Goal: Transaction & Acquisition: Purchase product/service

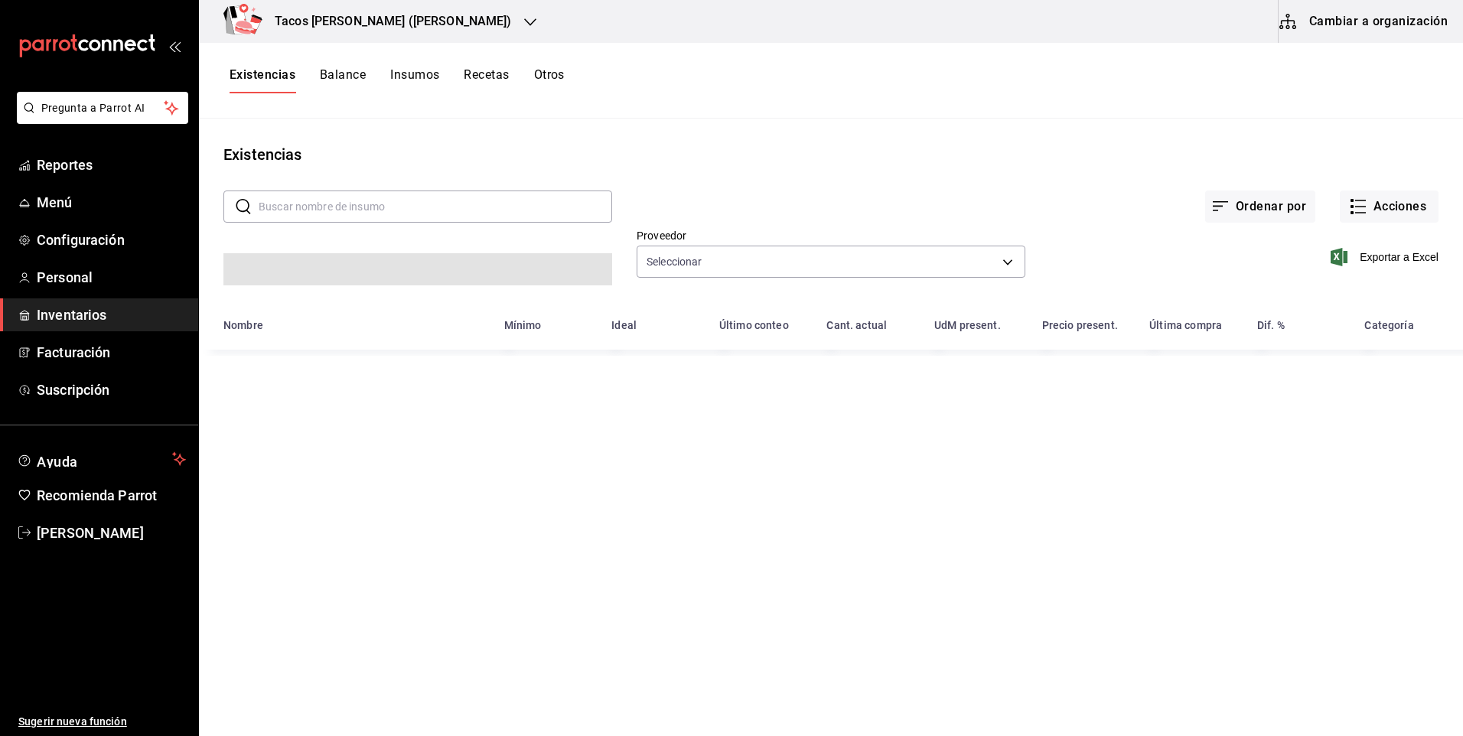
type input "237c9a5b-4078-49eb-83ef-23bf52bd7acd,14f90e99-f19e-4745-b997-48f1d3d95977,42f00…"
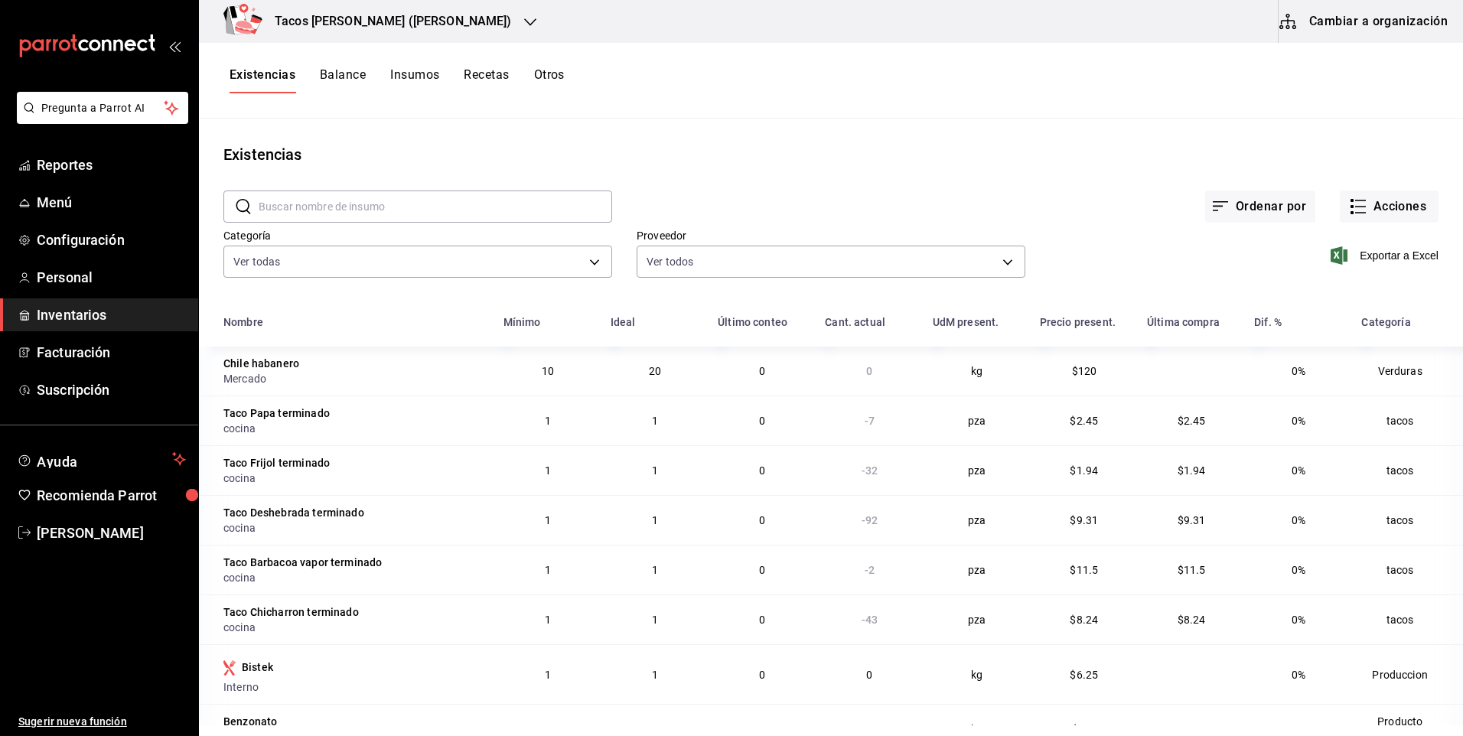
click at [422, 27] on h3 "Tacos don Pedro (Escobedo)" at bounding box center [386, 21] width 249 height 18
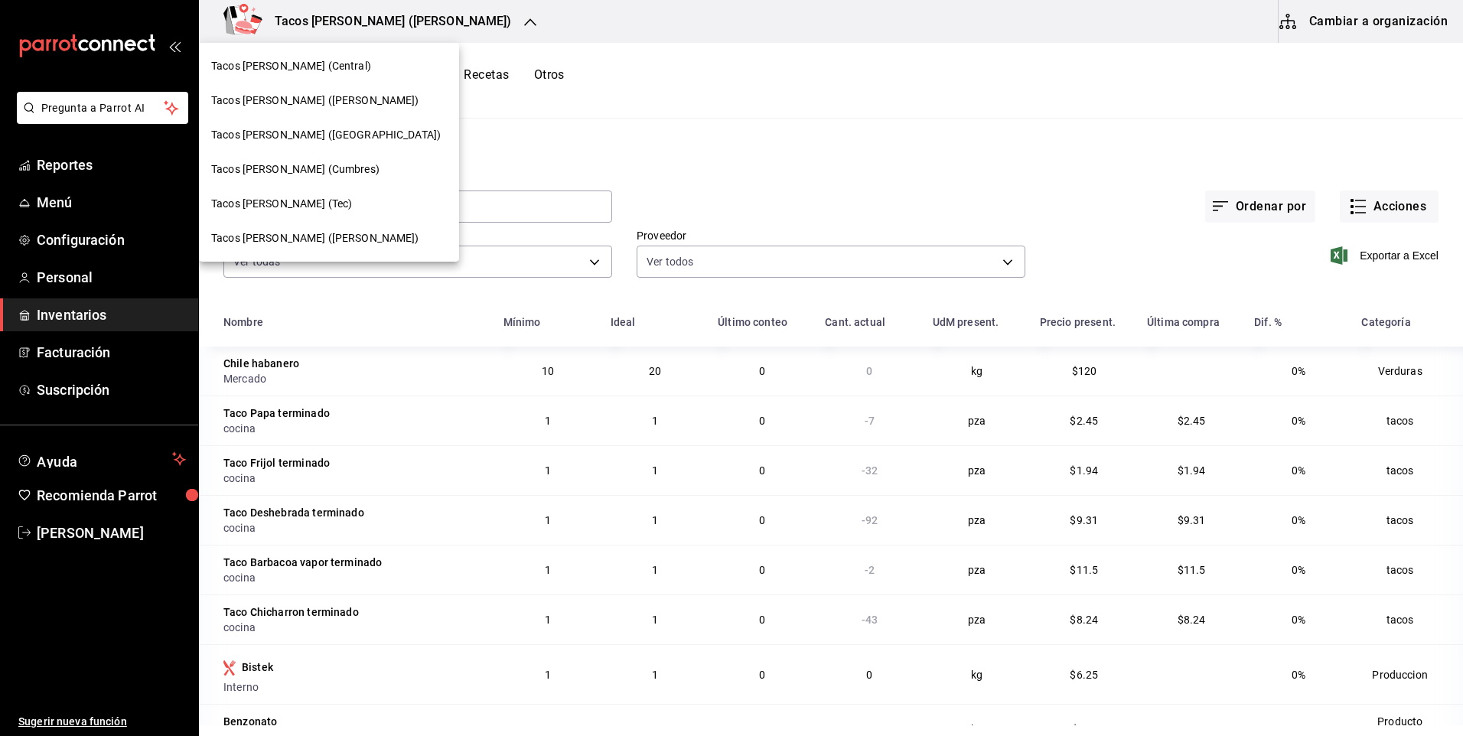
click at [350, 66] on div "Tacos Don Pedro (Central)" at bounding box center [329, 66] width 236 height 16
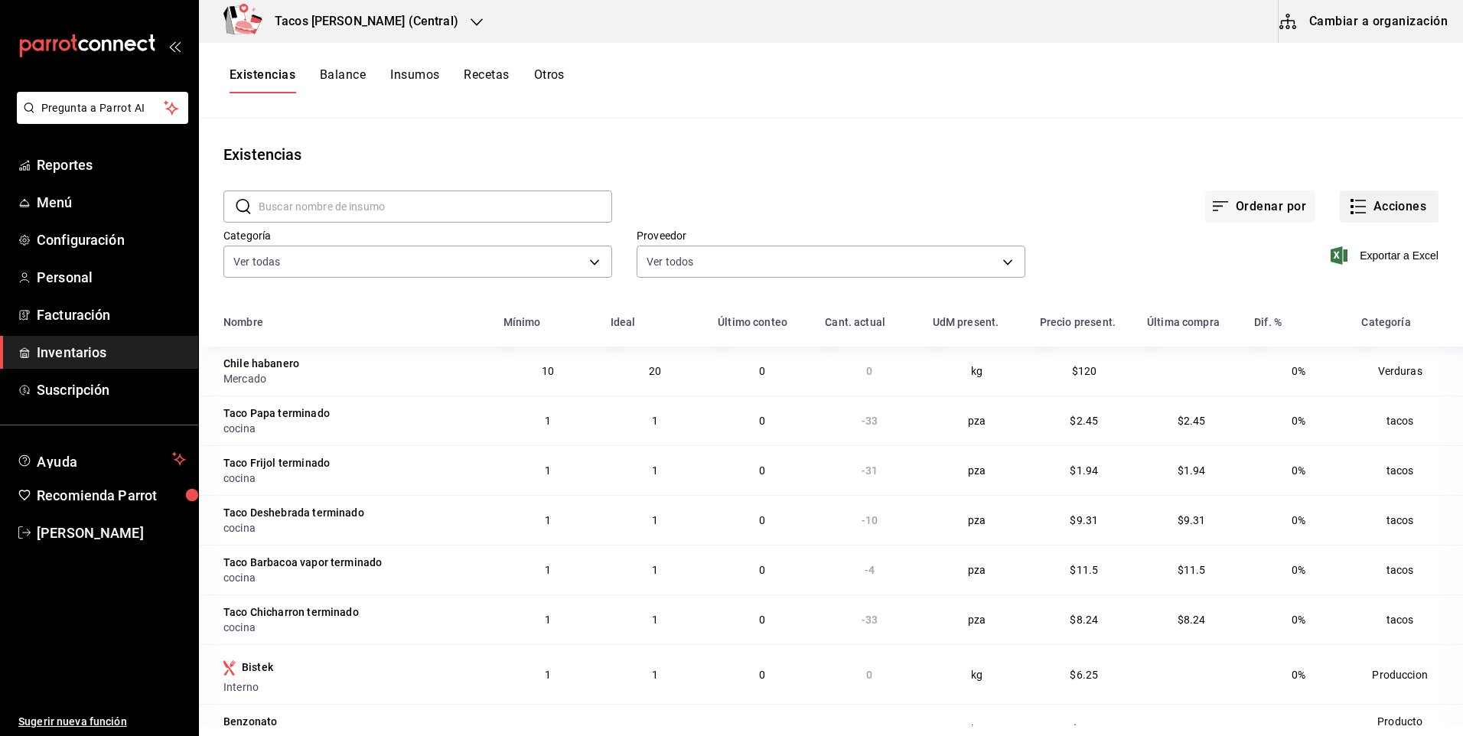
click at [1383, 216] on button "Acciones" at bounding box center [1389, 207] width 99 height 32
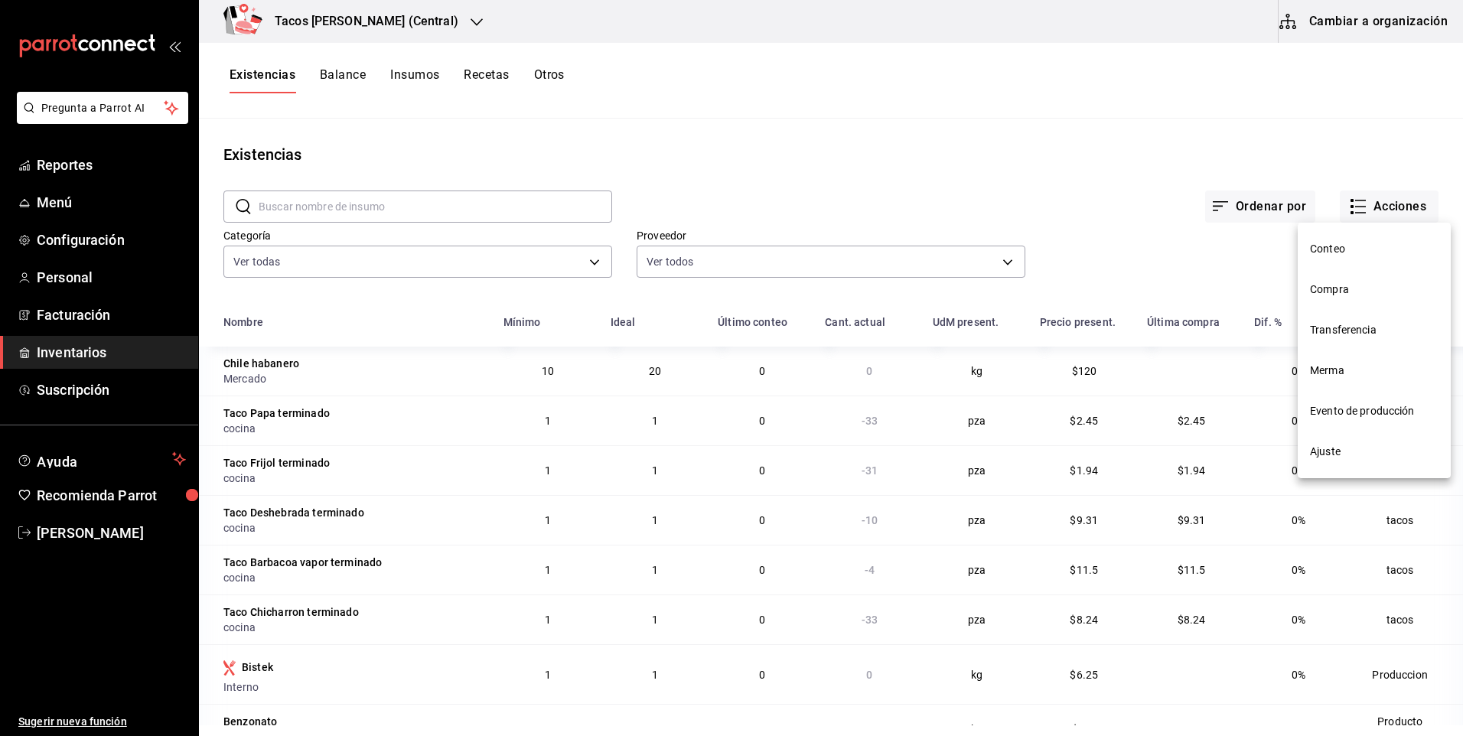
click at [1367, 449] on span "Ajuste" at bounding box center [1374, 452] width 129 height 16
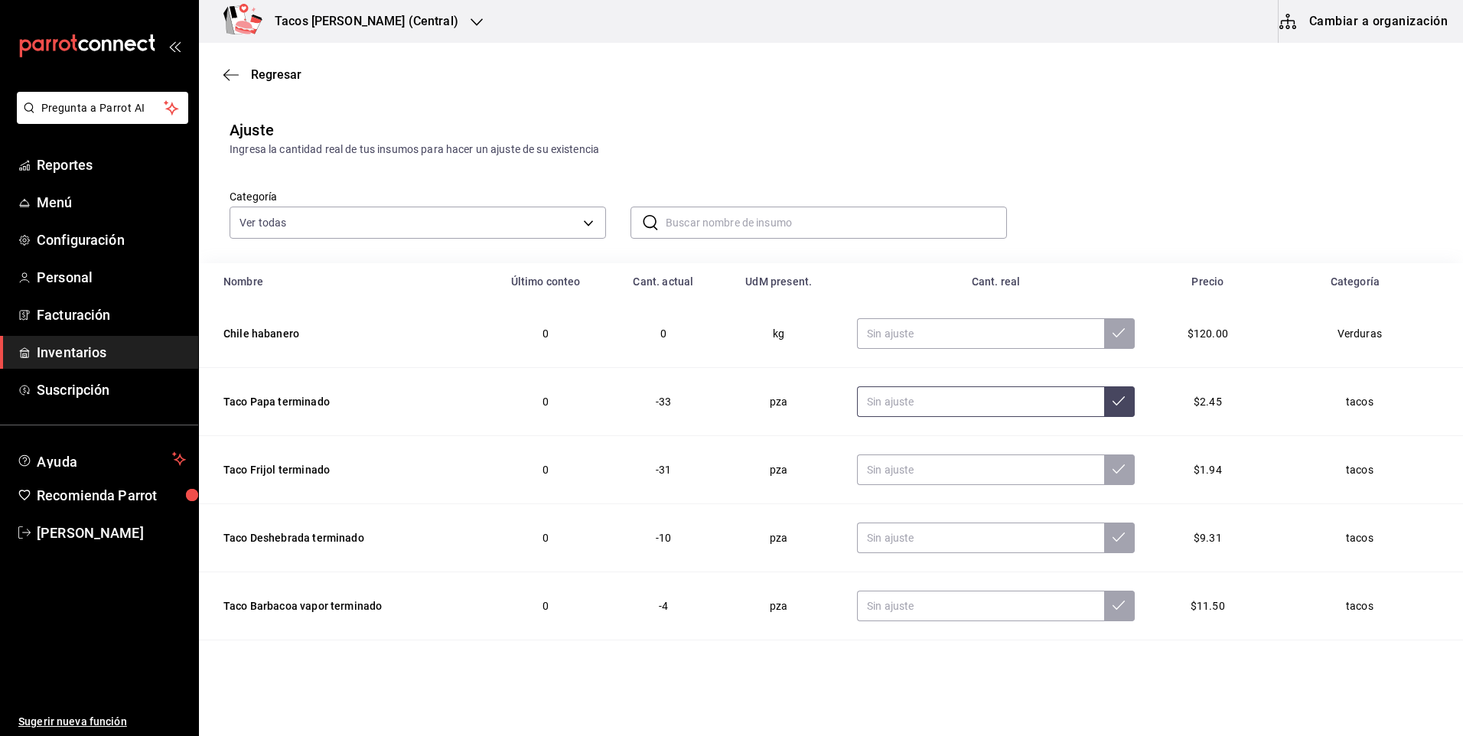
click at [930, 406] on input "text" at bounding box center [980, 401] width 247 height 31
type input "0.00"
click at [923, 477] on input "text" at bounding box center [980, 470] width 247 height 31
type input "0.00"
click at [947, 544] on input "text" at bounding box center [980, 538] width 247 height 31
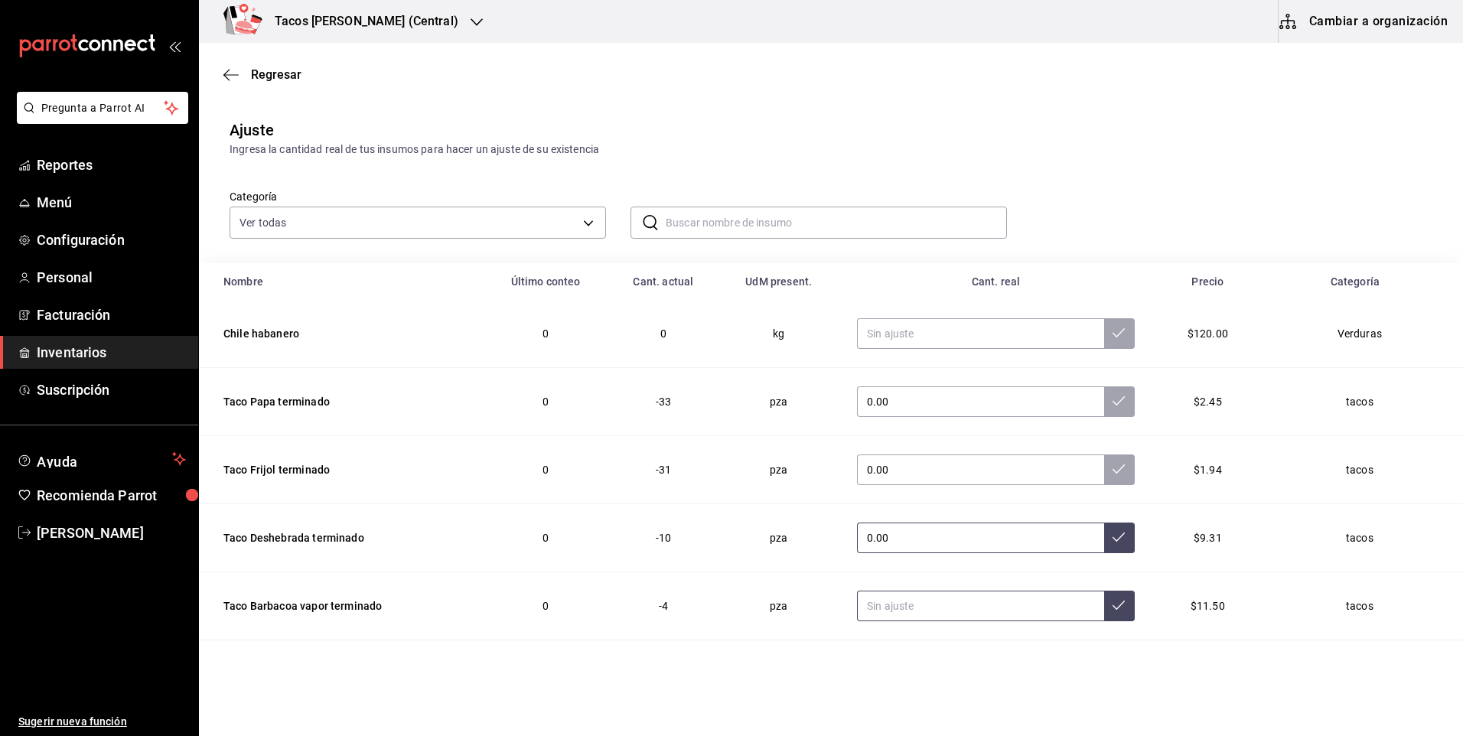
type input "0.00"
click at [936, 597] on input "text" at bounding box center [980, 606] width 247 height 31
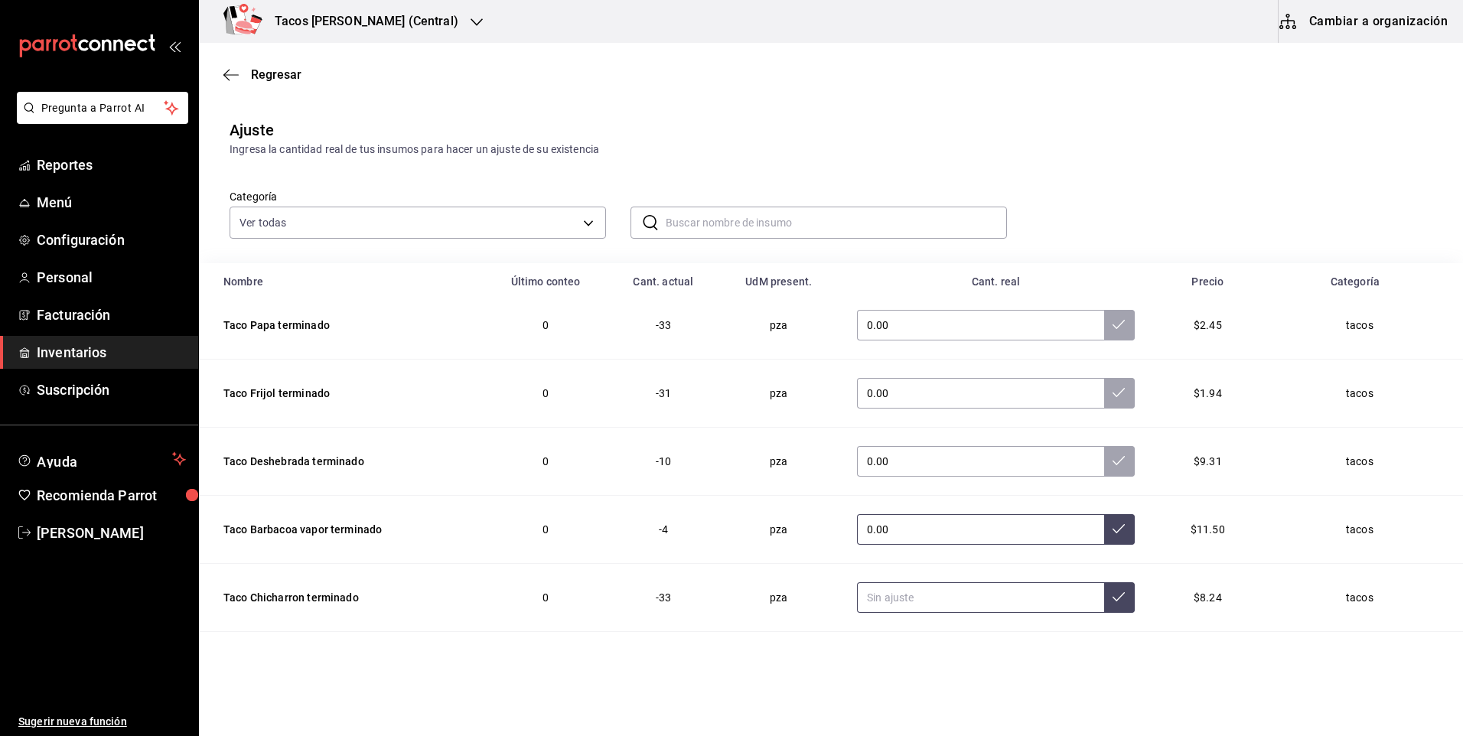
type input "0.00"
click at [934, 597] on input "text" at bounding box center [980, 597] width 247 height 31
type input "0.00"
click at [1104, 595] on button at bounding box center [1119, 597] width 31 height 31
click at [1103, 508] on td "0.00" at bounding box center [996, 530] width 314 height 68
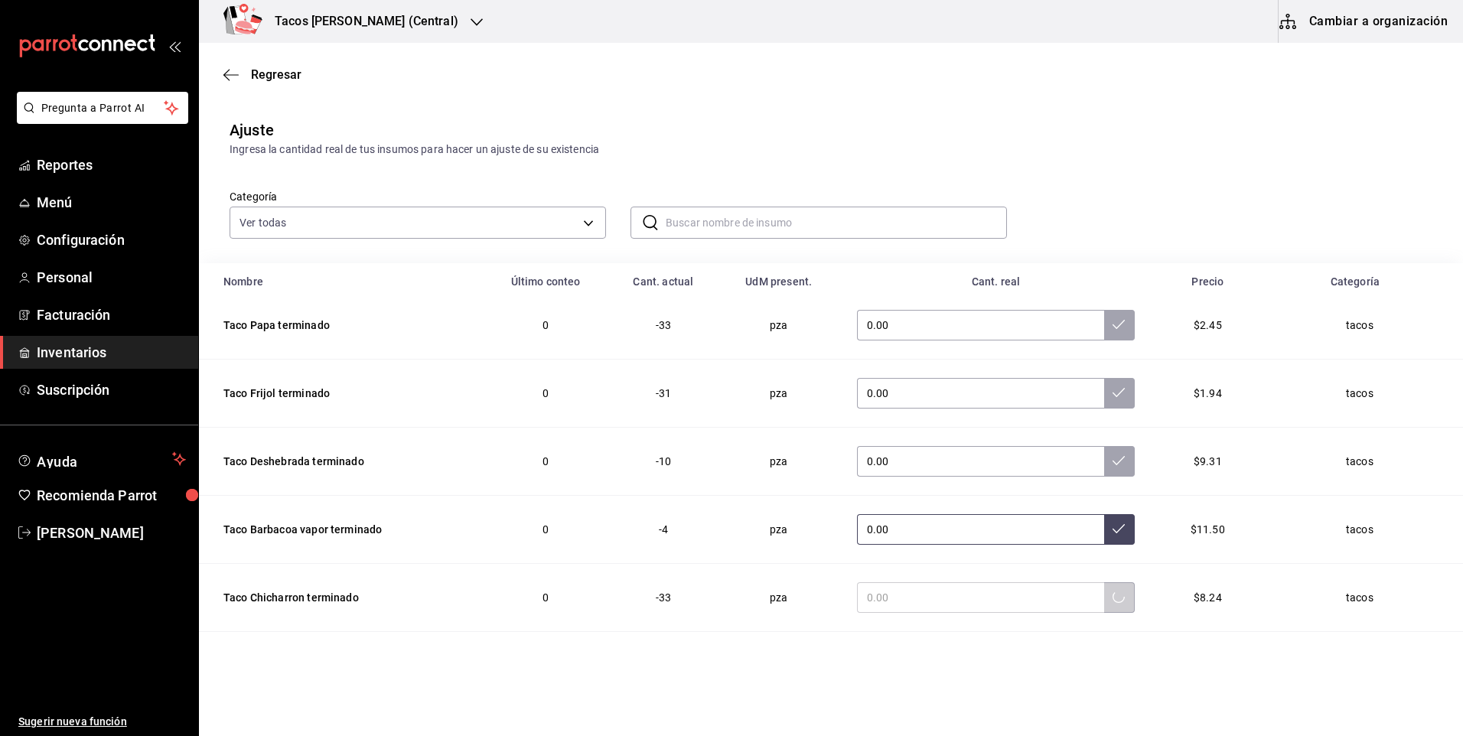
click at [1104, 522] on button at bounding box center [1119, 529] width 31 height 31
click at [1104, 474] on button at bounding box center [1119, 461] width 31 height 31
click at [1113, 396] on icon at bounding box center [1119, 392] width 12 height 12
click at [1113, 328] on icon at bounding box center [1119, 324] width 12 height 12
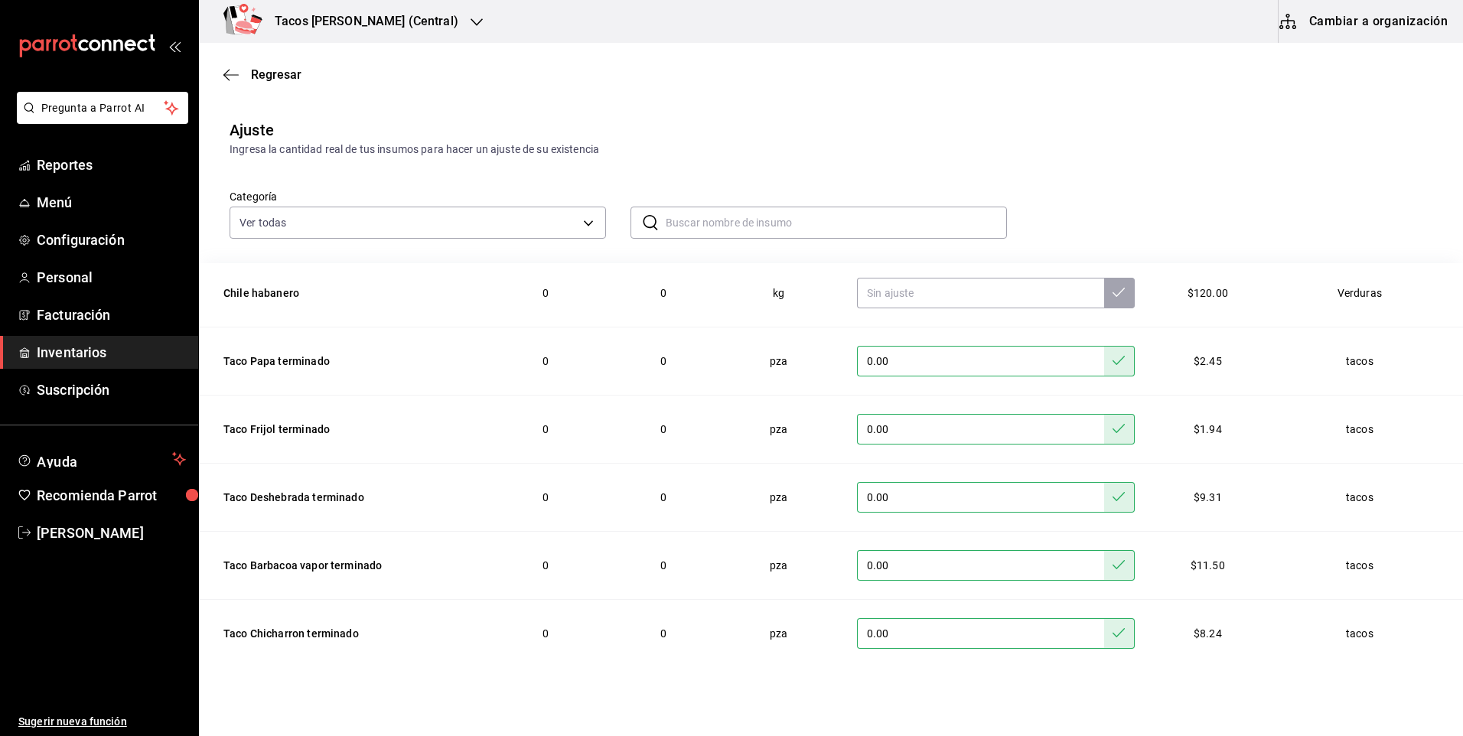
scroll to position [78, 0]
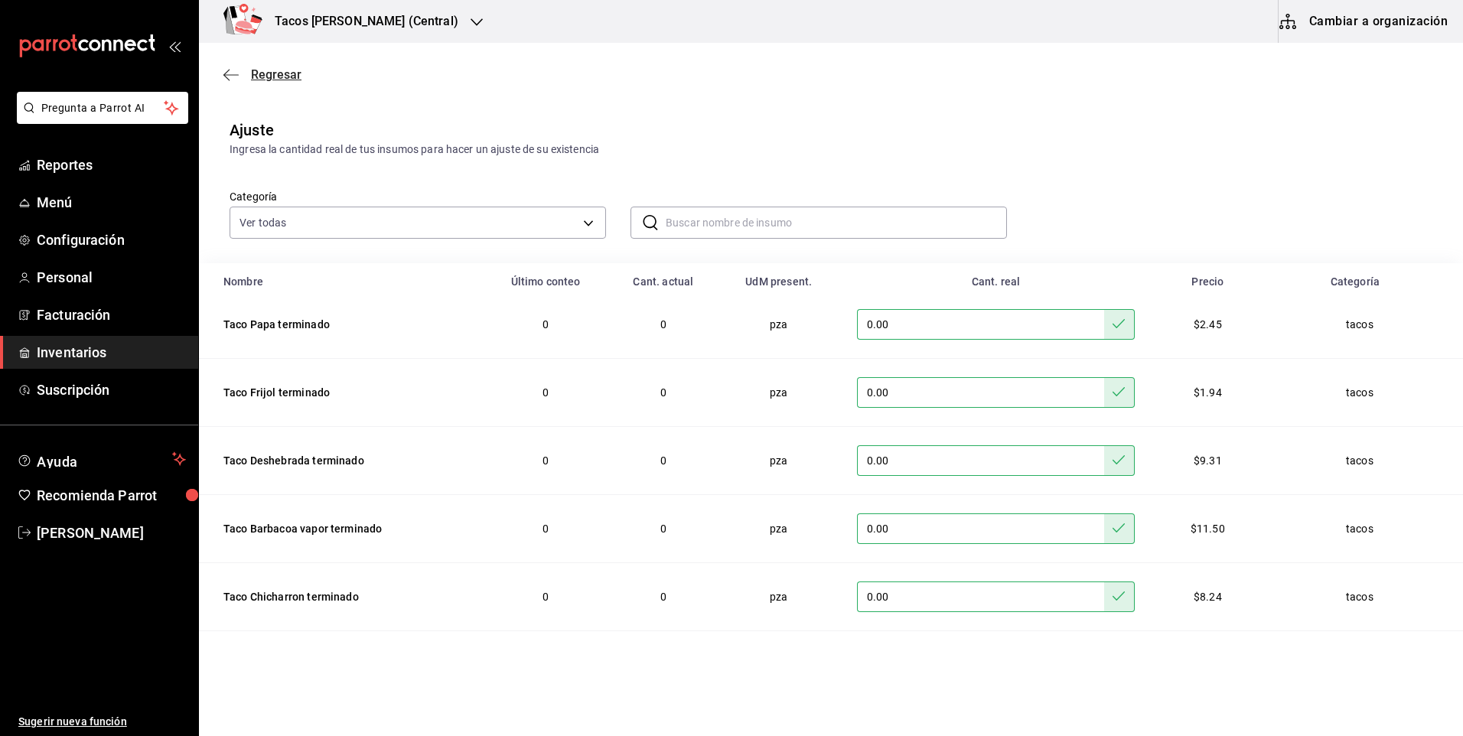
click at [262, 74] on span "Regresar" at bounding box center [276, 74] width 51 height 15
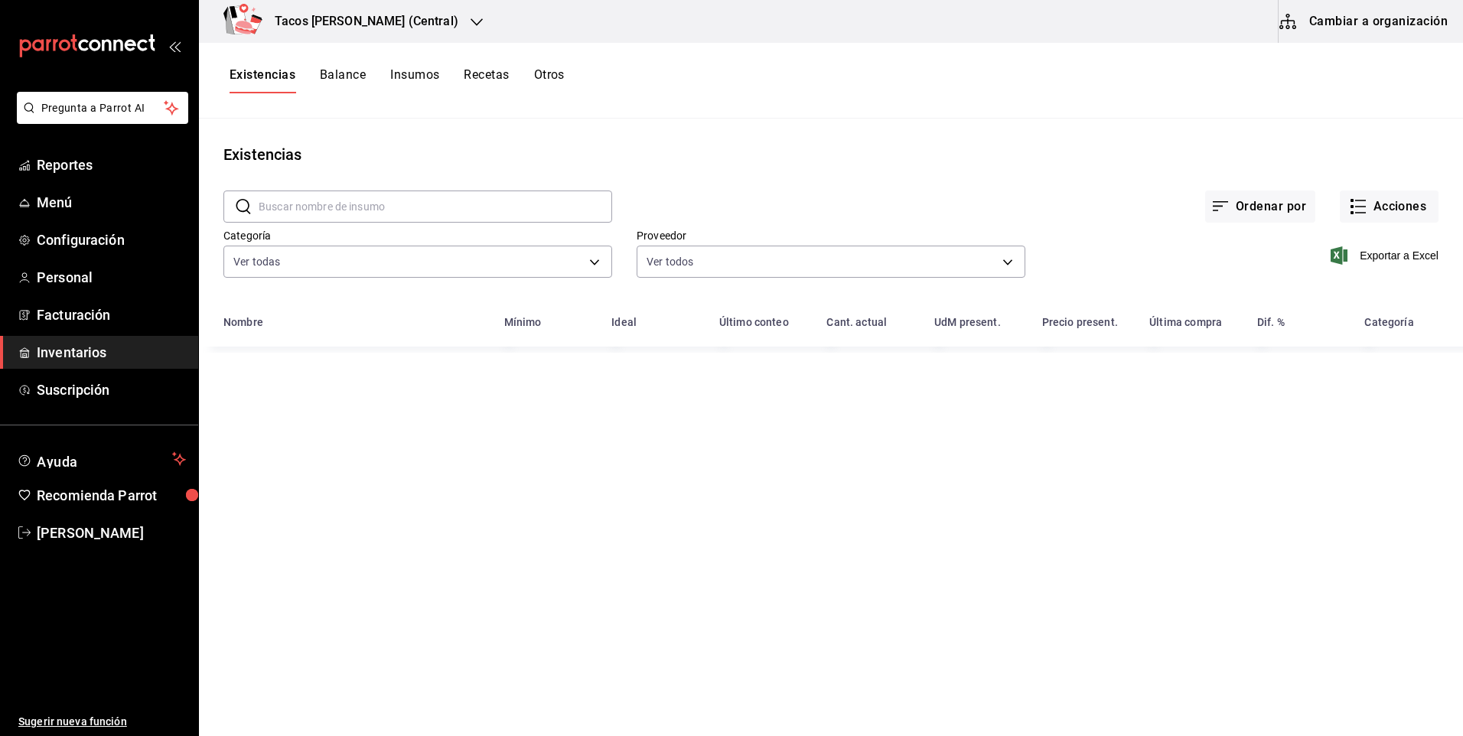
click at [1395, 190] on div "Ordenar por Acciones" at bounding box center [1025, 194] width 826 height 57
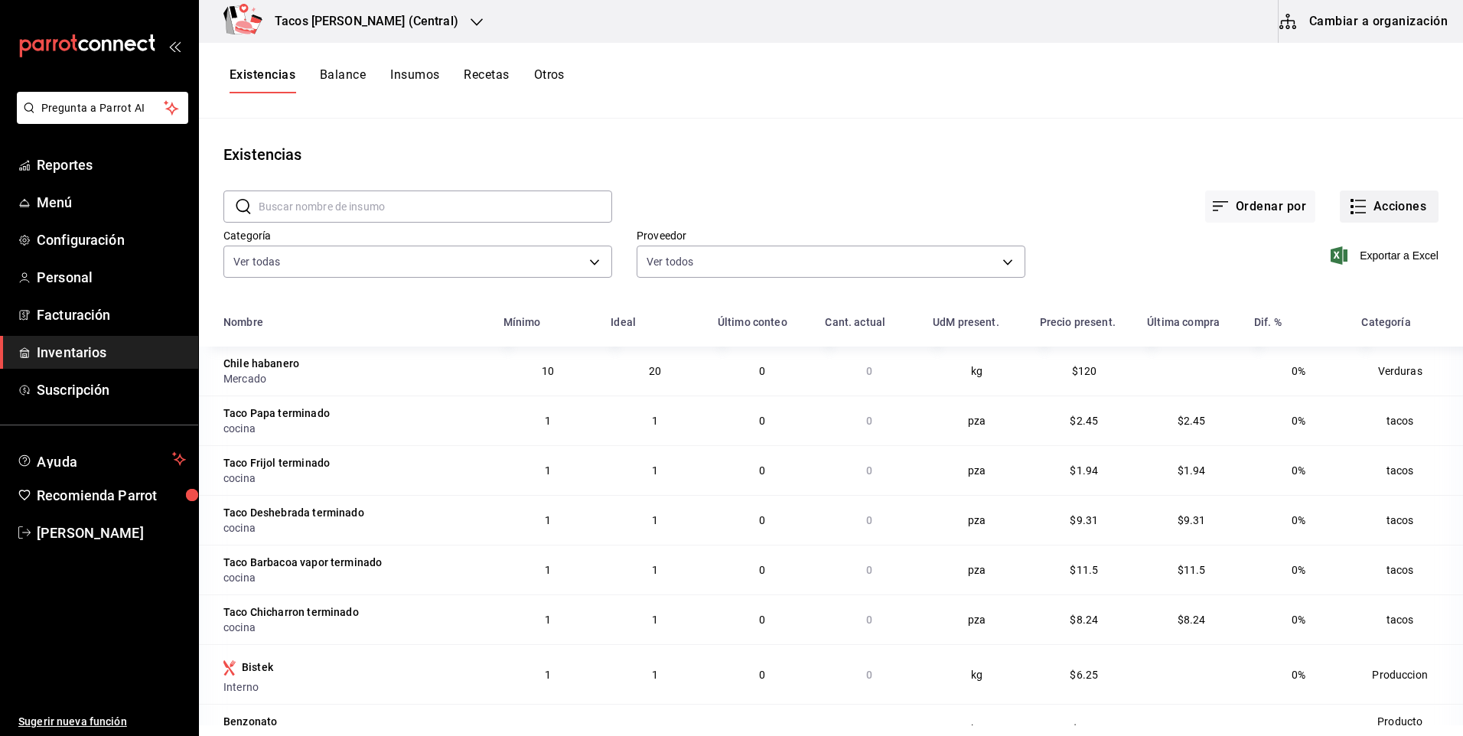
click at [1379, 196] on button "Acciones" at bounding box center [1389, 207] width 99 height 32
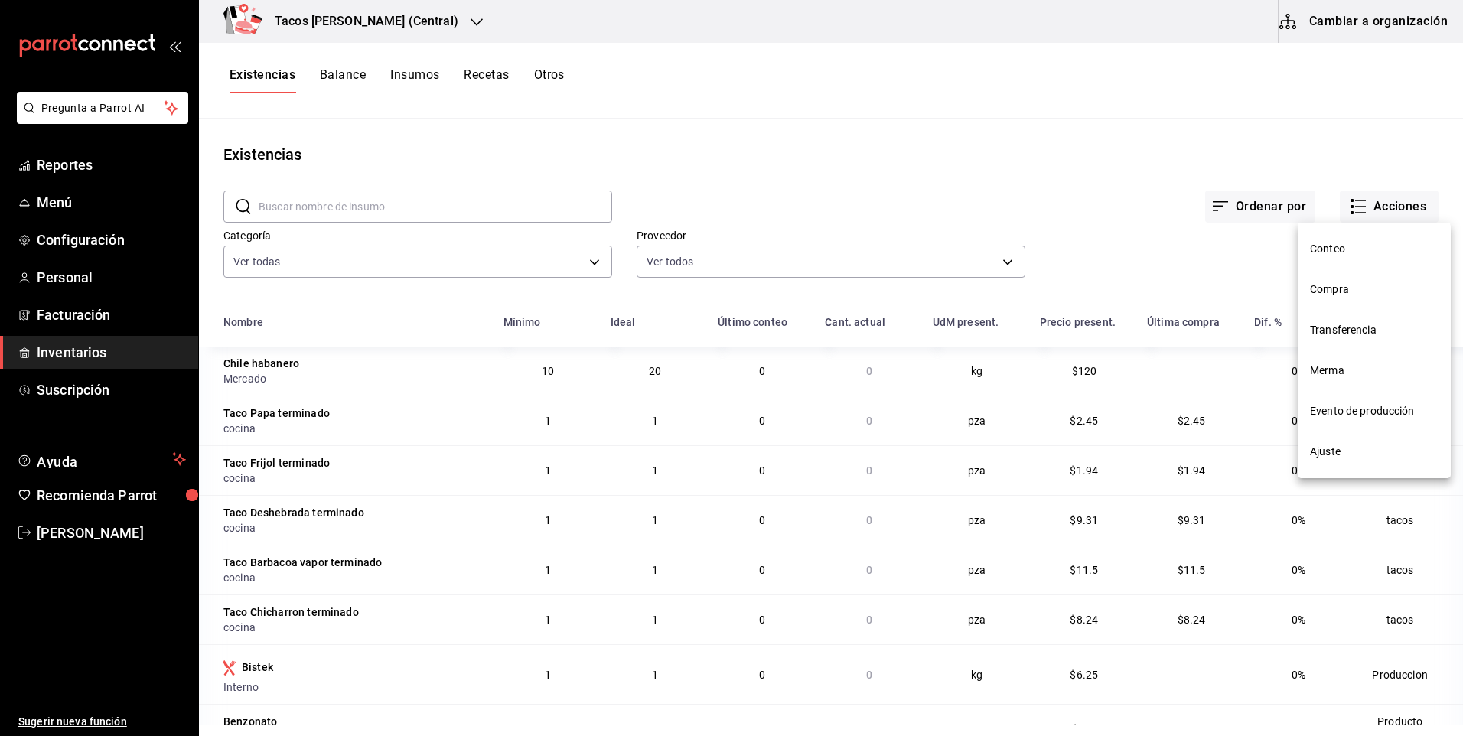
click at [1366, 296] on span "Compra" at bounding box center [1374, 290] width 129 height 16
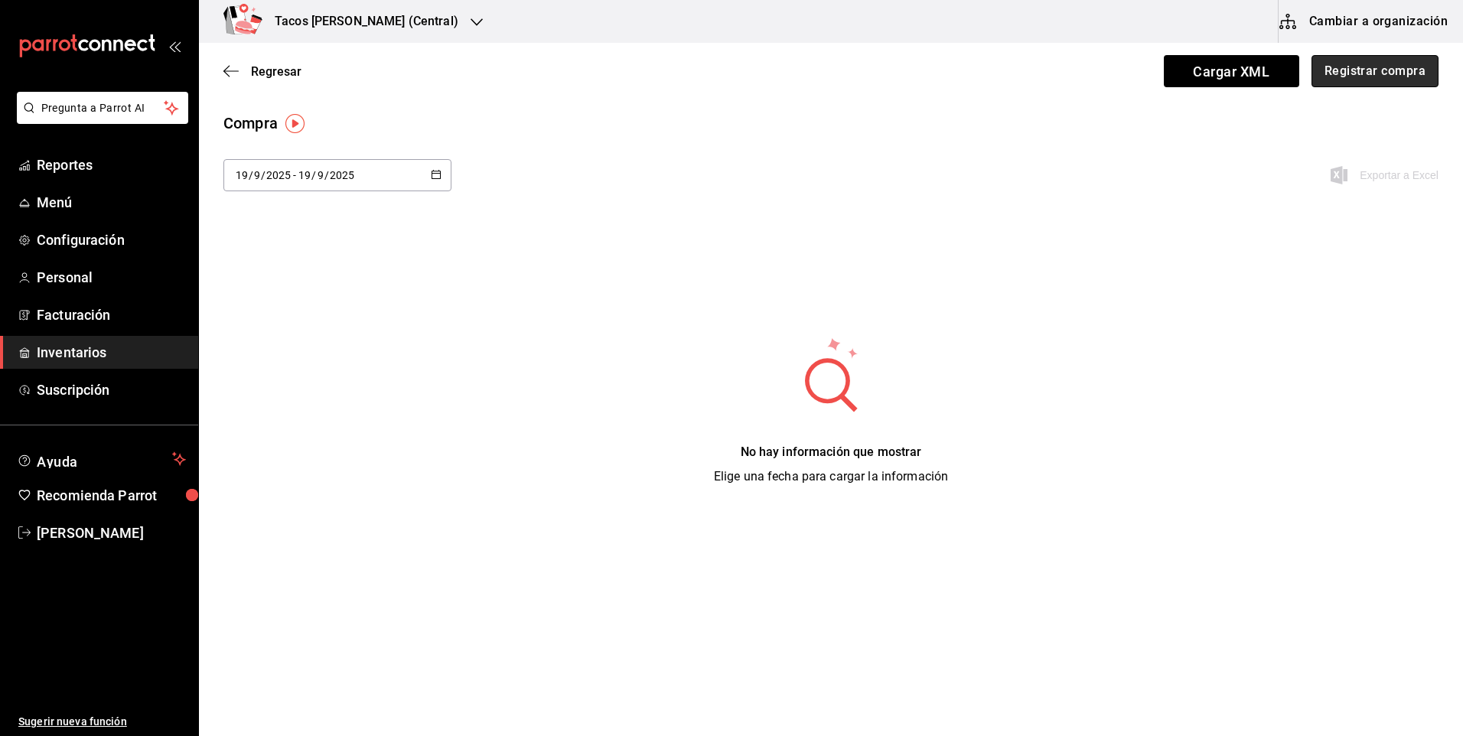
click at [1419, 80] on button "Registrar compra" at bounding box center [1374, 71] width 127 height 32
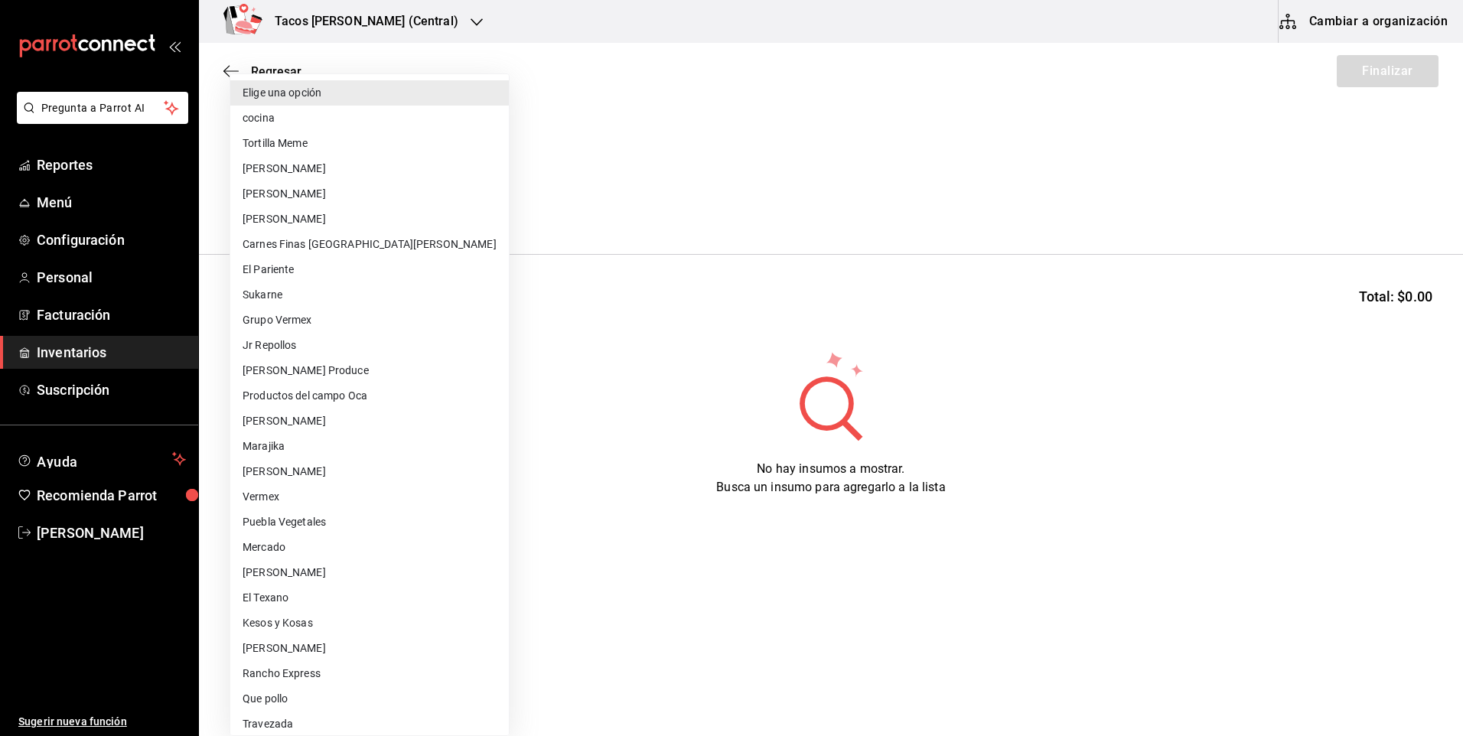
click at [337, 204] on body "Pregunta a Parrot AI Reportes Menú Configuración Personal Facturación Inventari…" at bounding box center [731, 325] width 1463 height 650
click at [324, 121] on li "cocina" at bounding box center [369, 118] width 279 height 25
type input "237c9a5b-4078-49eb-83ef-23bf52bd7acd"
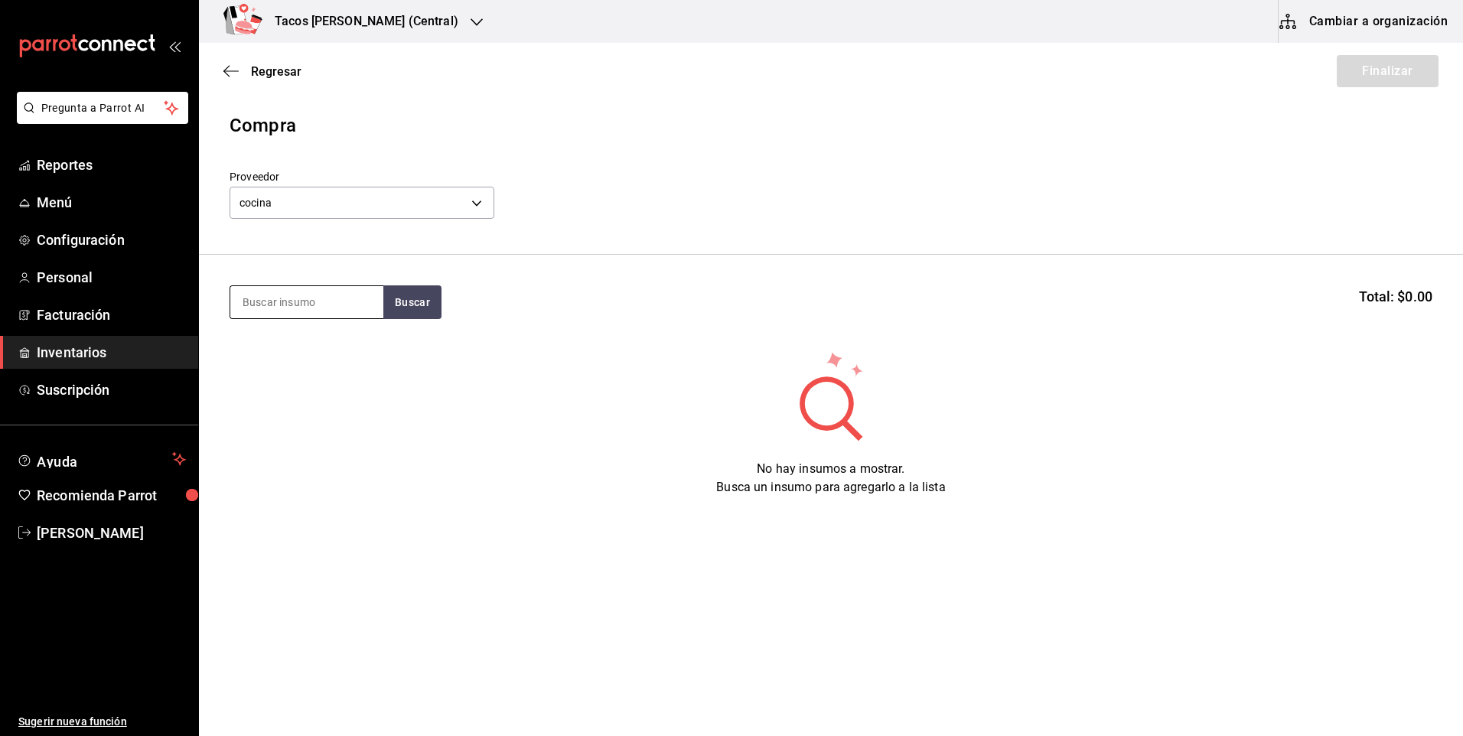
click at [296, 298] on input at bounding box center [306, 302] width 153 height 32
type input "des"
click at [396, 307] on button "Buscar" at bounding box center [412, 302] width 58 height 34
click at [313, 348] on div "Taco Deshebrada terminado" at bounding box center [307, 355] width 129 height 37
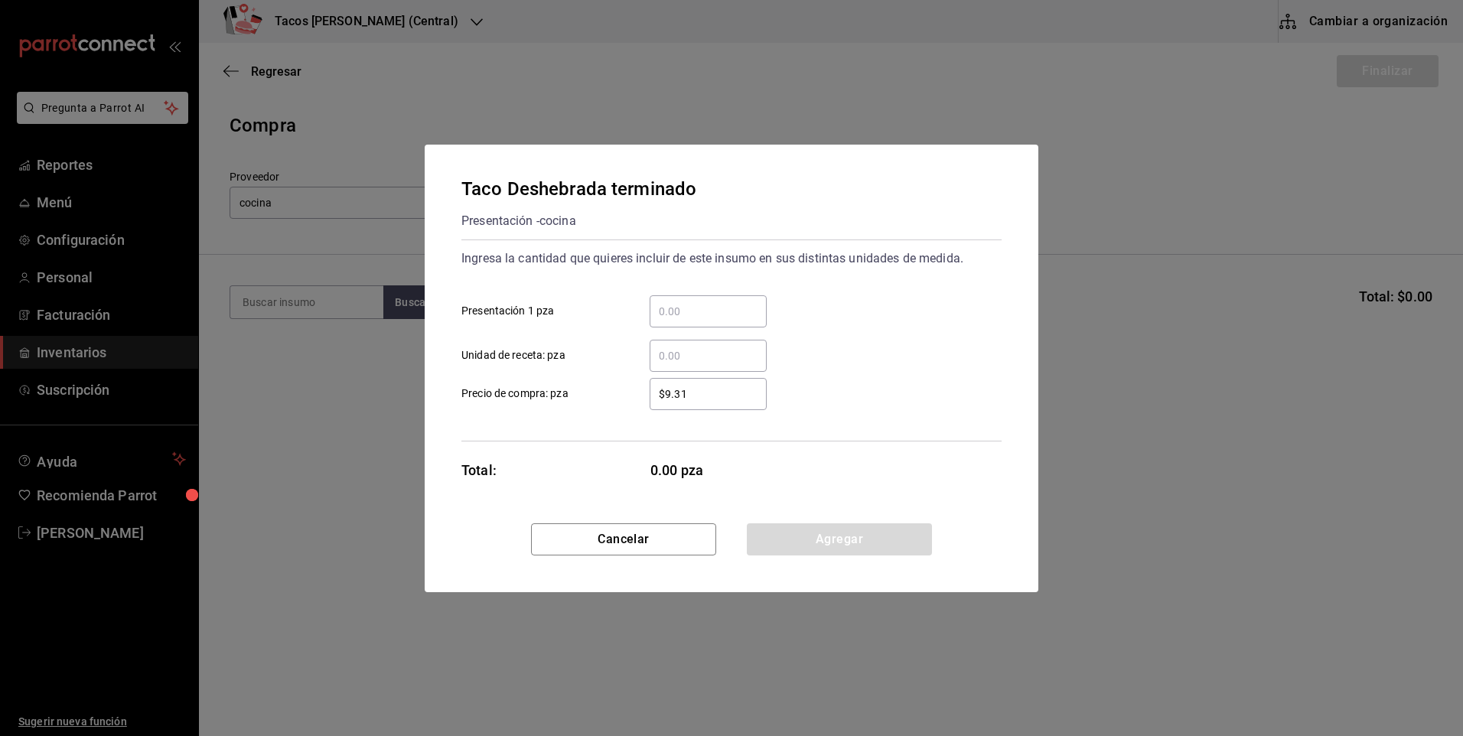
click at [712, 312] on input "​ Presentación 1 pza" at bounding box center [708, 311] width 117 height 18
type input "100"
click at [830, 551] on button "Agregar" at bounding box center [839, 539] width 185 height 32
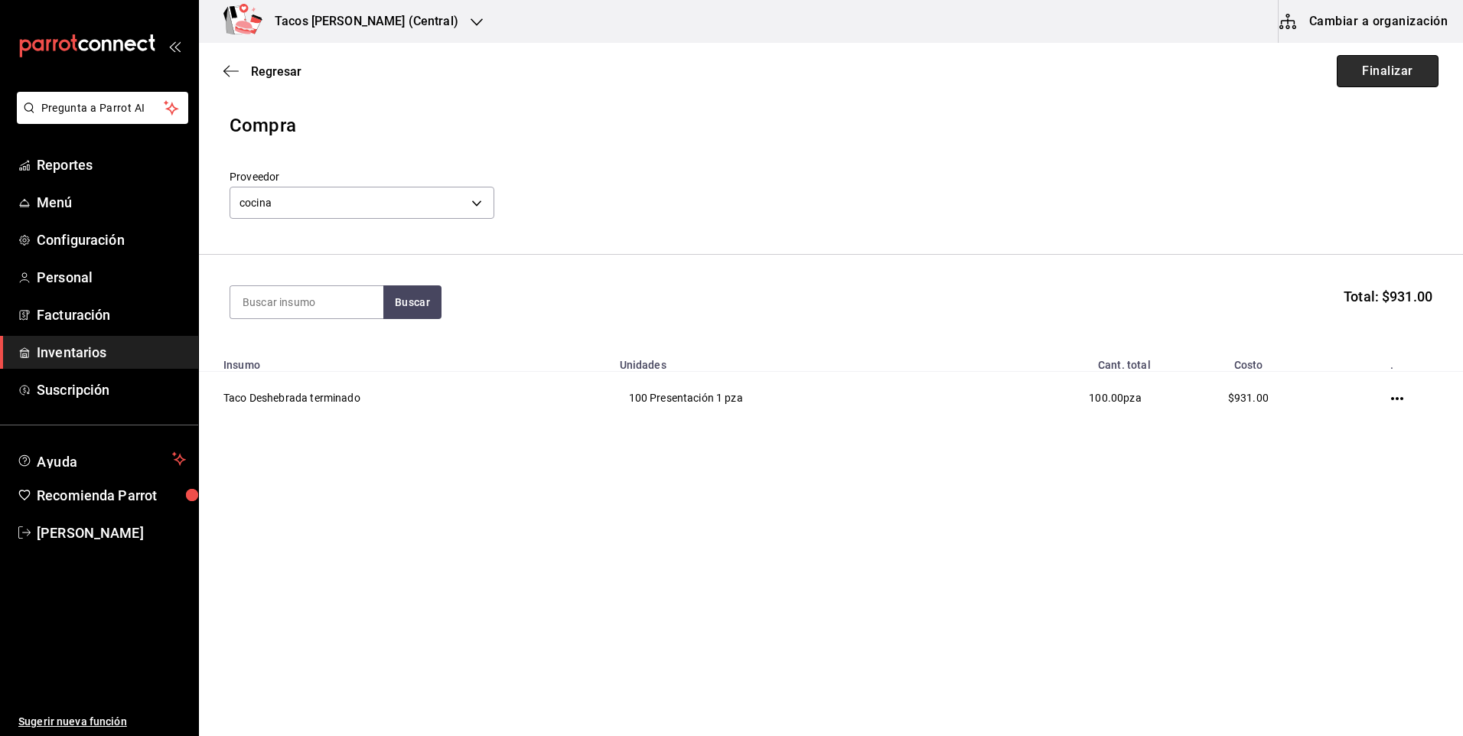
click at [1396, 67] on button "Finalizar" at bounding box center [1388, 71] width 102 height 32
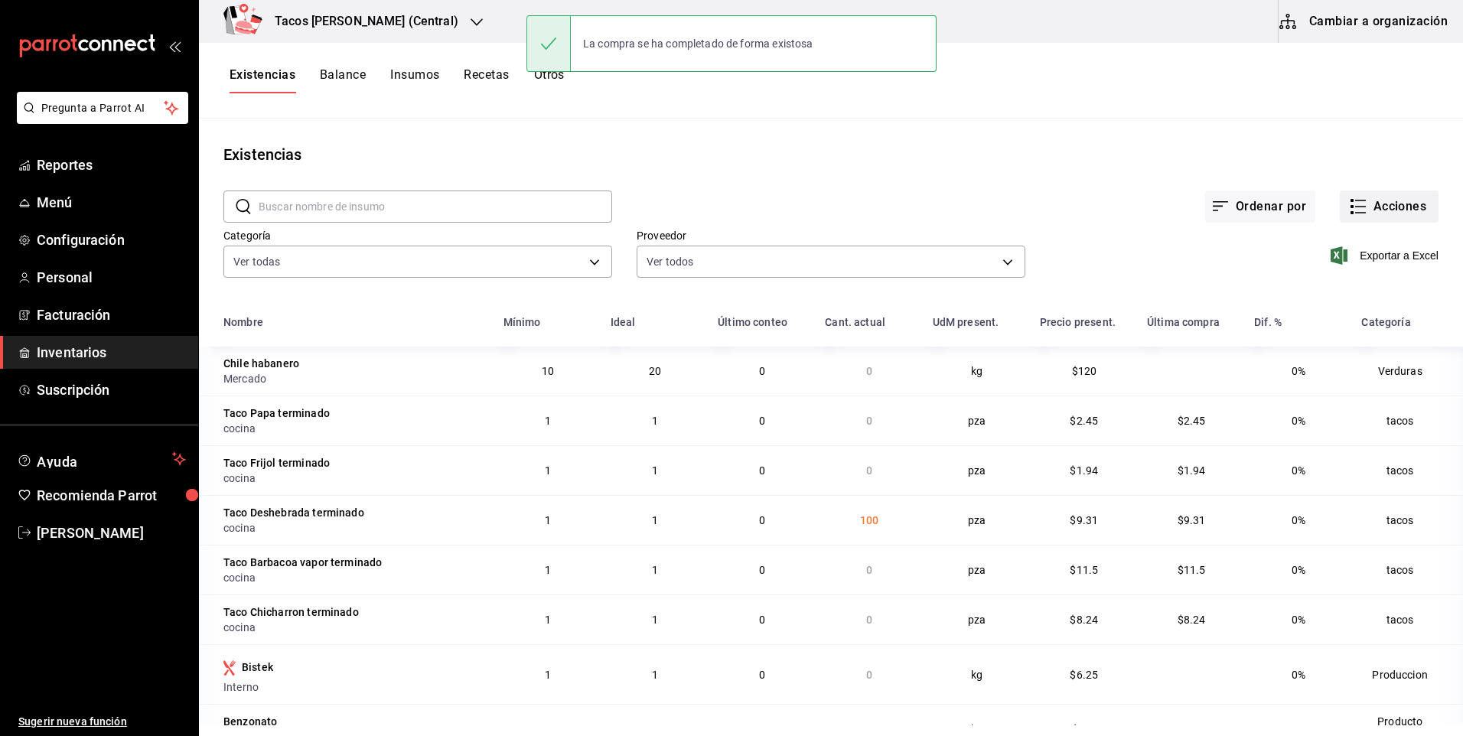
click at [1382, 217] on button "Acciones" at bounding box center [1389, 207] width 99 height 32
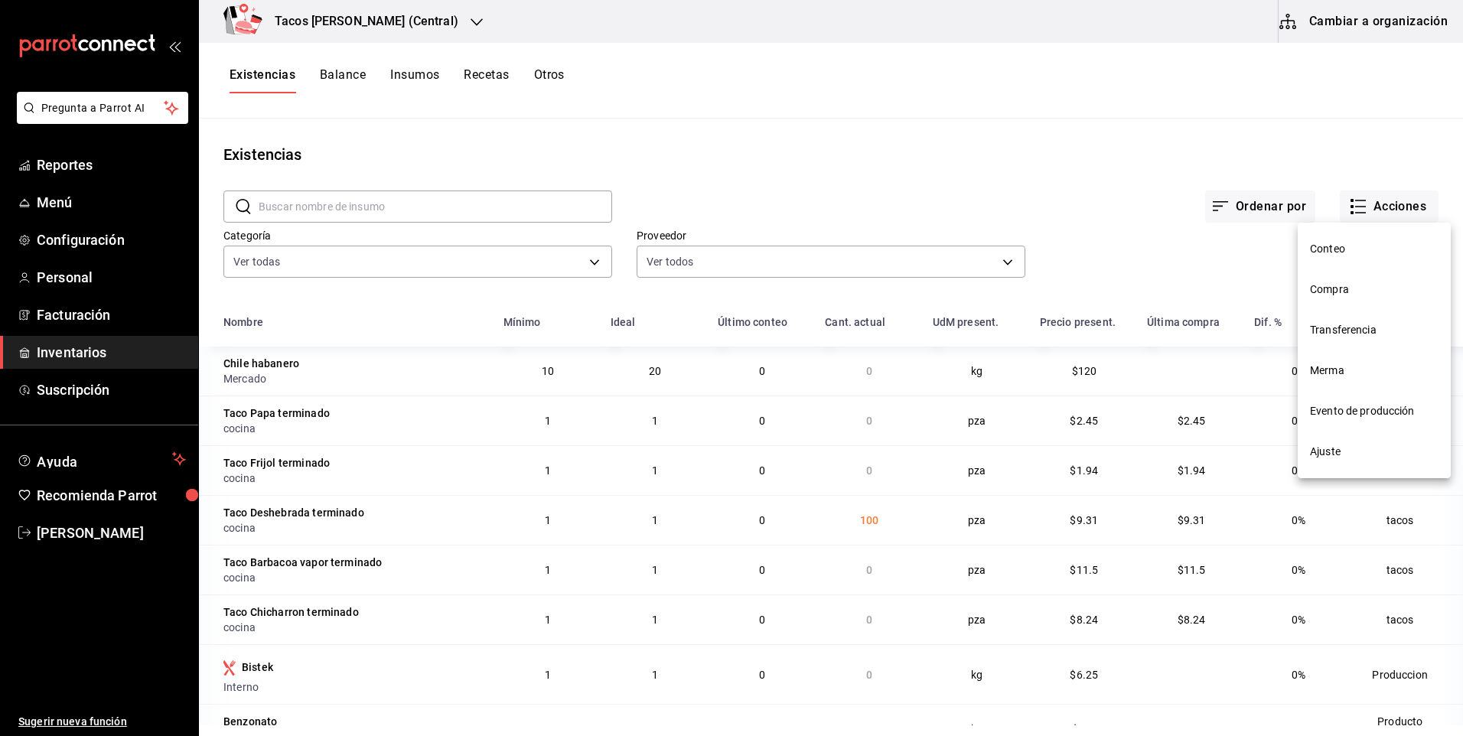
click at [1364, 287] on span "Compra" at bounding box center [1374, 290] width 129 height 16
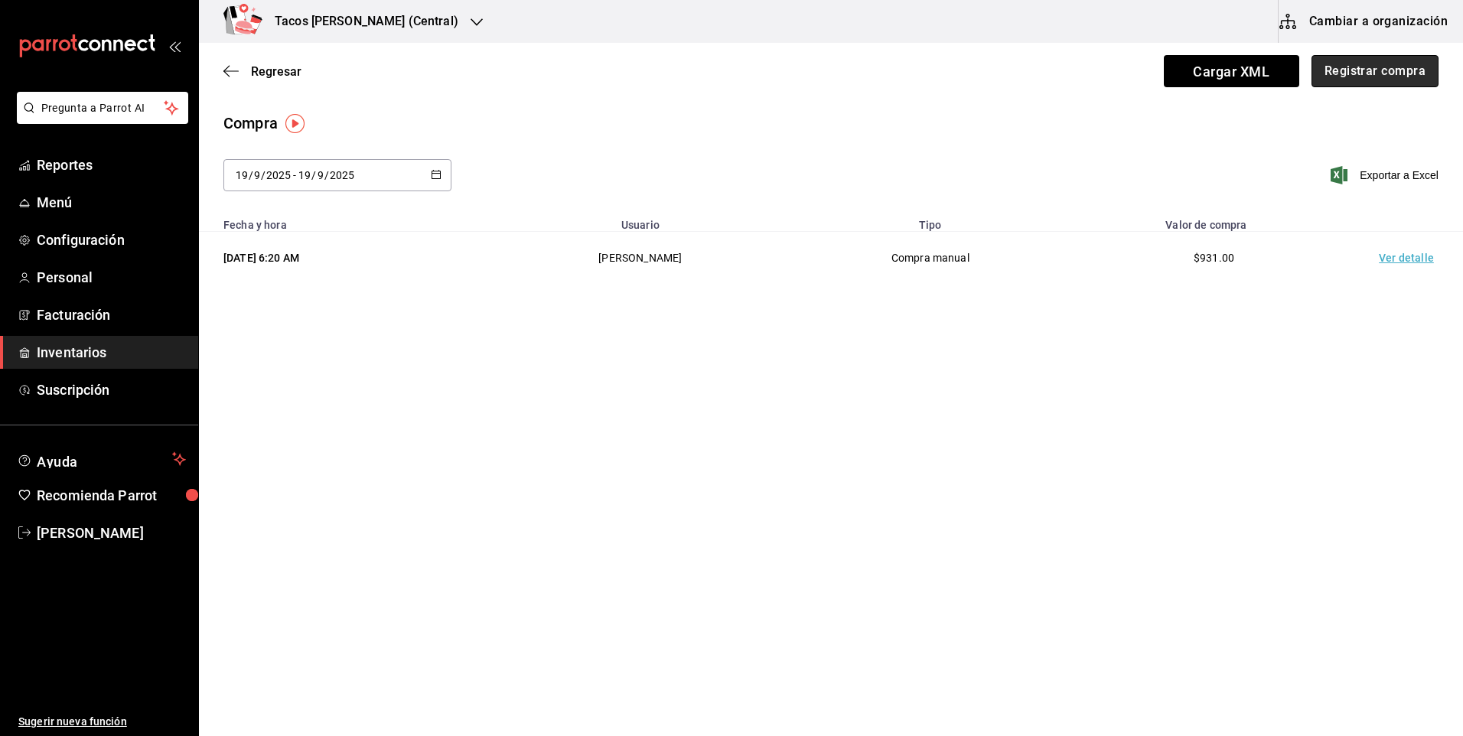
click at [1375, 78] on button "Registrar compra" at bounding box center [1374, 71] width 127 height 32
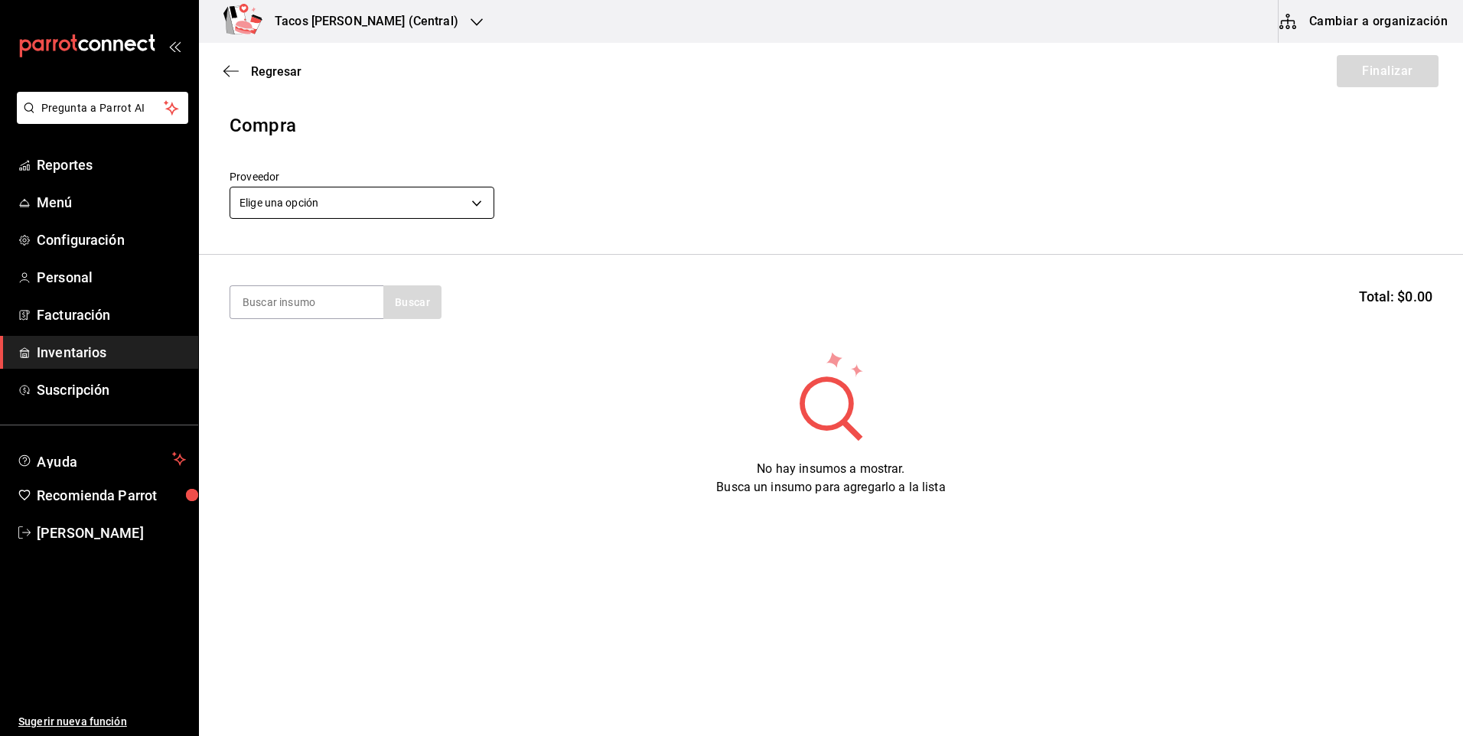
click at [345, 200] on body "Pregunta a Parrot AI Reportes Menú Configuración Personal Facturación Inventari…" at bounding box center [731, 325] width 1463 height 650
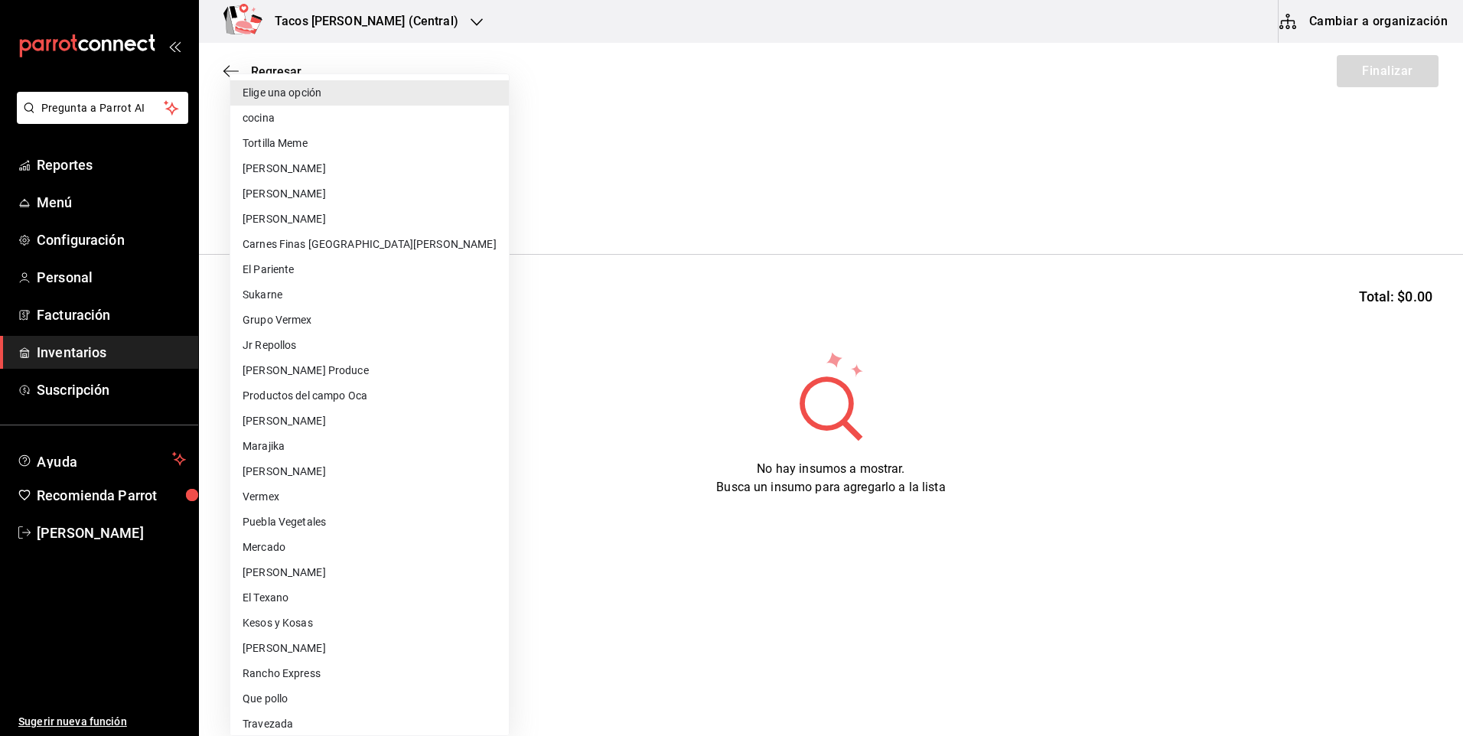
click at [390, 128] on li "cocina" at bounding box center [369, 118] width 279 height 25
type input "237c9a5b-4078-49eb-83ef-23bf52bd7acd"
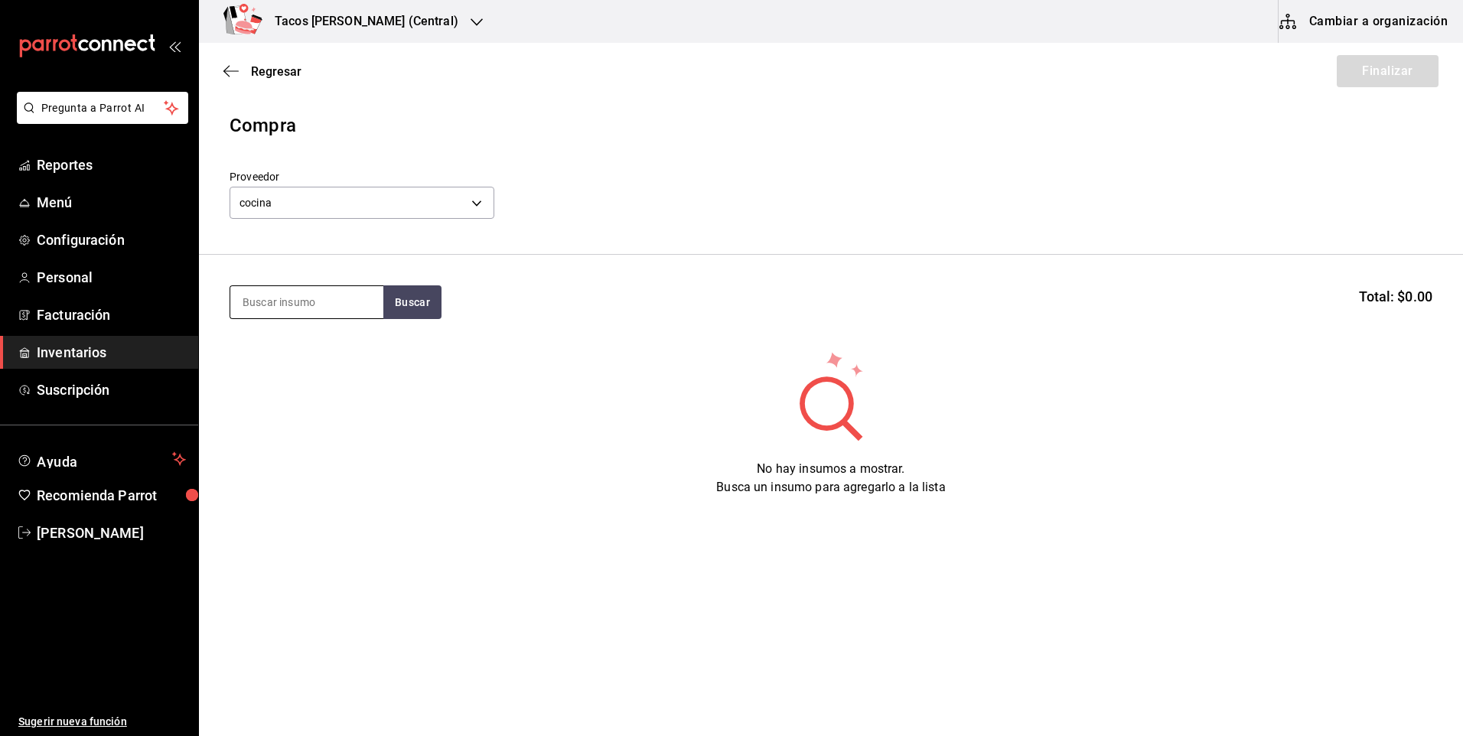
click at [299, 314] on input at bounding box center [306, 302] width 153 height 32
type input "pap"
click at [401, 312] on button "Buscar" at bounding box center [412, 302] width 58 height 34
click at [304, 370] on div "Presentación - cocina" at bounding box center [302, 364] width 119 height 16
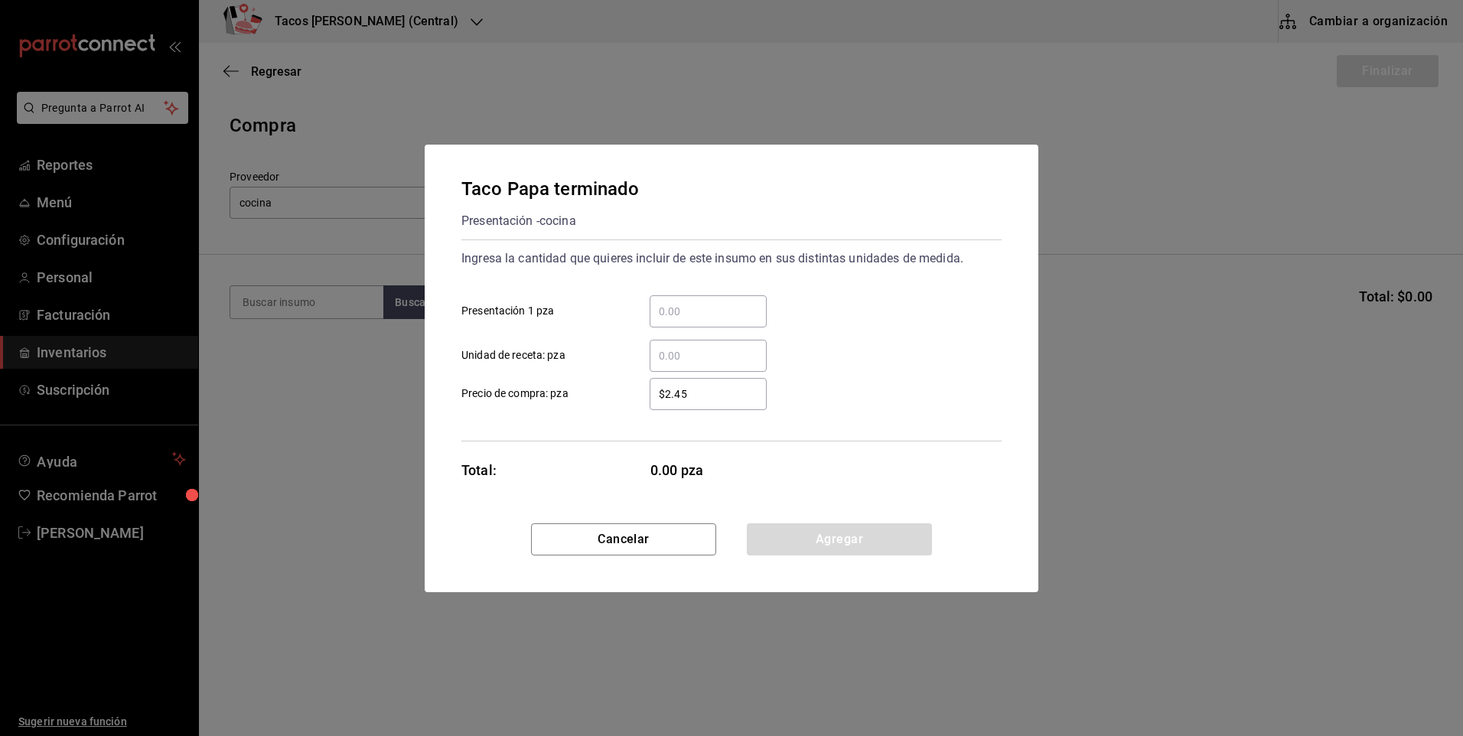
click at [707, 320] on input "​ Presentación 1 pza" at bounding box center [708, 311] width 117 height 18
type input "50"
click at [839, 547] on button "Agregar" at bounding box center [839, 539] width 185 height 32
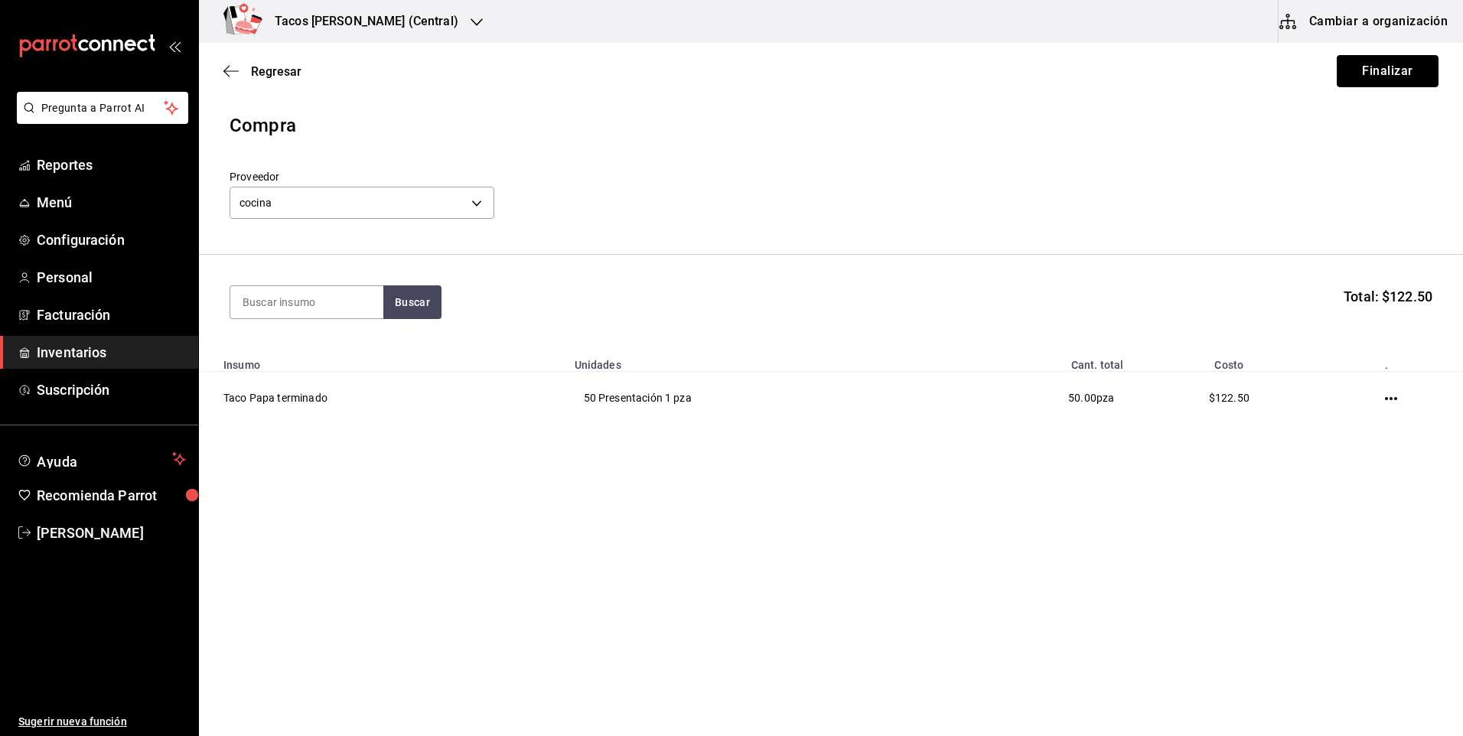
click at [1360, 67] on button "Finalizar" at bounding box center [1388, 71] width 102 height 32
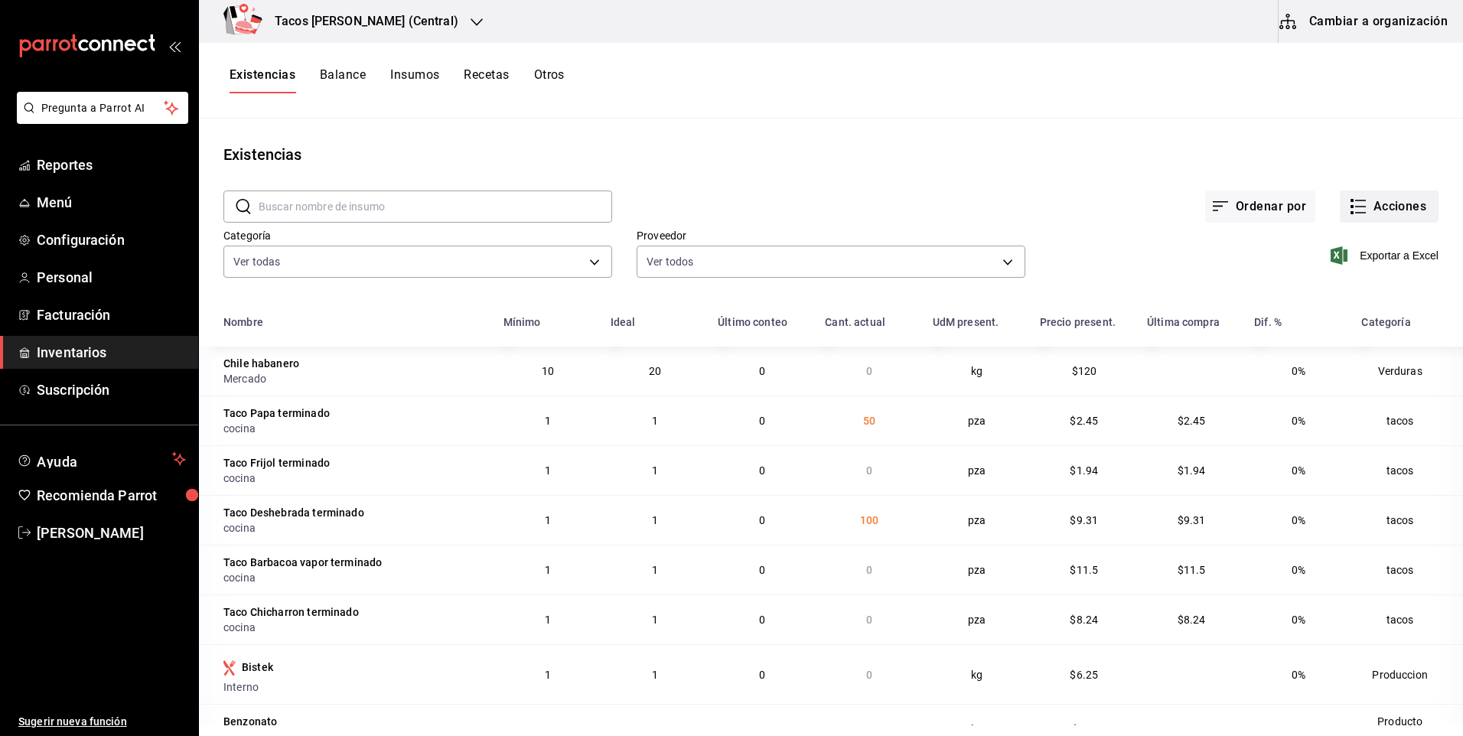
click at [1352, 212] on icon "button" at bounding box center [1358, 206] width 18 height 18
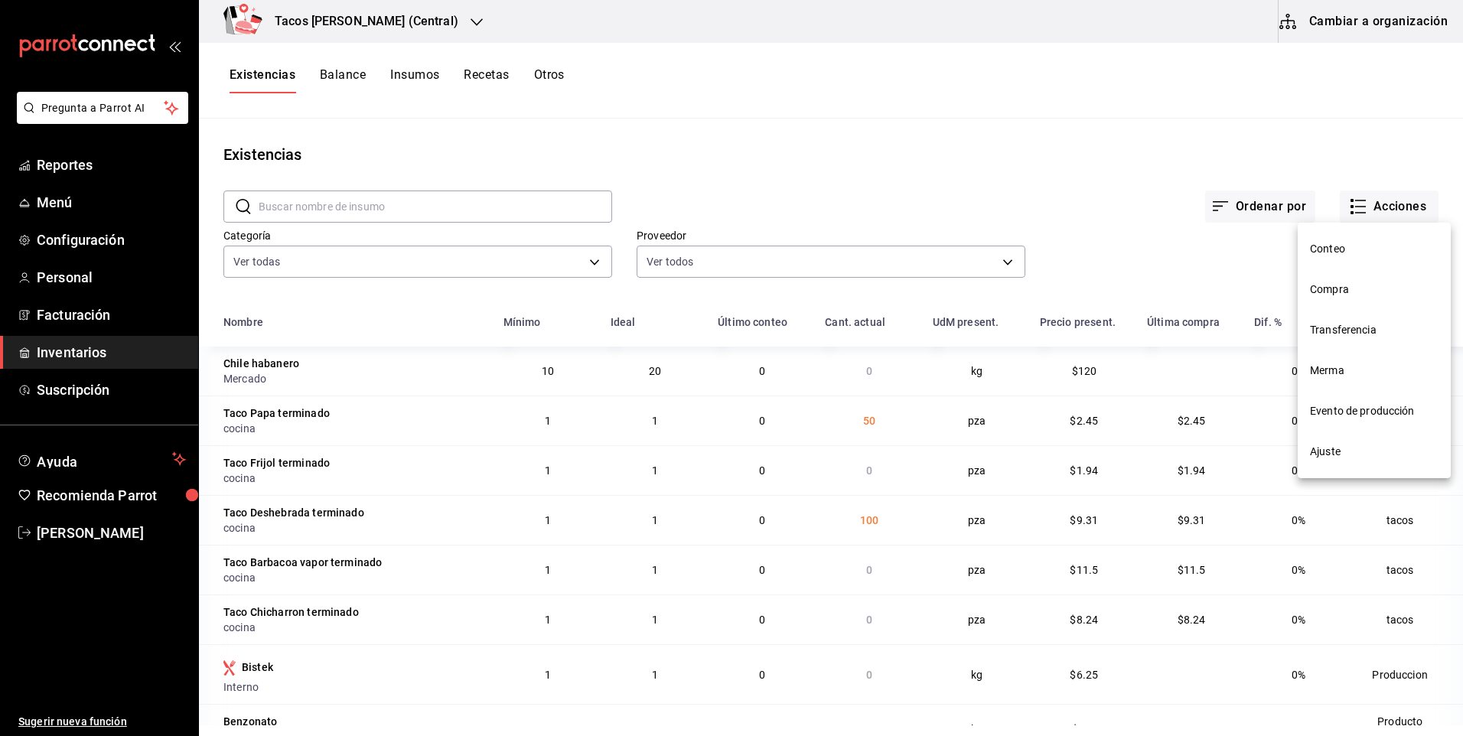
click at [1344, 279] on li "Compra" at bounding box center [1374, 289] width 153 height 41
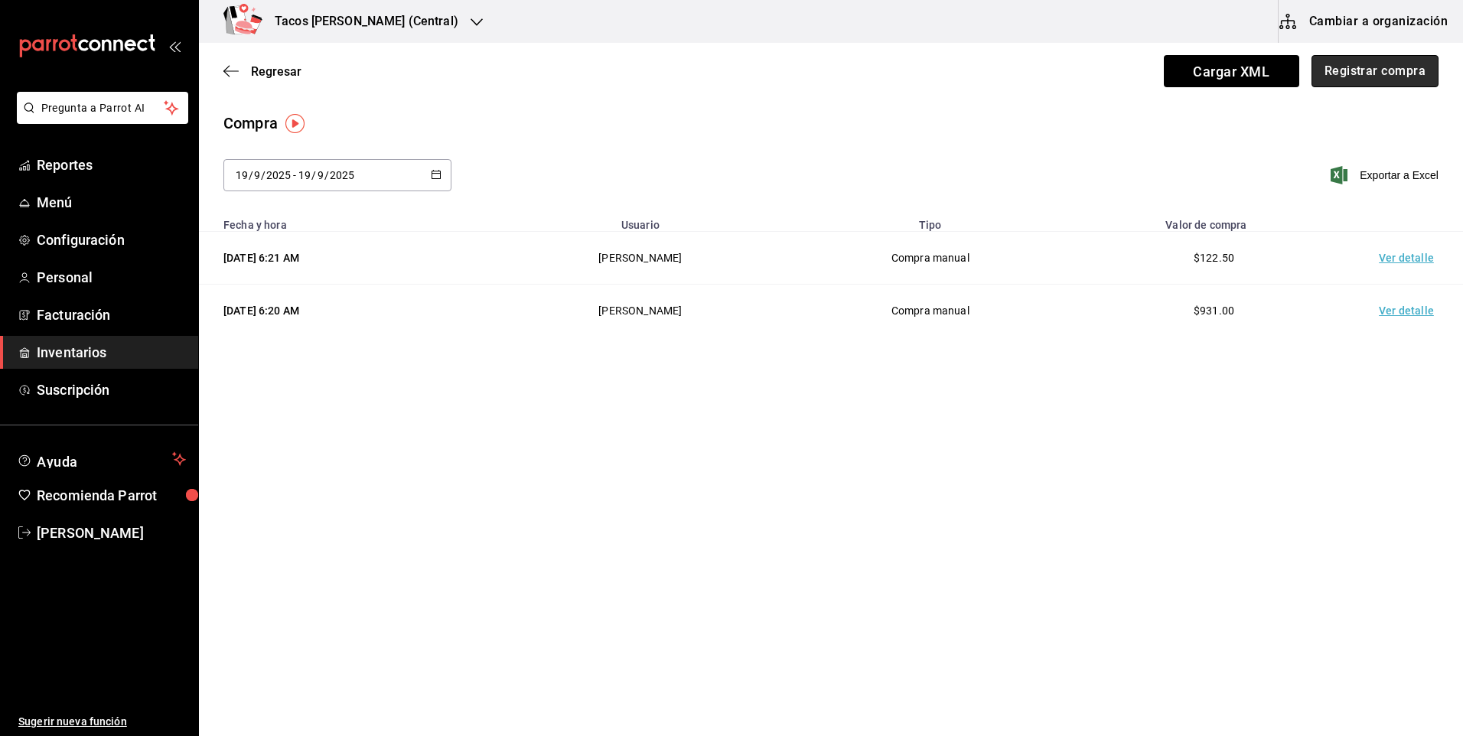
click at [1373, 77] on button "Registrar compra" at bounding box center [1374, 71] width 127 height 32
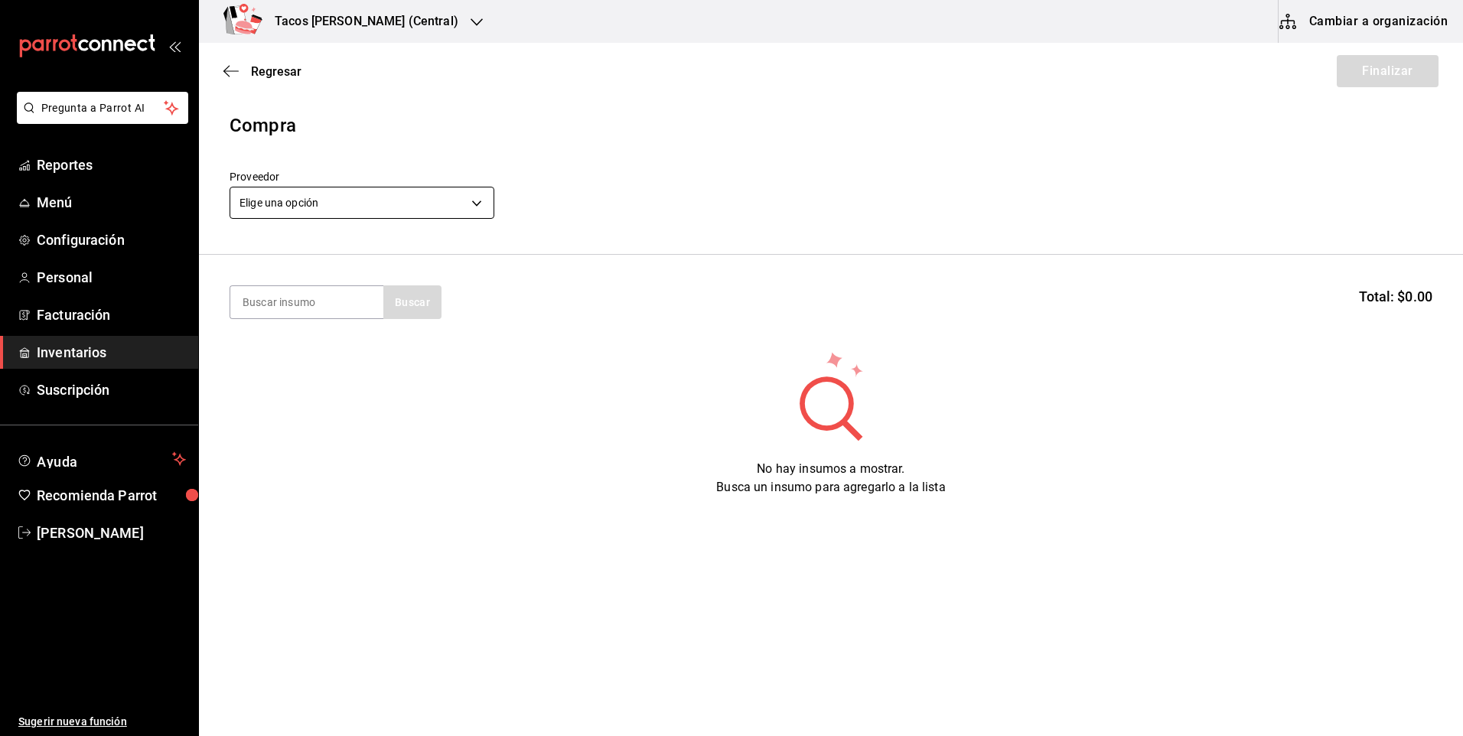
drag, startPoint x: 459, startPoint y: 175, endPoint x: 445, endPoint y: 191, distance: 21.7
click at [458, 175] on label "Proveedor" at bounding box center [362, 176] width 265 height 11
click at [438, 200] on body "Pregunta a Parrot AI Reportes Menú Configuración Personal Facturación Inventari…" at bounding box center [731, 325] width 1463 height 650
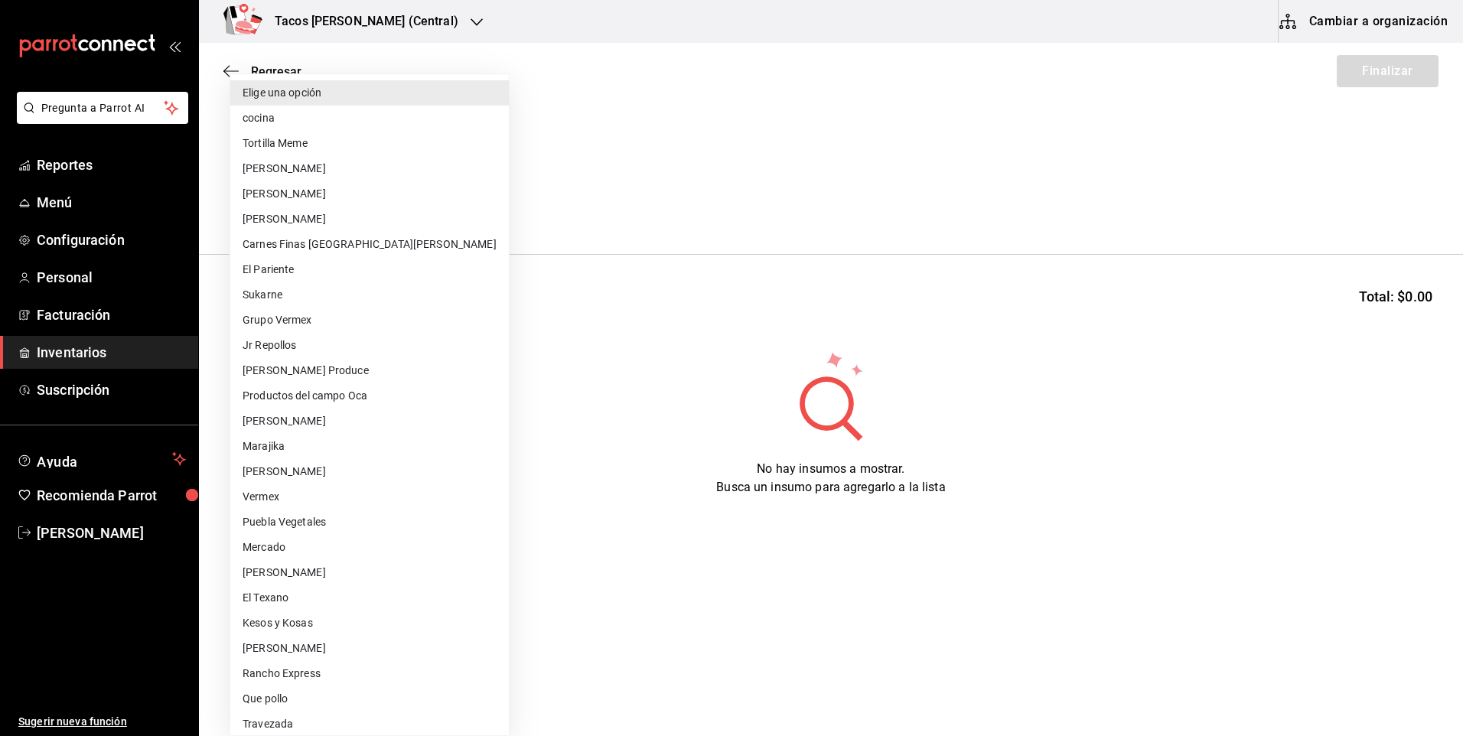
click at [367, 126] on li "cocina" at bounding box center [369, 118] width 279 height 25
type input "237c9a5b-4078-49eb-83ef-23bf52bd7acd"
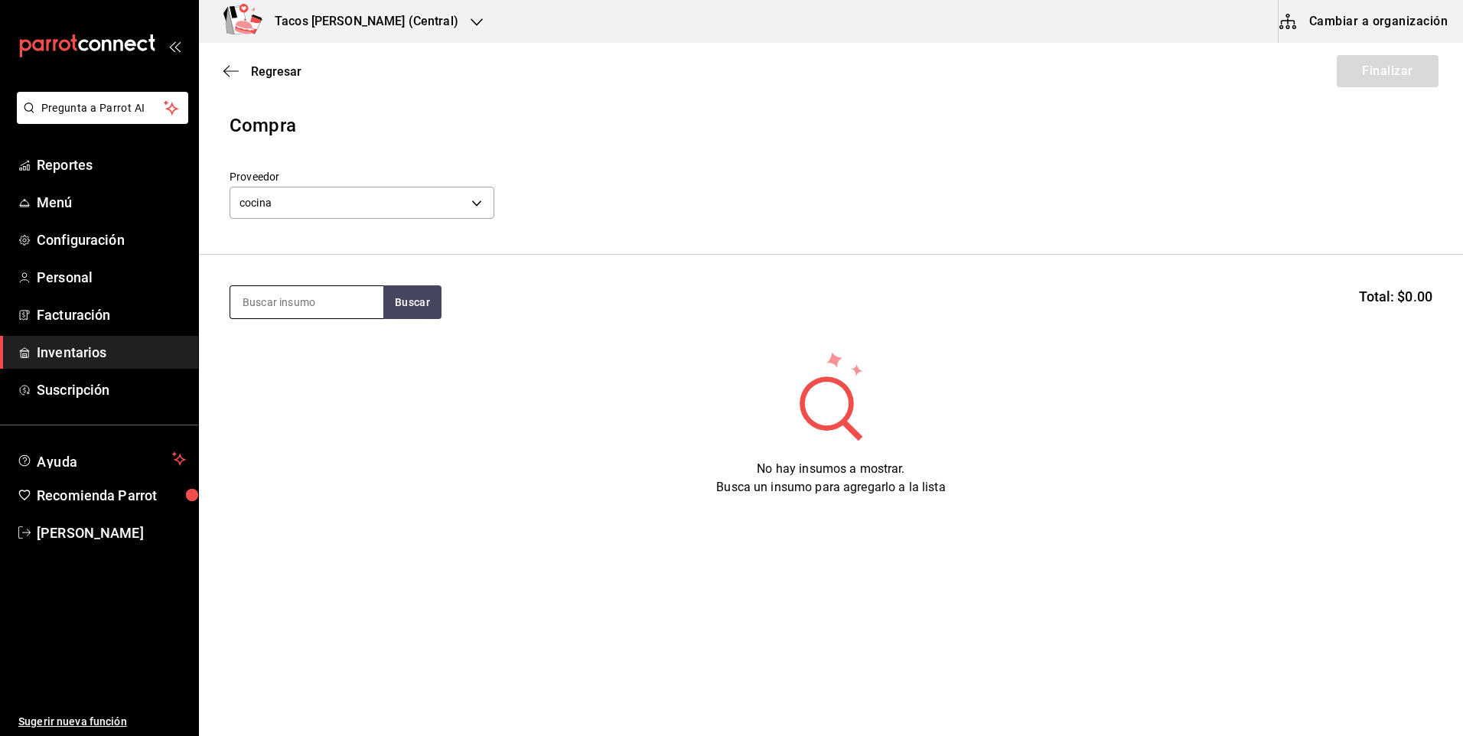
click at [311, 291] on input at bounding box center [306, 302] width 153 height 32
click at [305, 294] on input at bounding box center [306, 302] width 153 height 32
type input "frijol"
click at [393, 298] on button "Buscar" at bounding box center [412, 302] width 58 height 34
click at [354, 343] on div "Taco Frijol terminado" at bounding box center [301, 346] width 117 height 18
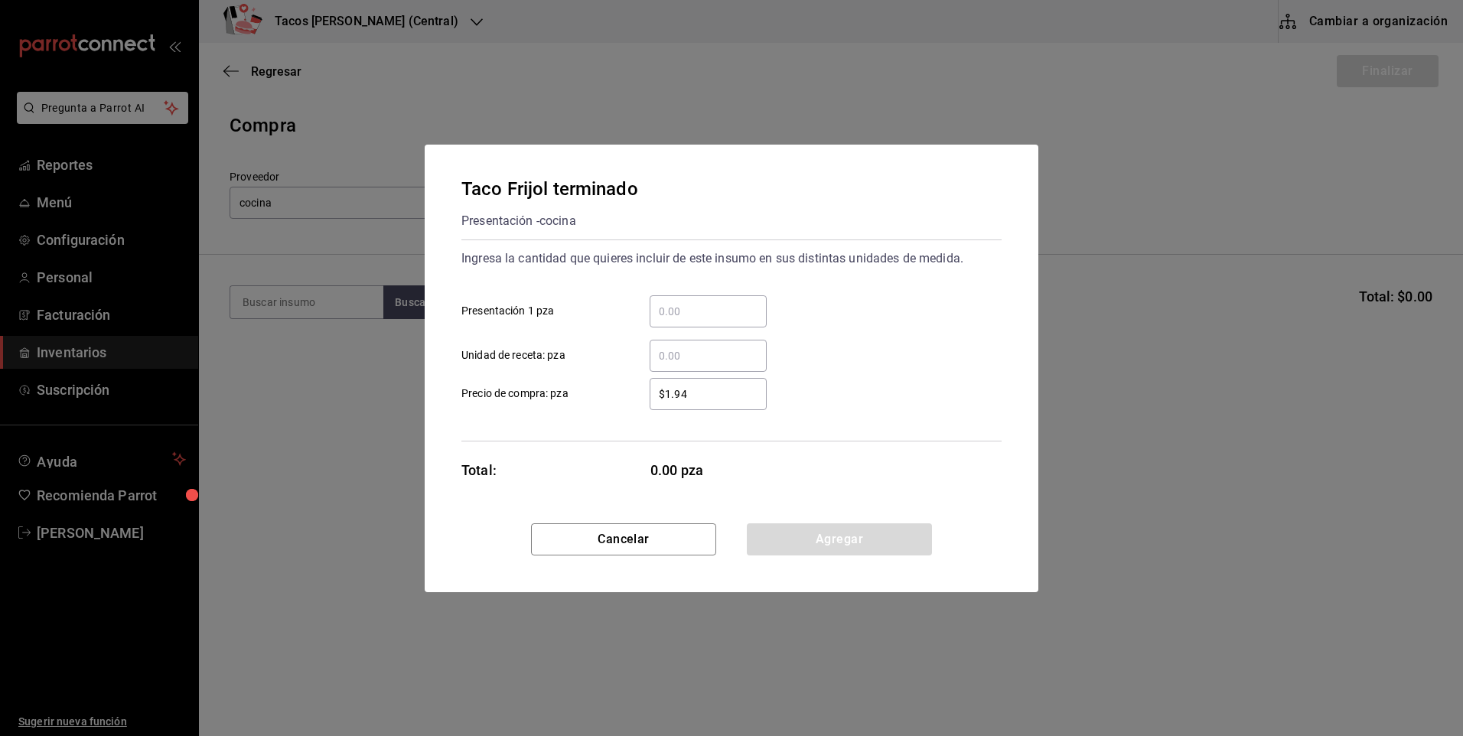
click at [732, 302] on input "​ Presentación 1 pza" at bounding box center [708, 311] width 117 height 18
type input "50"
click at [874, 540] on button "Agregar" at bounding box center [839, 539] width 185 height 32
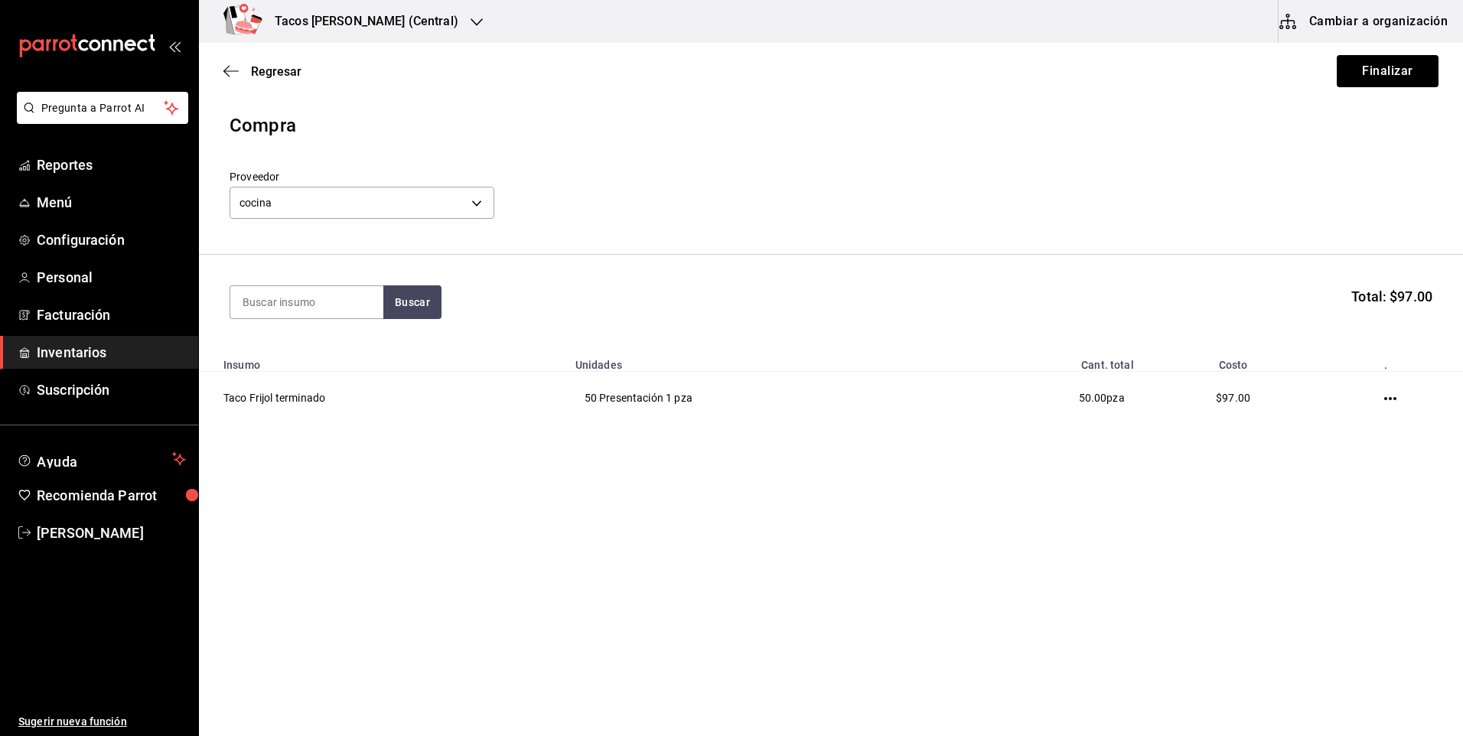
click at [1357, 54] on div "Regresar Finalizar" at bounding box center [831, 71] width 1264 height 57
click at [1364, 70] on button "Finalizar" at bounding box center [1388, 71] width 102 height 32
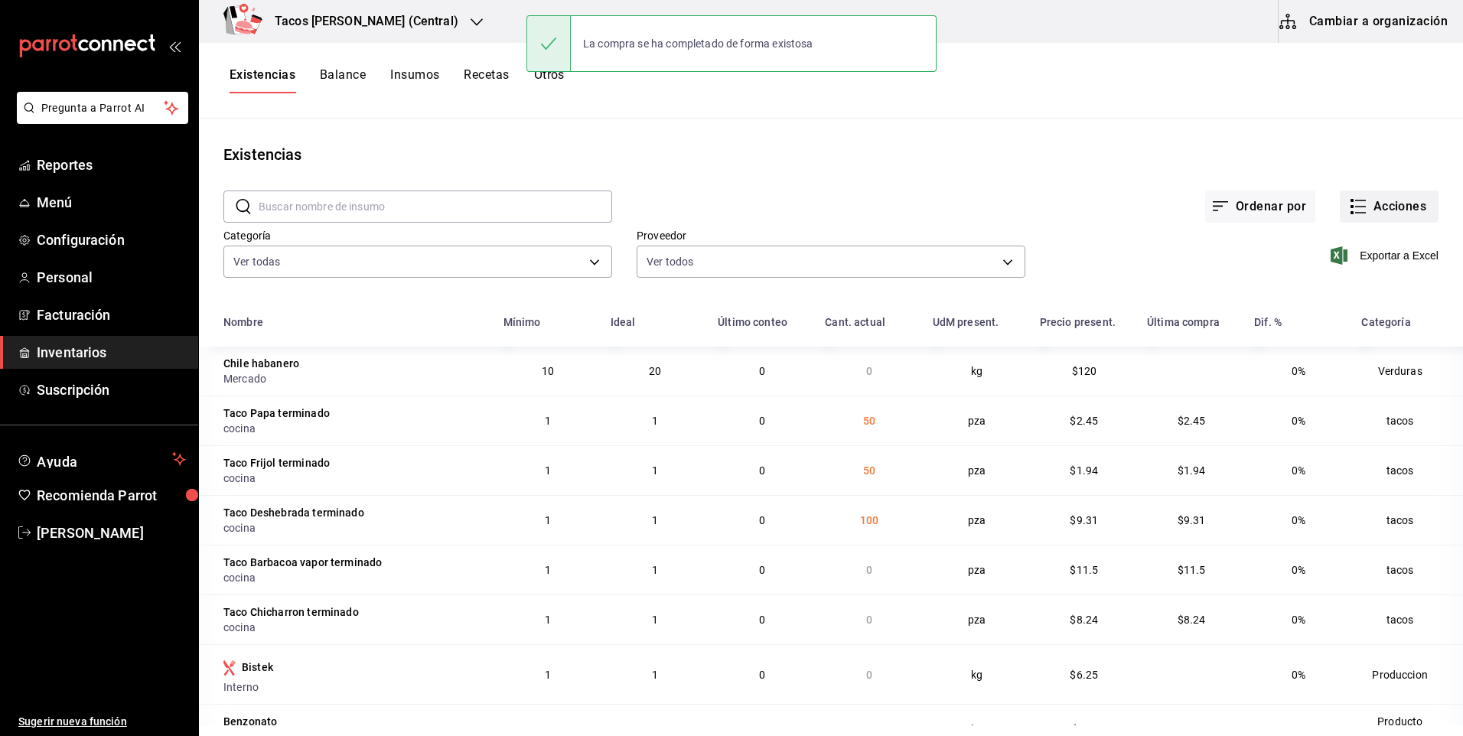
click at [1401, 213] on button "Acciones" at bounding box center [1389, 207] width 99 height 32
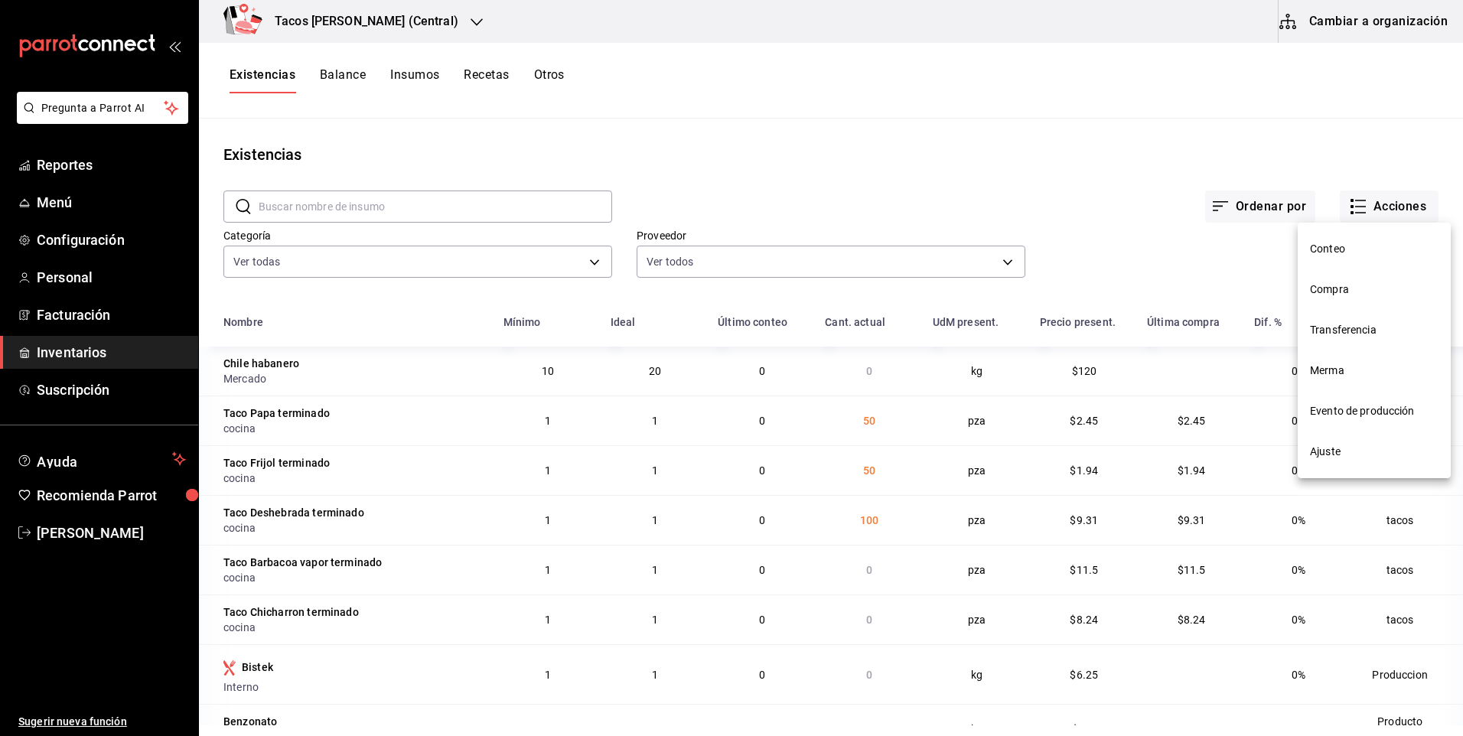
click at [1343, 287] on span "Compra" at bounding box center [1374, 290] width 129 height 16
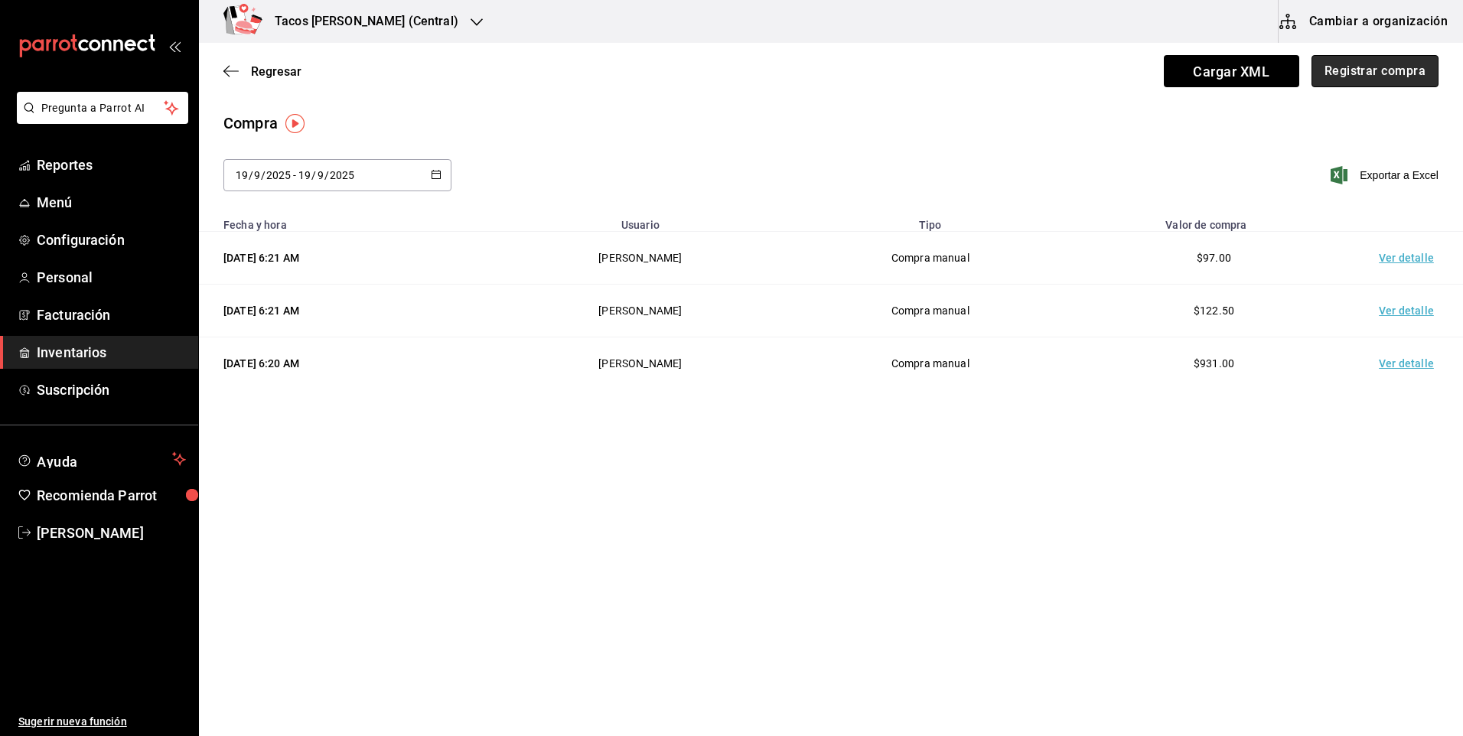
click at [1352, 62] on button "Registrar compra" at bounding box center [1374, 71] width 127 height 32
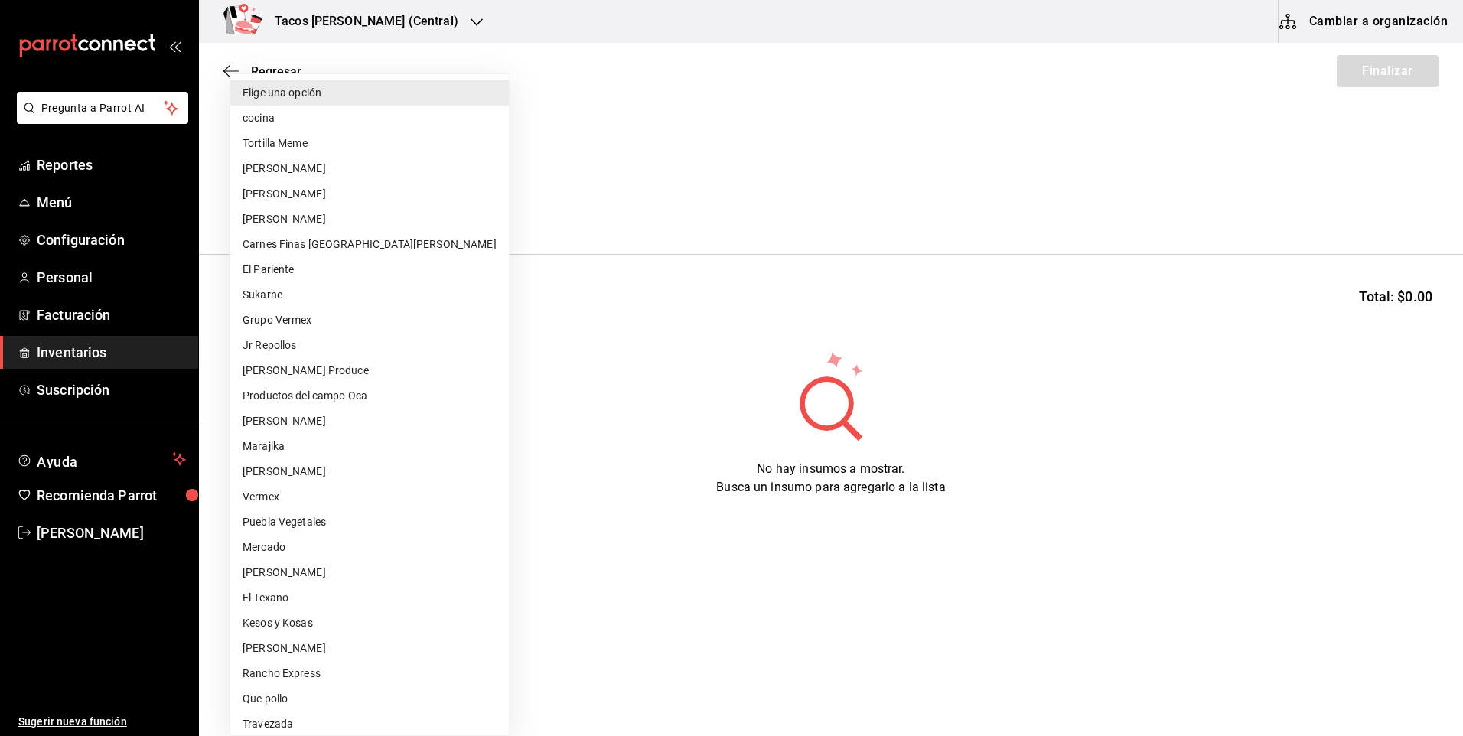
click at [292, 201] on body "Pregunta a Parrot AI Reportes Menú Configuración Personal Facturación Inventari…" at bounding box center [731, 325] width 1463 height 650
click at [347, 127] on li "cocina" at bounding box center [369, 118] width 279 height 25
type input "237c9a5b-4078-49eb-83ef-23bf52bd7acd"
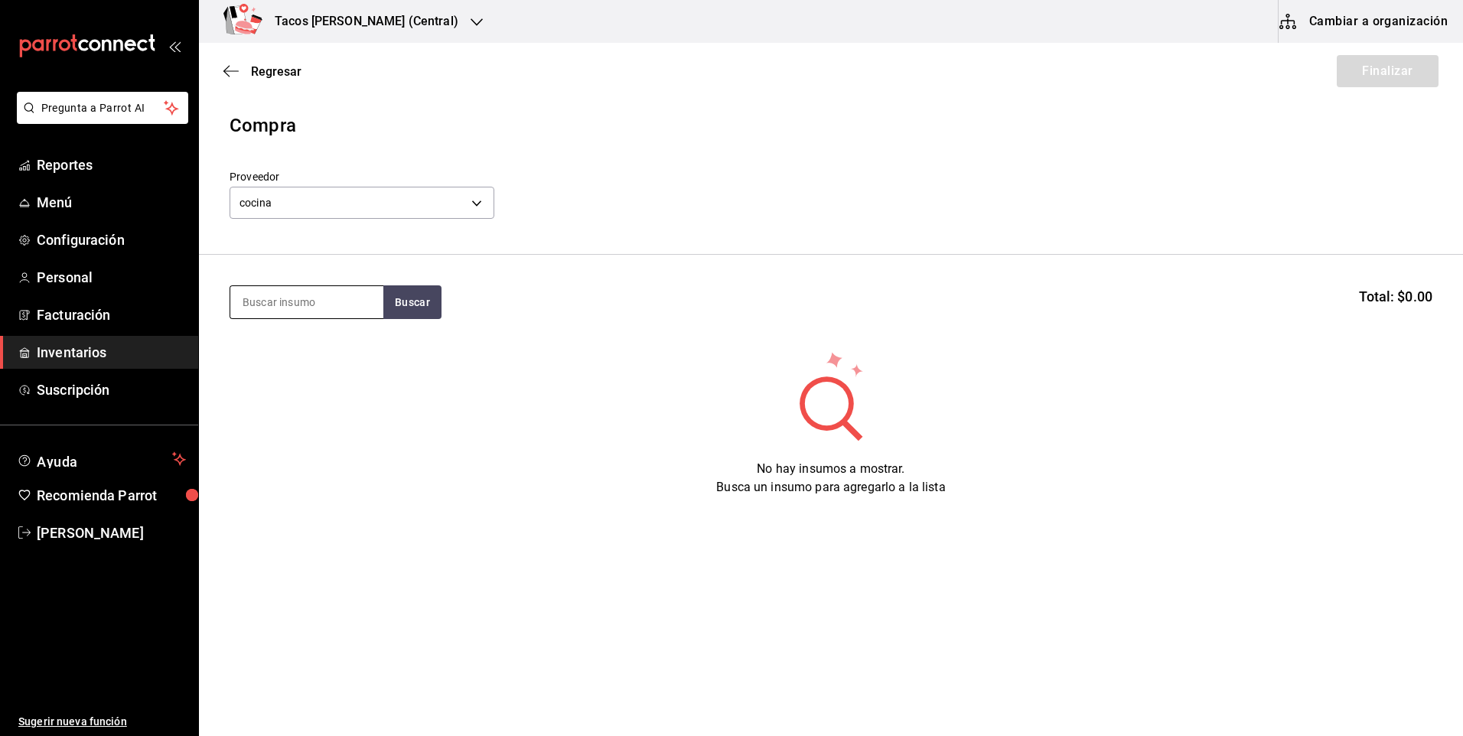
click at [340, 311] on input at bounding box center [306, 302] width 153 height 32
type input "chi"
click at [402, 307] on button "Buscar" at bounding box center [412, 302] width 58 height 34
click at [357, 340] on div "Taco Chicharron terminado" at bounding box center [307, 355] width 129 height 37
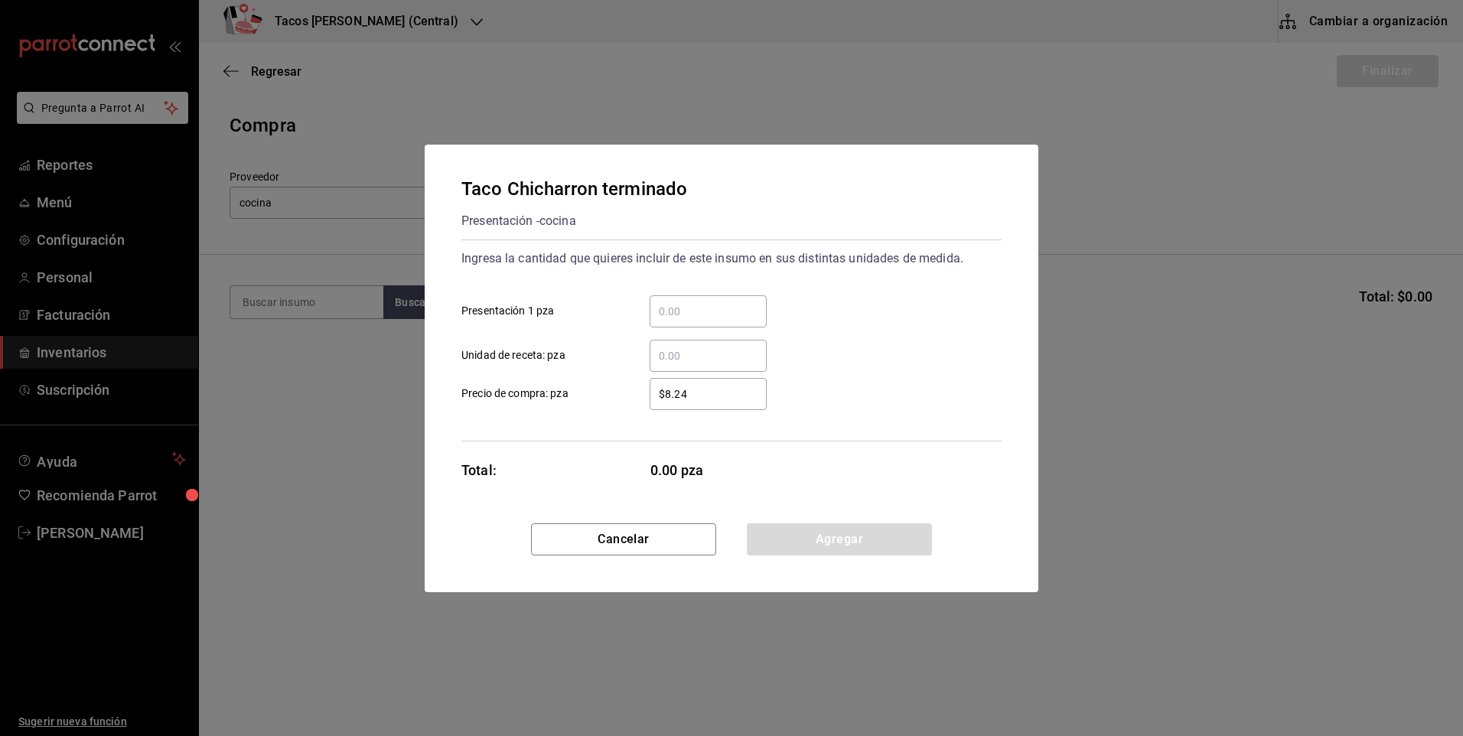
click at [690, 297] on div "​" at bounding box center [708, 311] width 117 height 32
click at [690, 302] on input "​ Presentación 1 pza" at bounding box center [708, 311] width 117 height 18
type input "50"
click at [839, 546] on button "Agregar" at bounding box center [839, 539] width 185 height 32
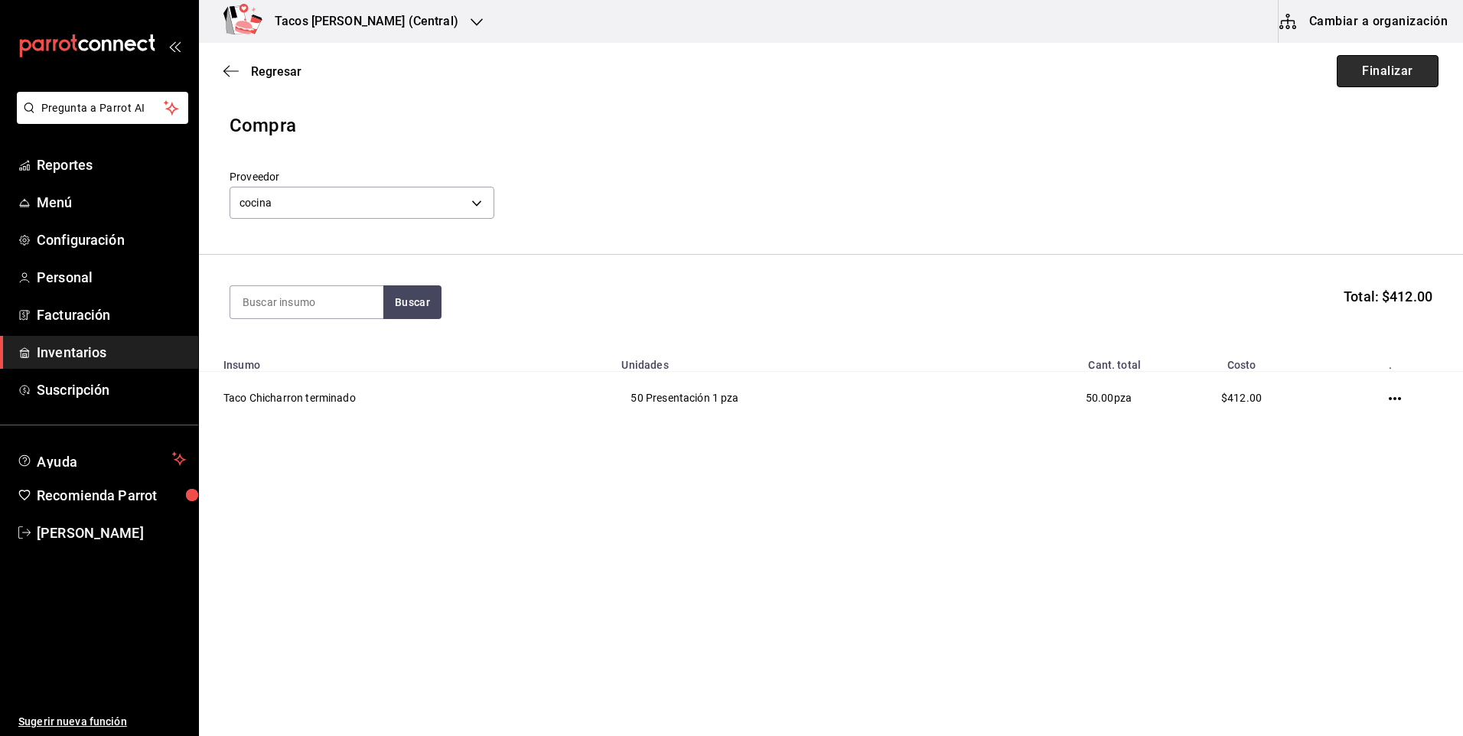
click at [1375, 77] on button "Finalizar" at bounding box center [1388, 71] width 102 height 32
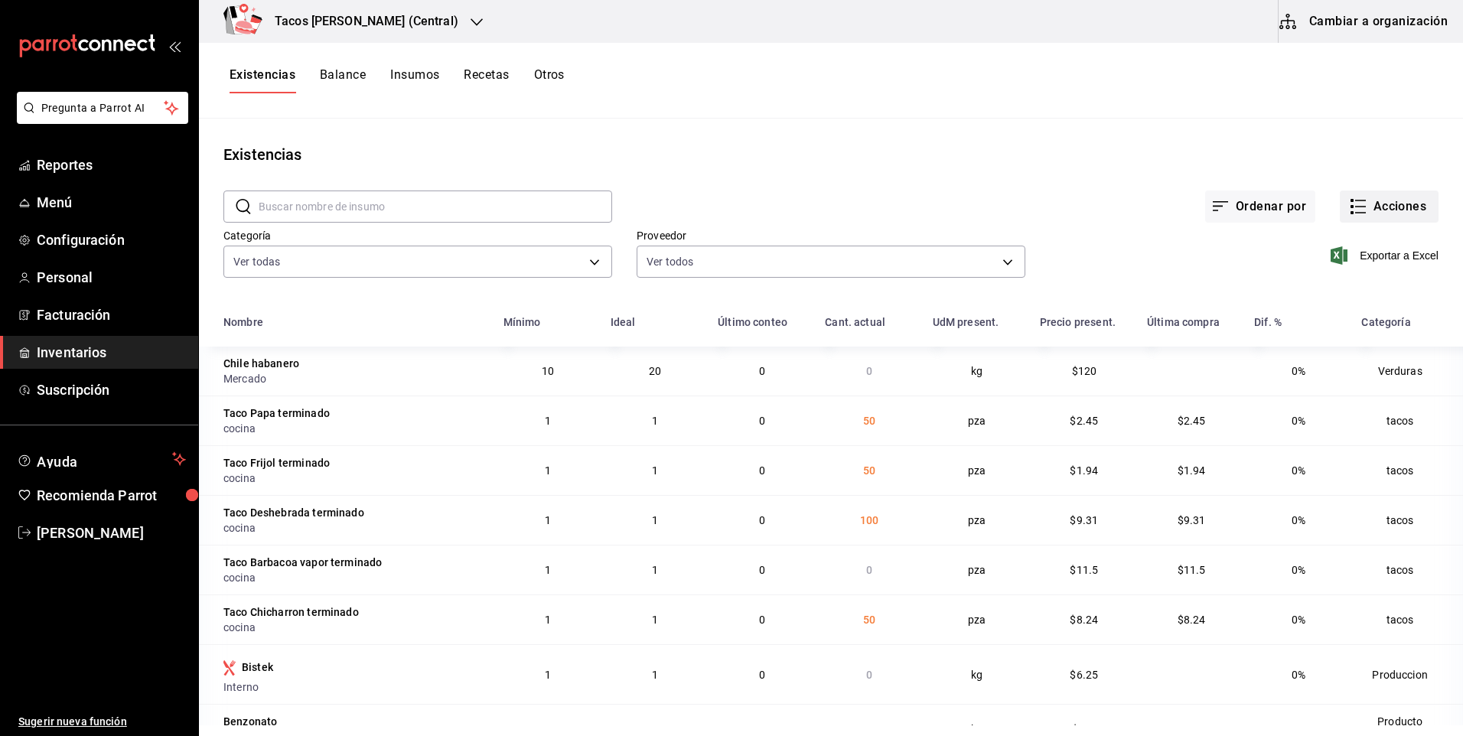
click at [1355, 197] on icon "button" at bounding box center [1358, 206] width 18 height 18
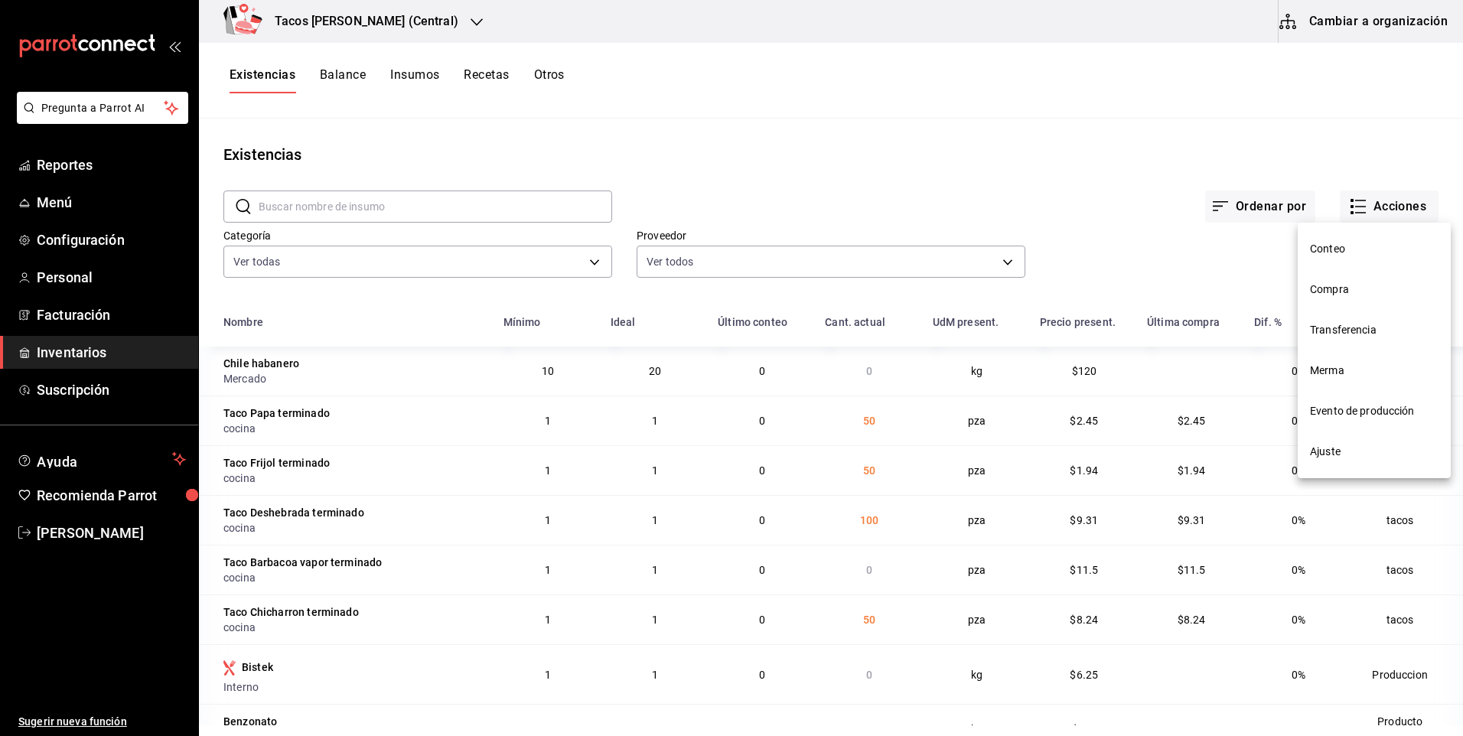
click at [1353, 284] on span "Compra" at bounding box center [1374, 290] width 129 height 16
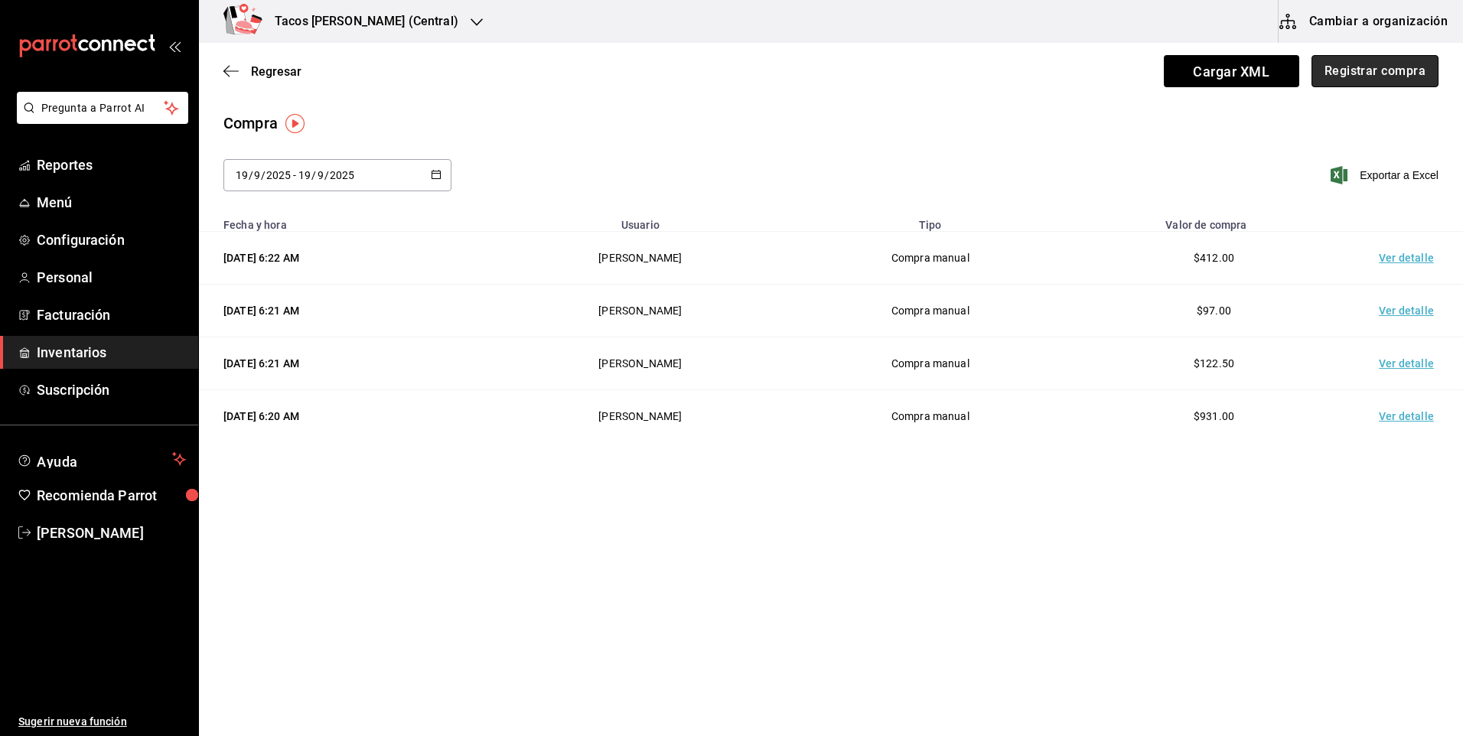
click at [1374, 76] on button "Registrar compra" at bounding box center [1374, 71] width 127 height 32
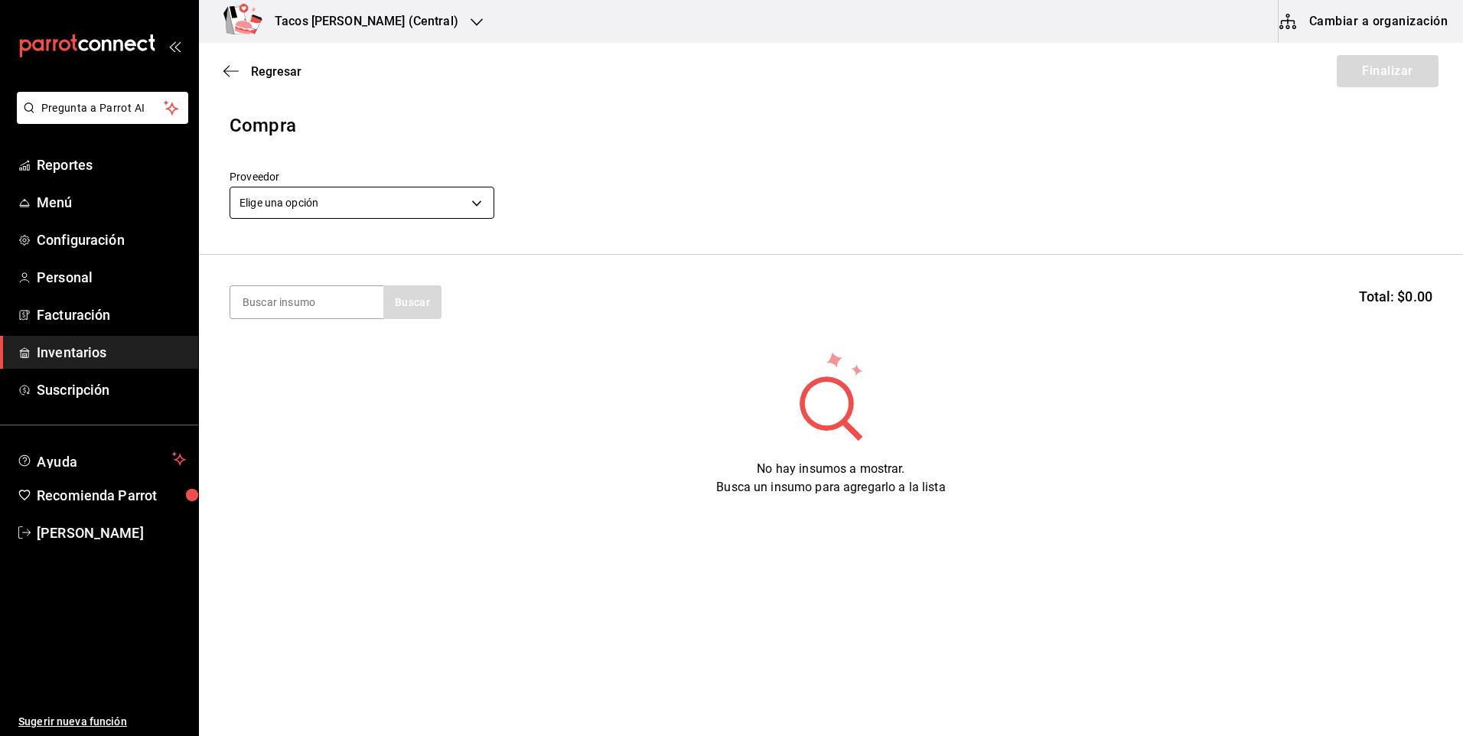
click at [432, 206] on body "Pregunta a Parrot AI Reportes Menú Configuración Personal Facturación Inventari…" at bounding box center [731, 325] width 1463 height 650
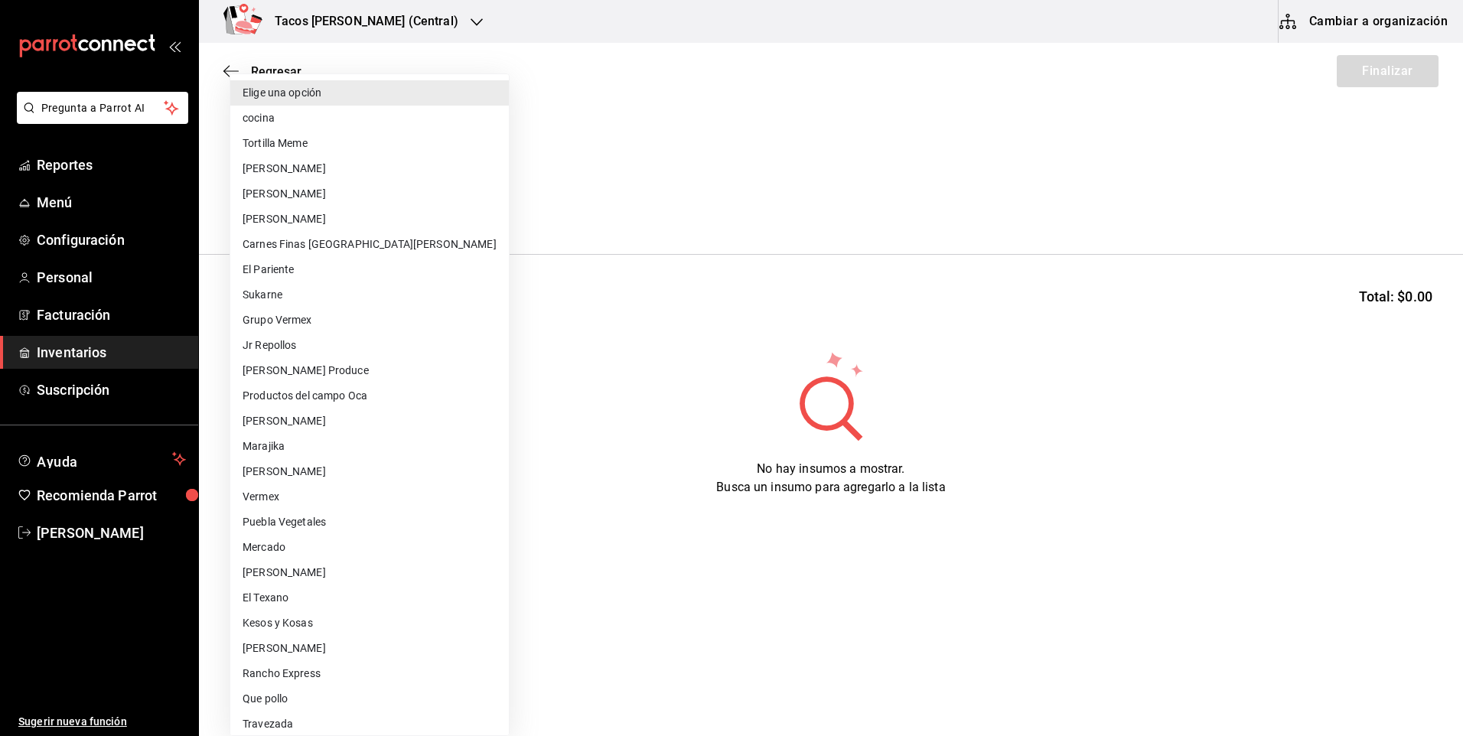
click at [363, 113] on li "cocina" at bounding box center [369, 118] width 279 height 25
type input "237c9a5b-4078-49eb-83ef-23bf52bd7acd"
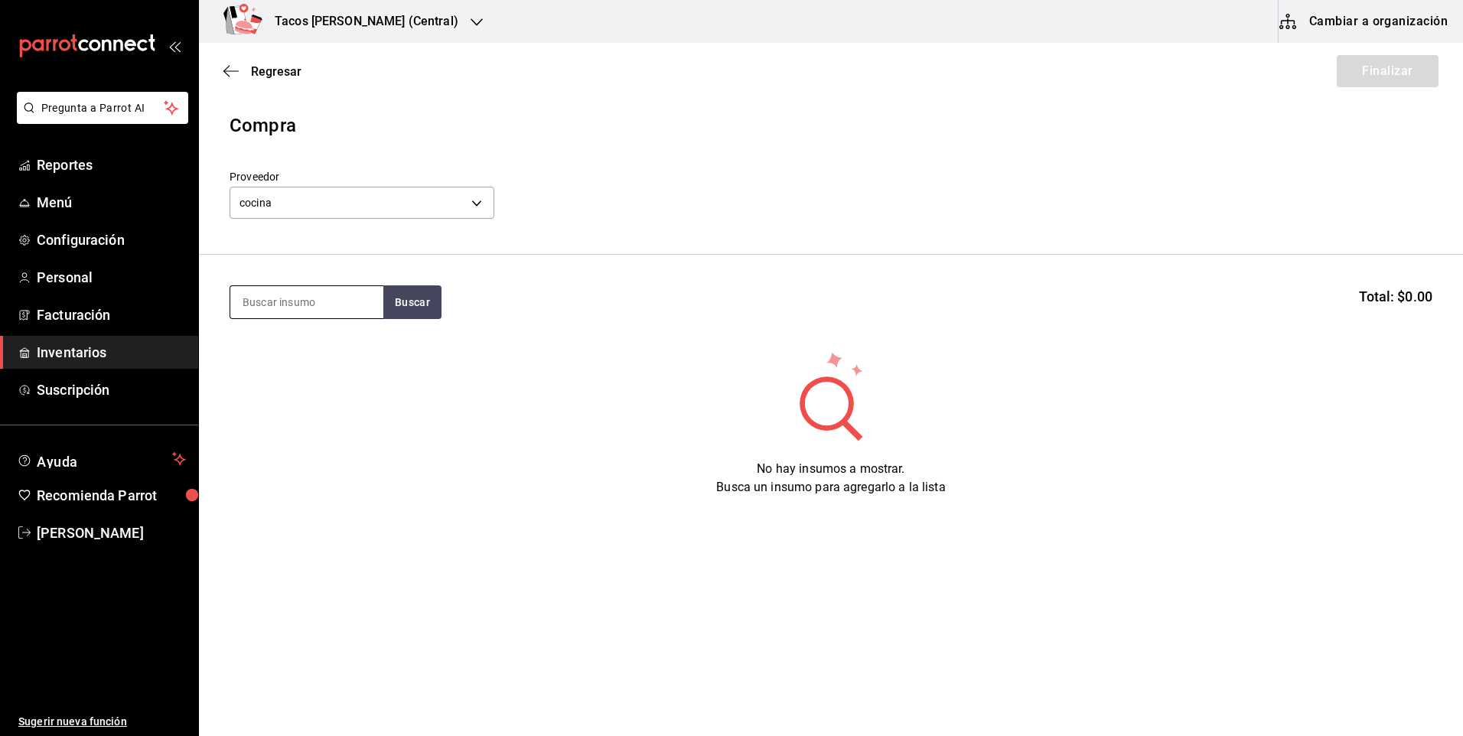
click at [299, 292] on input at bounding box center [306, 302] width 153 height 32
click at [328, 313] on input "pap" at bounding box center [306, 302] width 153 height 32
type input "p"
click at [328, 313] on input at bounding box center [306, 302] width 153 height 32
type input "[PERSON_NAME]"
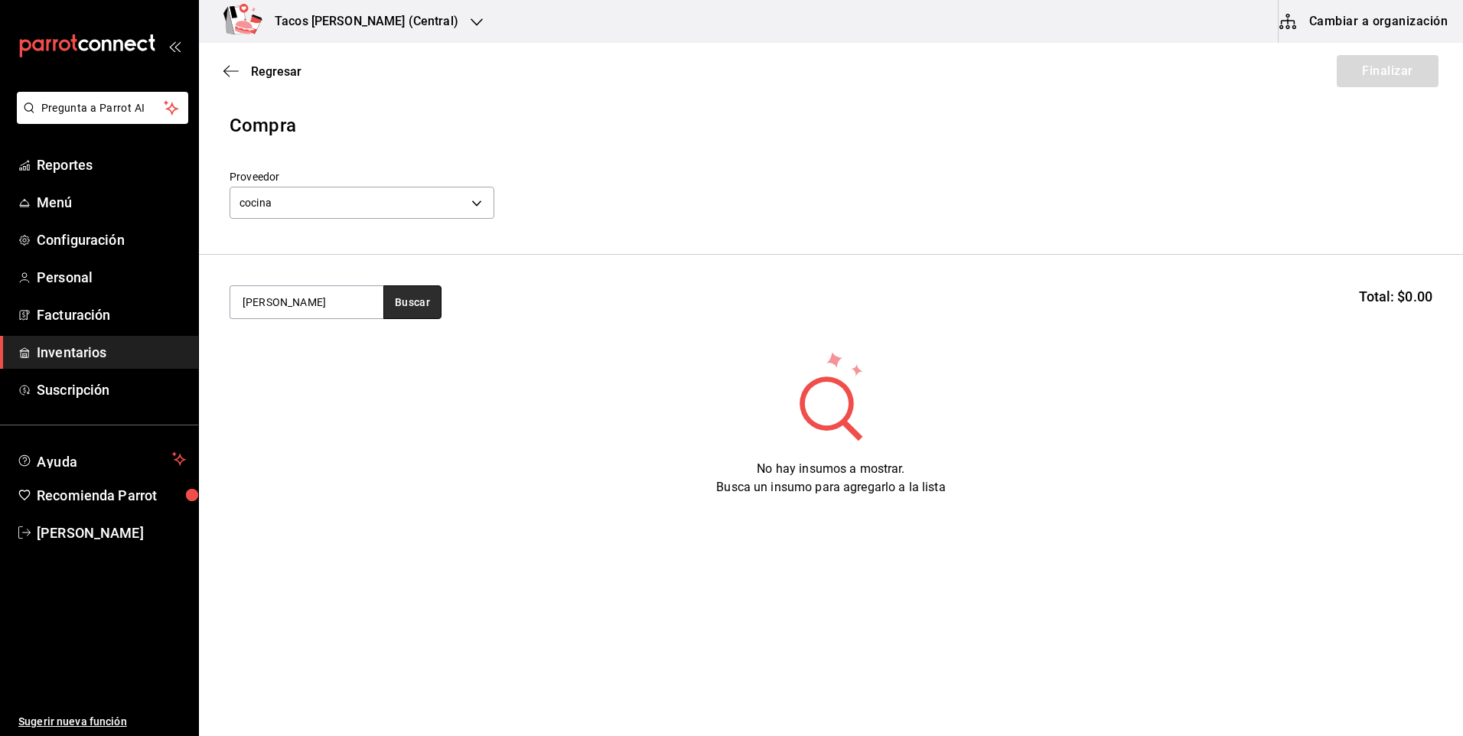
click at [399, 314] on button "Buscar" at bounding box center [412, 302] width 58 height 34
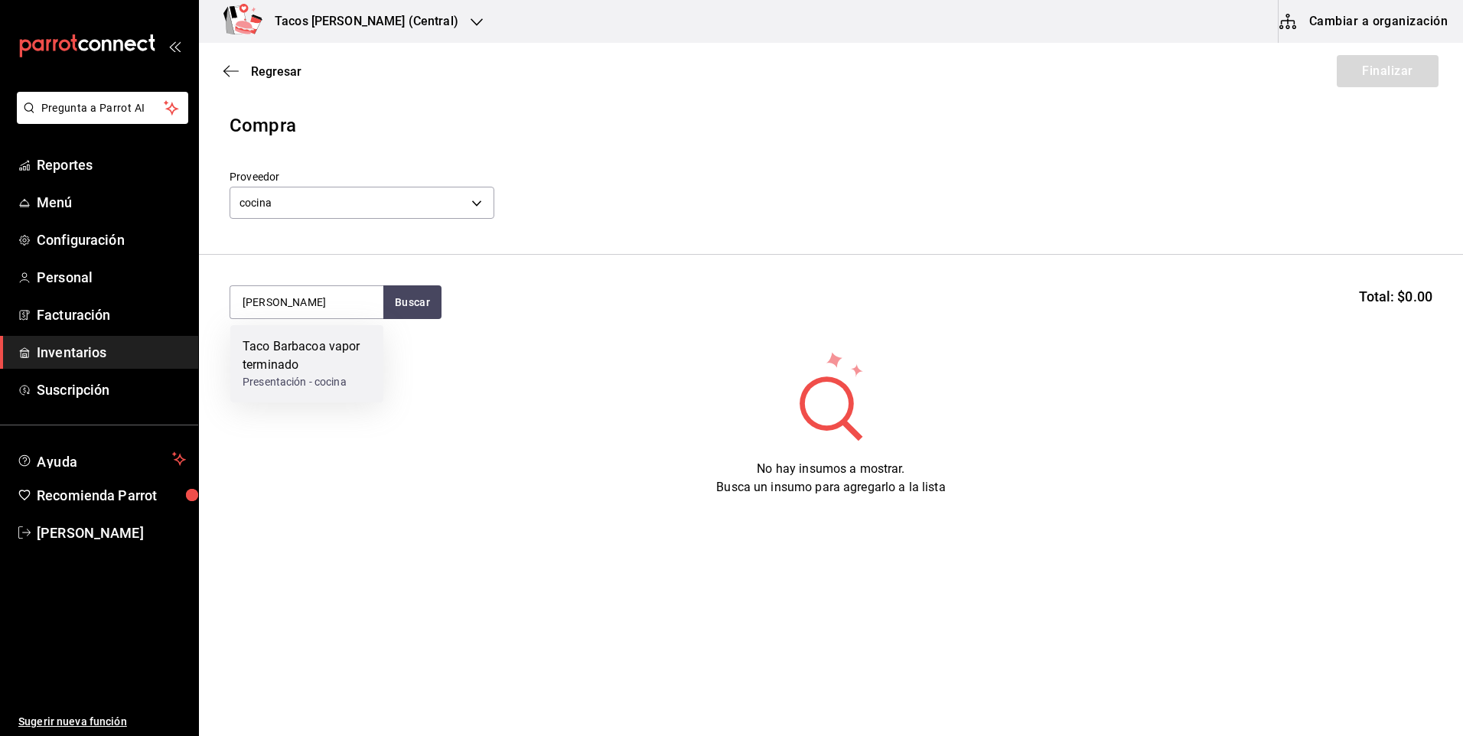
click at [273, 366] on div "Taco Barbacoa vapor terminado" at bounding box center [307, 355] width 129 height 37
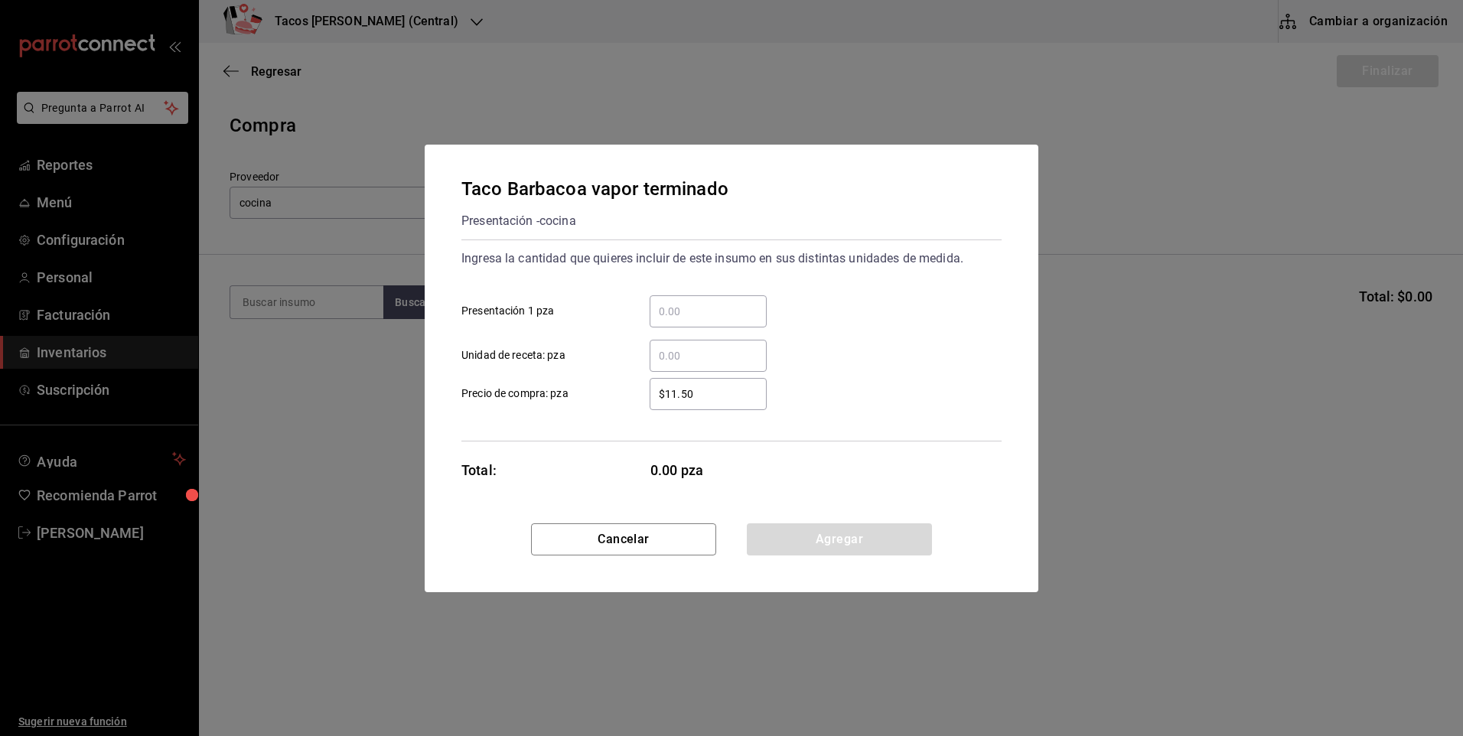
click at [659, 311] on input "​ Presentación 1 pza" at bounding box center [708, 311] width 117 height 18
type input "30"
click at [791, 548] on button "Agregar" at bounding box center [839, 539] width 185 height 32
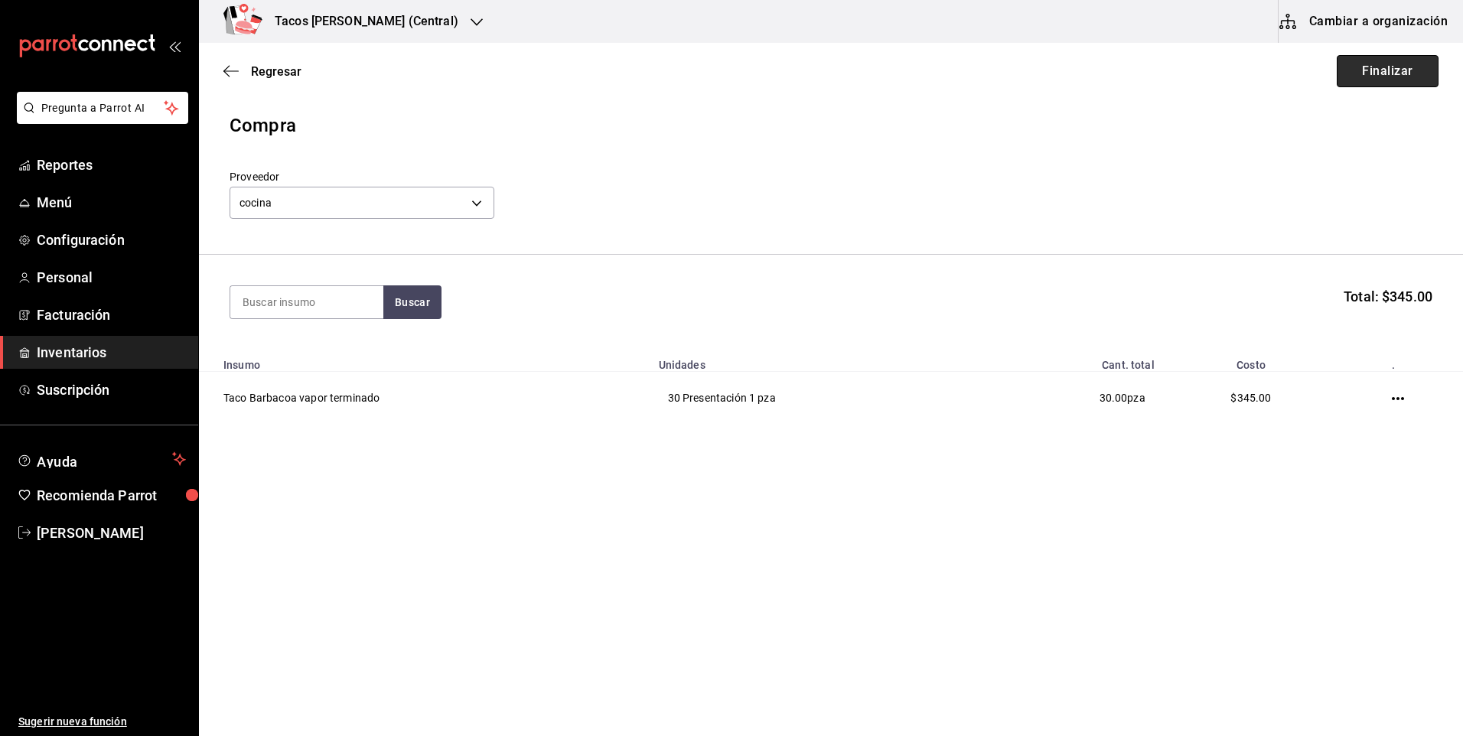
click at [1435, 60] on button "Finalizar" at bounding box center [1388, 71] width 102 height 32
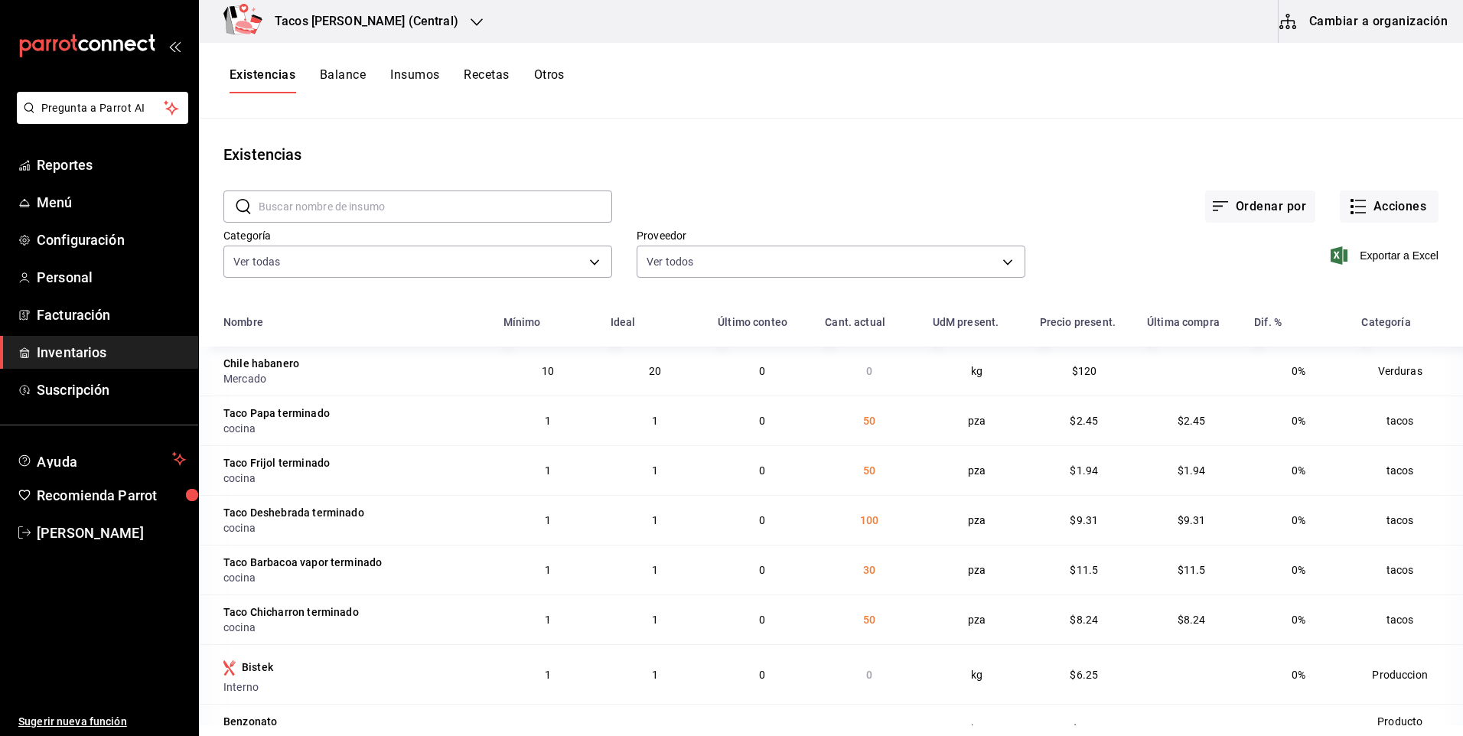
click at [389, 25] on h3 "Tacos Don Pedro (Central)" at bounding box center [360, 21] width 196 height 18
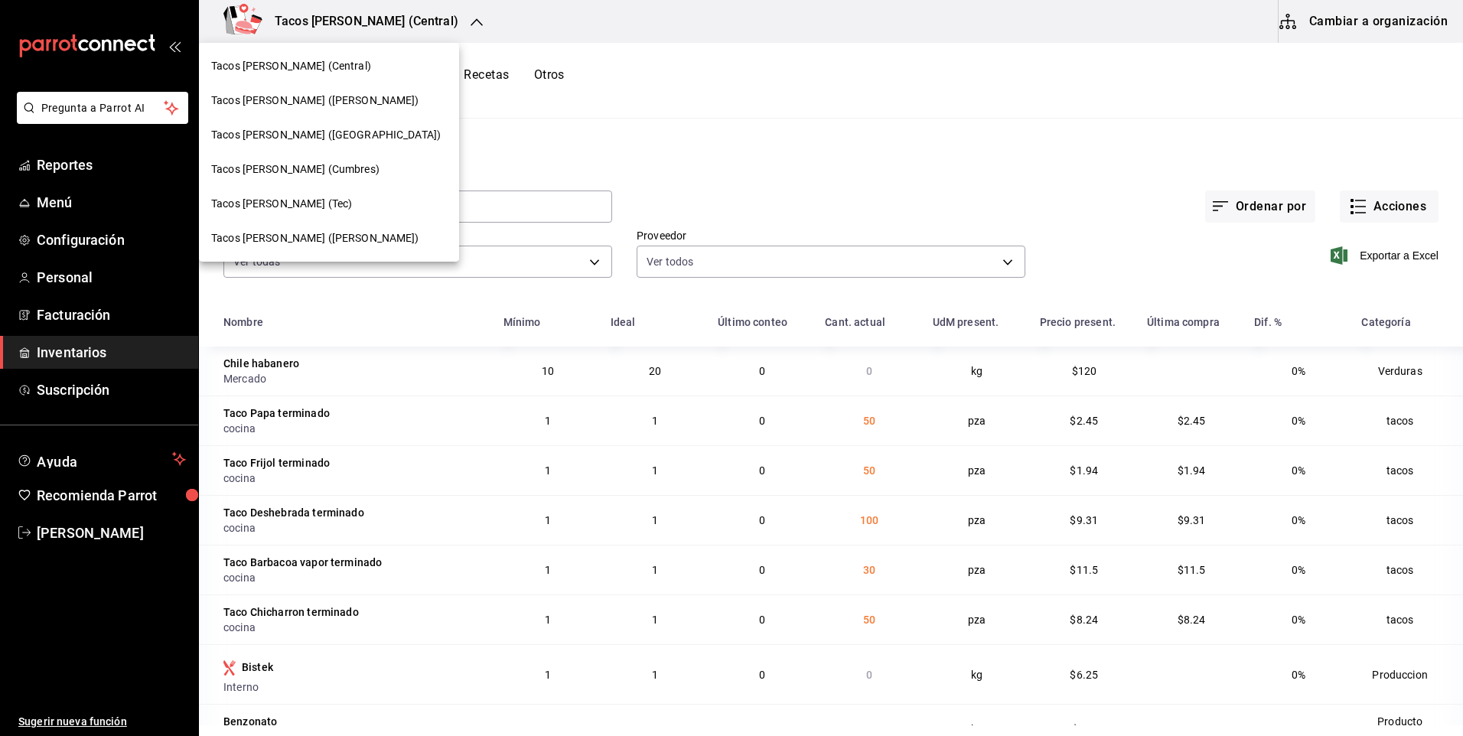
click at [331, 89] on div "Tacos don Pedro (Escobedo)" at bounding box center [329, 100] width 260 height 34
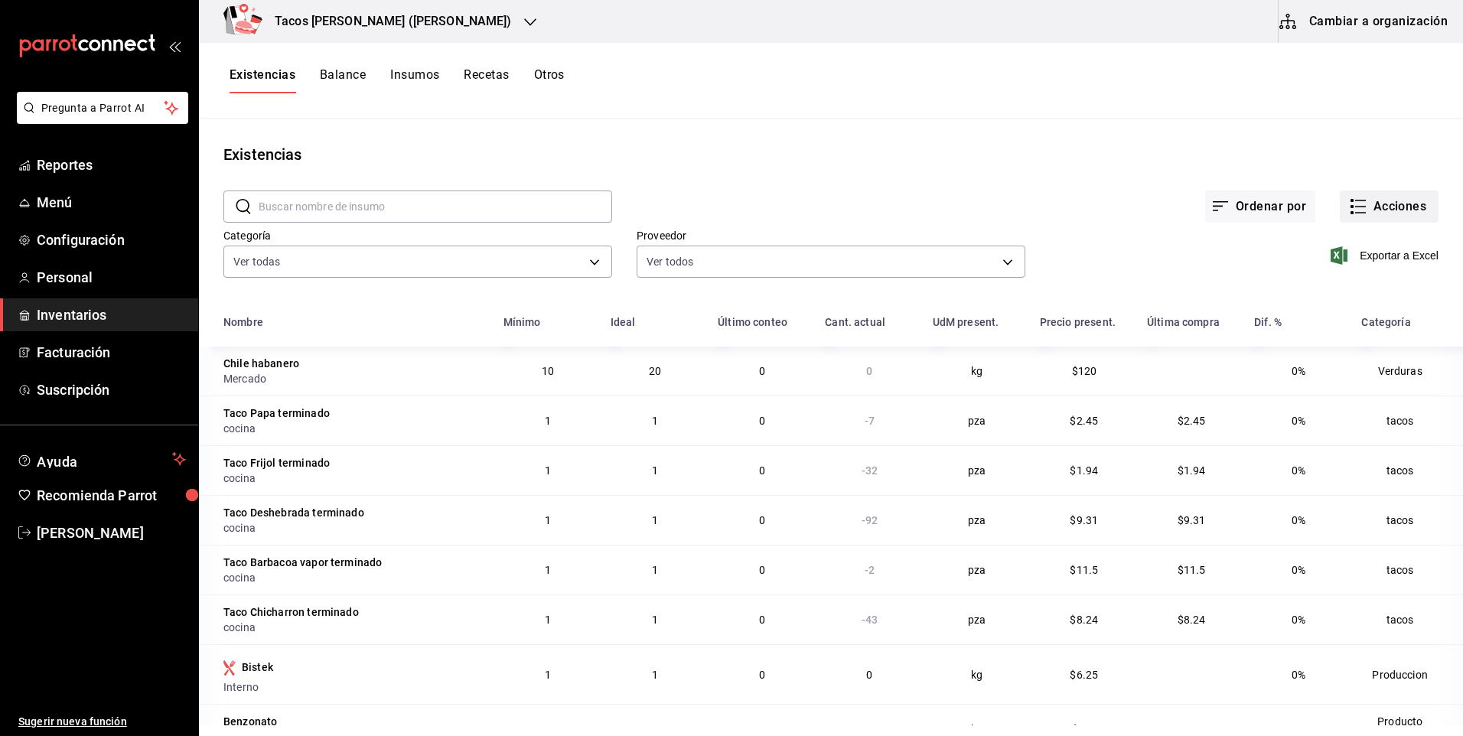
click at [1387, 207] on button "Acciones" at bounding box center [1389, 207] width 99 height 32
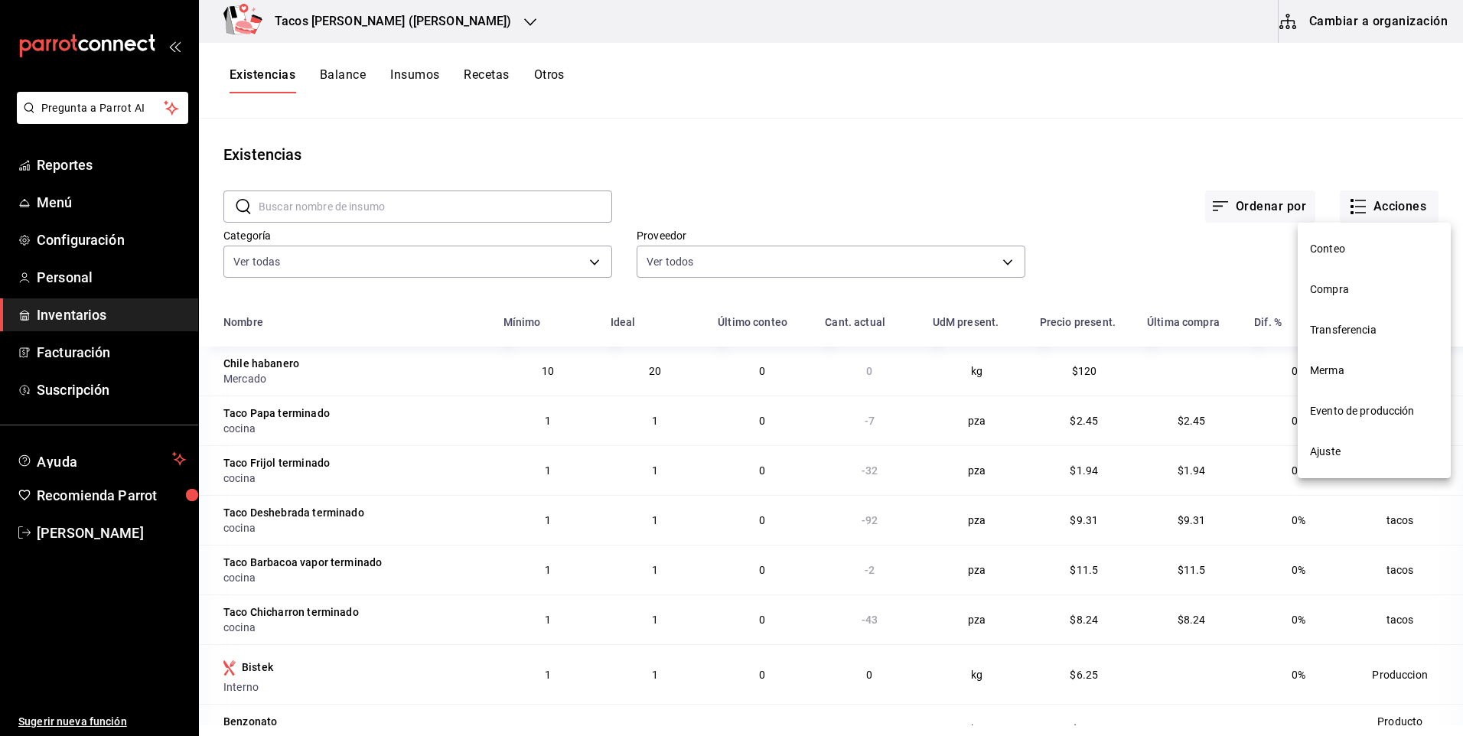
click at [1347, 466] on li "Ajuste" at bounding box center [1374, 452] width 153 height 41
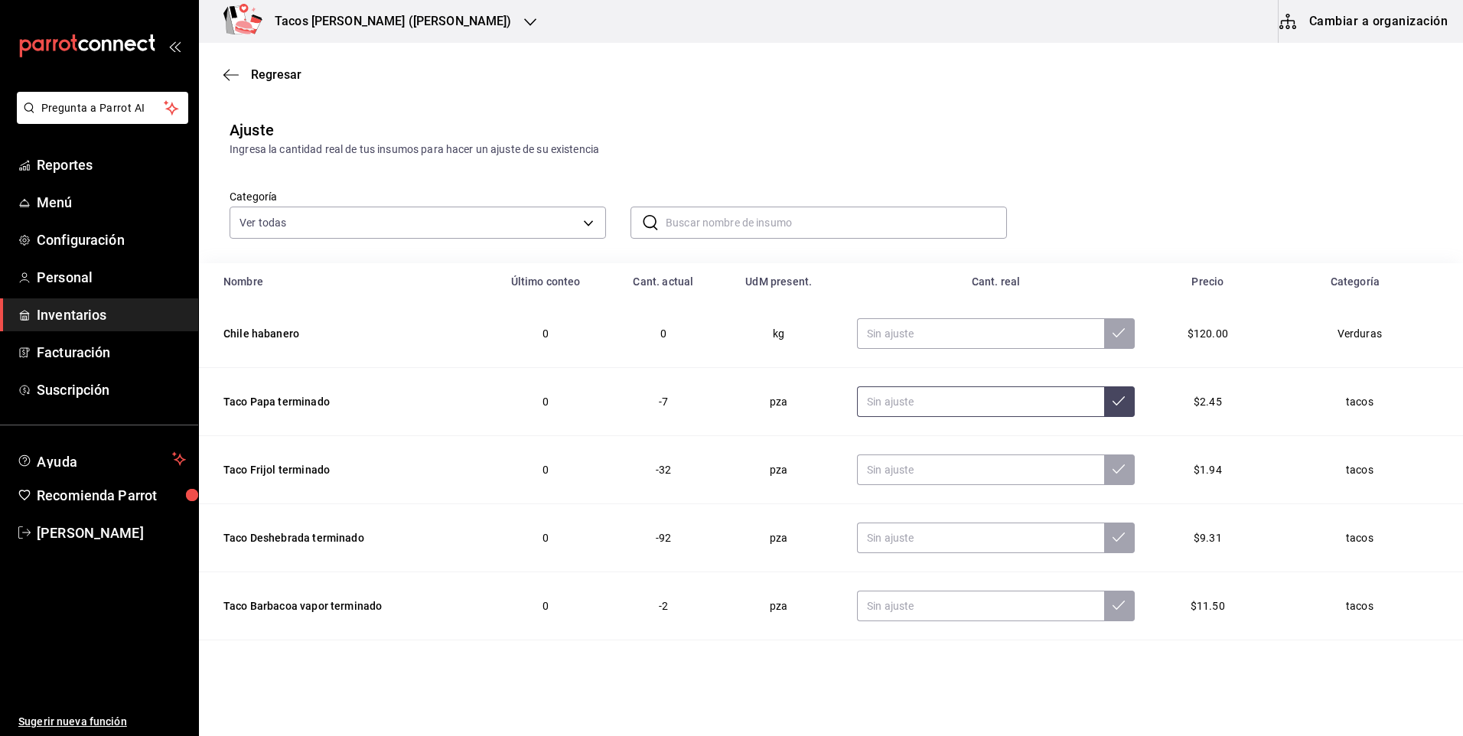
click at [895, 402] on input "text" at bounding box center [980, 401] width 247 height 31
type input "0.00"
click at [964, 473] on input "text" at bounding box center [980, 470] width 247 height 31
type input "0.00"
click at [959, 527] on input "text" at bounding box center [980, 538] width 247 height 31
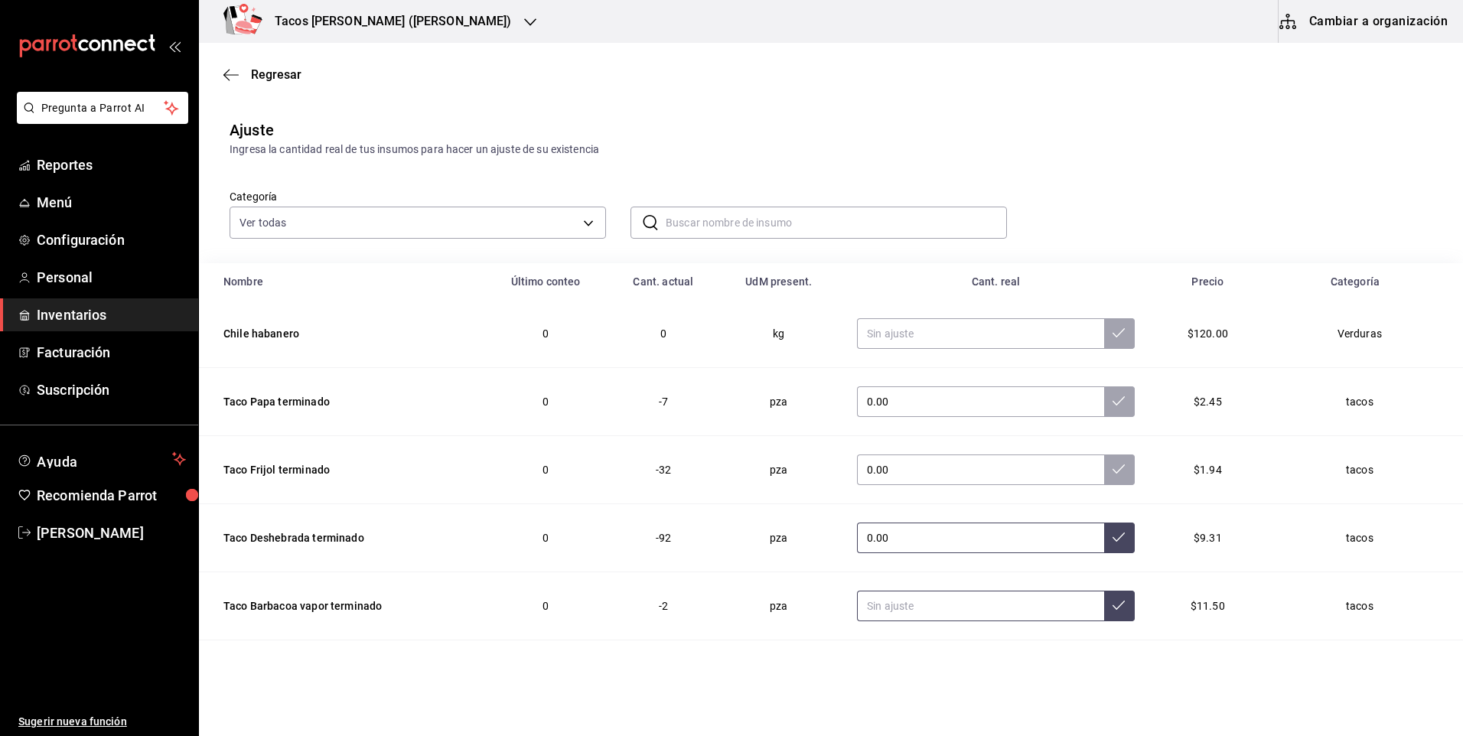
type input "0.00"
click at [924, 611] on input "text" at bounding box center [980, 606] width 247 height 31
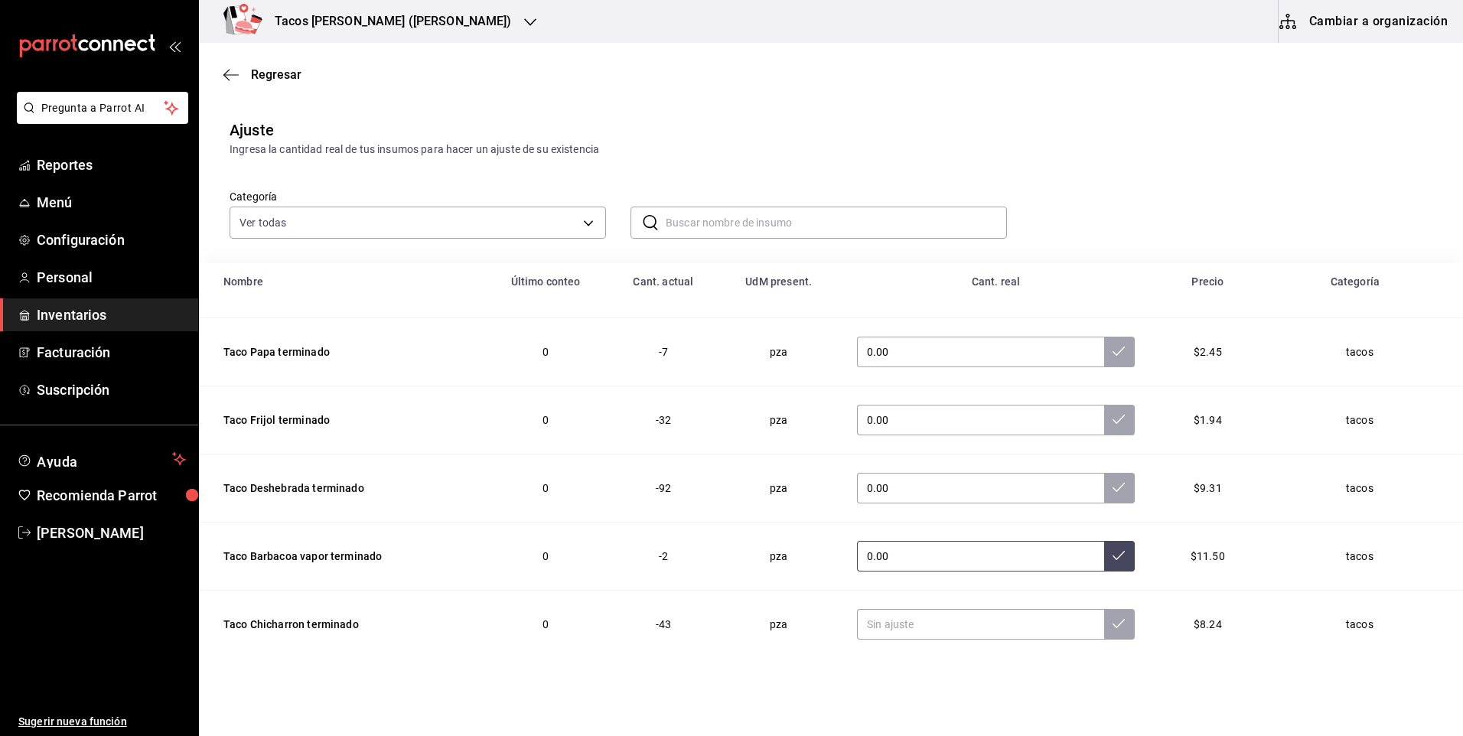
scroll to position [77, 0]
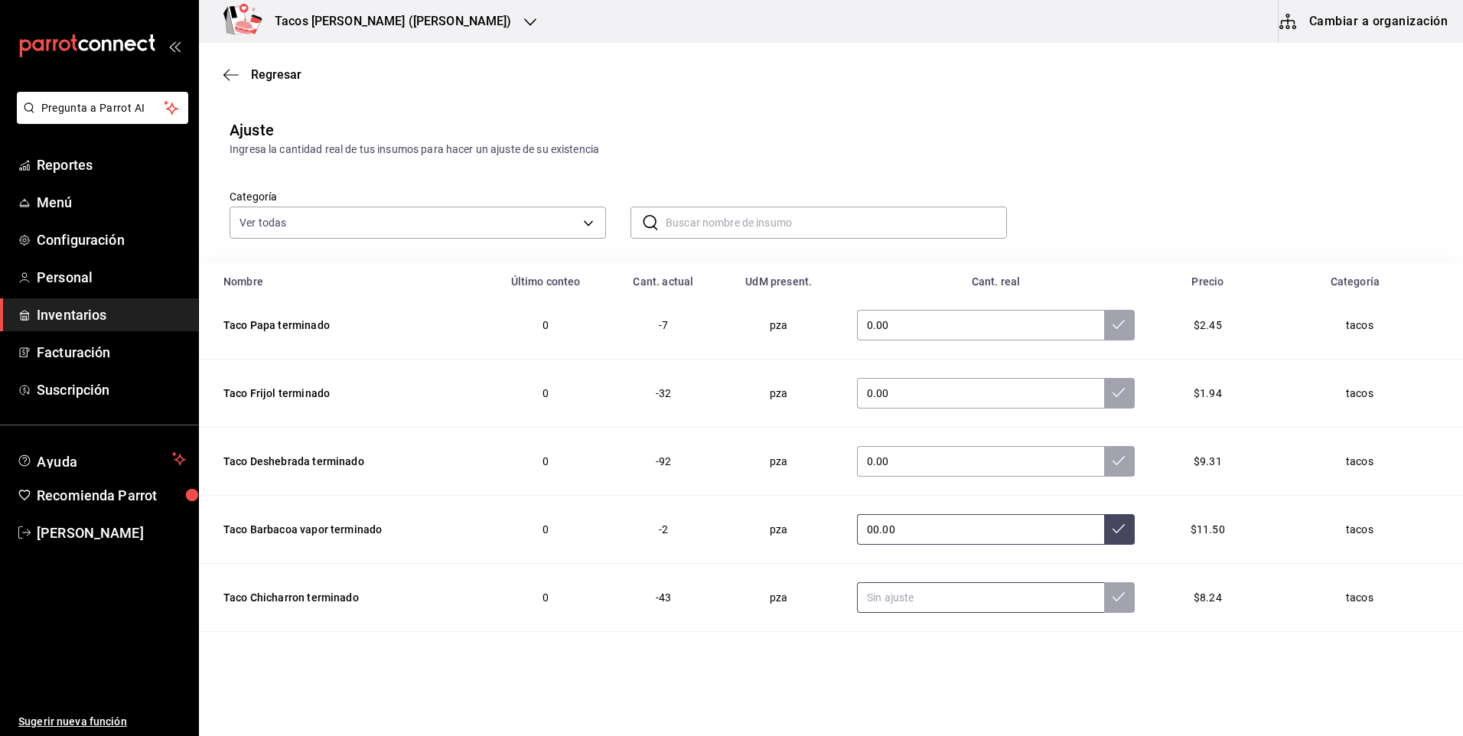
type input "0.00"
click at [924, 607] on input "text" at bounding box center [980, 597] width 247 height 31
click at [924, 607] on input "0.00" at bounding box center [980, 597] width 247 height 31
type input "0.00"
click at [1104, 599] on button at bounding box center [1119, 597] width 31 height 31
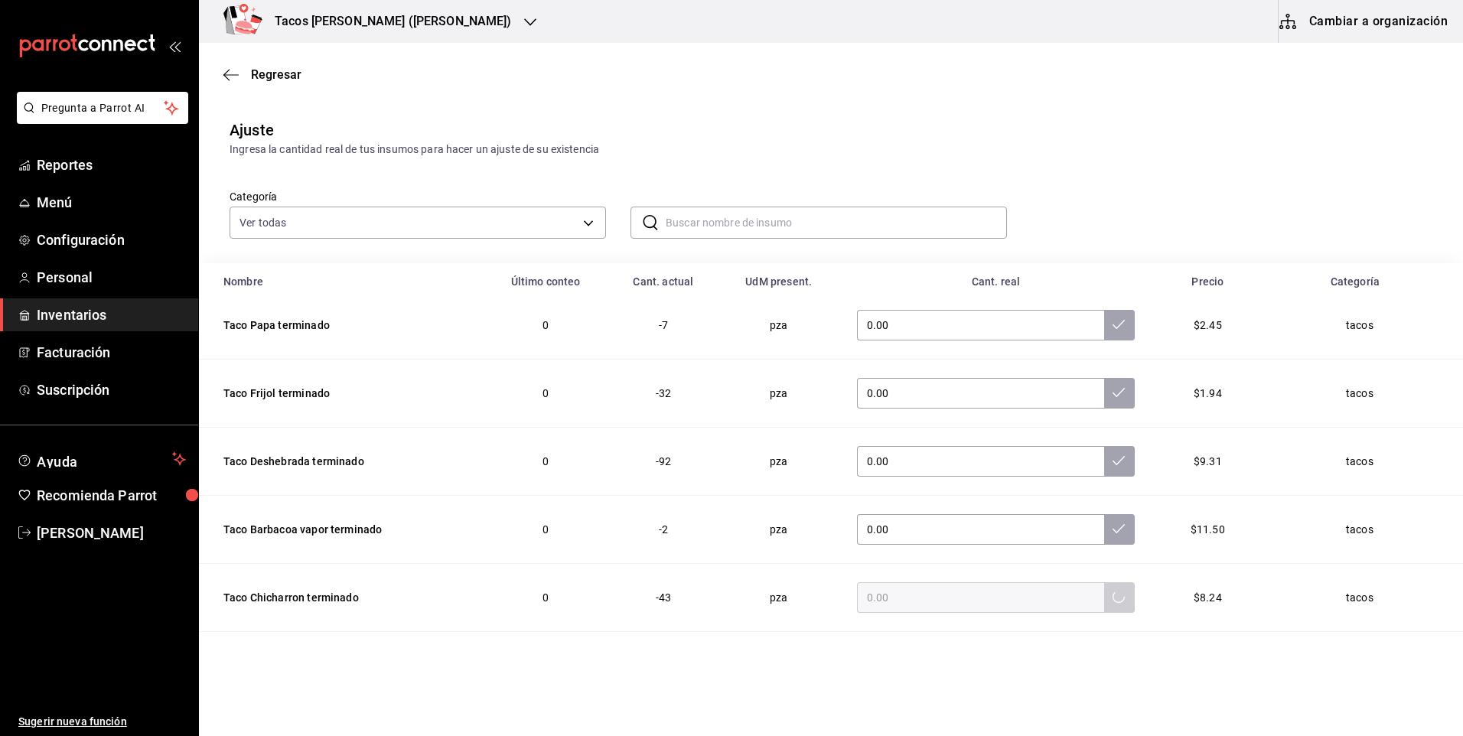
click at [1095, 547] on td "0.00" at bounding box center [996, 530] width 314 height 68
click at [1113, 533] on icon at bounding box center [1119, 528] width 12 height 9
click at [1113, 466] on icon at bounding box center [1119, 461] width 12 height 12
click at [1104, 402] on button at bounding box center [1119, 393] width 31 height 31
click at [1104, 337] on button at bounding box center [1119, 325] width 31 height 31
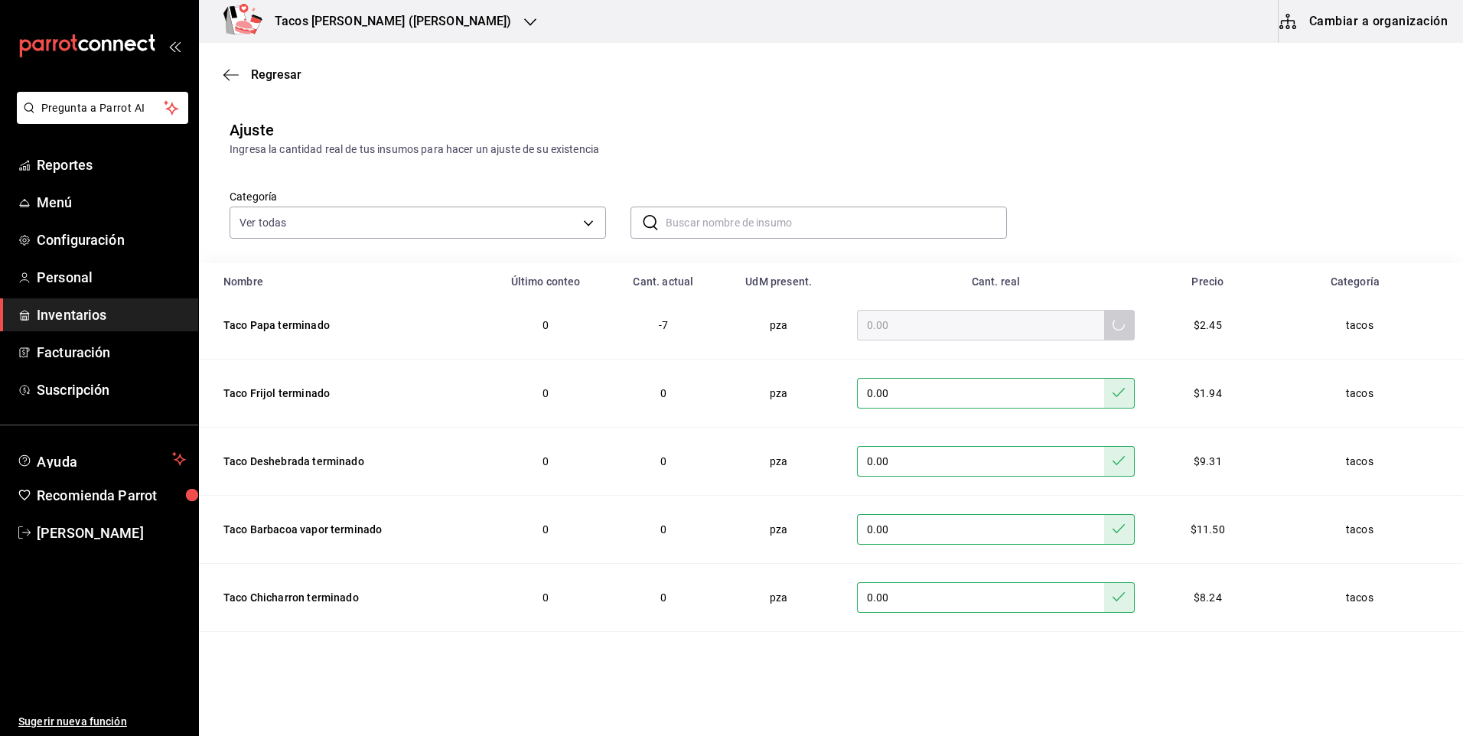
scroll to position [0, 0]
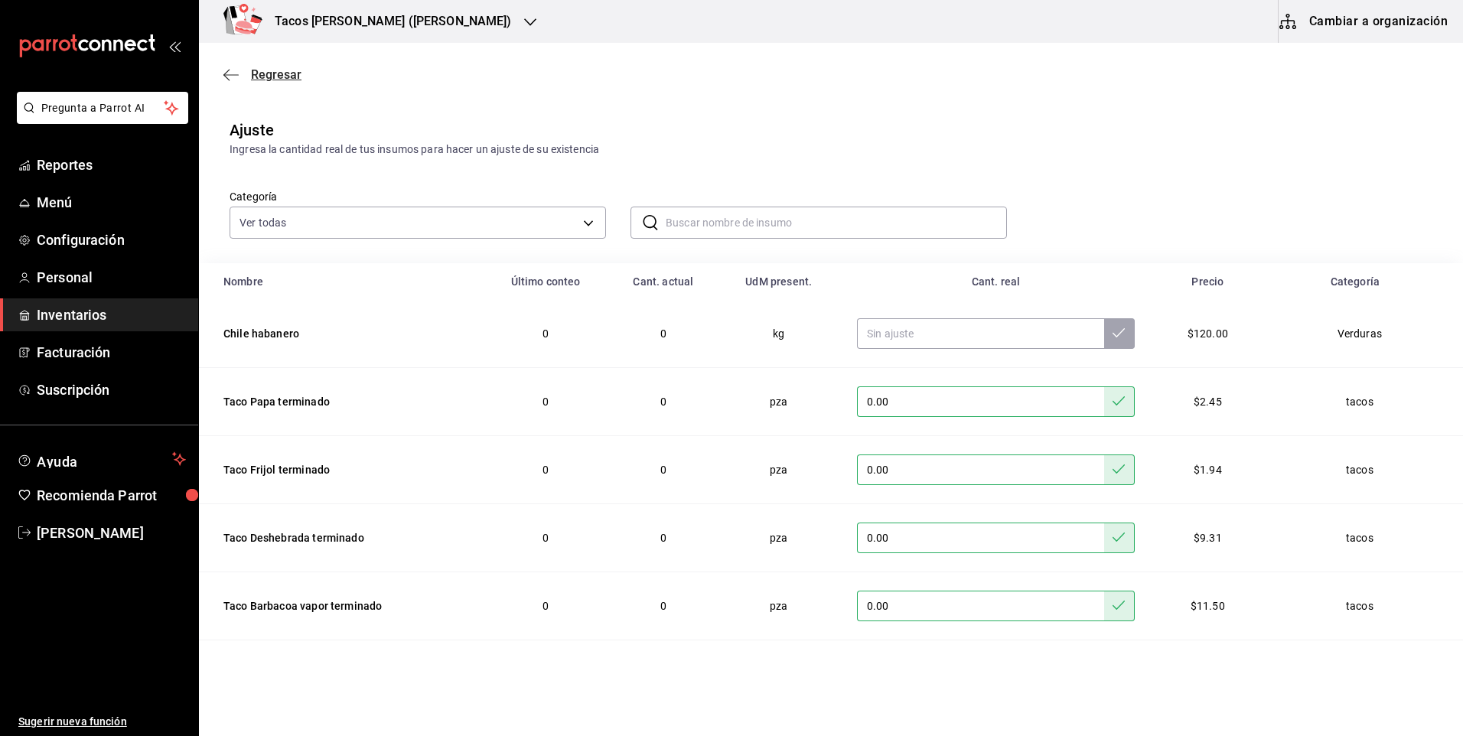
click at [289, 76] on span "Regresar" at bounding box center [276, 74] width 51 height 15
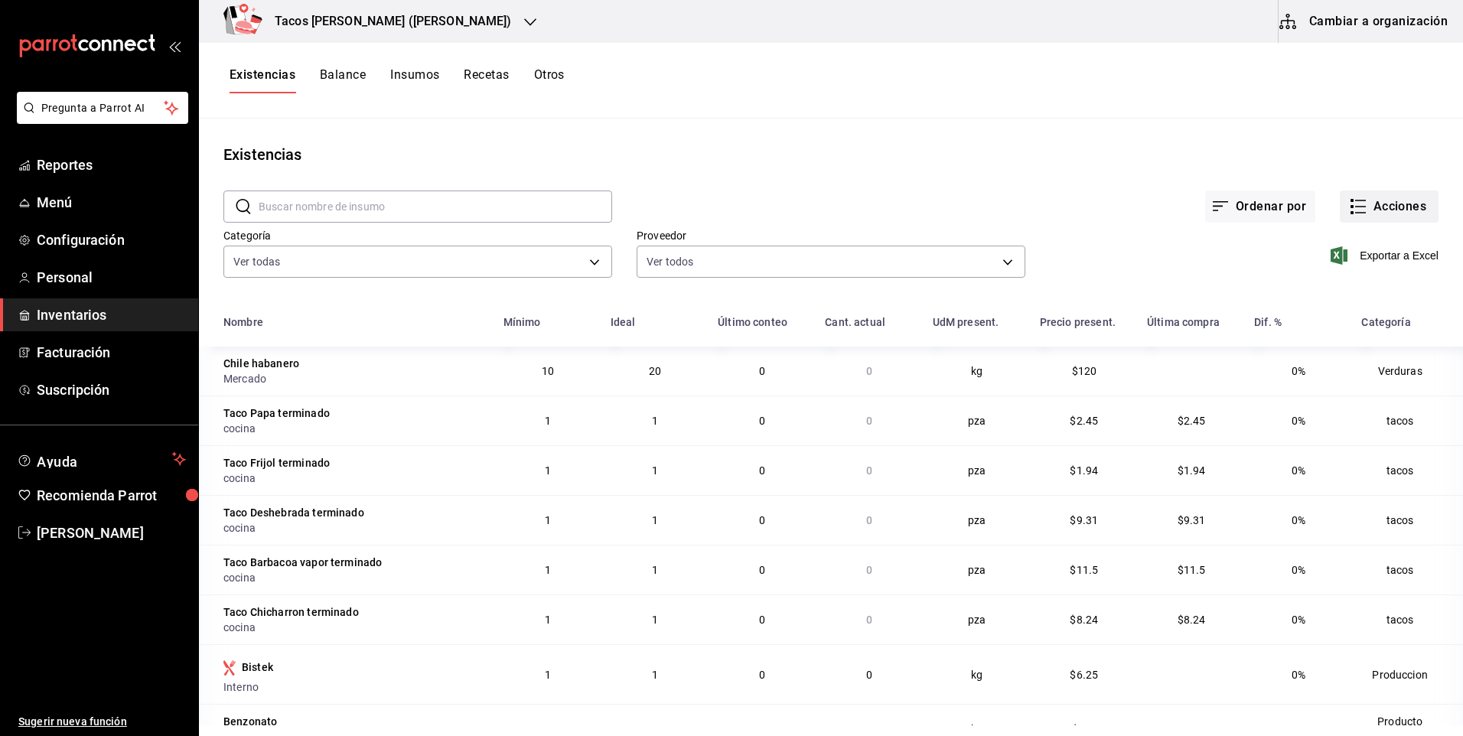
click at [1378, 221] on button "Acciones" at bounding box center [1389, 207] width 99 height 32
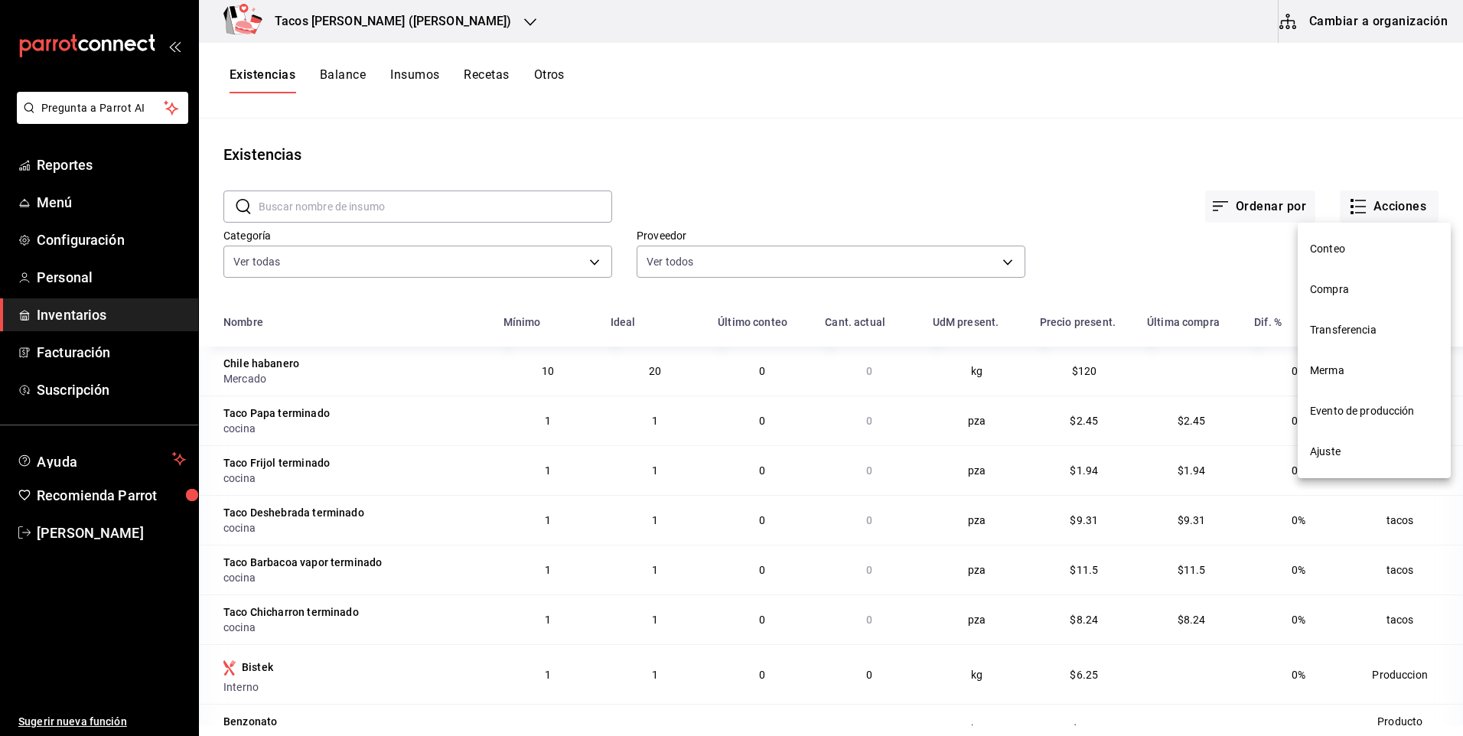
click at [1351, 282] on span "Compra" at bounding box center [1374, 290] width 129 height 16
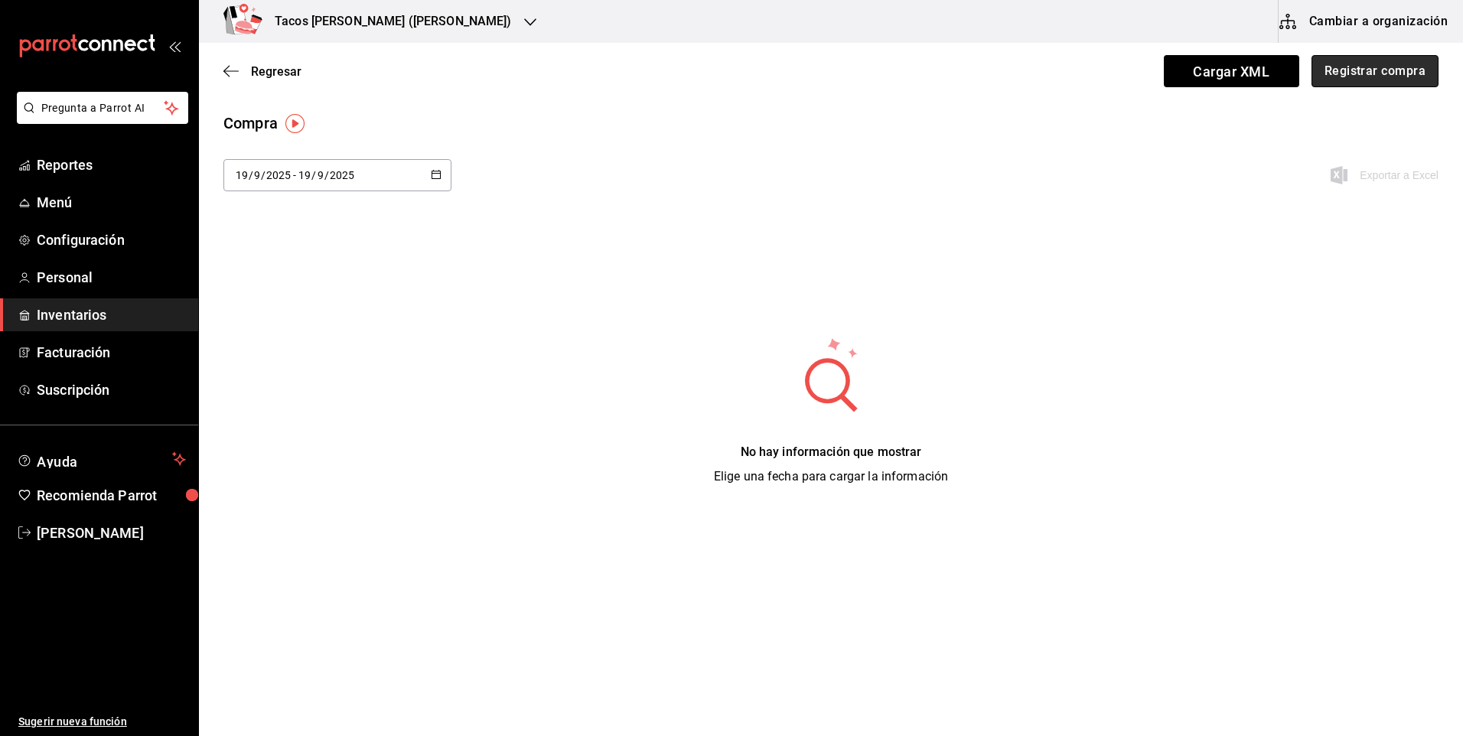
click at [1390, 78] on button "Registrar compra" at bounding box center [1374, 71] width 127 height 32
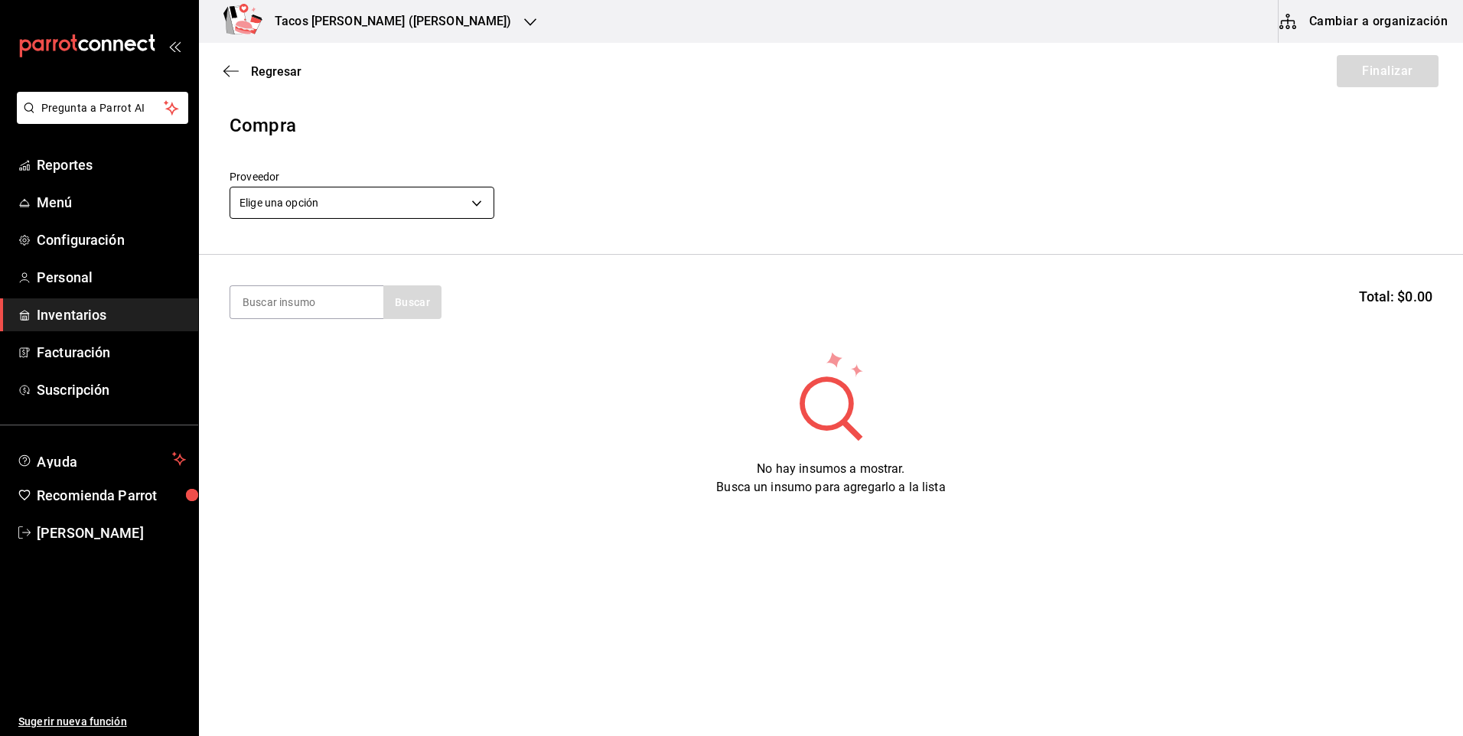
click at [283, 204] on body "Pregunta a Parrot AI Reportes Menú Configuración Personal Inventarios Facturaci…" at bounding box center [731, 325] width 1463 height 650
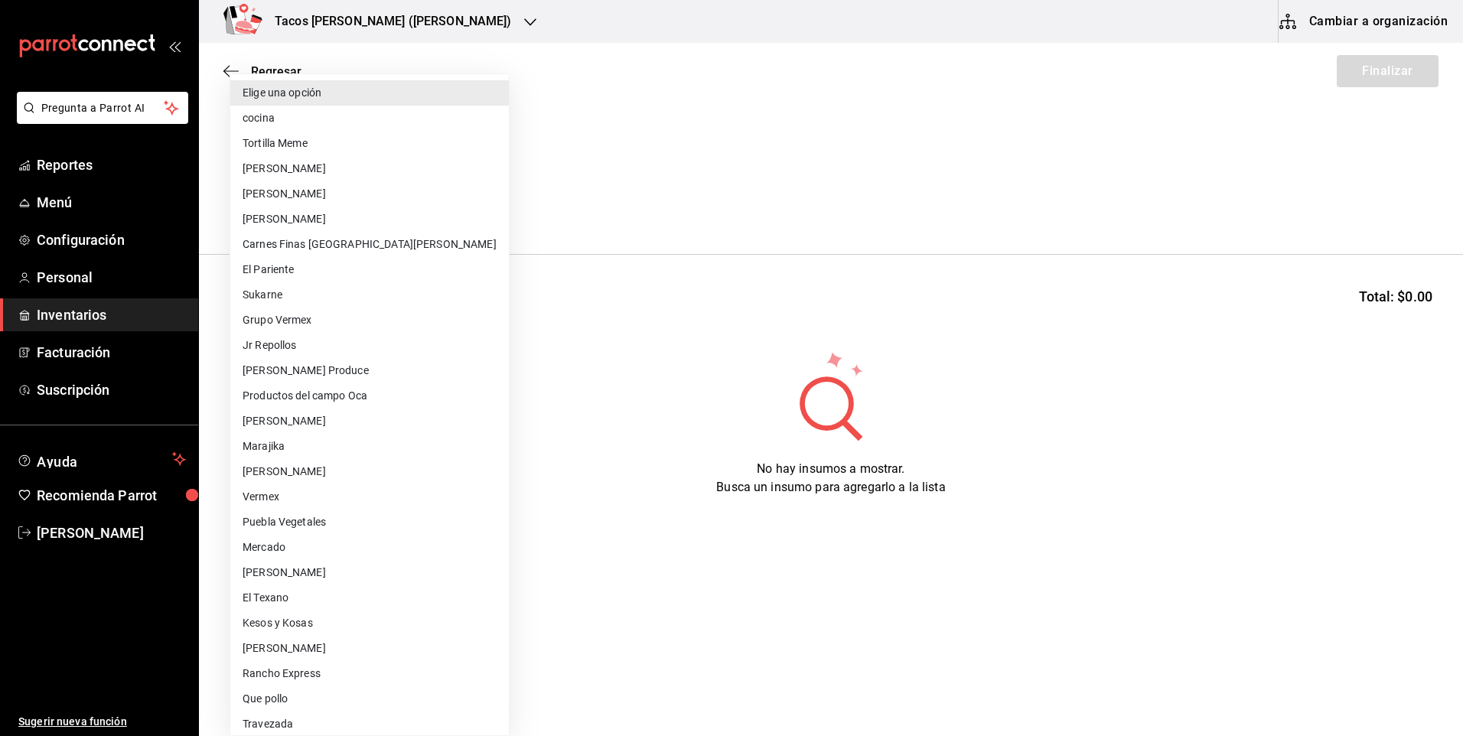
click at [257, 126] on li "cocina" at bounding box center [369, 118] width 279 height 25
type input "237c9a5b-4078-49eb-83ef-23bf52bd7acd"
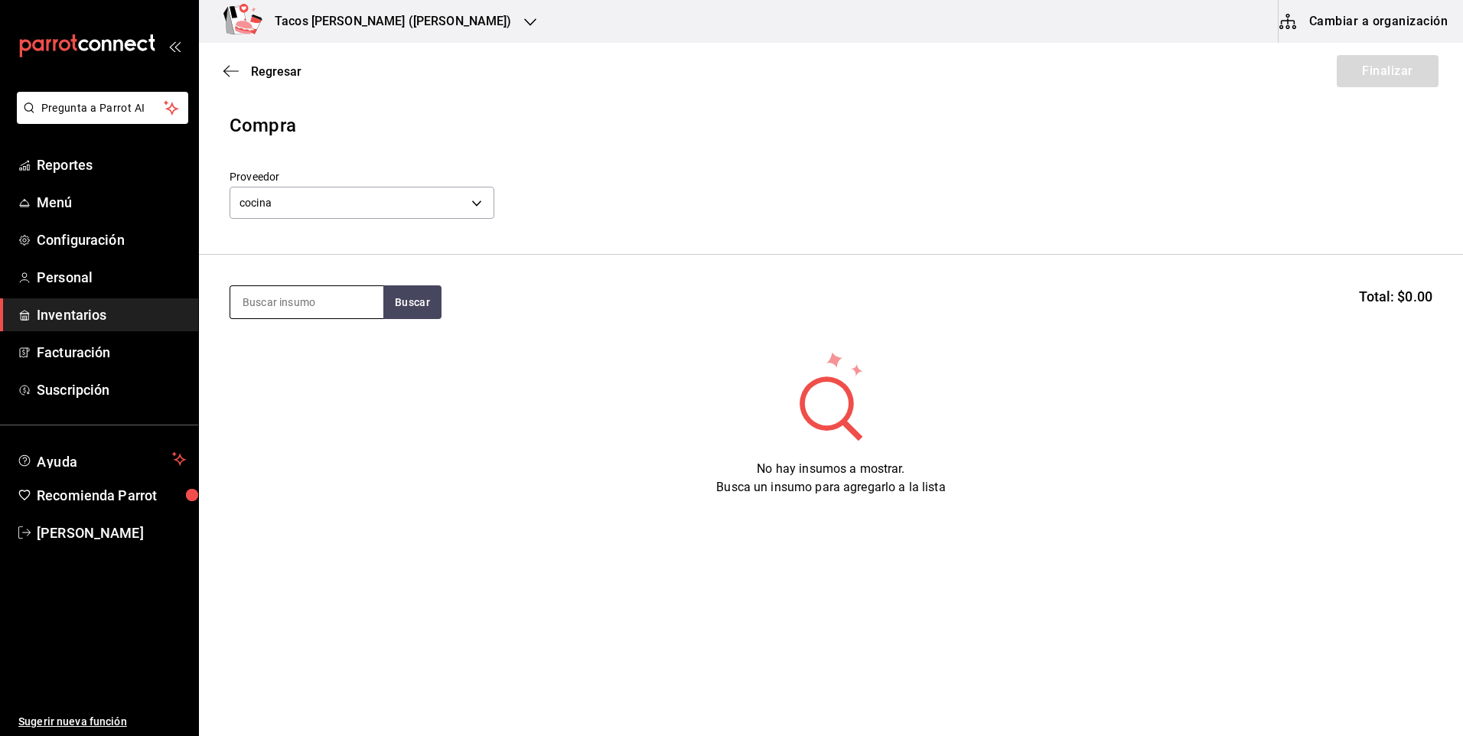
click at [298, 307] on input at bounding box center [306, 302] width 153 height 32
type input "des"
click at [415, 298] on button "Buscar" at bounding box center [412, 302] width 58 height 34
click at [287, 355] on div "Taco Deshebrada terminado" at bounding box center [307, 355] width 129 height 37
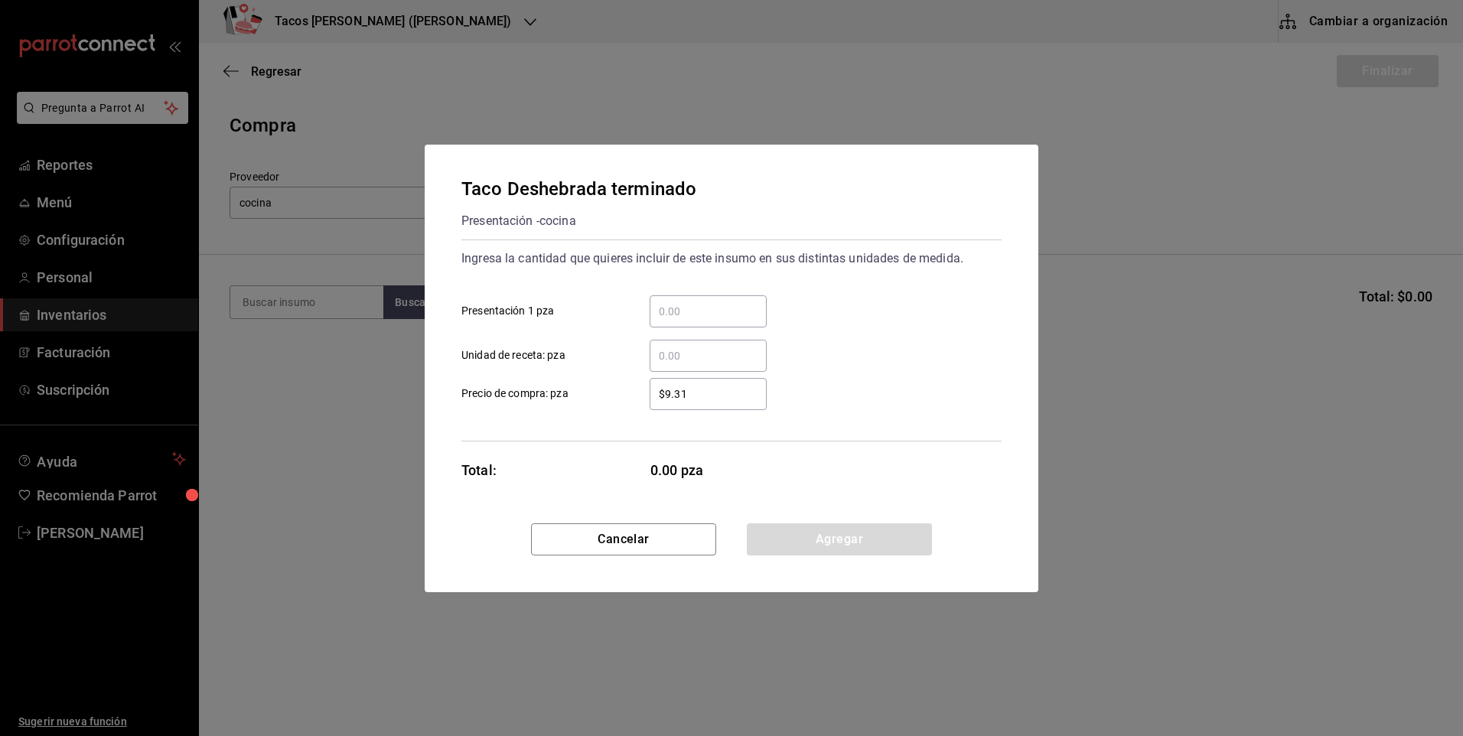
click at [676, 306] on input "​ Presentación 1 pza" at bounding box center [708, 311] width 117 height 18
type input "100"
click at [839, 544] on button "Agregar" at bounding box center [839, 539] width 185 height 32
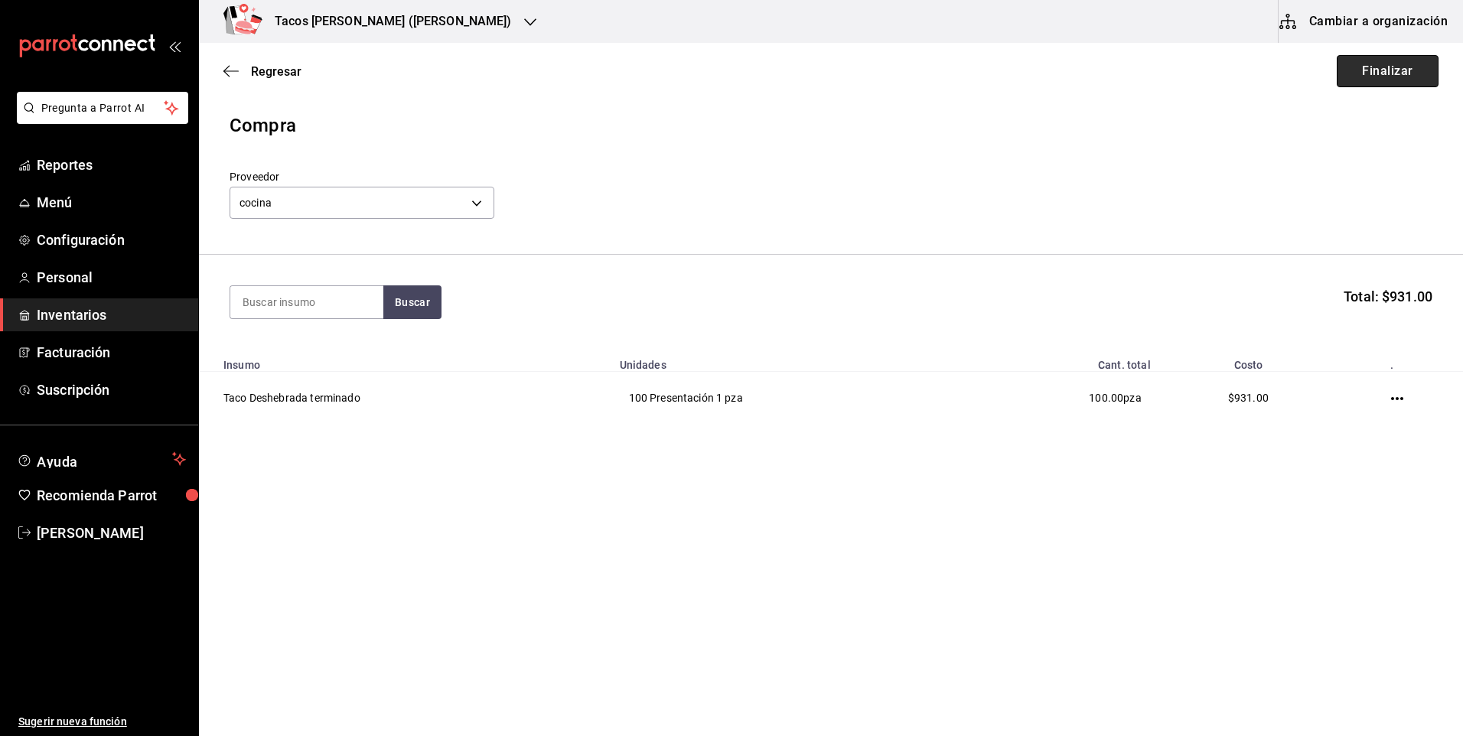
click at [1391, 60] on button "Finalizar" at bounding box center [1388, 71] width 102 height 32
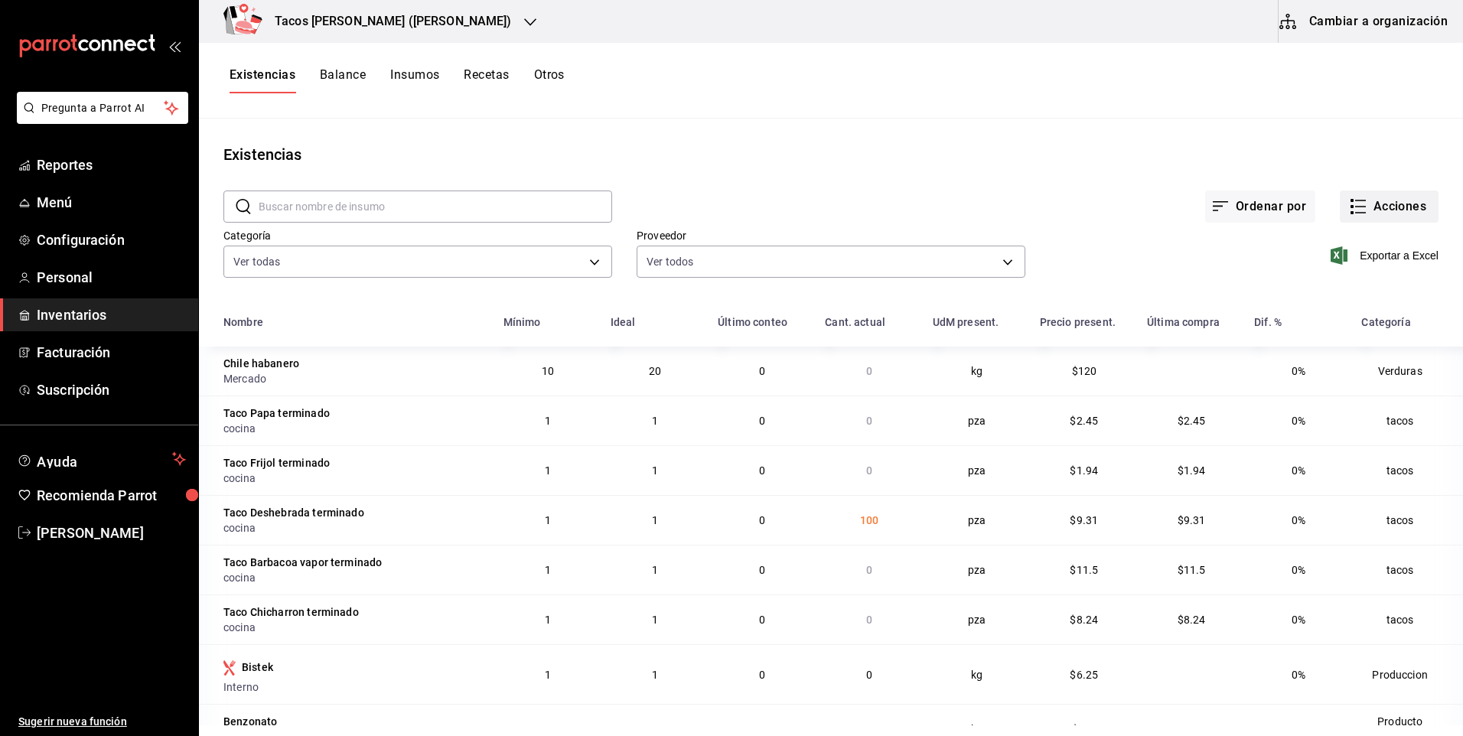
click at [1359, 191] on button "Acciones" at bounding box center [1389, 207] width 99 height 32
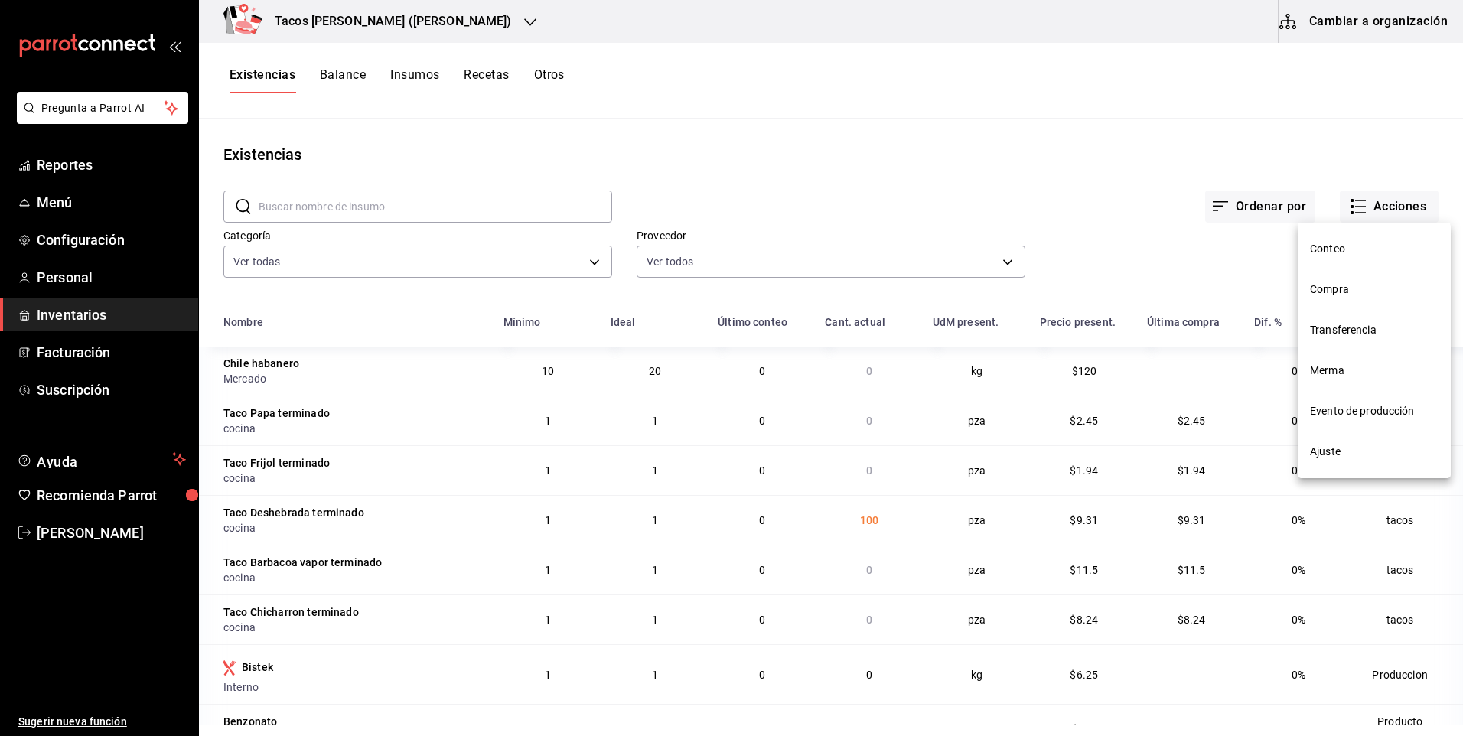
click at [1365, 295] on span "Compra" at bounding box center [1374, 290] width 129 height 16
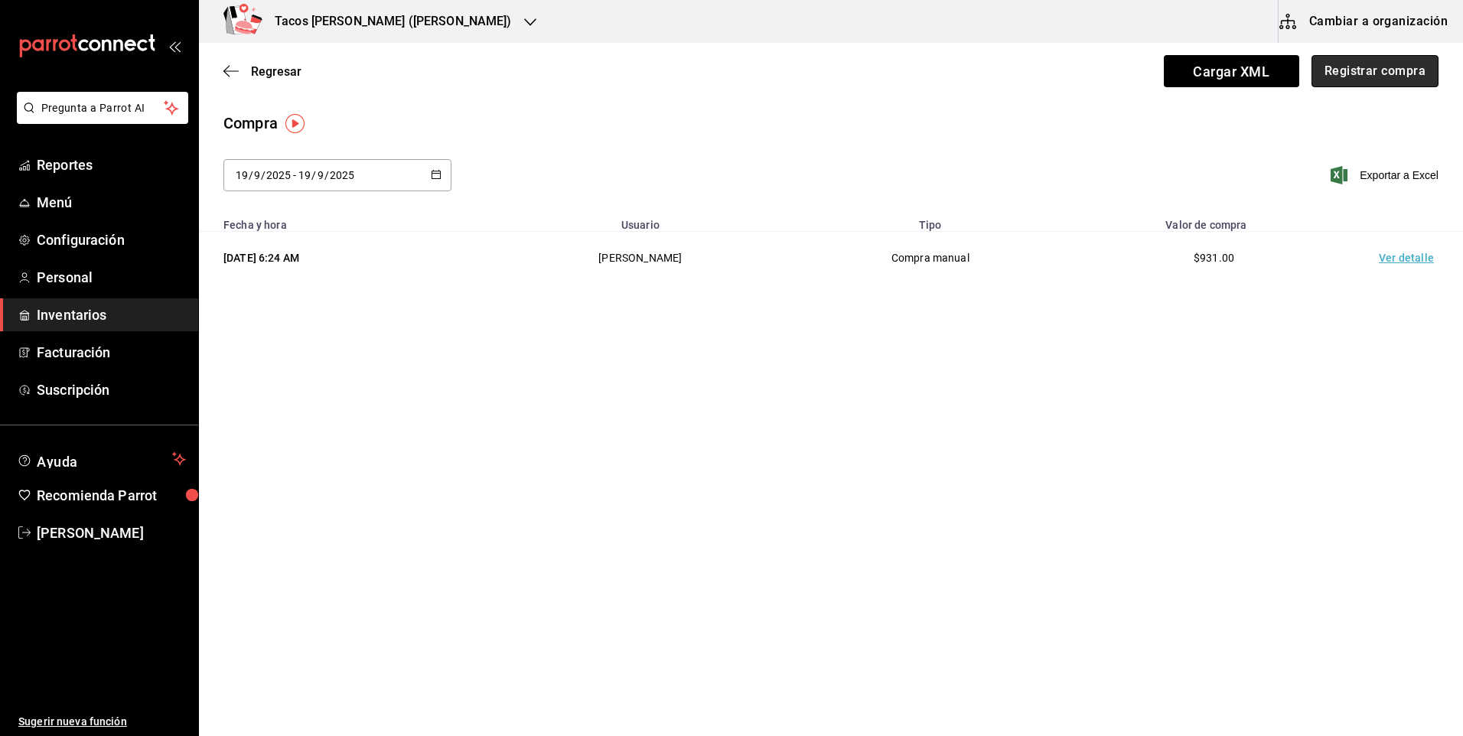
click at [1373, 84] on button "Registrar compra" at bounding box center [1374, 71] width 127 height 32
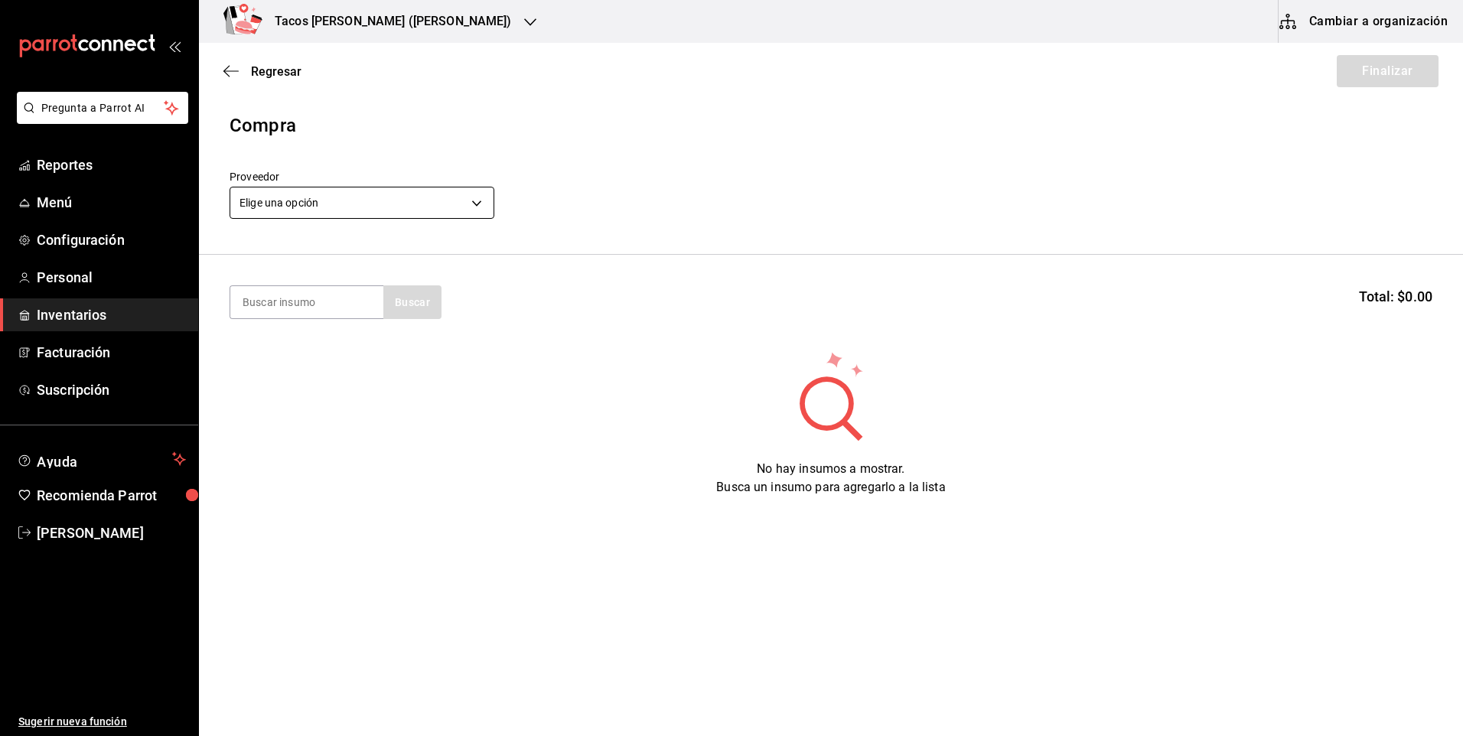
click at [447, 207] on body "Pregunta a Parrot AI Reportes Menú Configuración Personal Inventarios Facturaci…" at bounding box center [731, 325] width 1463 height 650
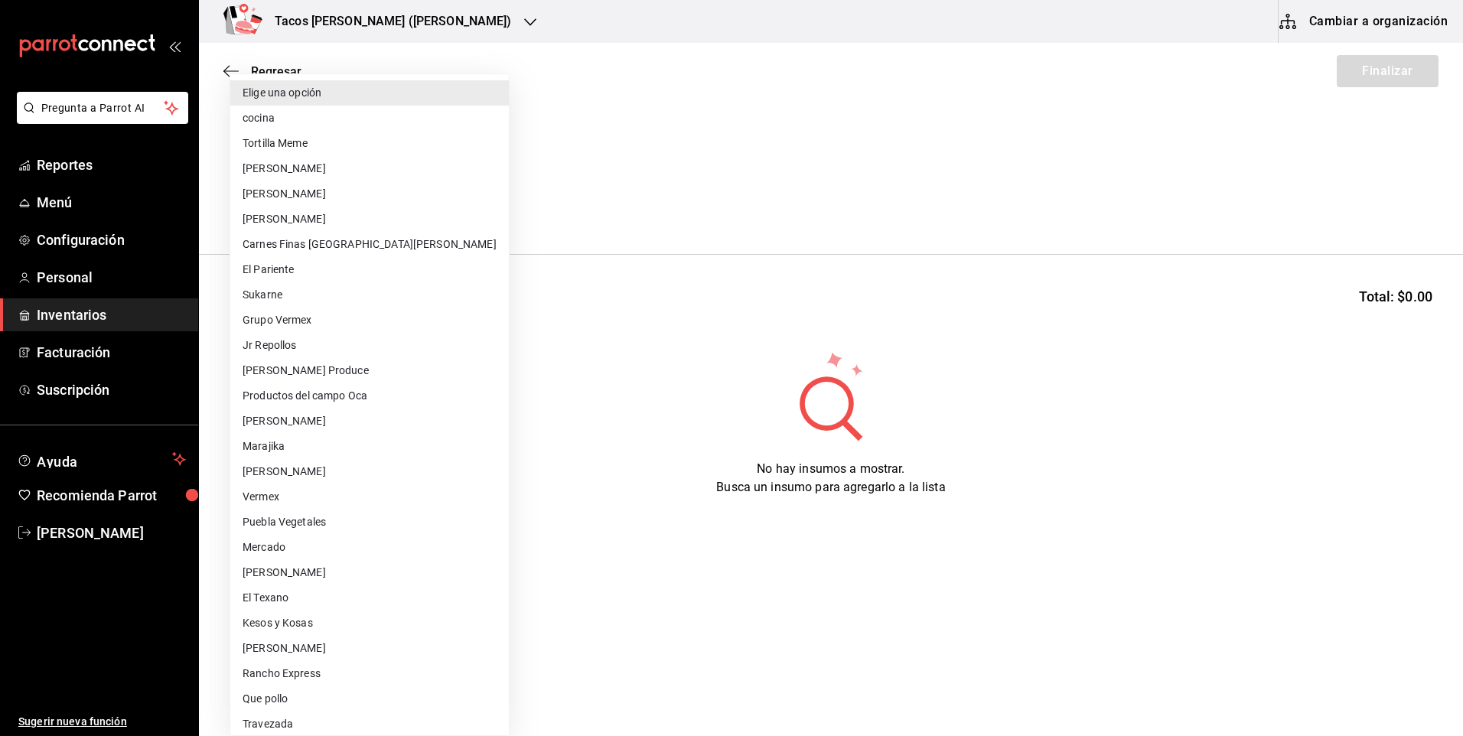
click at [380, 122] on li "cocina" at bounding box center [369, 118] width 279 height 25
type input "237c9a5b-4078-49eb-83ef-23bf52bd7acd"
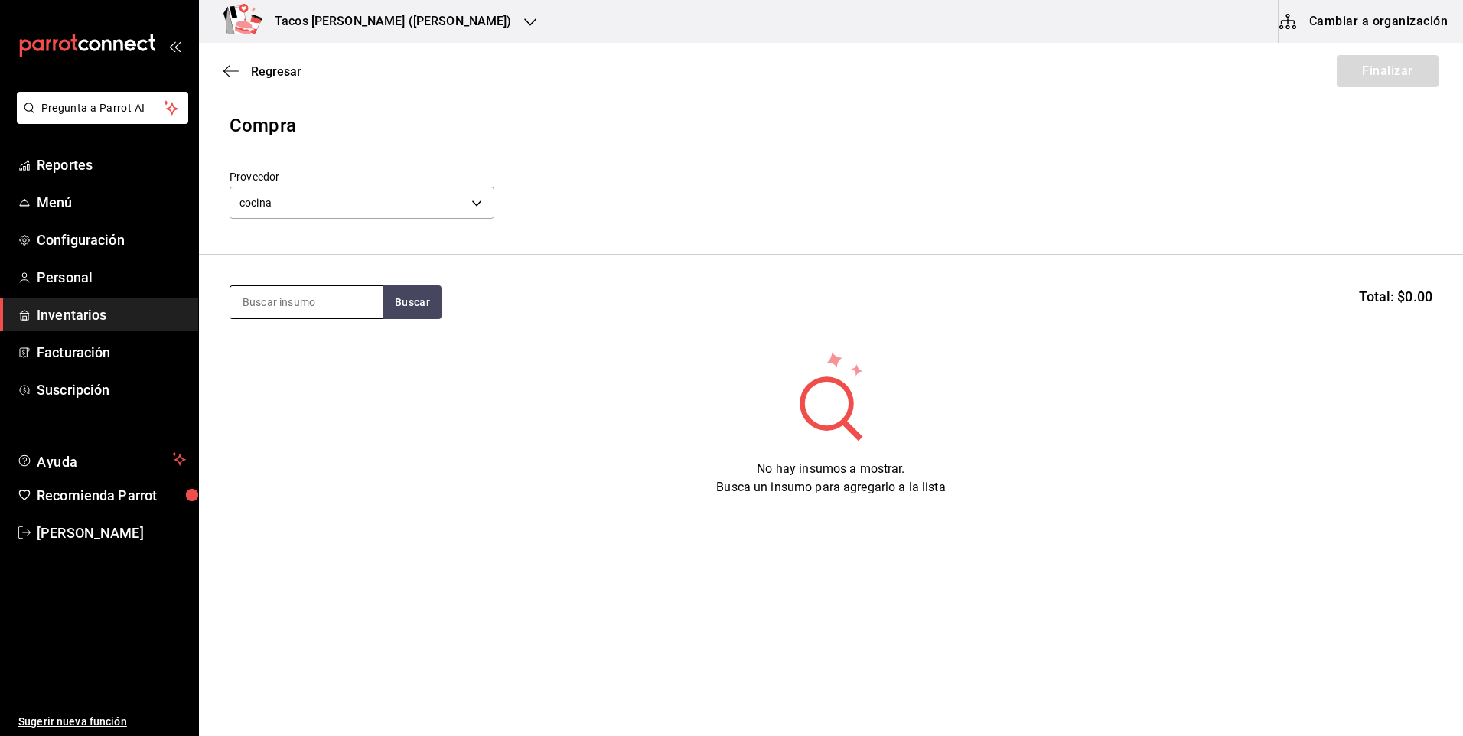
click at [303, 314] on input at bounding box center [306, 302] width 153 height 32
type input "pap"
click at [401, 302] on button "Buscar" at bounding box center [412, 302] width 58 height 34
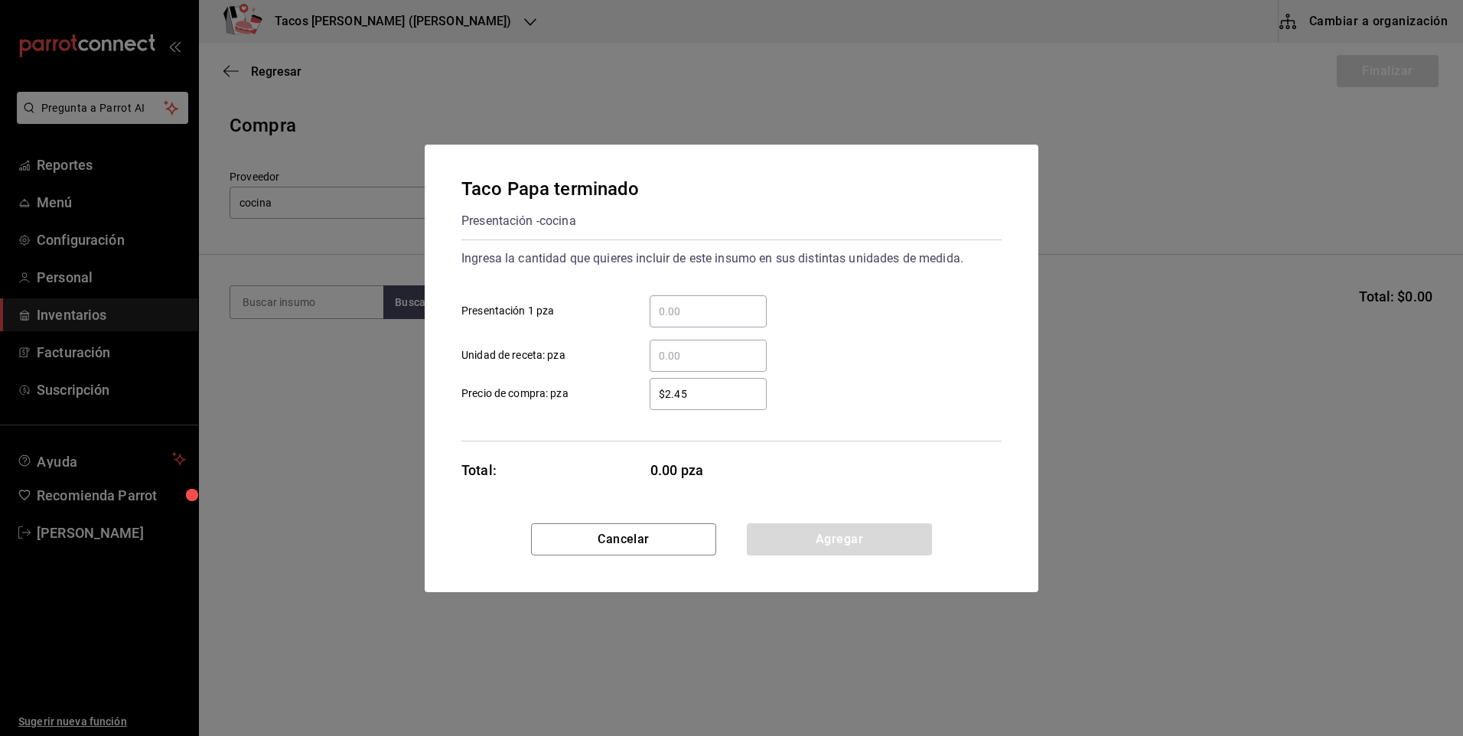
click at [680, 304] on input "​ Presentación 1 pza" at bounding box center [708, 311] width 117 height 18
type input "50"
click at [815, 543] on button "Agregar" at bounding box center [839, 539] width 185 height 32
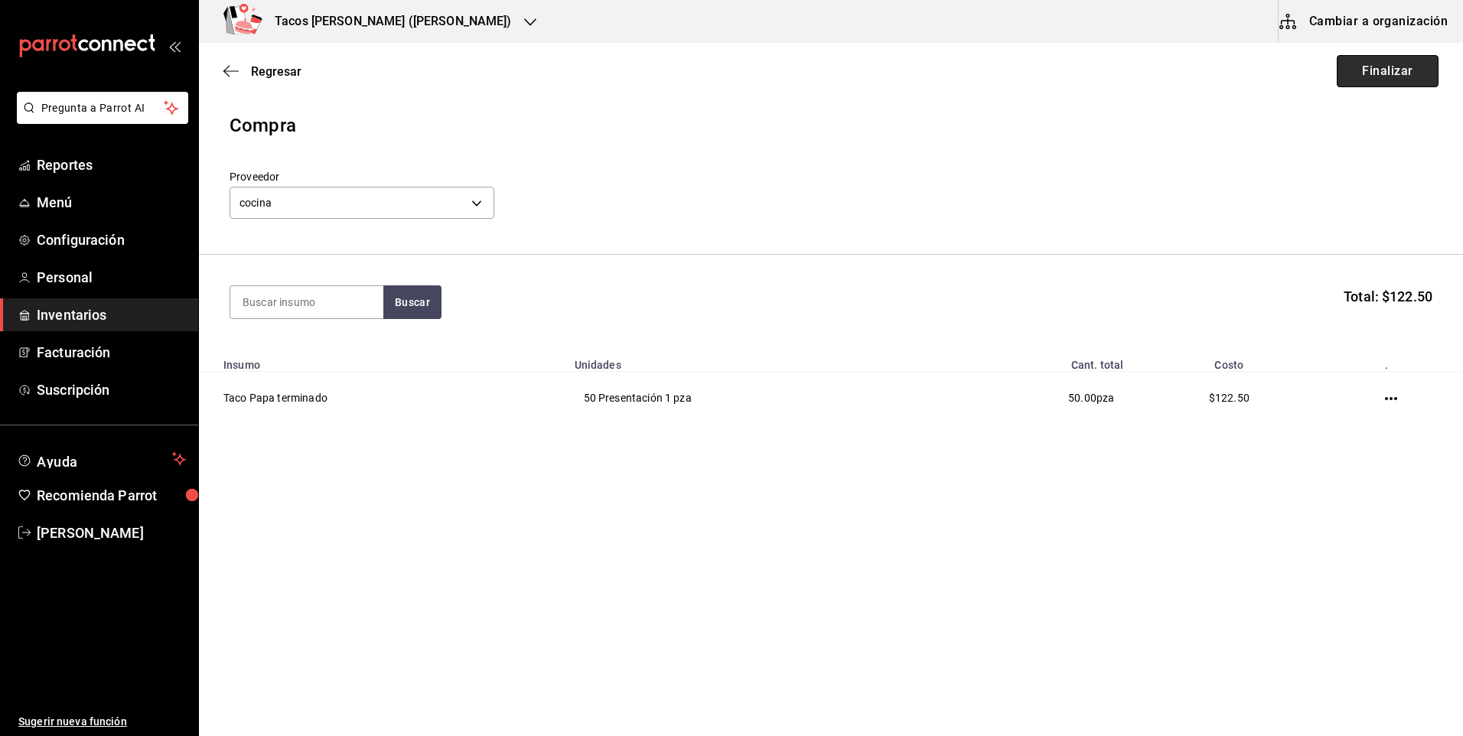
click at [1377, 71] on button "Finalizar" at bounding box center [1388, 71] width 102 height 32
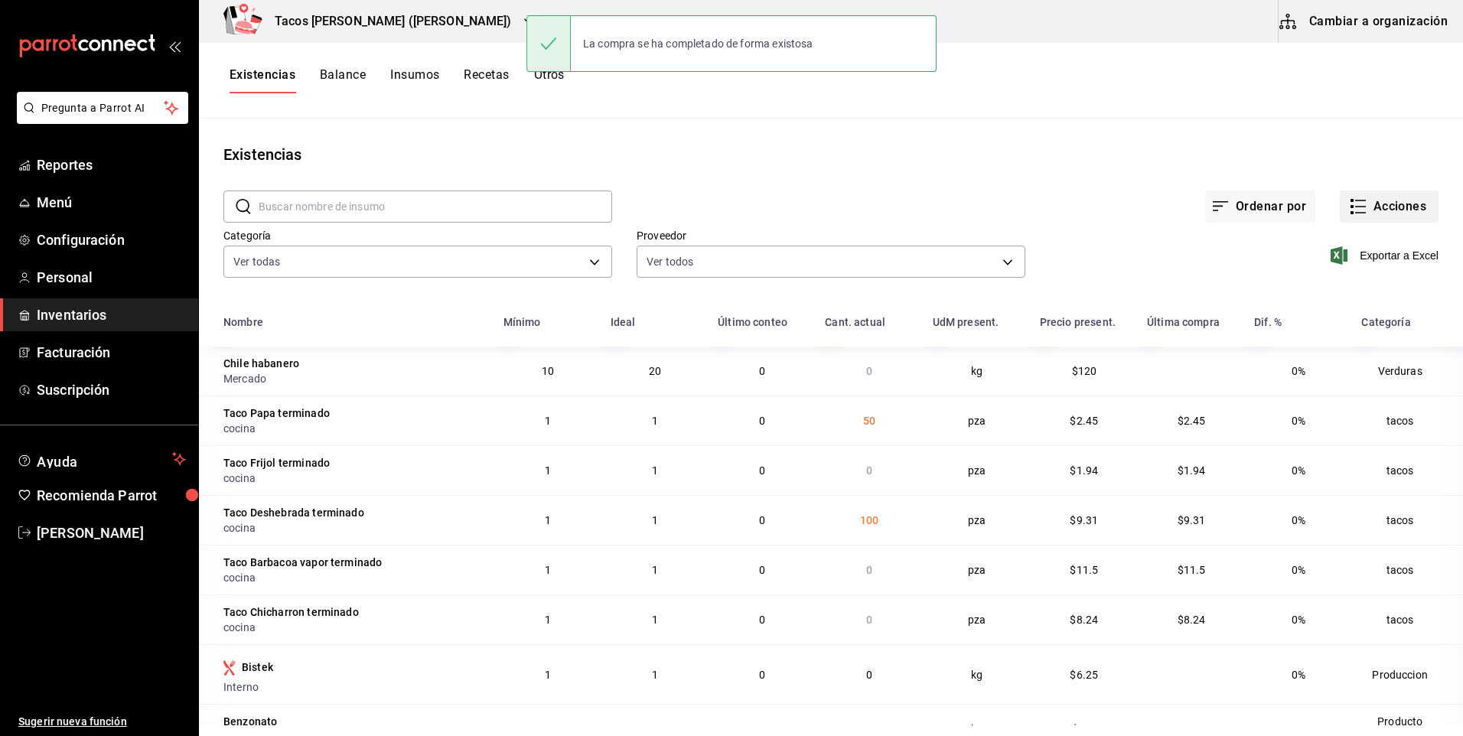
click at [1370, 207] on button "Acciones" at bounding box center [1389, 207] width 99 height 32
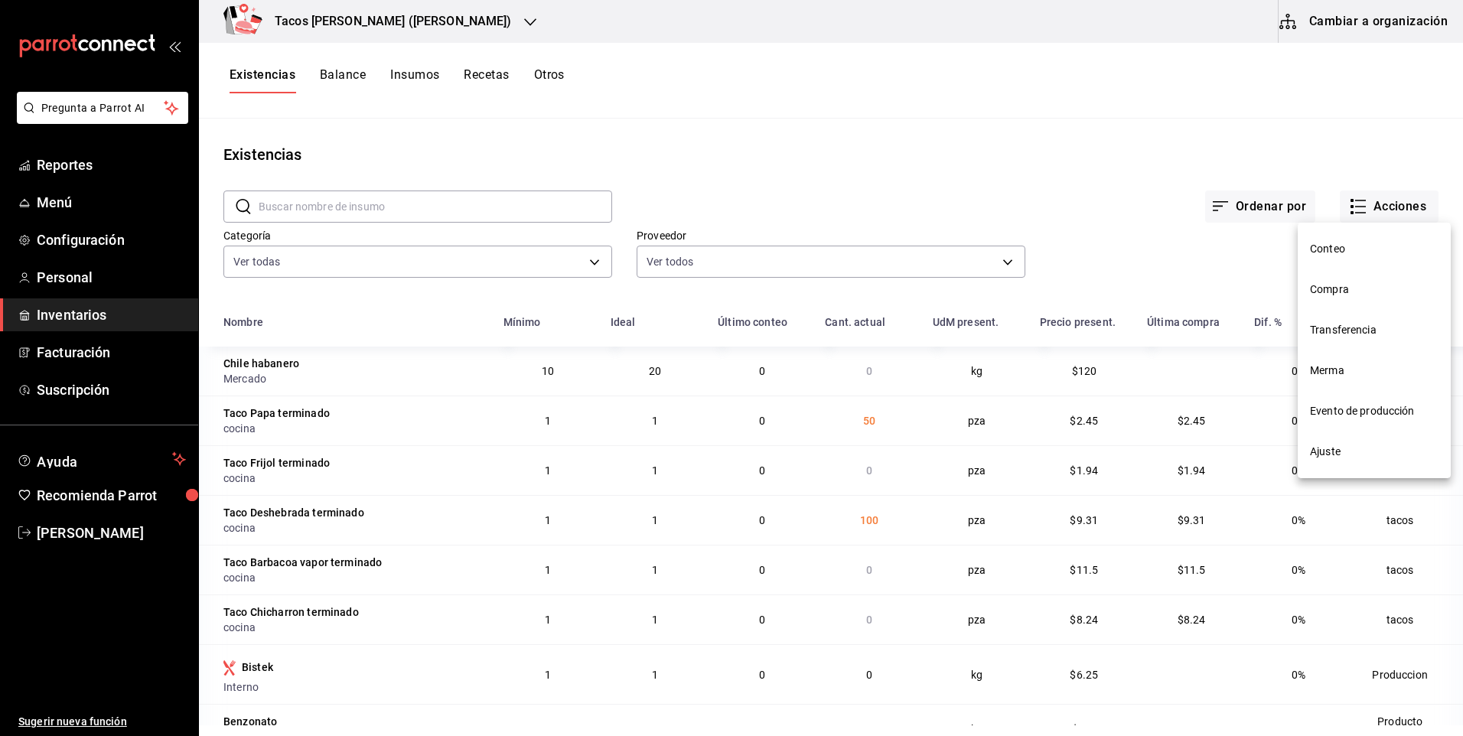
click at [1354, 280] on li "Compra" at bounding box center [1374, 289] width 153 height 41
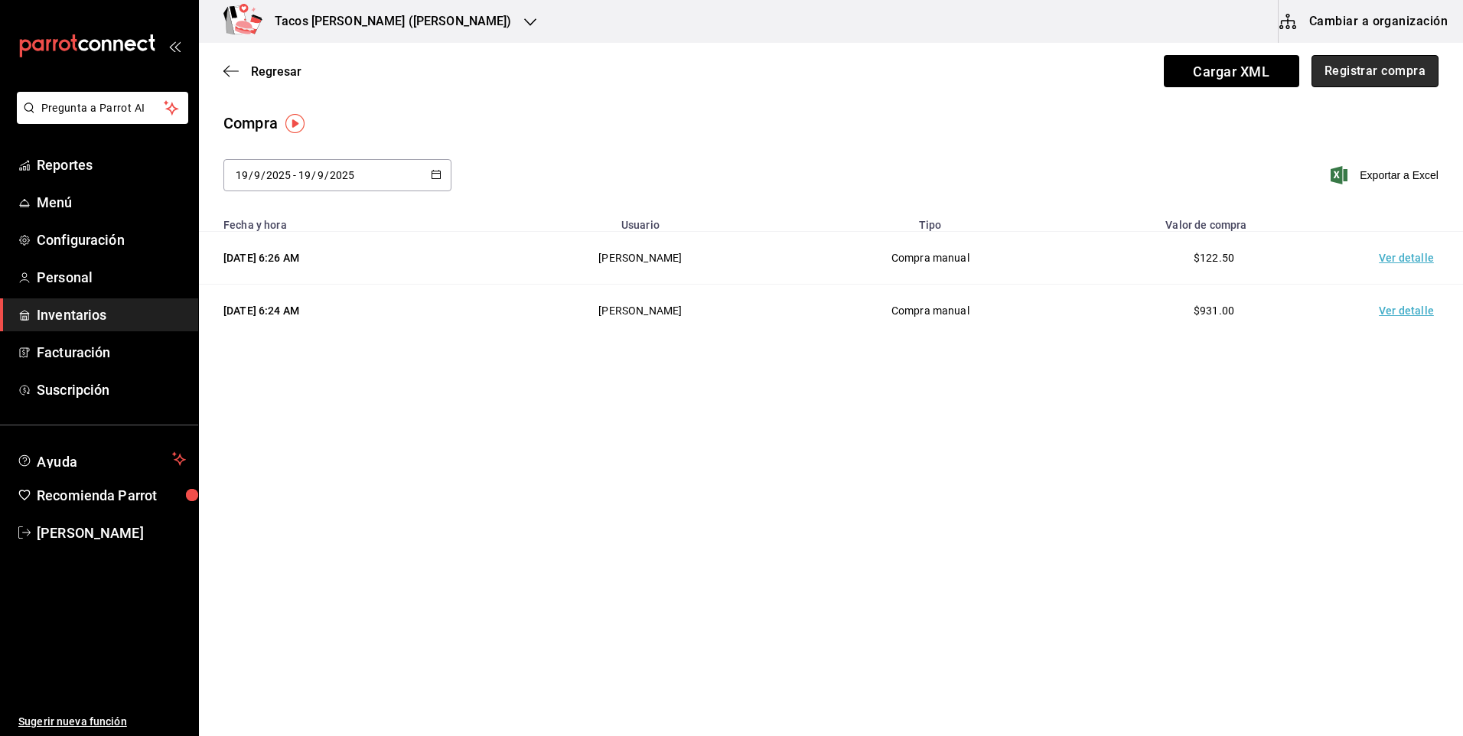
click at [1362, 81] on button "Registrar compra" at bounding box center [1374, 71] width 127 height 32
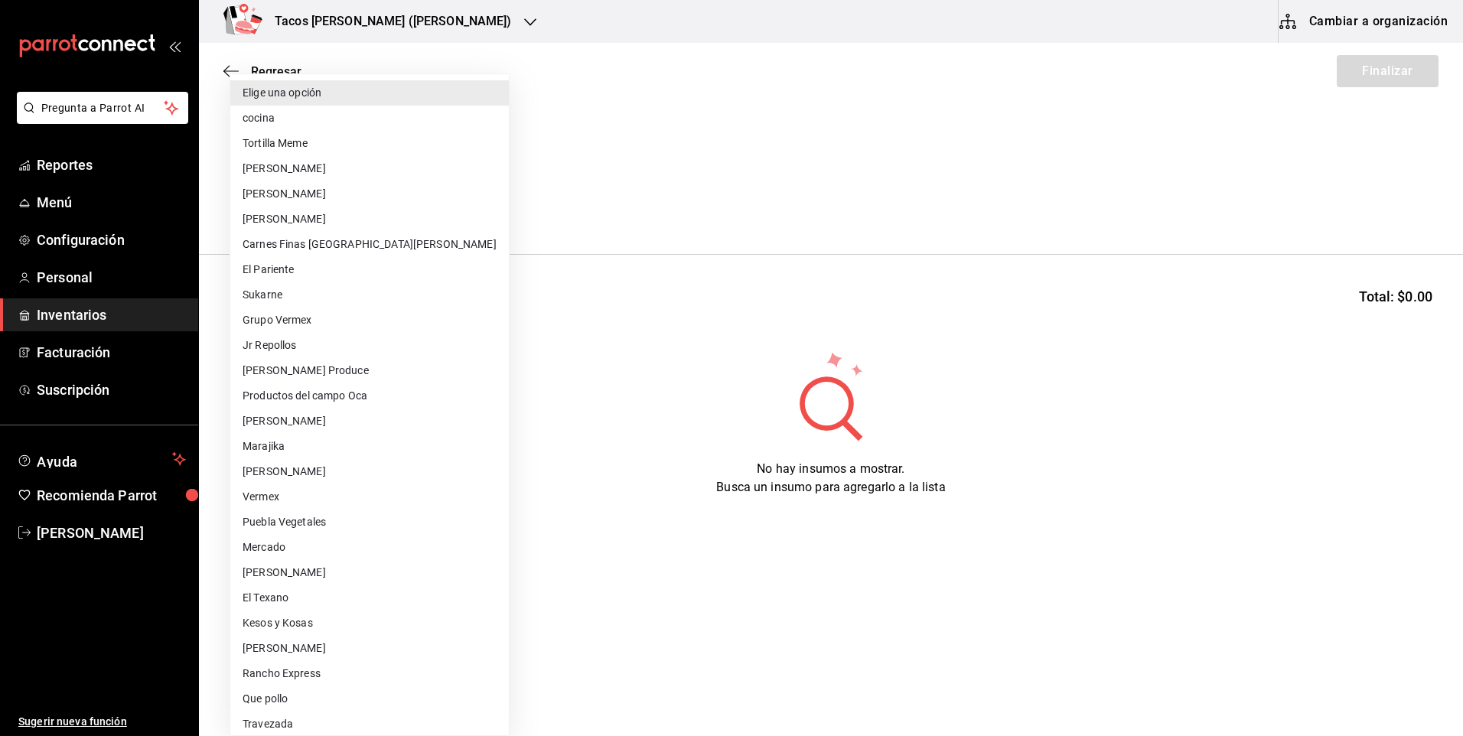
click at [344, 213] on body "Pregunta a Parrot AI Reportes Menú Configuración Personal Inventarios Facturaci…" at bounding box center [731, 325] width 1463 height 650
click at [346, 124] on li "cocina" at bounding box center [369, 118] width 279 height 25
type input "237c9a5b-4078-49eb-83ef-23bf52bd7acd"
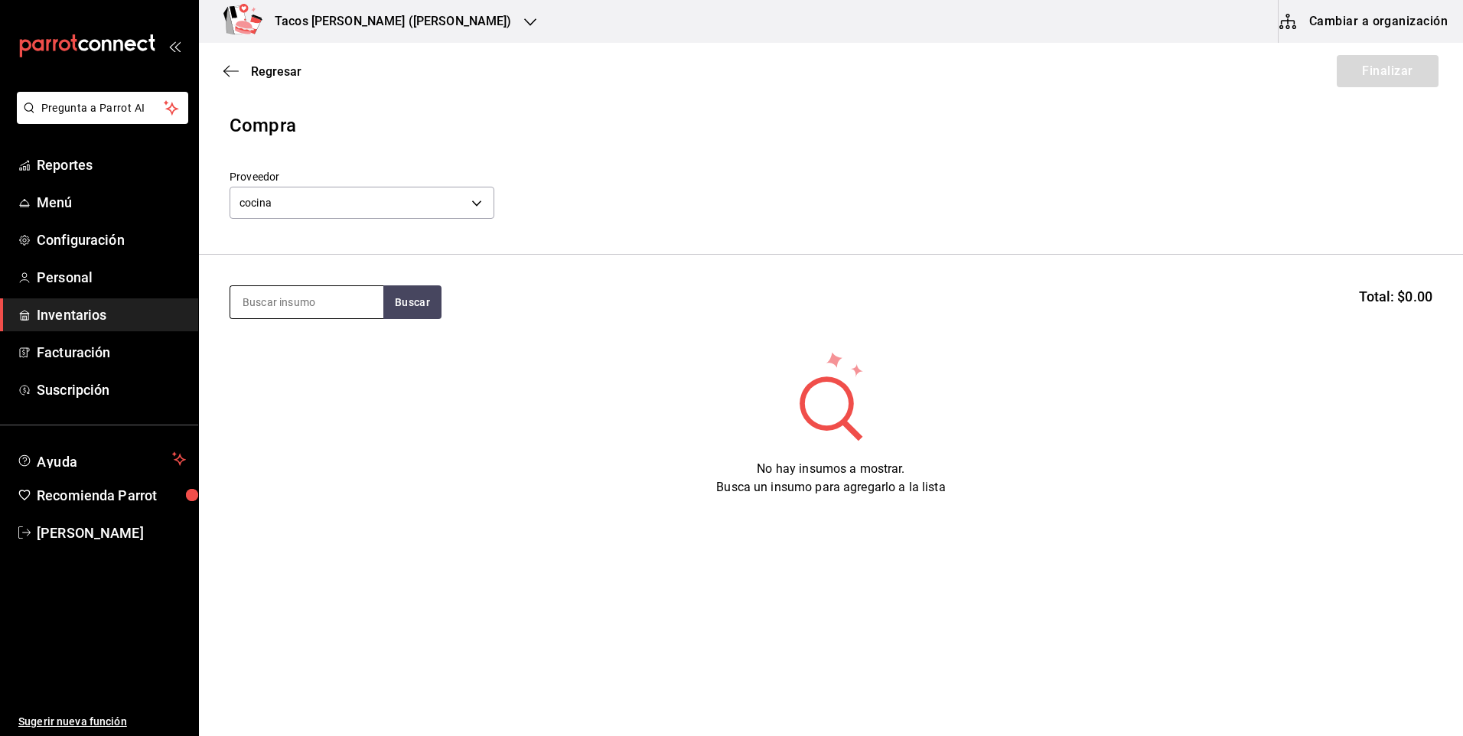
click at [312, 290] on input at bounding box center [306, 302] width 153 height 32
type input "frijol"
click at [399, 303] on button "Buscar" at bounding box center [412, 302] width 58 height 34
click at [320, 362] on div "Presentación - cocina" at bounding box center [301, 364] width 117 height 16
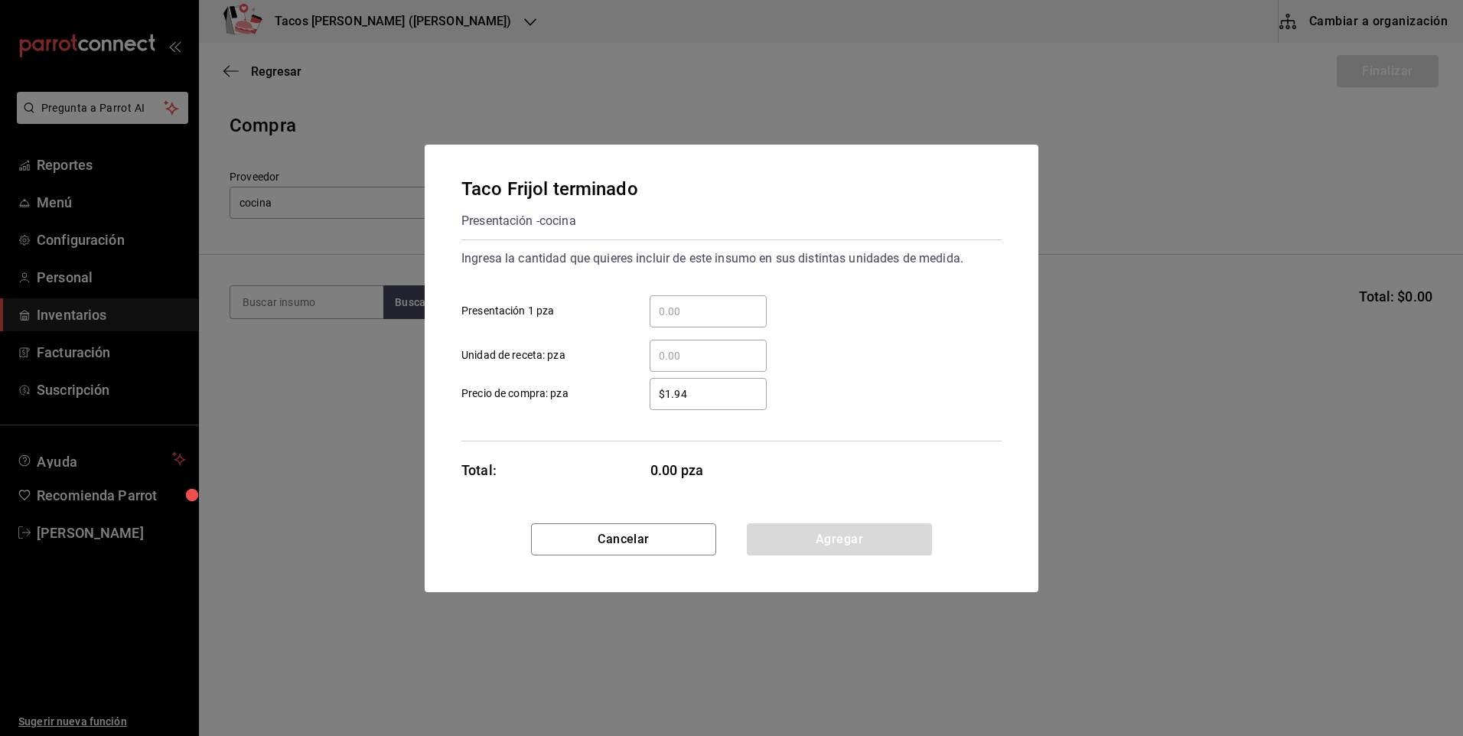
click at [718, 304] on input "​ Presentación 1 pza" at bounding box center [708, 311] width 117 height 18
type input "50"
click at [847, 532] on button "Agregar" at bounding box center [839, 539] width 185 height 32
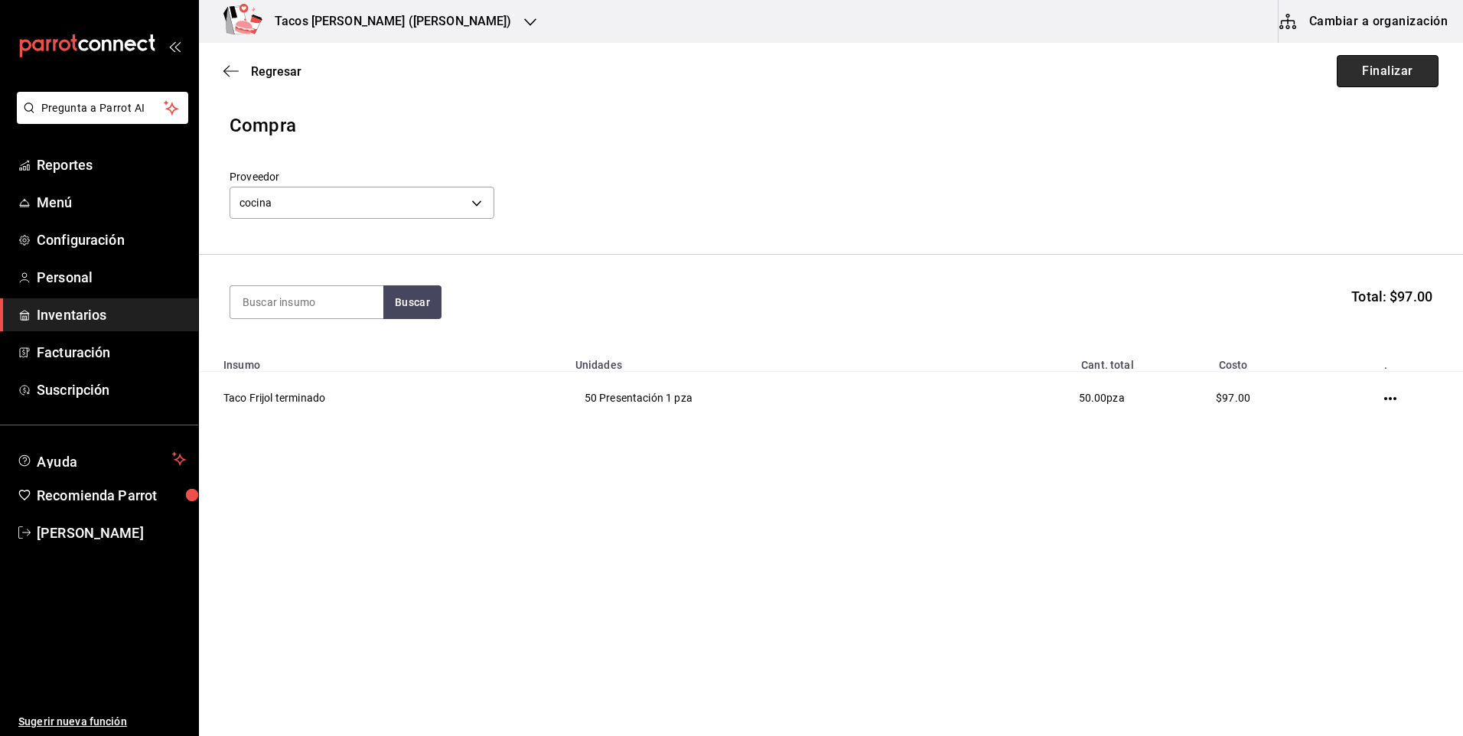
click at [1347, 68] on button "Finalizar" at bounding box center [1388, 71] width 102 height 32
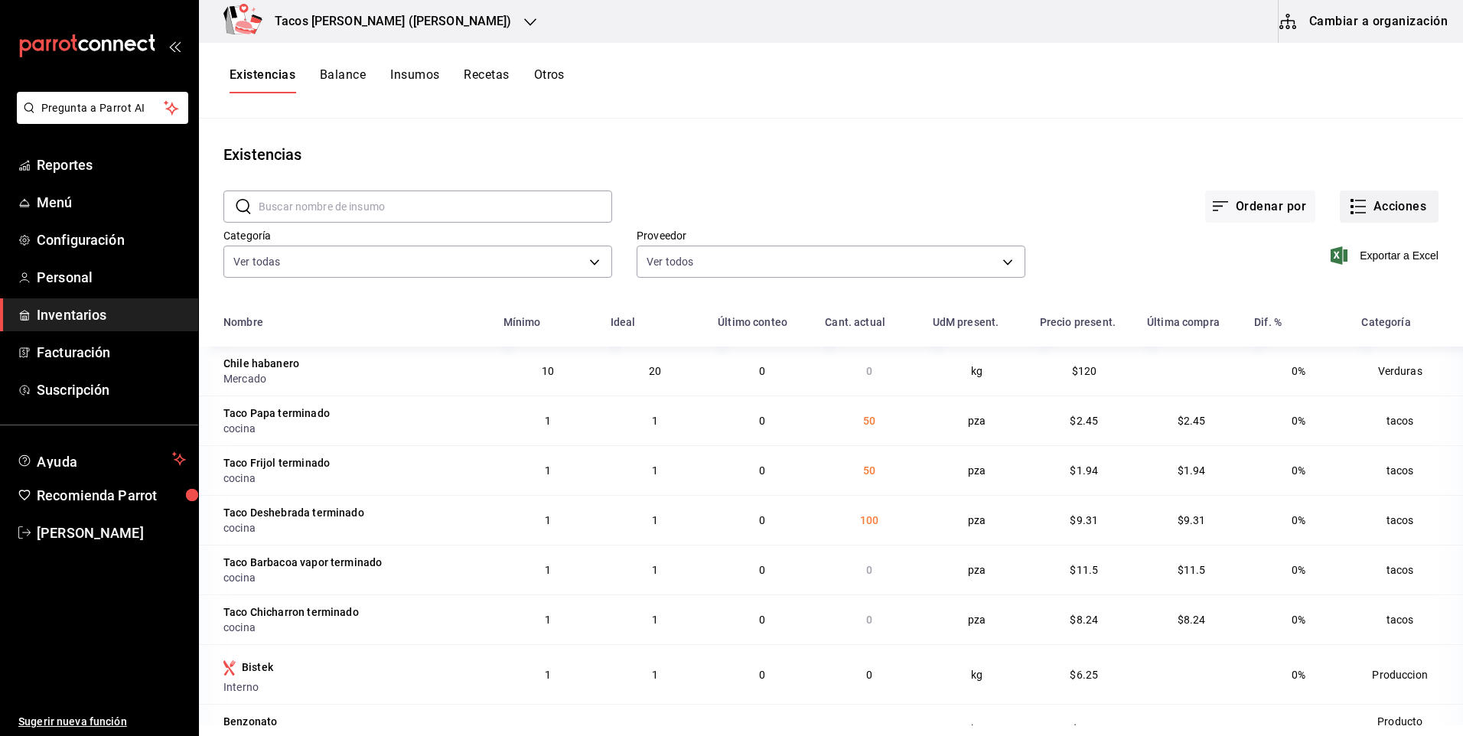
click at [1371, 207] on button "Acciones" at bounding box center [1389, 207] width 99 height 32
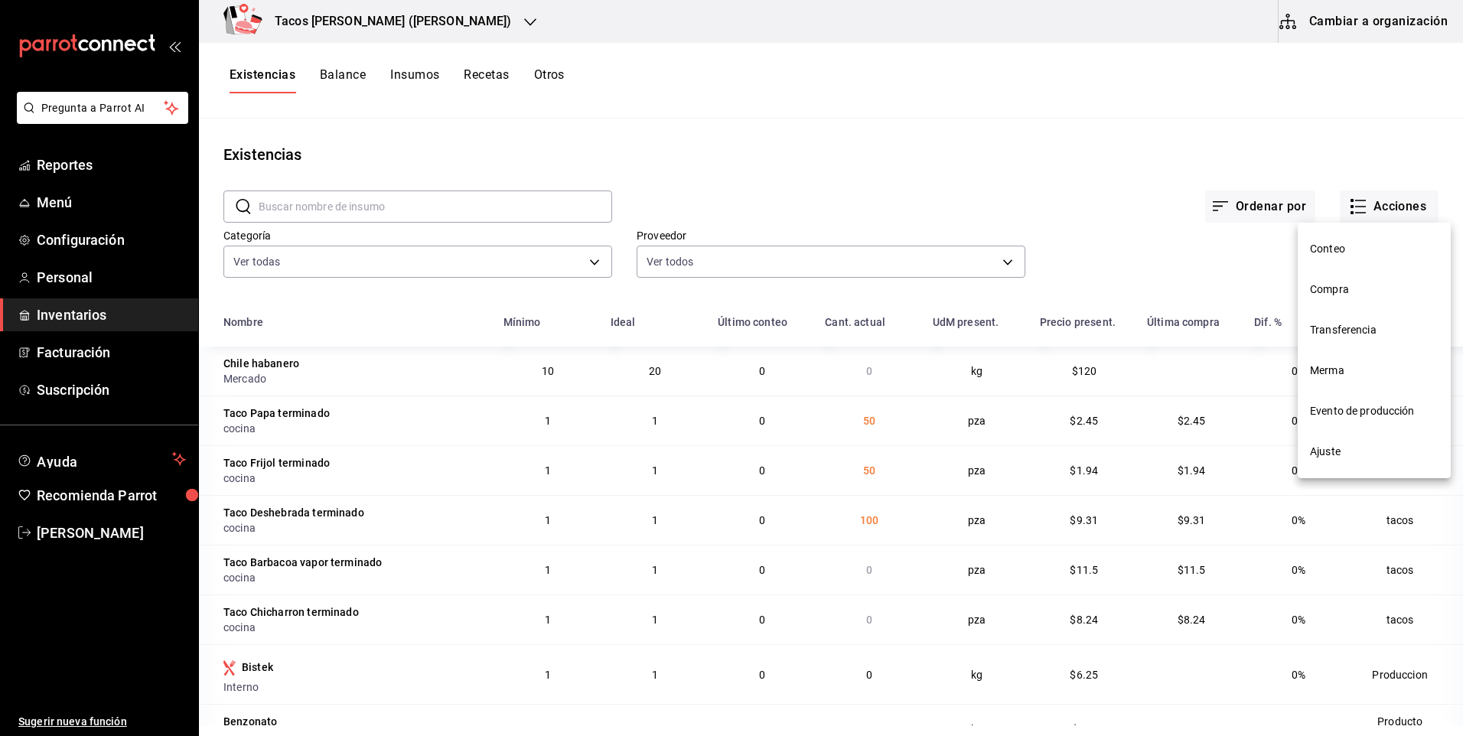
click at [1342, 295] on span "Compra" at bounding box center [1374, 290] width 129 height 16
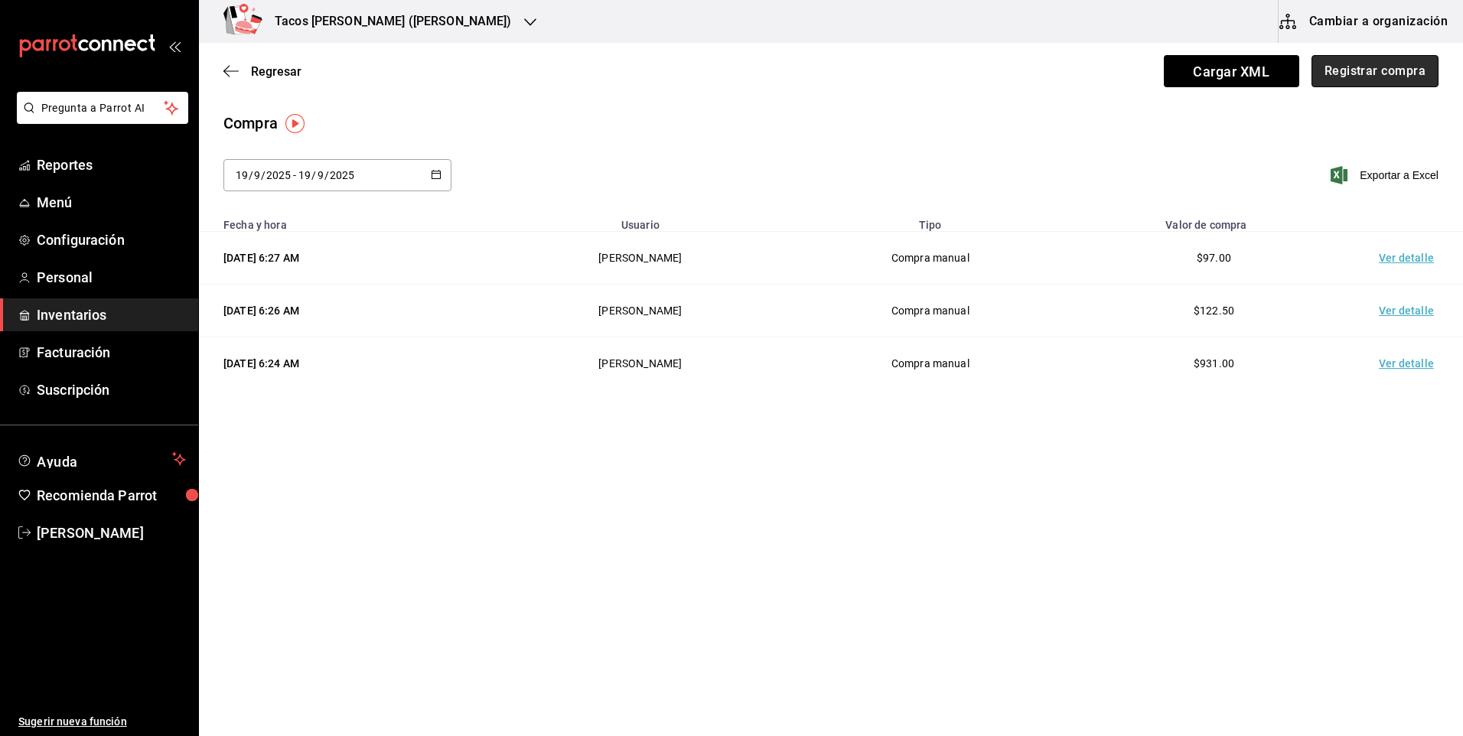
click at [1369, 80] on button "Registrar compra" at bounding box center [1374, 71] width 127 height 32
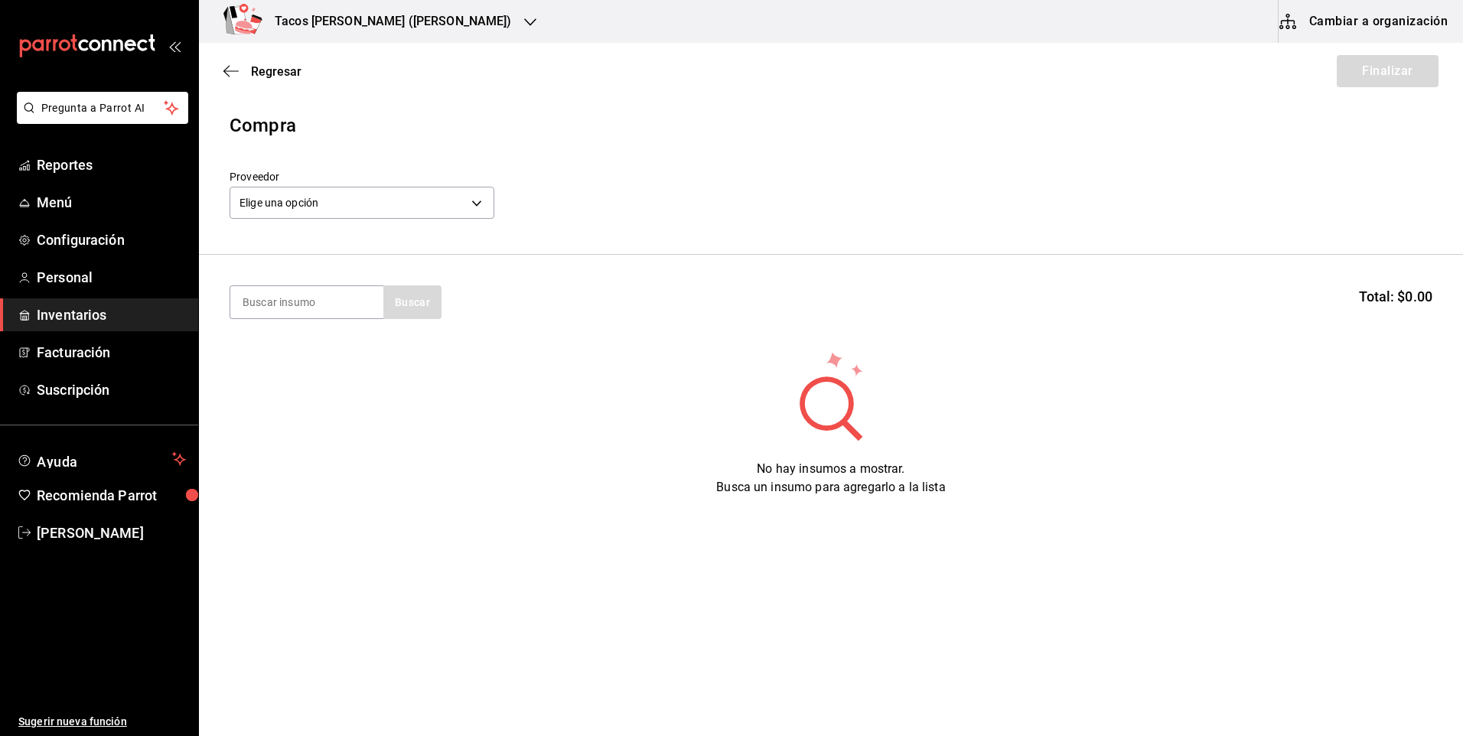
click at [397, 220] on div "Elige una opción default" at bounding box center [362, 201] width 265 height 41
click at [386, 212] on body "Pregunta a Parrot AI Reportes Menú Configuración Personal Inventarios Facturaci…" at bounding box center [731, 325] width 1463 height 650
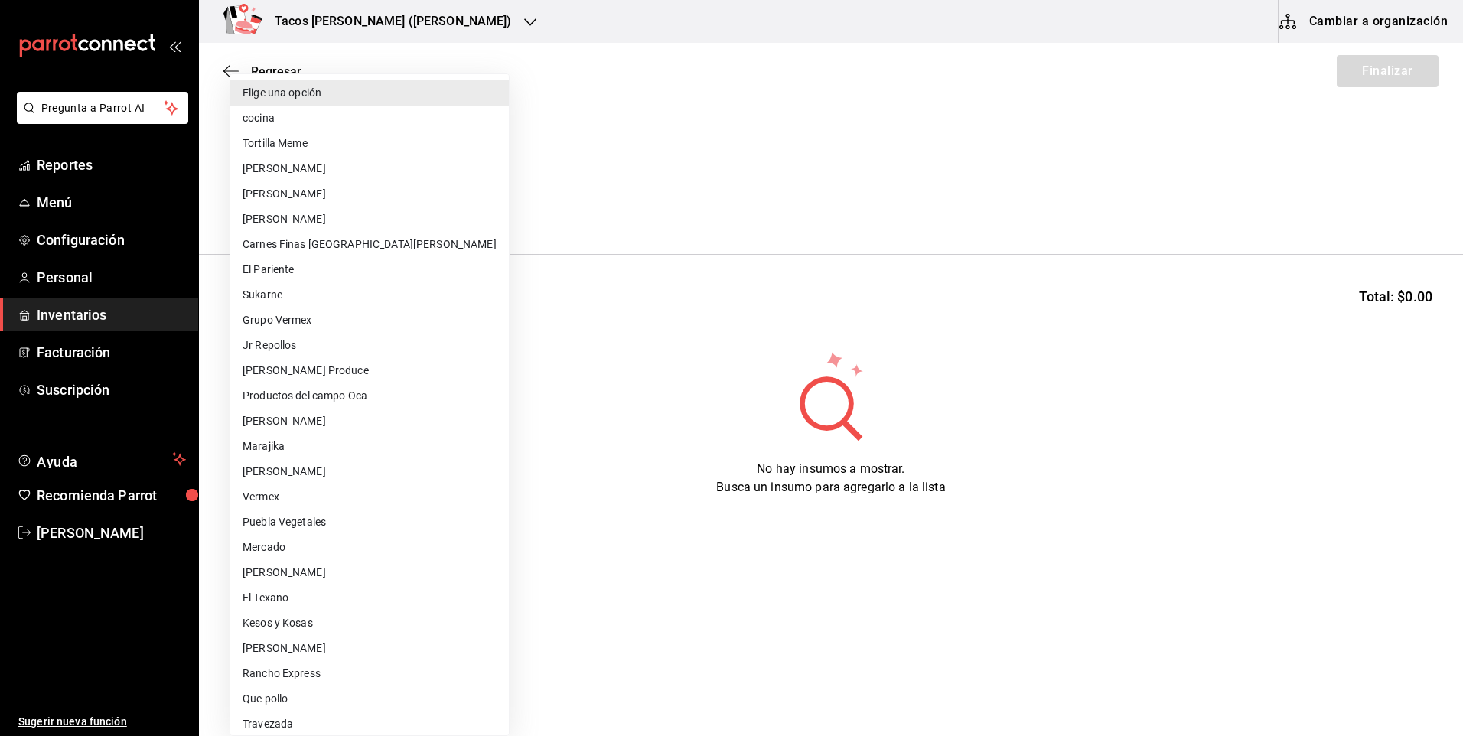
click at [321, 132] on li "Tortilla Meme" at bounding box center [369, 143] width 279 height 25
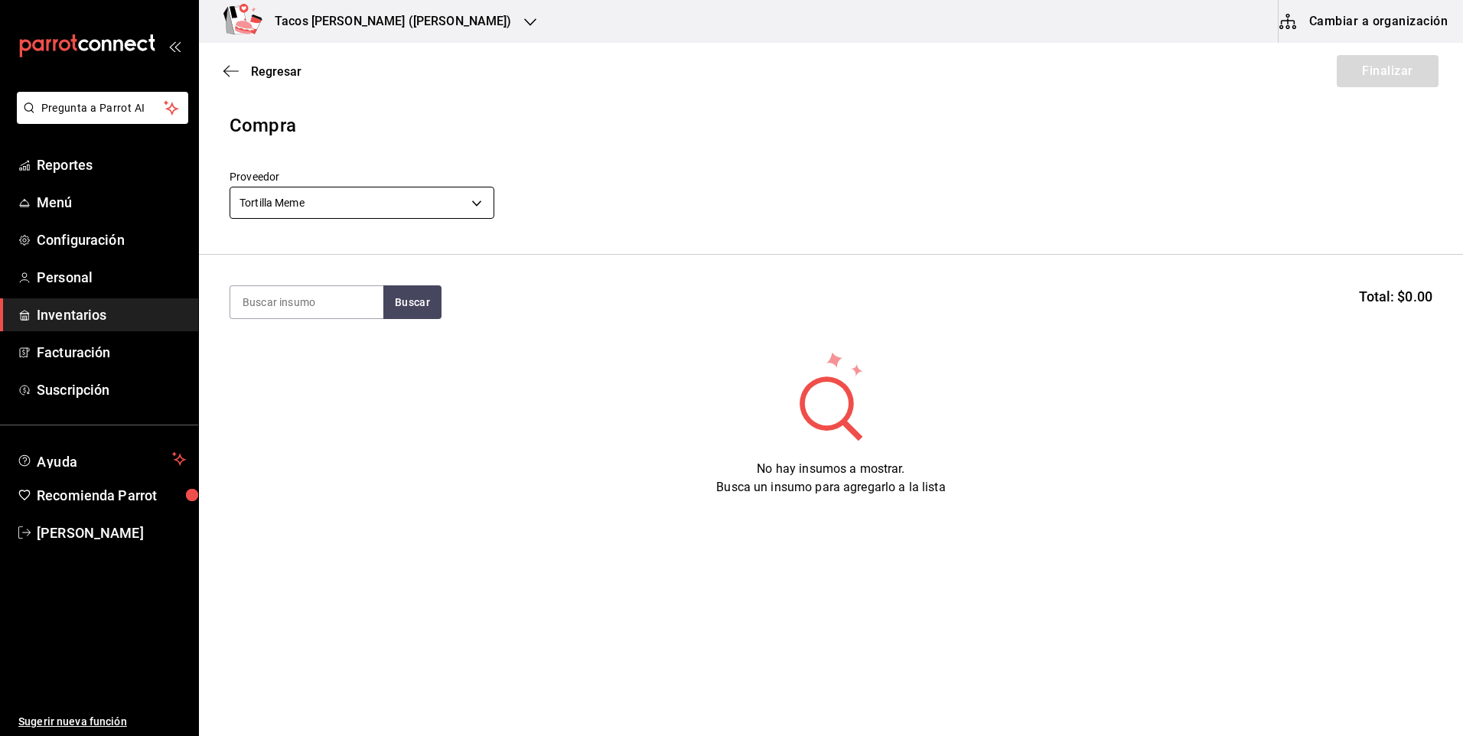
click at [341, 210] on body "Pregunta a Parrot AI Reportes Menú Configuración Personal Inventarios Facturaci…" at bounding box center [731, 325] width 1463 height 650
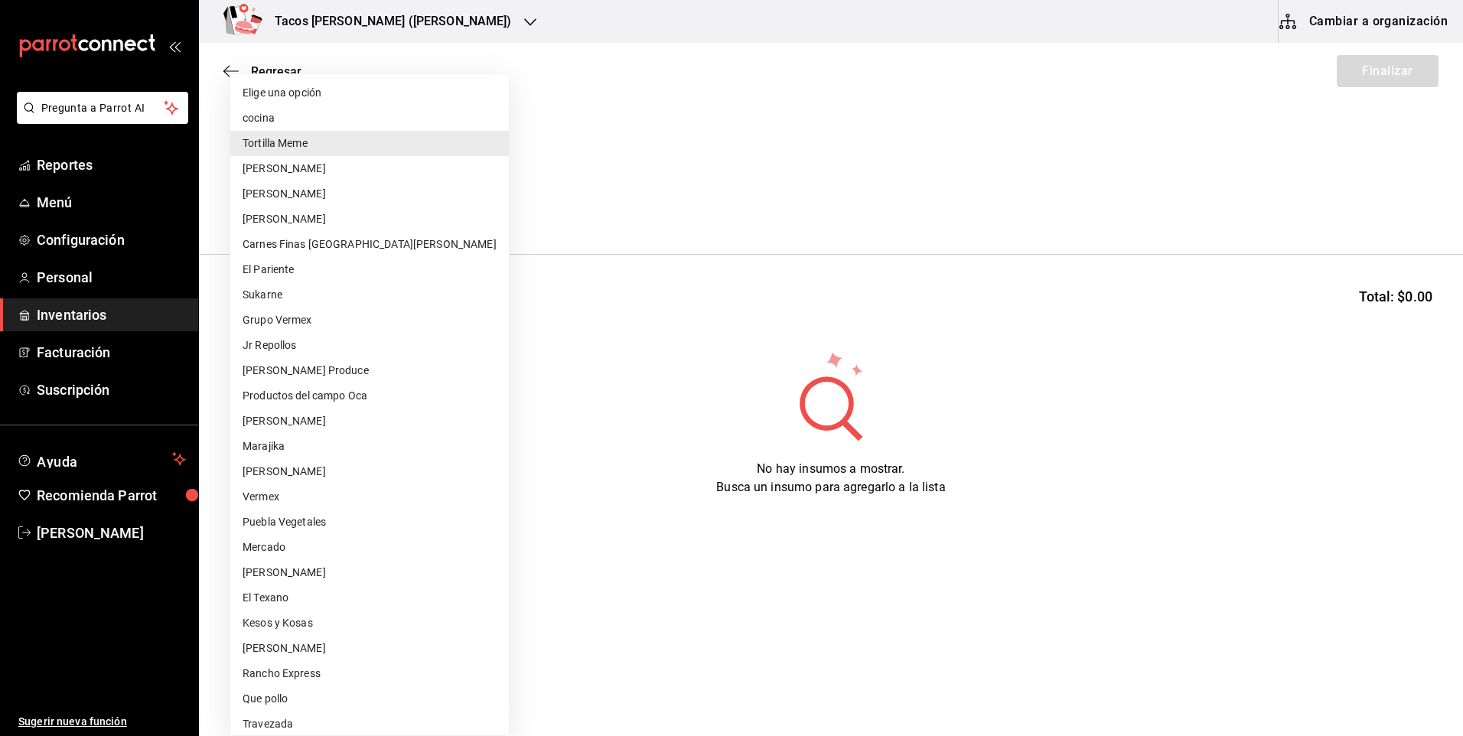
click at [303, 121] on li "cocina" at bounding box center [369, 118] width 279 height 25
type input "237c9a5b-4078-49eb-83ef-23bf52bd7acd"
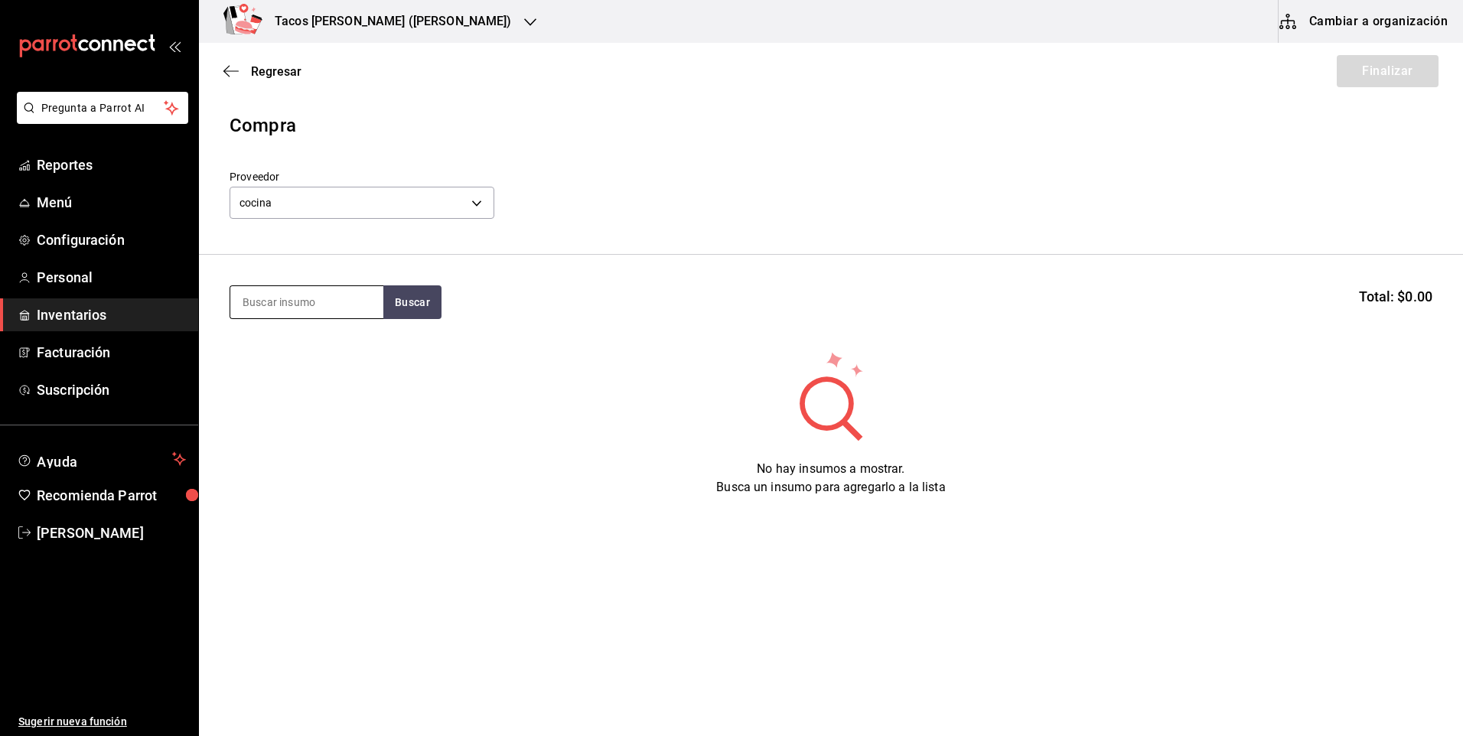
click at [306, 303] on input at bounding box center [306, 302] width 153 height 32
type input "chi"
click at [397, 301] on button "Buscar" at bounding box center [412, 302] width 58 height 34
click at [301, 363] on div "Taco Chicharron terminado" at bounding box center [307, 355] width 129 height 37
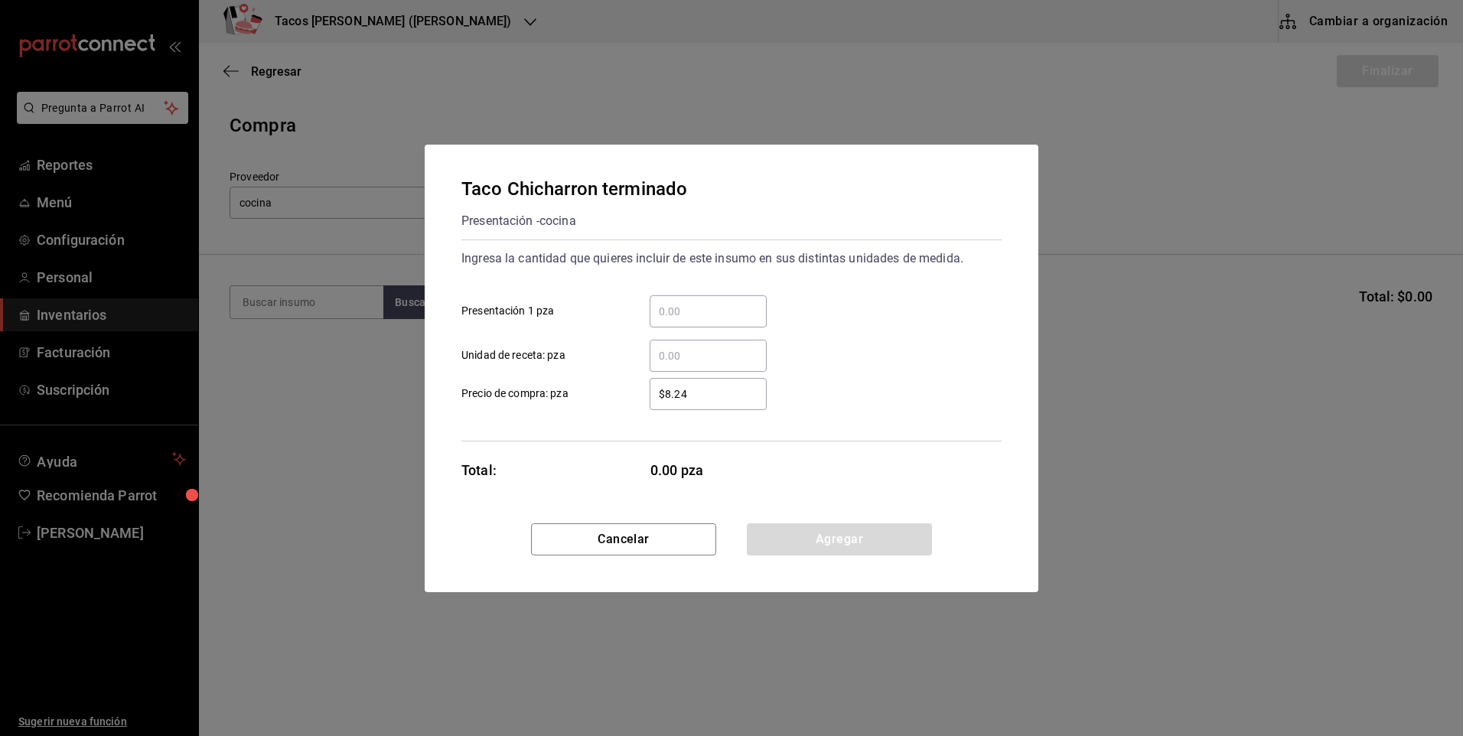
click at [726, 312] on input "​ Presentación 1 pza" at bounding box center [708, 311] width 117 height 18
type input "50"
click at [828, 536] on button "Agregar" at bounding box center [839, 539] width 185 height 32
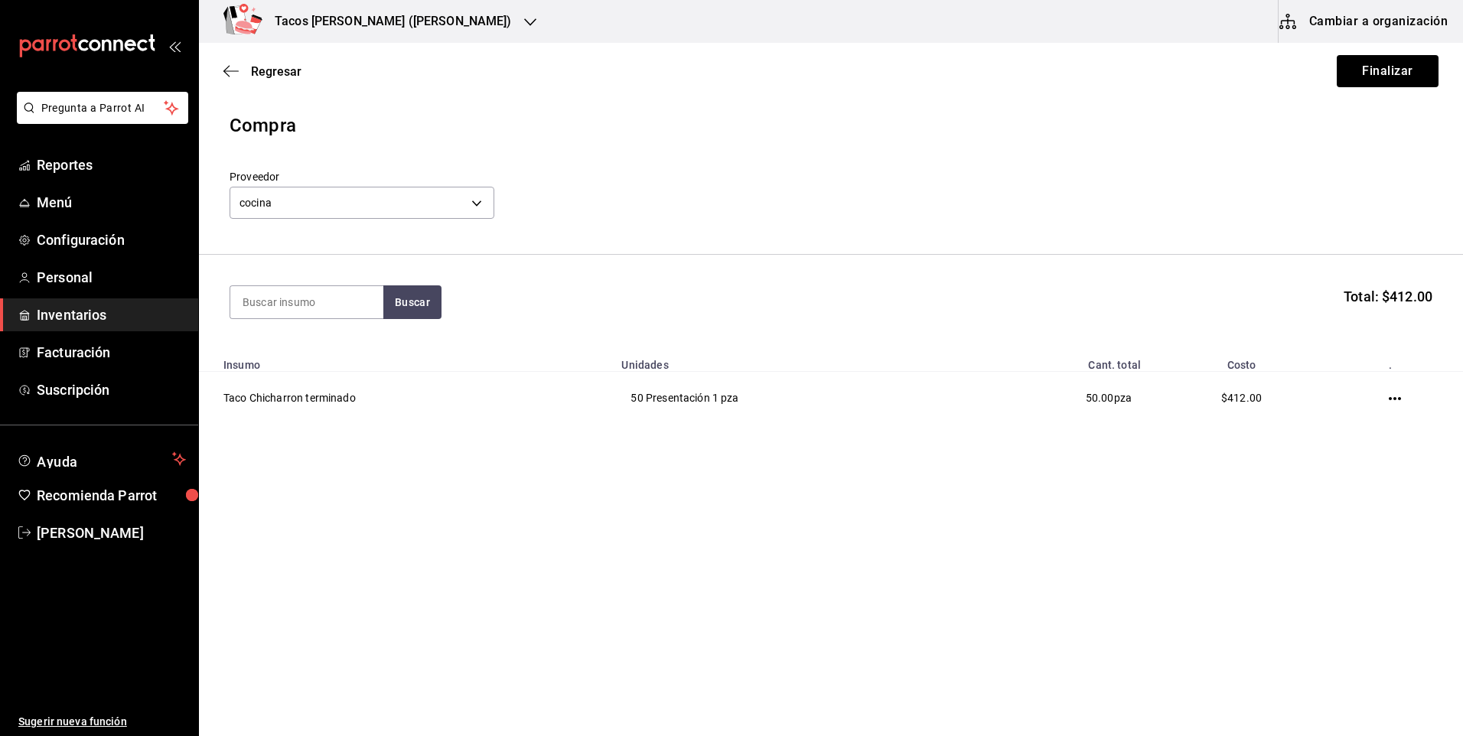
drag, startPoint x: 1353, startPoint y: 89, endPoint x: 1361, endPoint y: 80, distance: 12.5
click at [1354, 88] on div "Regresar Finalizar" at bounding box center [831, 71] width 1264 height 57
click at [1365, 72] on button "Finalizar" at bounding box center [1388, 71] width 102 height 32
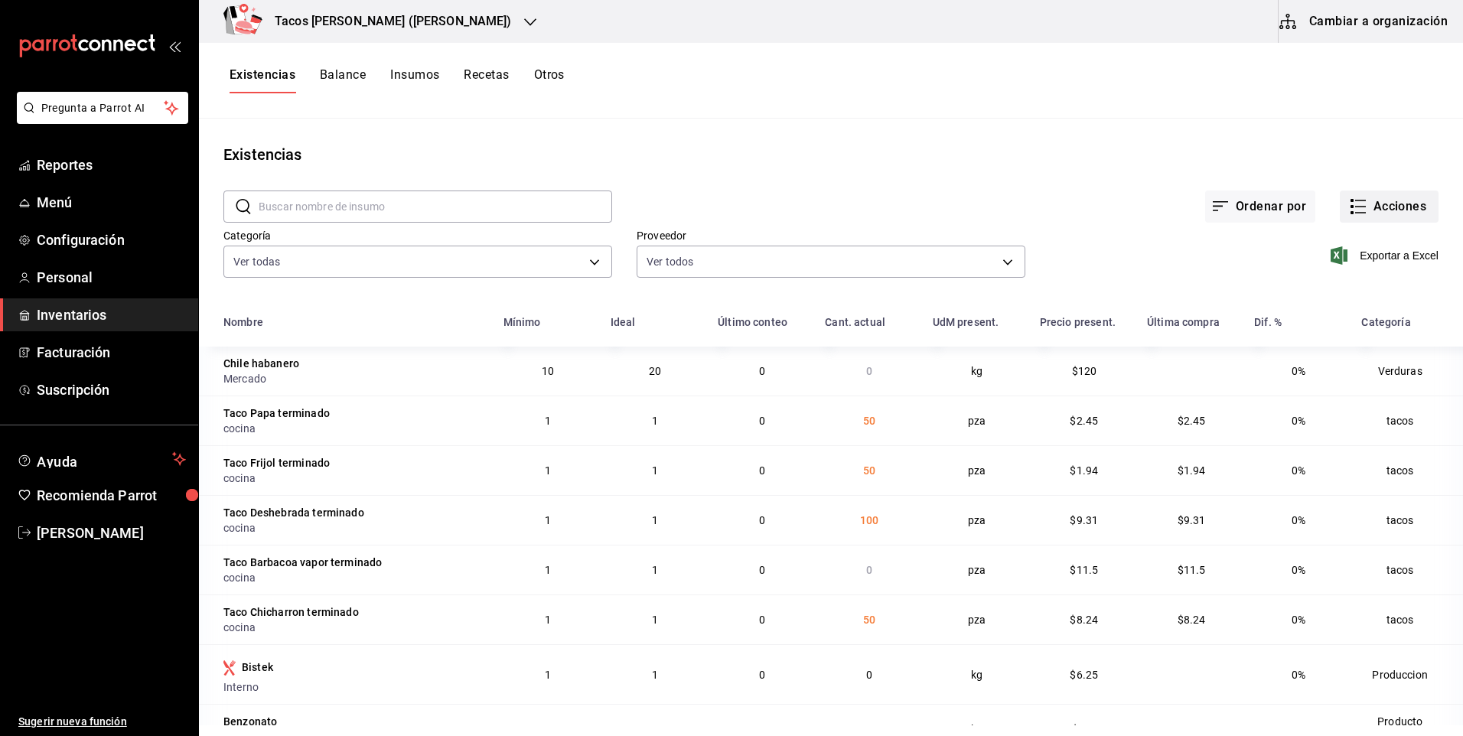
click at [1364, 202] on button "Acciones" at bounding box center [1389, 207] width 99 height 32
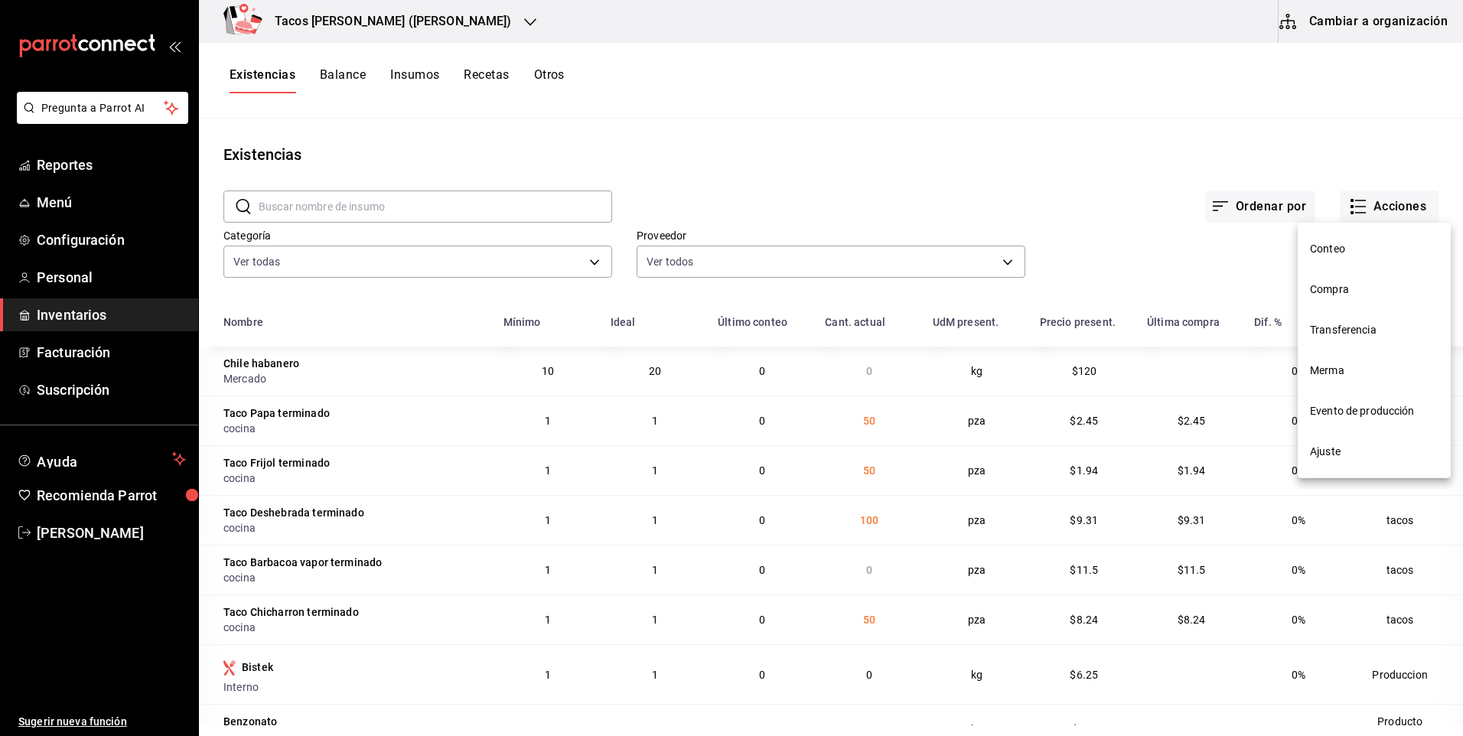
click at [1356, 293] on span "Compra" at bounding box center [1374, 290] width 129 height 16
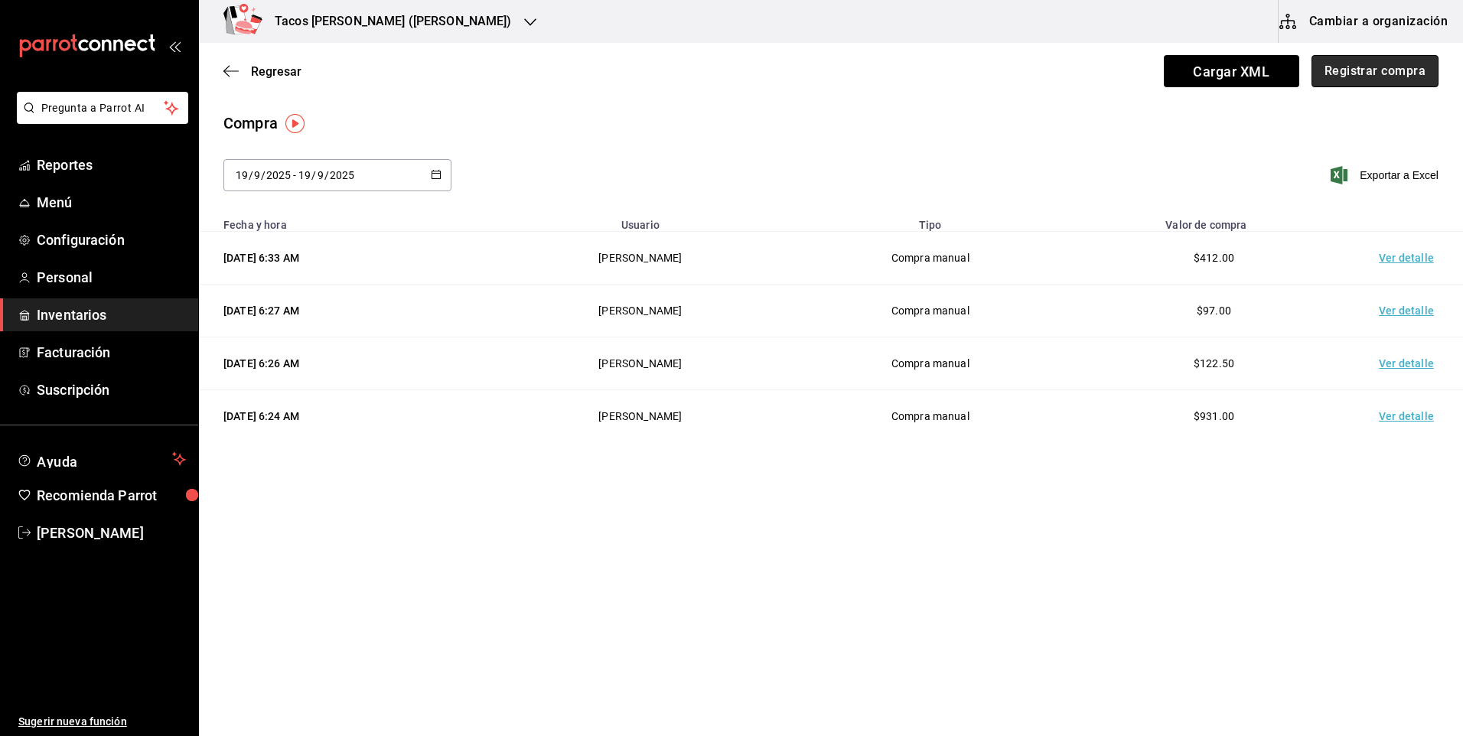
click at [1373, 77] on button "Registrar compra" at bounding box center [1374, 71] width 127 height 32
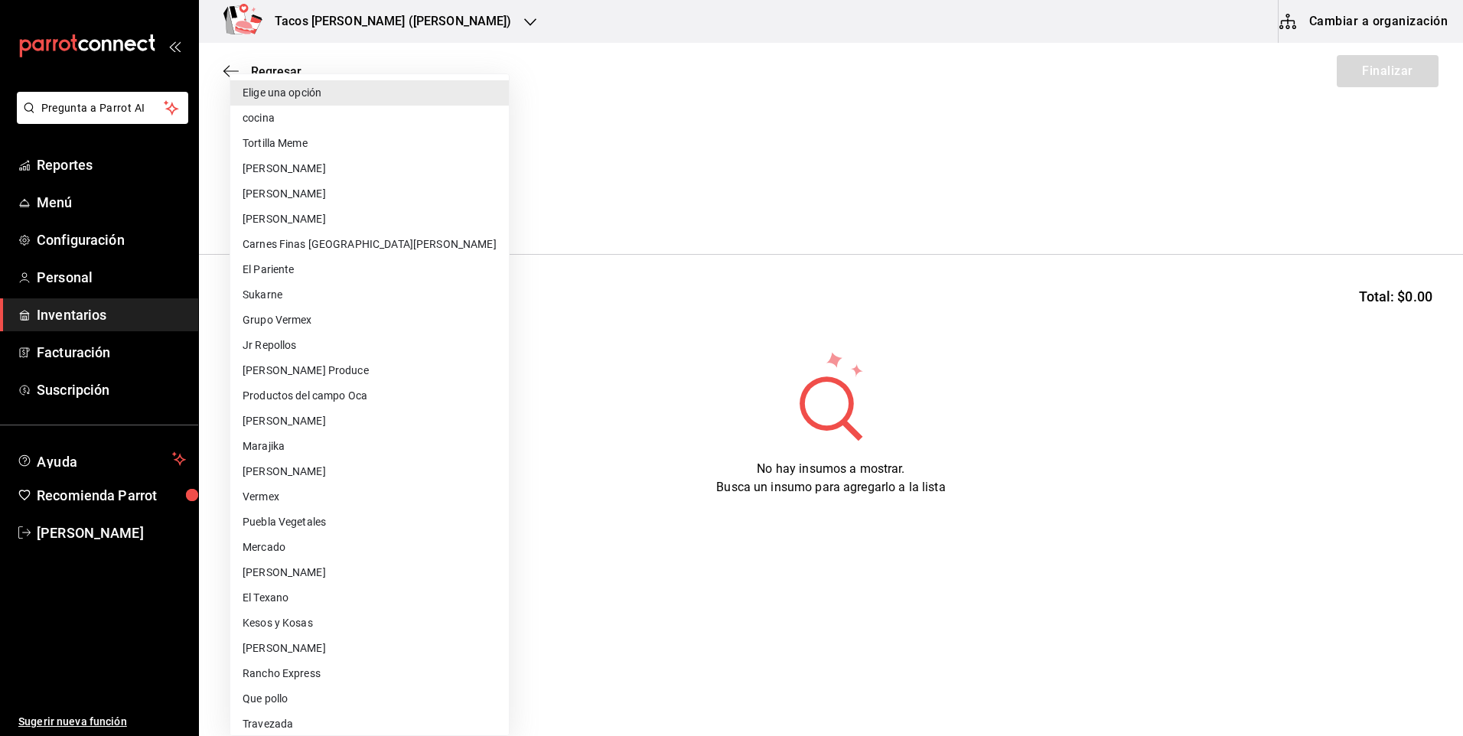
click at [389, 203] on body "Pregunta a Parrot AI Reportes Menú Configuración Personal Inventarios Facturaci…" at bounding box center [731, 325] width 1463 height 650
click at [305, 112] on li "cocina" at bounding box center [369, 118] width 279 height 25
type input "237c9a5b-4078-49eb-83ef-23bf52bd7acd"
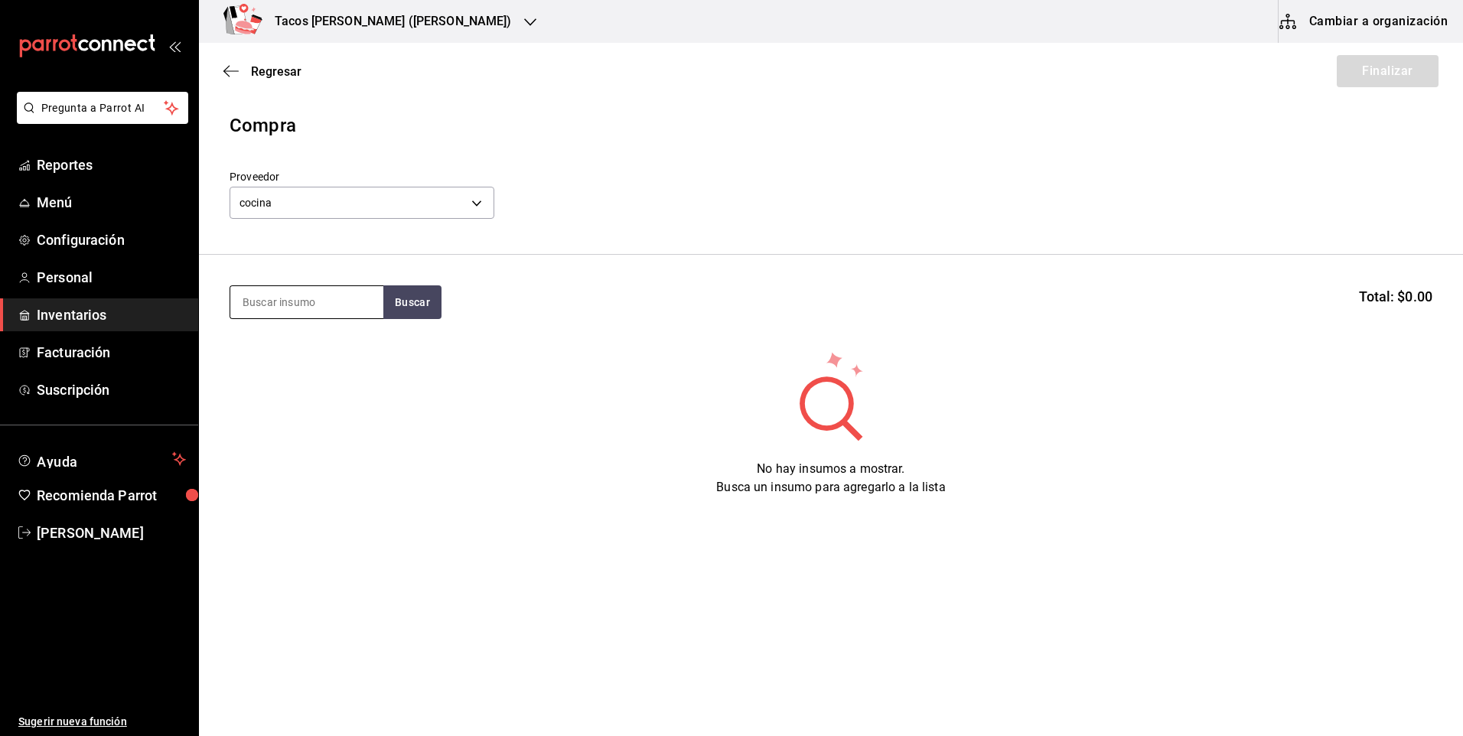
click at [337, 306] on input at bounding box center [306, 302] width 153 height 32
type input "[PERSON_NAME]"
click at [397, 299] on button "Buscar" at bounding box center [412, 302] width 58 height 34
click at [304, 355] on div "Taco Barbacoa vapor terminado" at bounding box center [307, 355] width 129 height 37
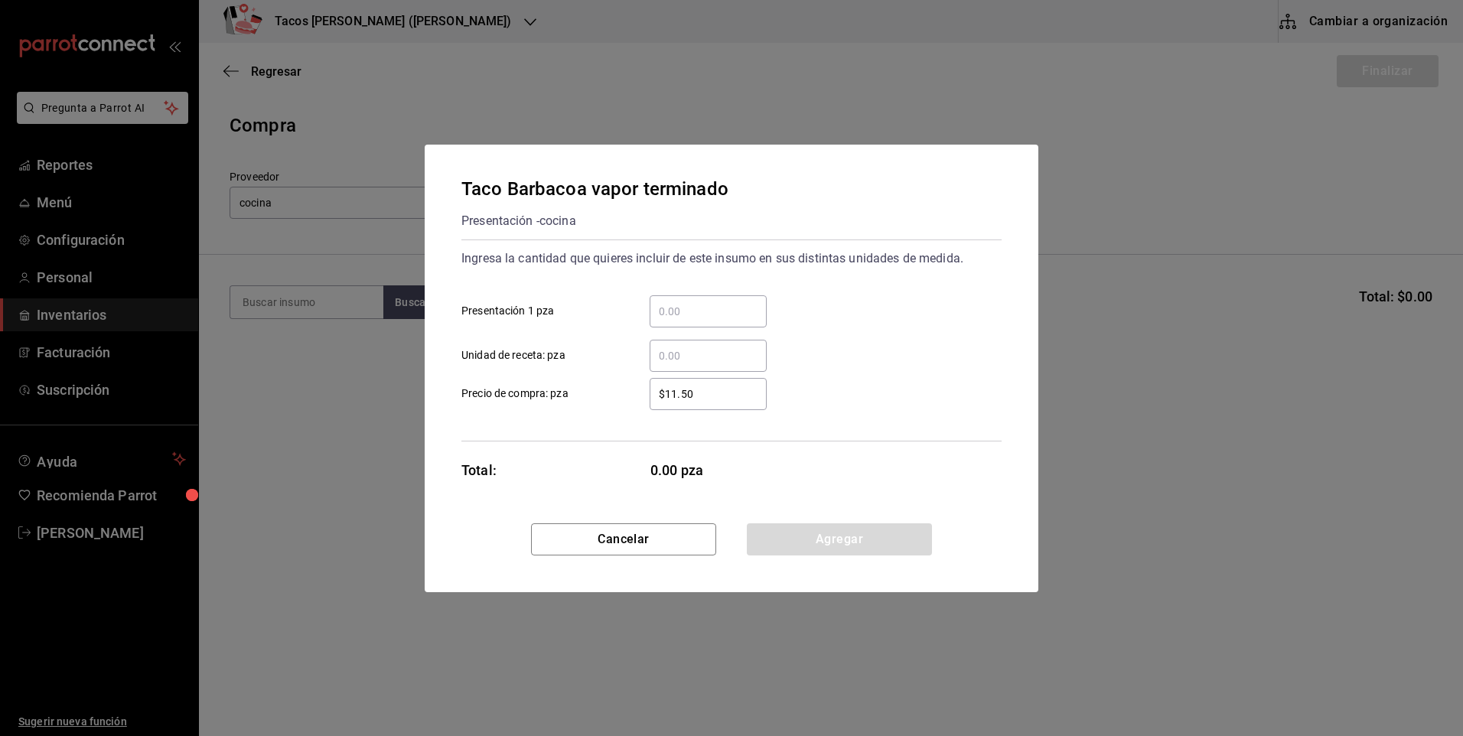
click at [709, 314] on input "​ Presentación 1 pza" at bounding box center [708, 311] width 117 height 18
type input "30"
click at [825, 536] on button "Agregar" at bounding box center [839, 539] width 185 height 32
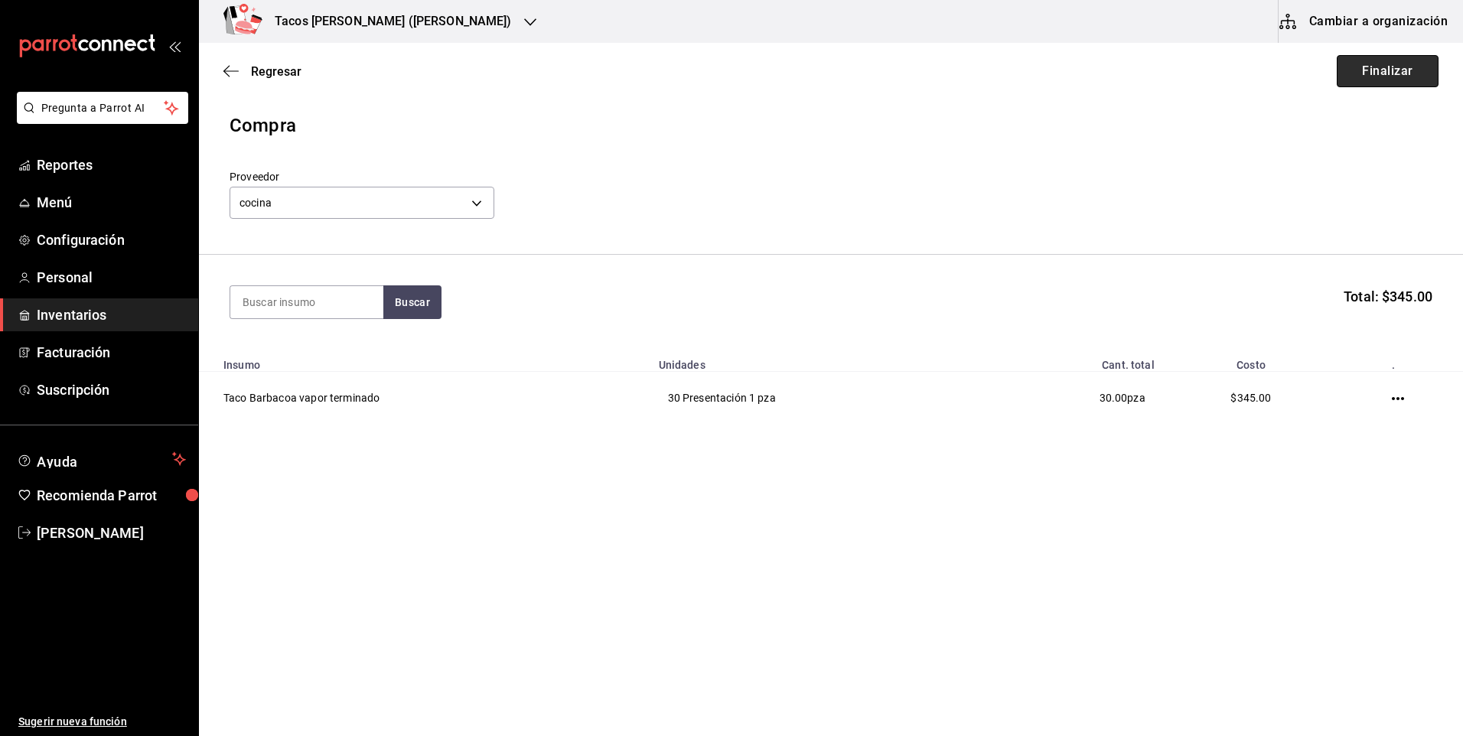
click at [1411, 73] on button "Finalizar" at bounding box center [1388, 71] width 102 height 32
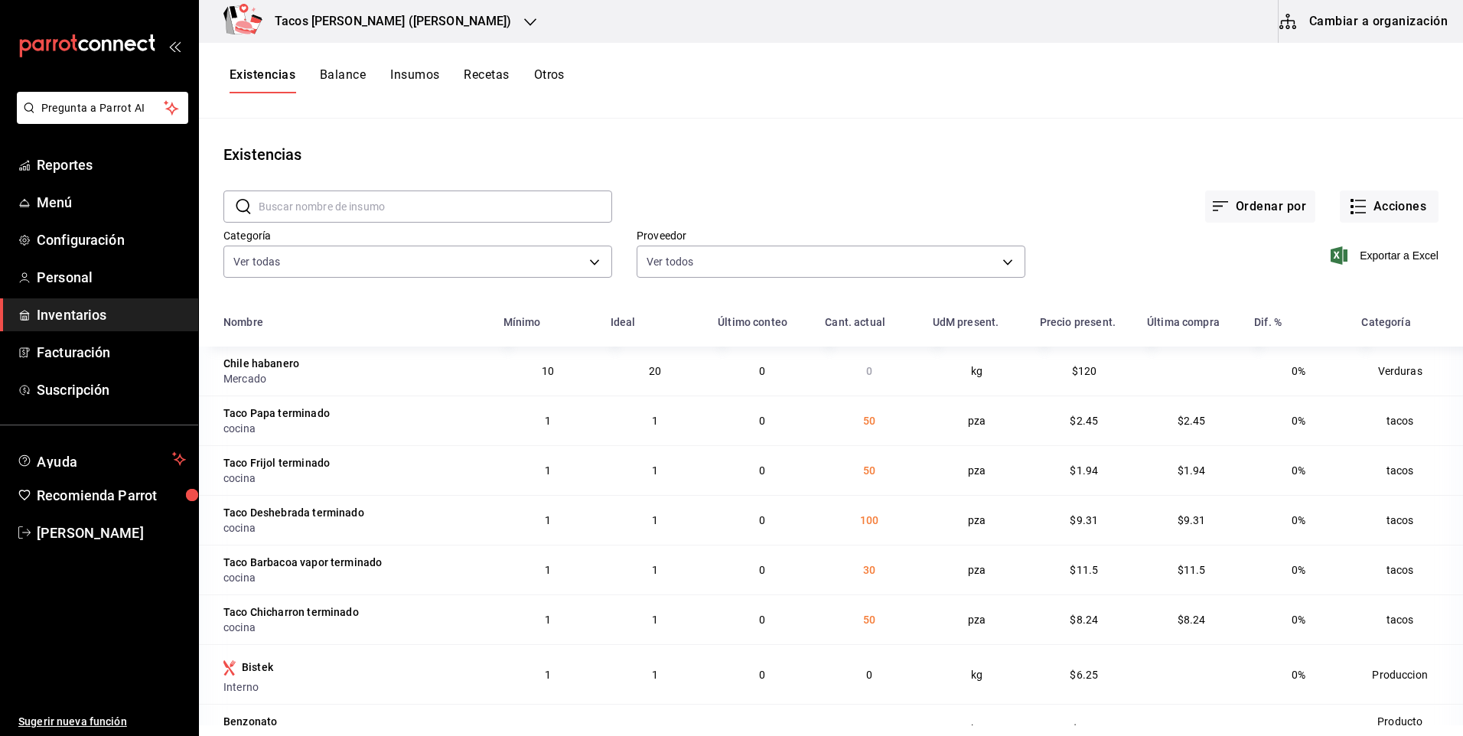
click at [383, 12] on h3 "Tacos don Pedro (Escobedo)" at bounding box center [386, 21] width 249 height 18
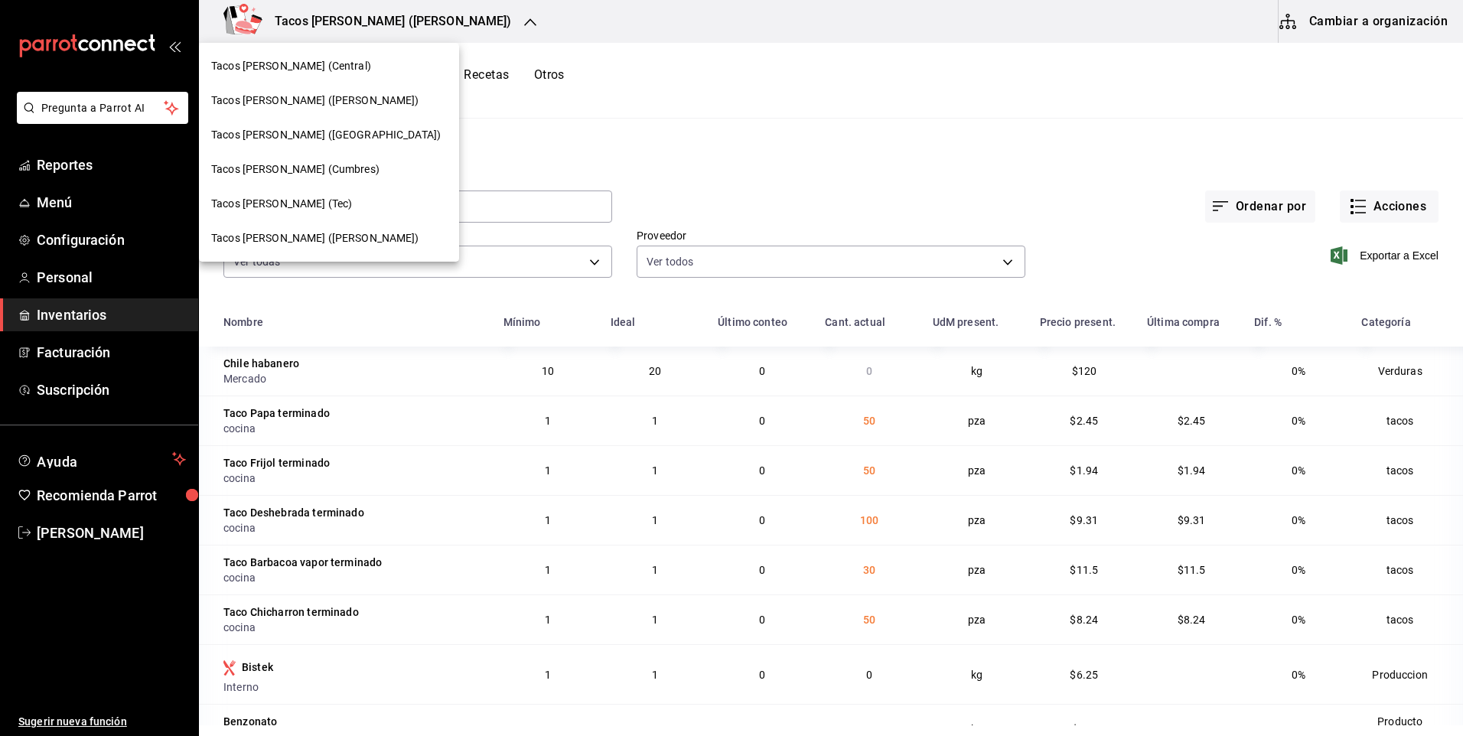
click at [286, 139] on span "Tacos [PERSON_NAME] ([GEOGRAPHIC_DATA])" at bounding box center [326, 135] width 230 height 16
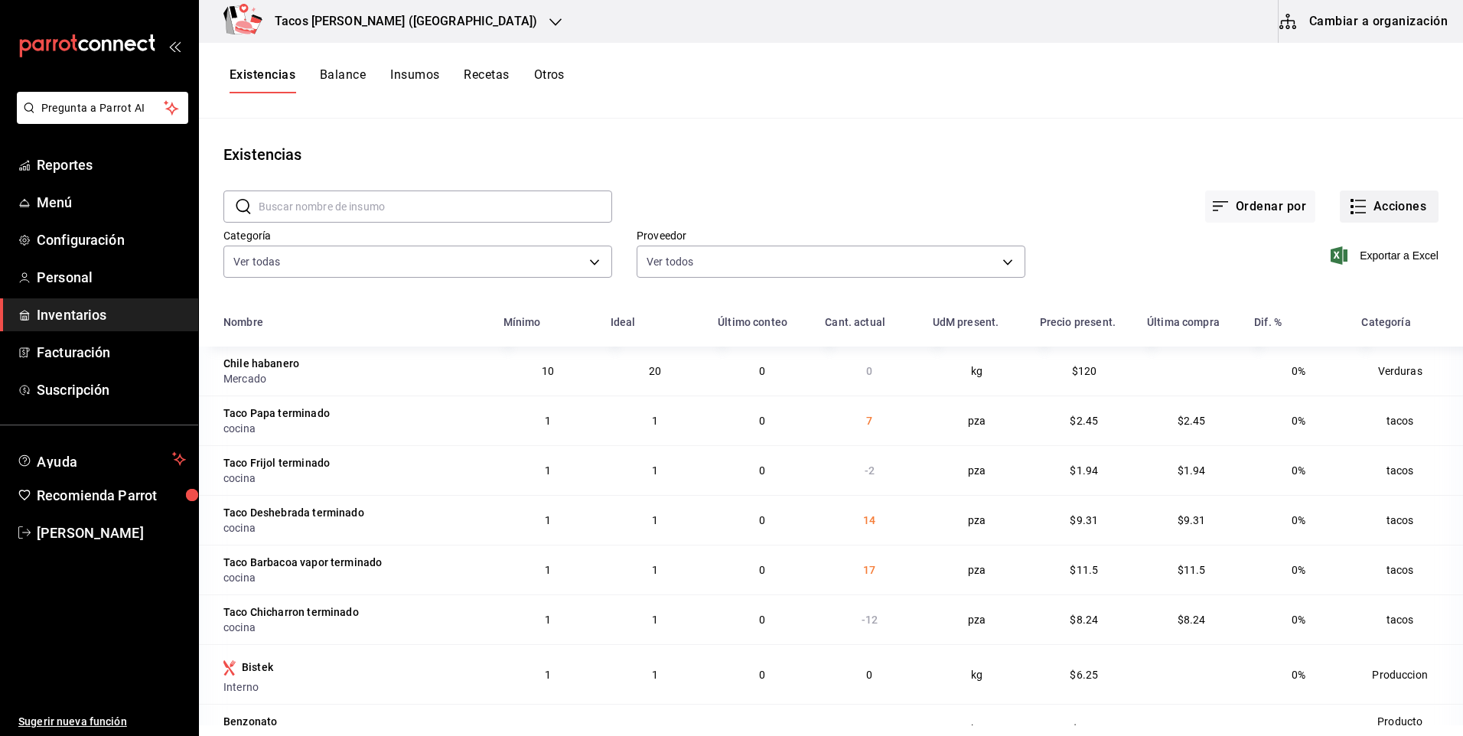
click at [1387, 198] on button "Acciones" at bounding box center [1389, 207] width 99 height 32
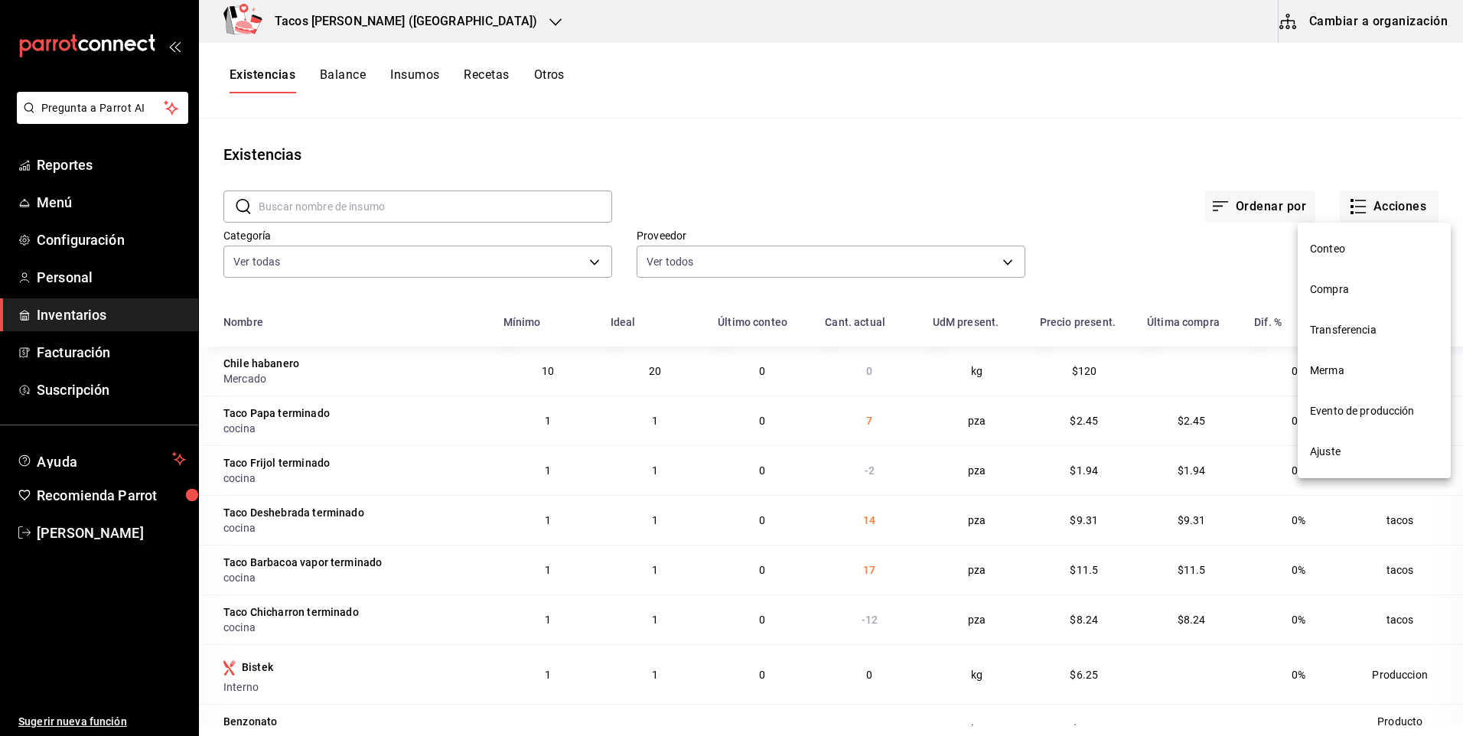
click at [1340, 439] on li "Ajuste" at bounding box center [1374, 452] width 153 height 41
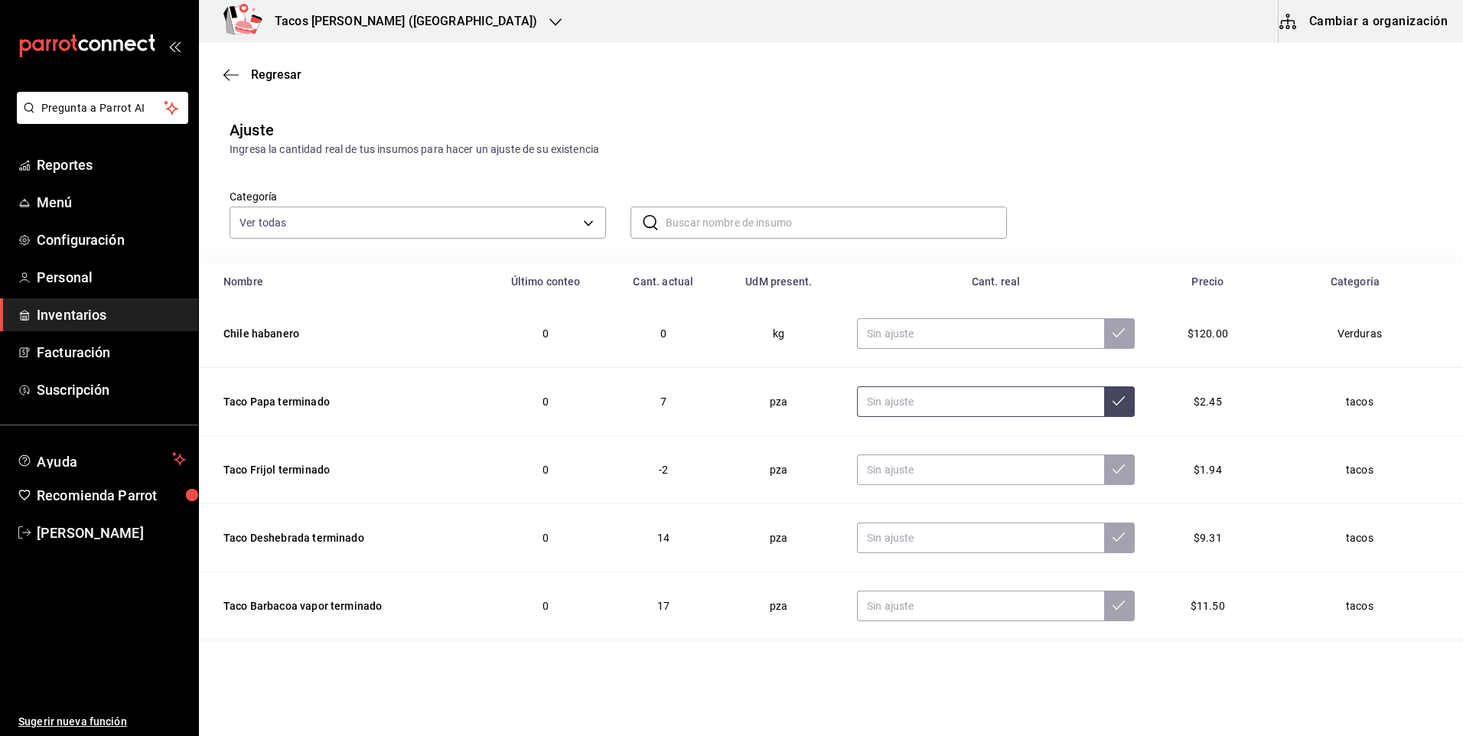
click at [931, 394] on input "text" at bounding box center [980, 401] width 247 height 31
type input "0.00"
click at [948, 451] on td at bounding box center [996, 470] width 314 height 68
click at [942, 461] on input "text" at bounding box center [980, 470] width 247 height 31
type input "0.00"
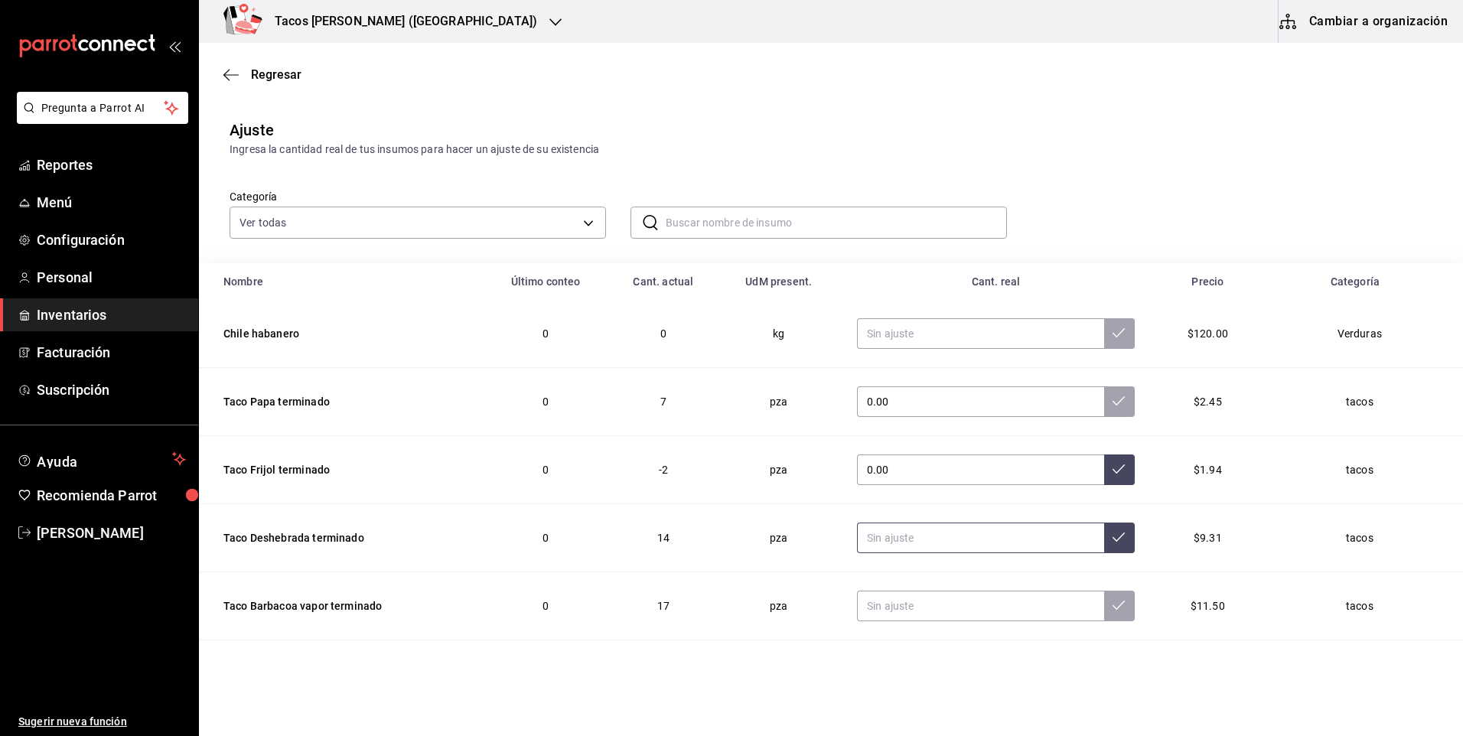
click at [933, 541] on input "text" at bounding box center [980, 538] width 247 height 31
type input "0.00"
click at [923, 612] on input "text" at bounding box center [980, 606] width 247 height 31
type input "0.00"
click at [1113, 609] on icon at bounding box center [1119, 605] width 12 height 12
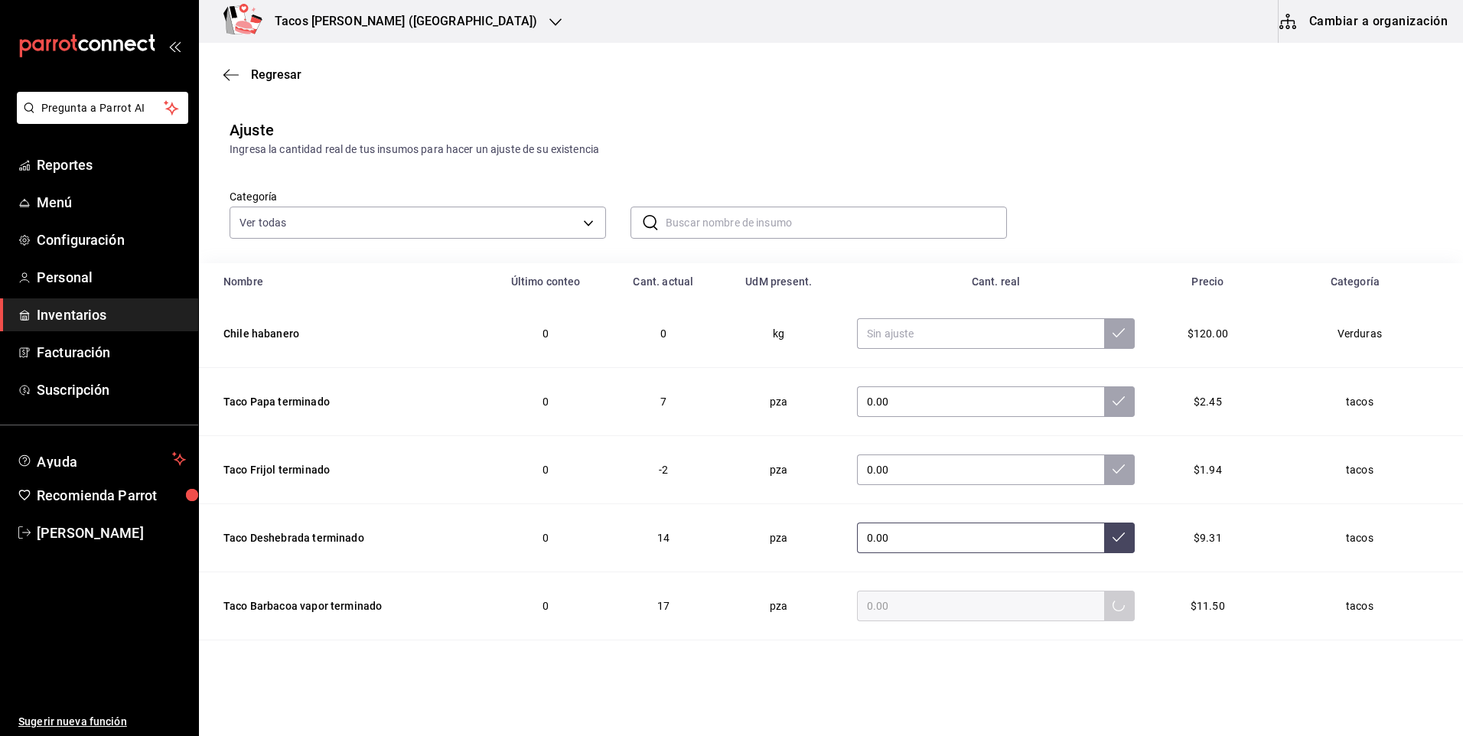
click at [1113, 539] on icon at bounding box center [1119, 537] width 12 height 12
click at [1104, 464] on button at bounding box center [1119, 470] width 31 height 31
click at [1106, 395] on button at bounding box center [1119, 401] width 31 height 31
click at [281, 70] on span "Regresar" at bounding box center [276, 74] width 51 height 15
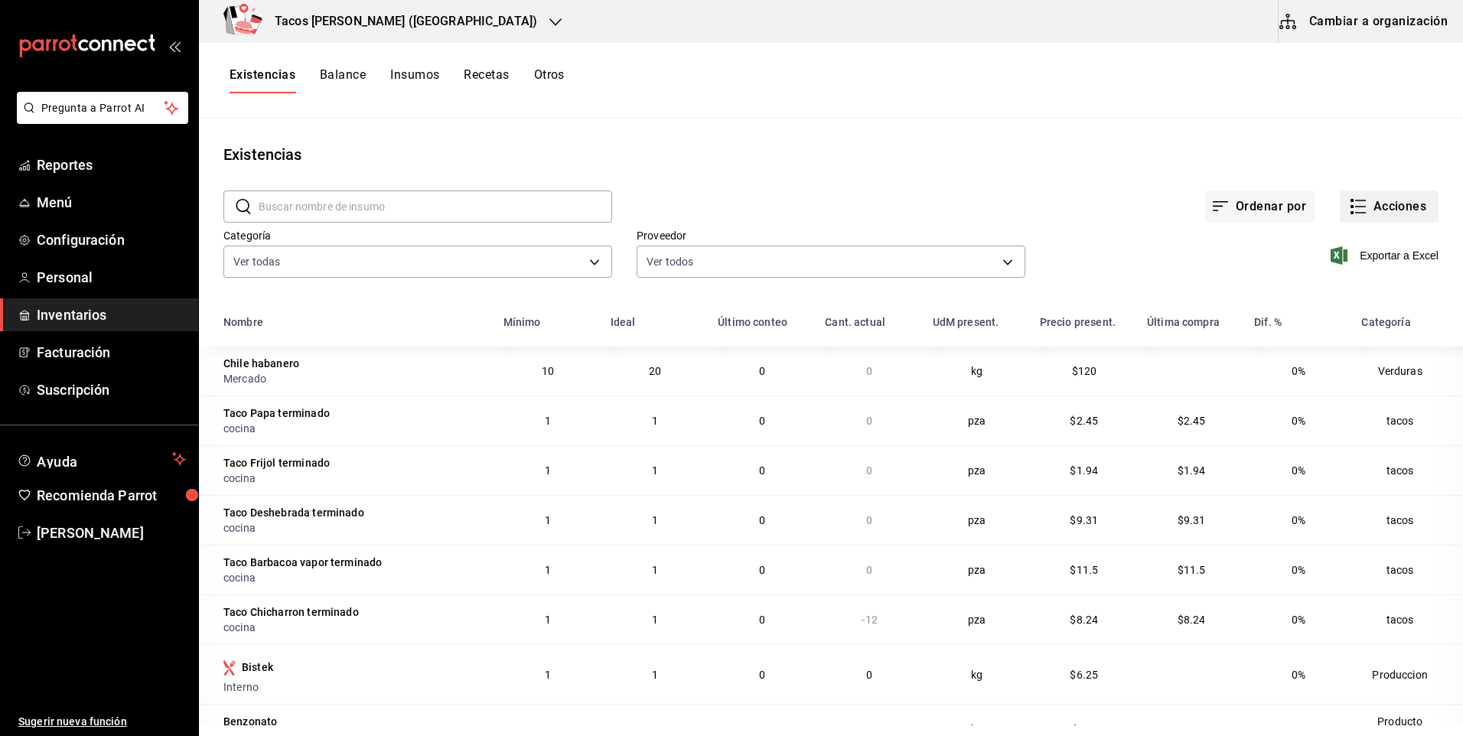
click at [1384, 209] on button "Acciones" at bounding box center [1389, 207] width 99 height 32
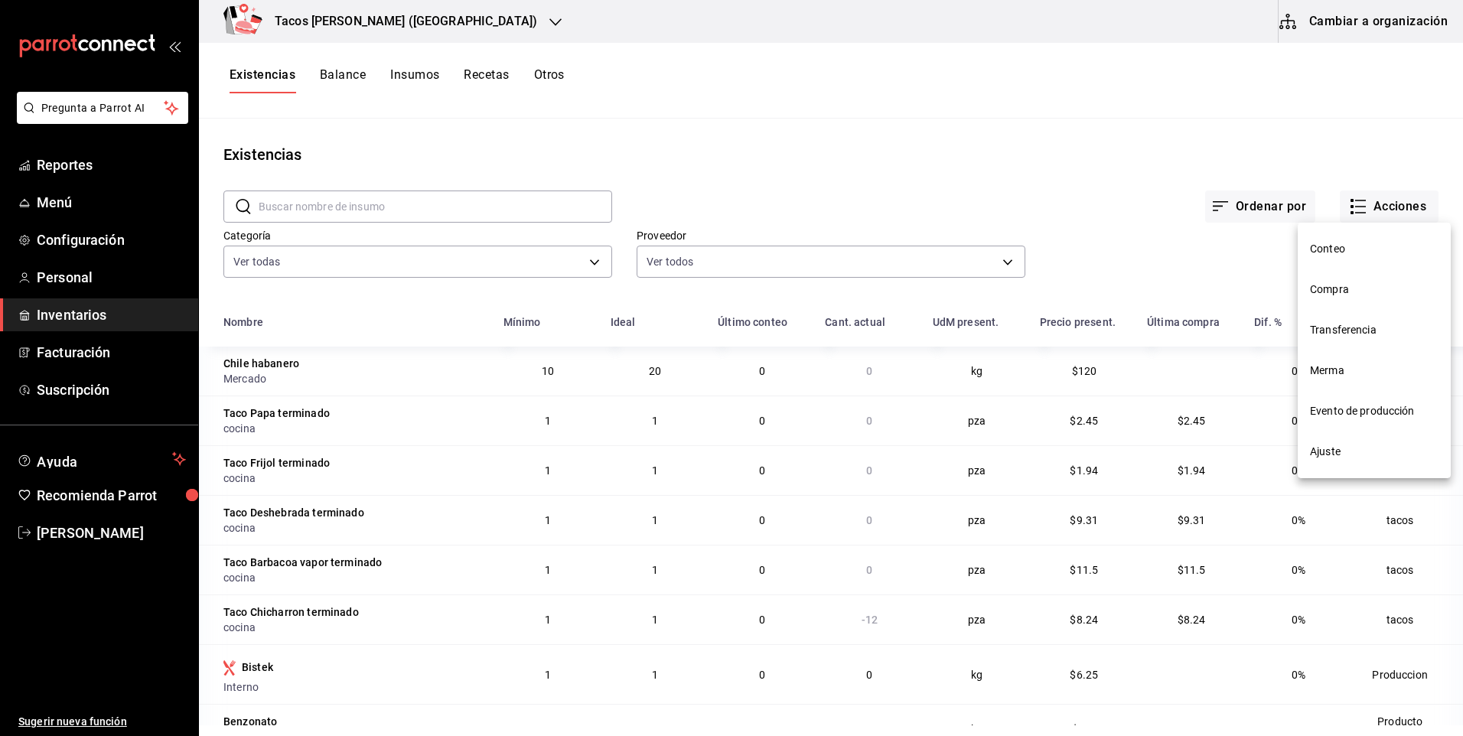
click at [1326, 459] on span "Ajuste" at bounding box center [1374, 452] width 129 height 16
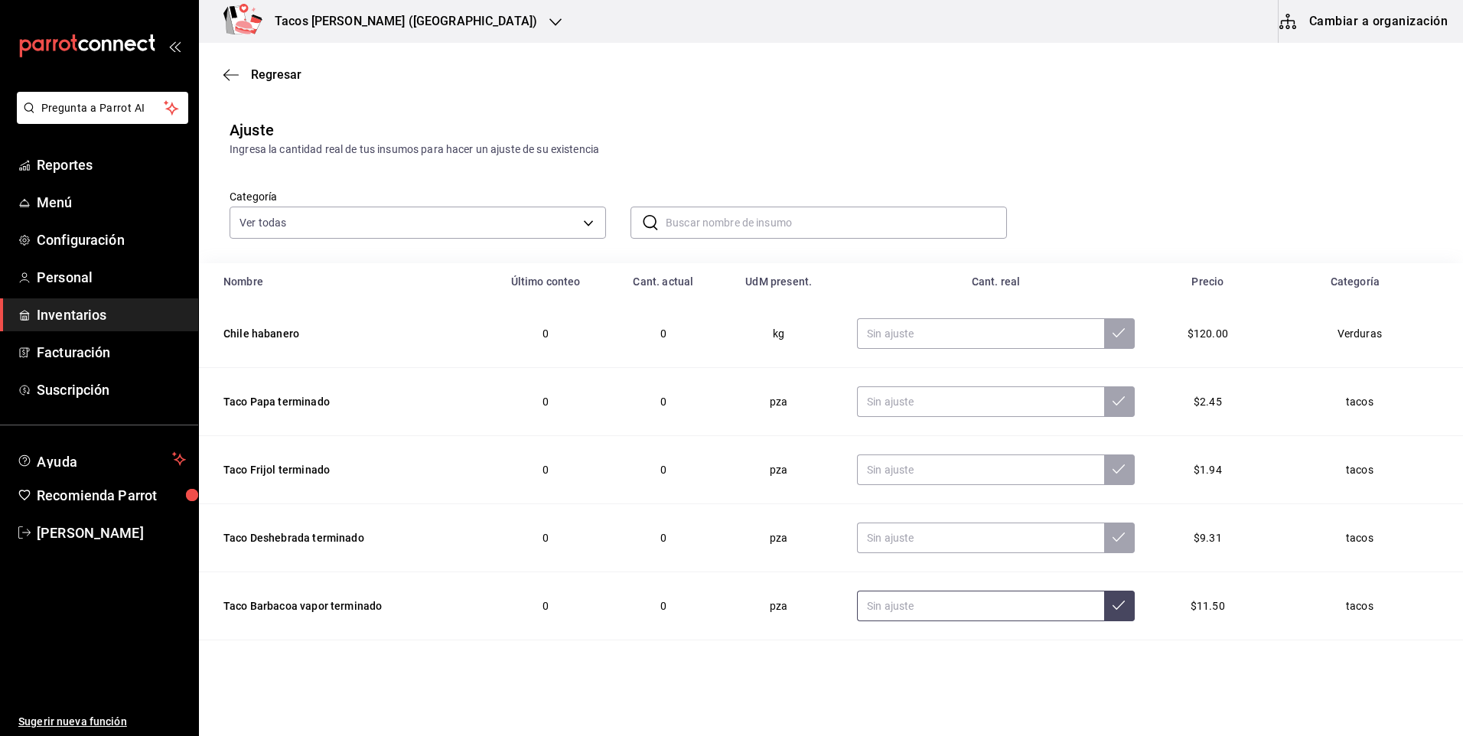
scroll to position [77, 0]
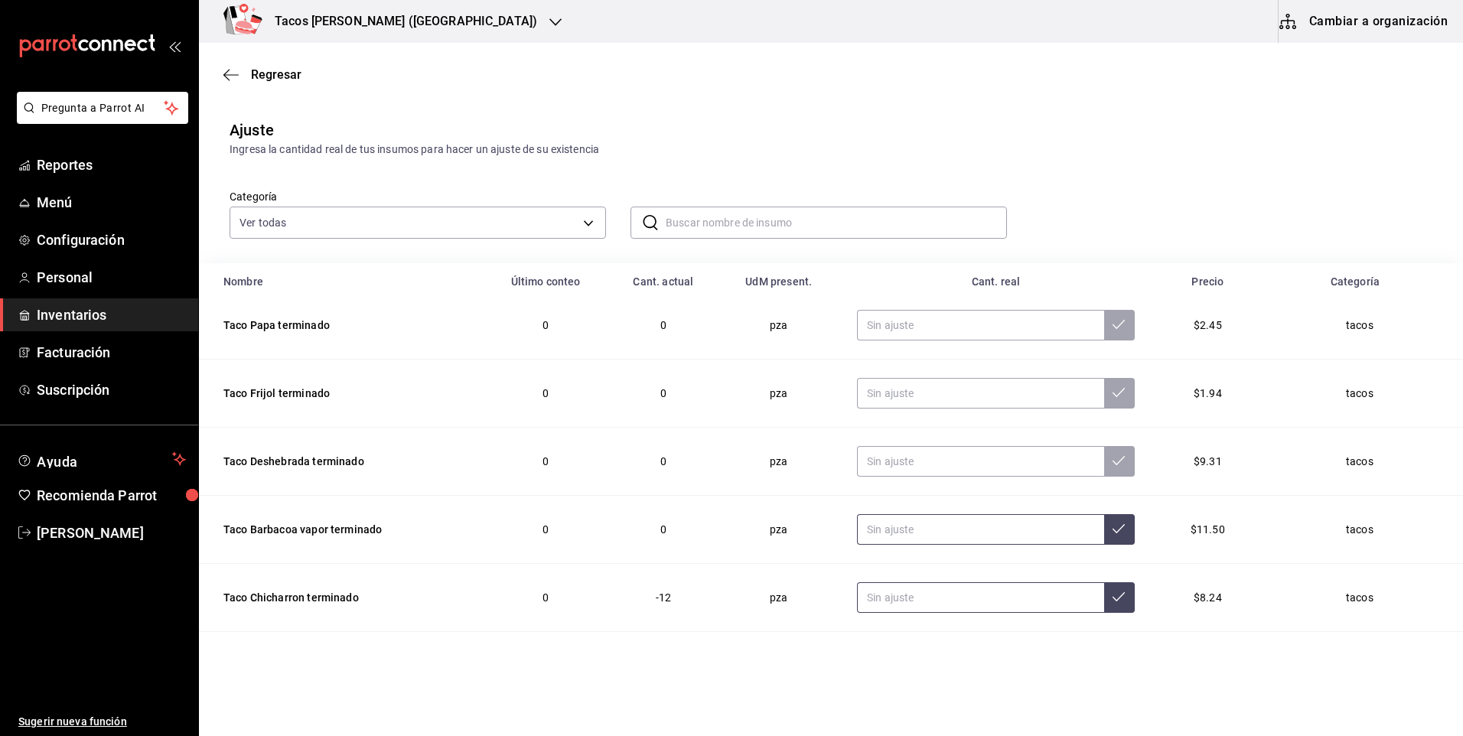
click at [927, 593] on input "text" at bounding box center [980, 597] width 247 height 31
type input "0.00"
click at [1113, 596] on icon at bounding box center [1119, 597] width 12 height 12
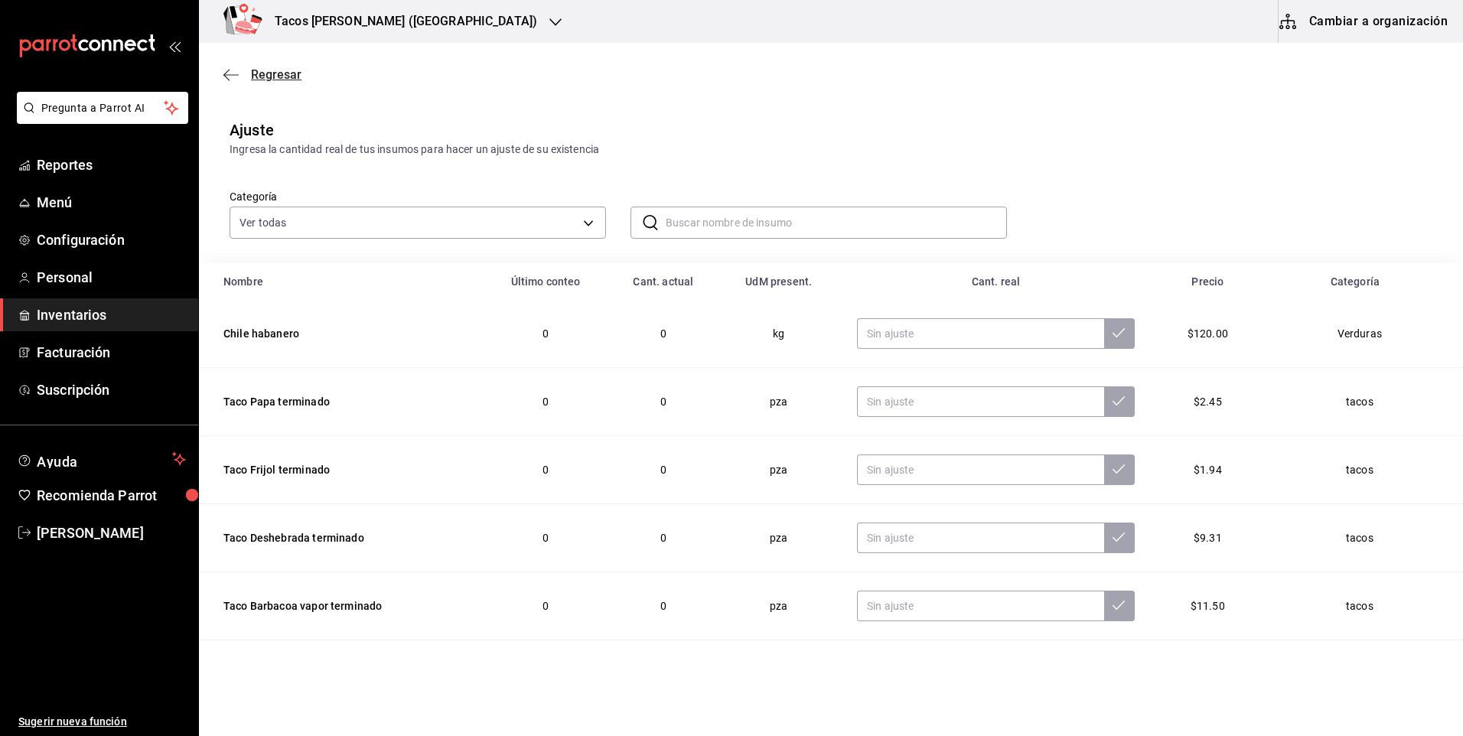
click at [262, 70] on span "Regresar" at bounding box center [276, 74] width 51 height 15
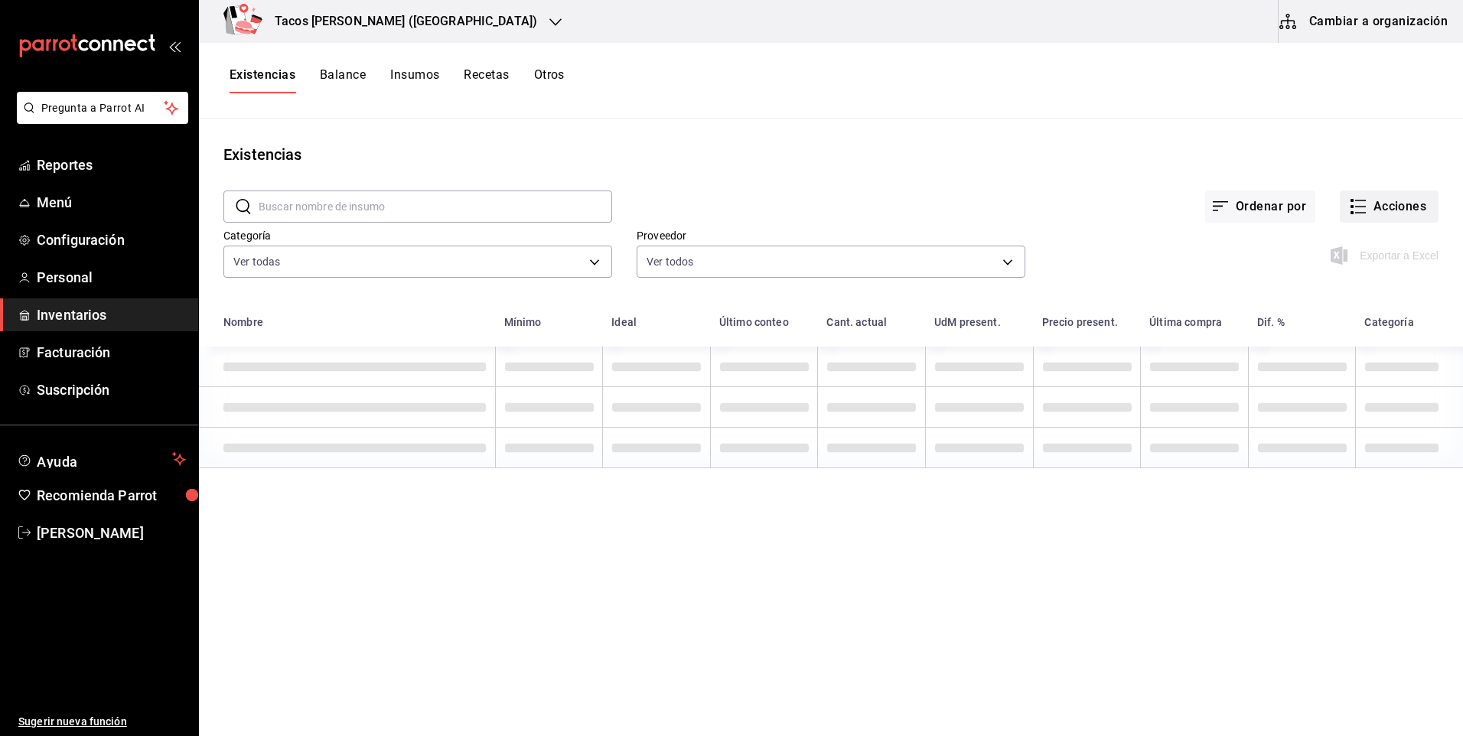
click at [1408, 213] on button "Acciones" at bounding box center [1389, 207] width 99 height 32
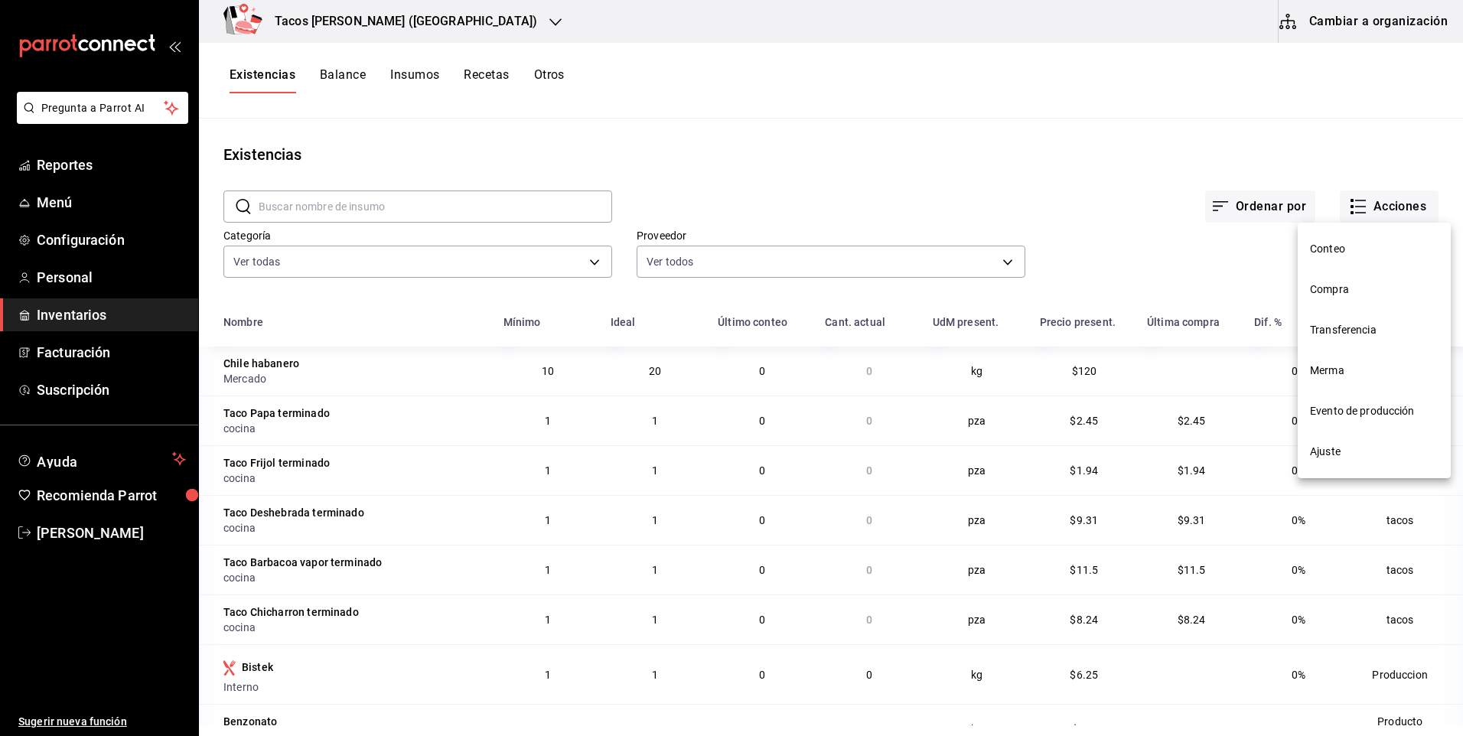
click at [1365, 290] on span "Compra" at bounding box center [1374, 290] width 129 height 16
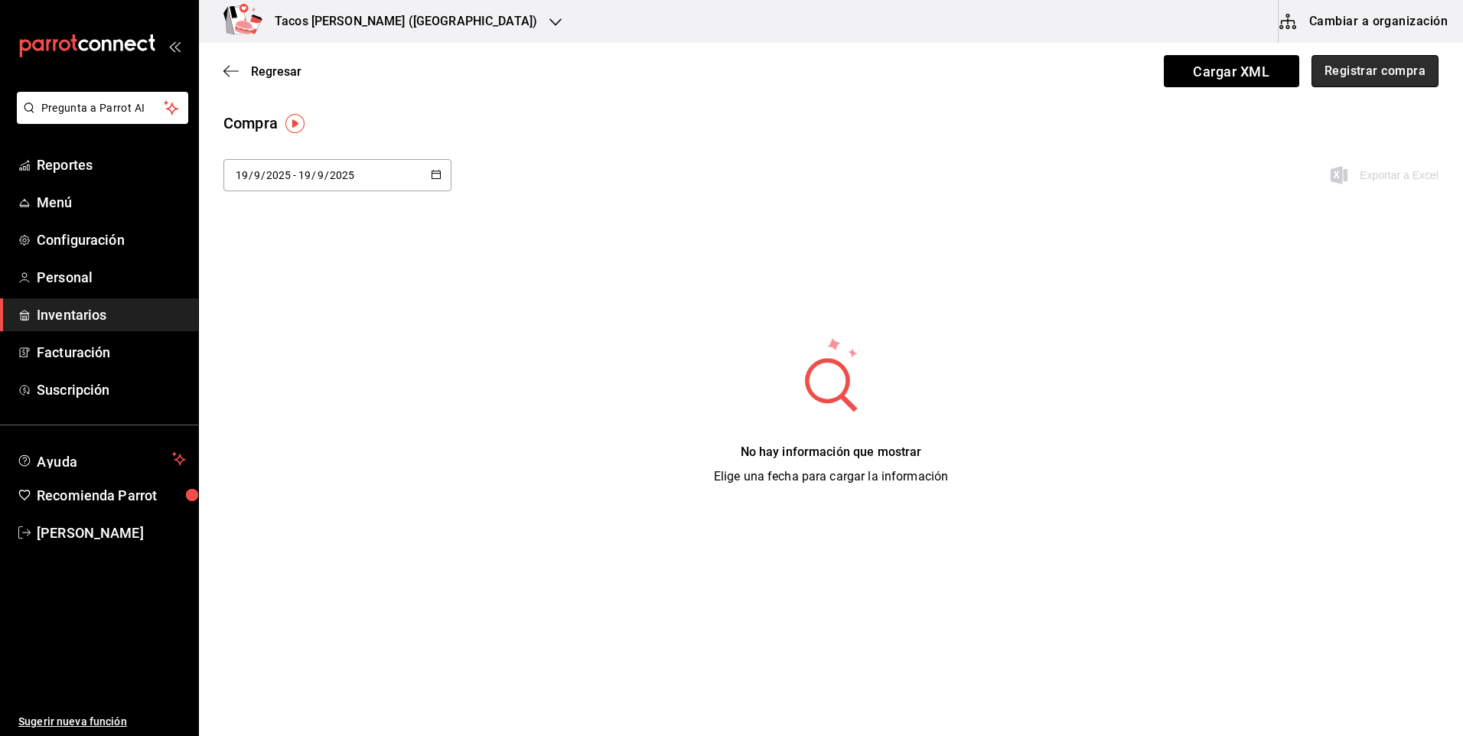
click at [1346, 81] on button "Registrar compra" at bounding box center [1374, 71] width 127 height 32
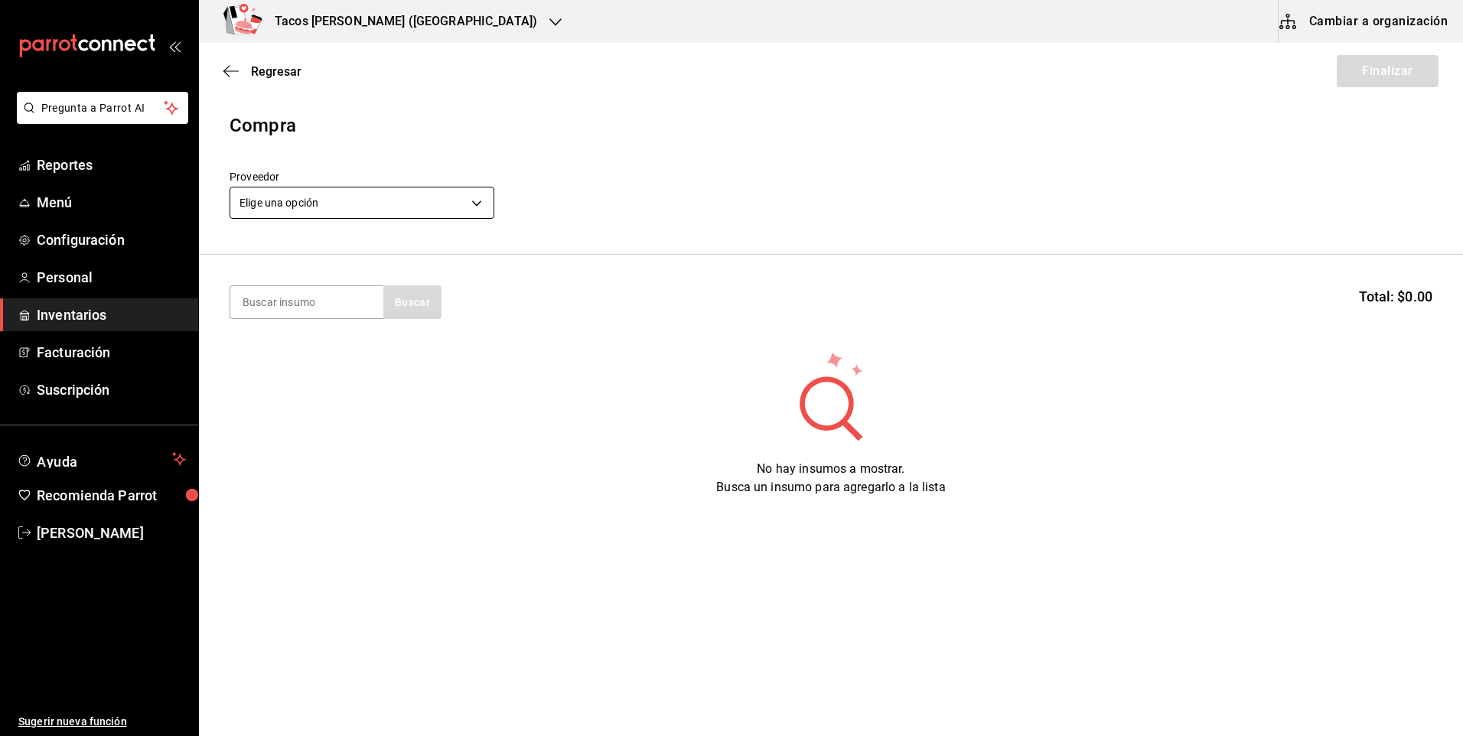
click at [353, 209] on body "Pregunta a Parrot AI Reportes Menú Configuración Personal Inventarios Facturaci…" at bounding box center [731, 325] width 1463 height 650
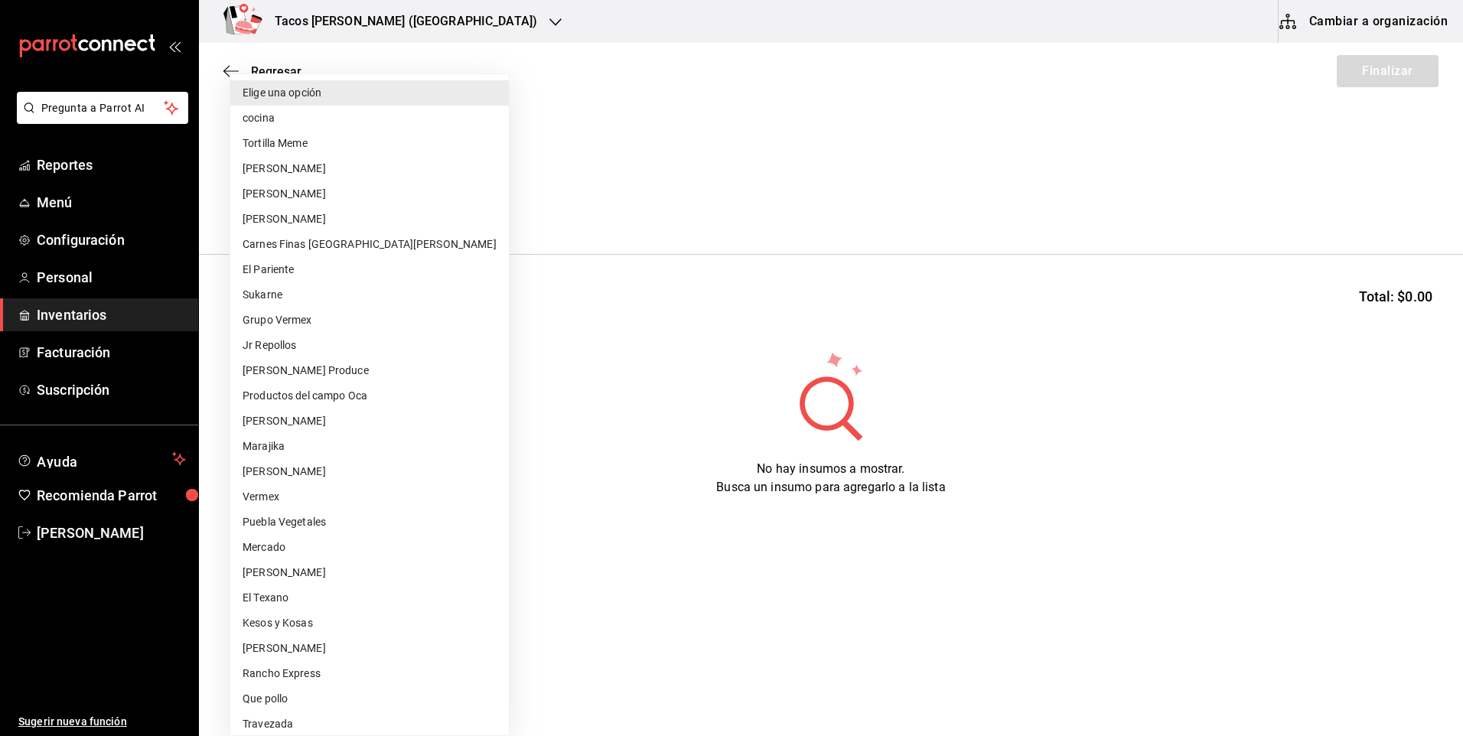
click at [342, 125] on li "cocina" at bounding box center [369, 118] width 279 height 25
type input "237c9a5b-4078-49eb-83ef-23bf52bd7acd"
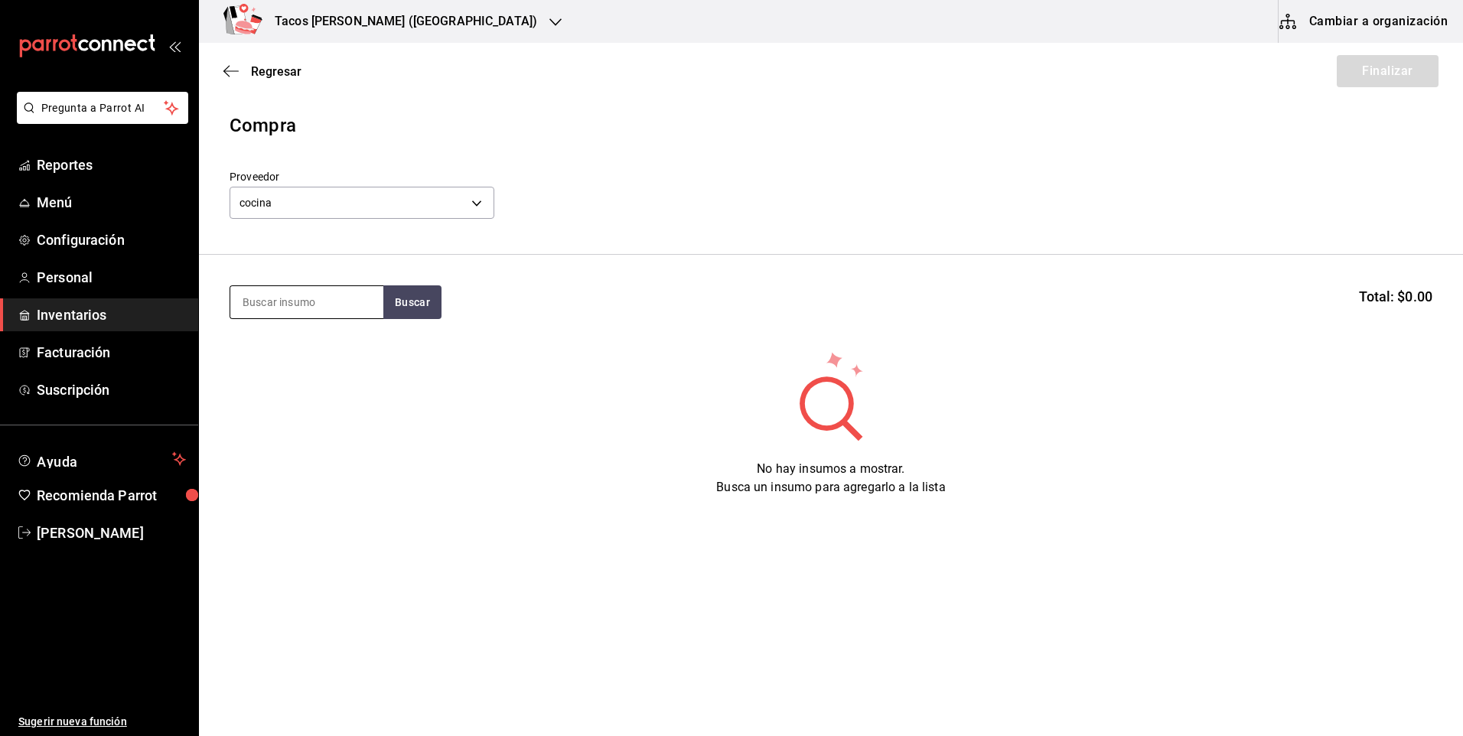
click at [320, 289] on input at bounding box center [306, 302] width 153 height 32
type input "des"
click at [413, 308] on button "Buscar" at bounding box center [412, 302] width 58 height 34
drag, startPoint x: 384, startPoint y: 324, endPoint x: 305, endPoint y: 358, distance: 85.7
click at [305, 358] on div "Taco Deshebrada terminado" at bounding box center [307, 355] width 129 height 37
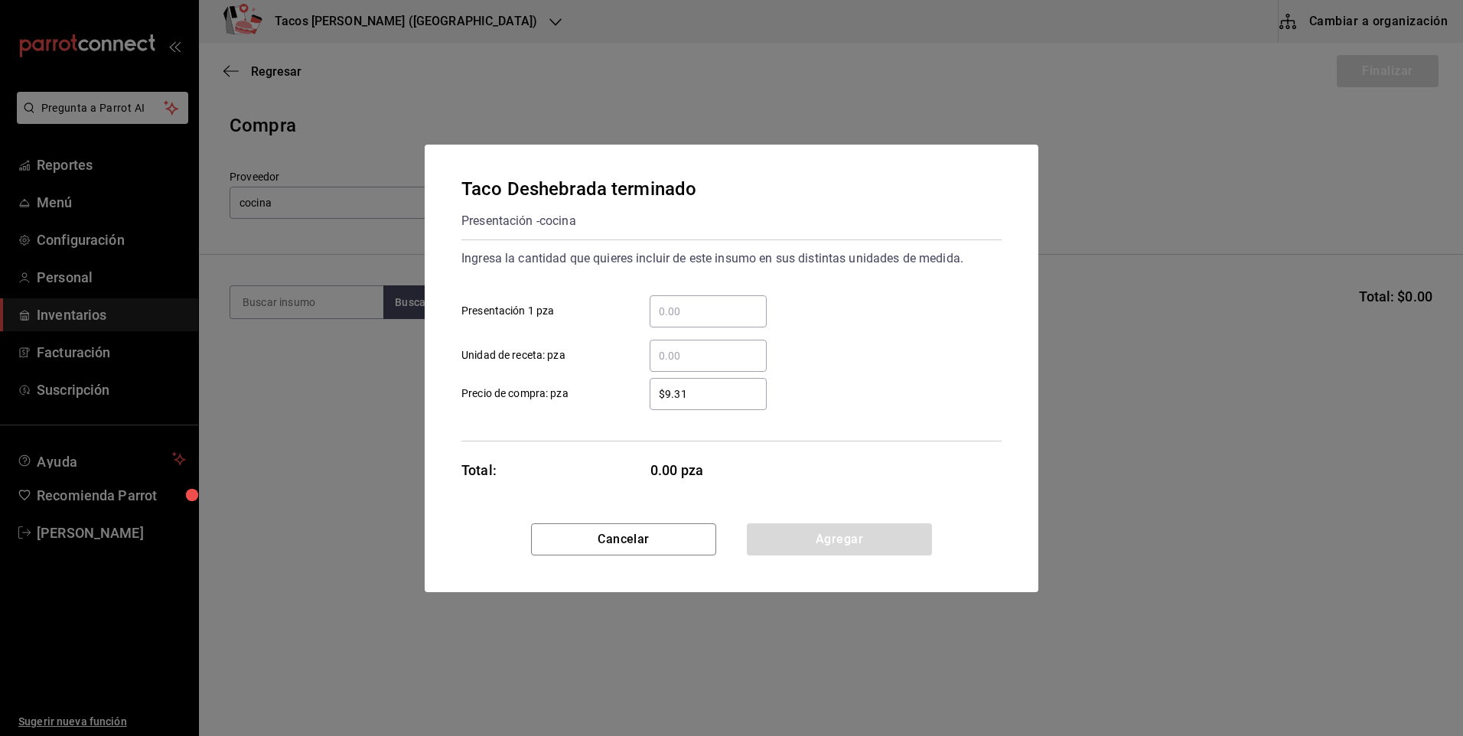
click at [750, 312] on input "​ Presentación 1 pza" at bounding box center [708, 311] width 117 height 18
type input "100"
click at [805, 537] on button "Agregar" at bounding box center [839, 539] width 185 height 32
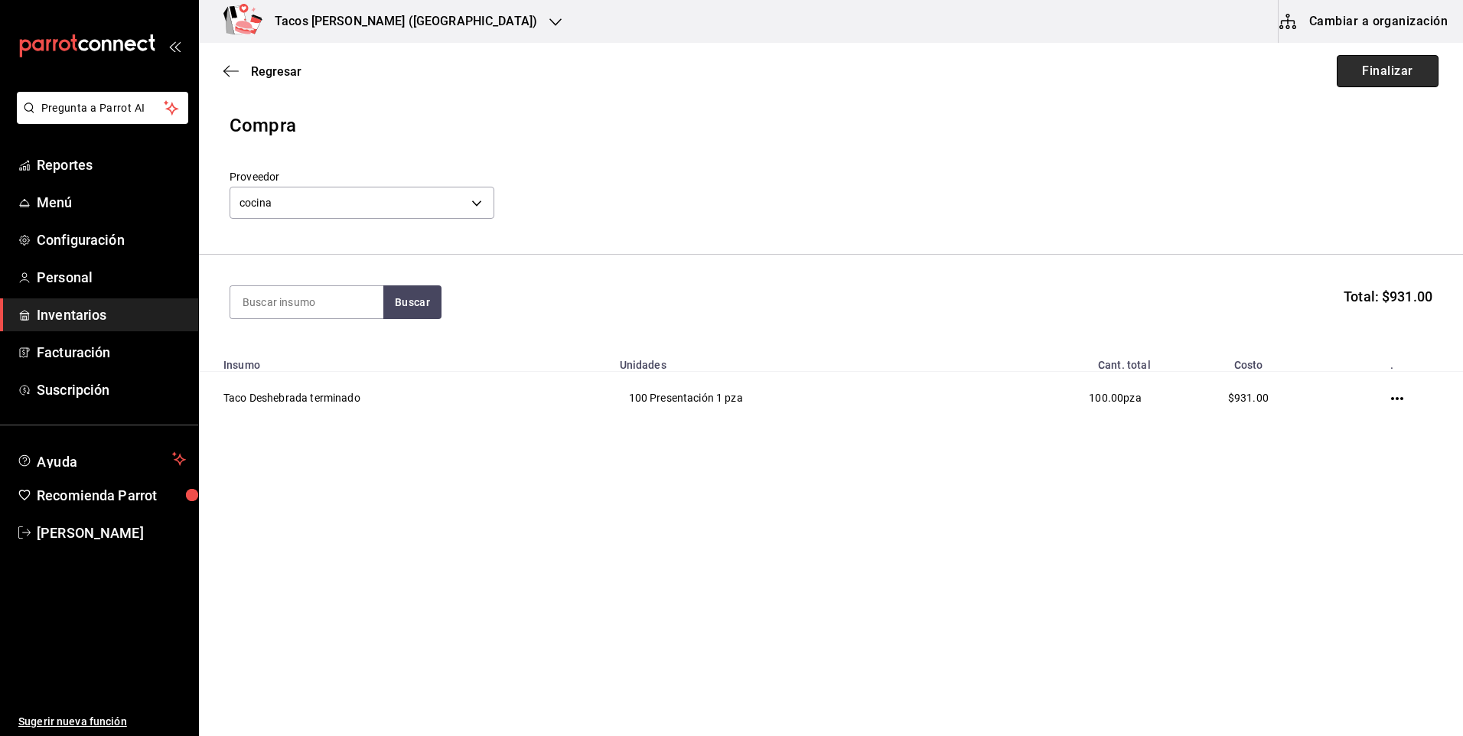
click at [1365, 60] on button "Finalizar" at bounding box center [1388, 71] width 102 height 32
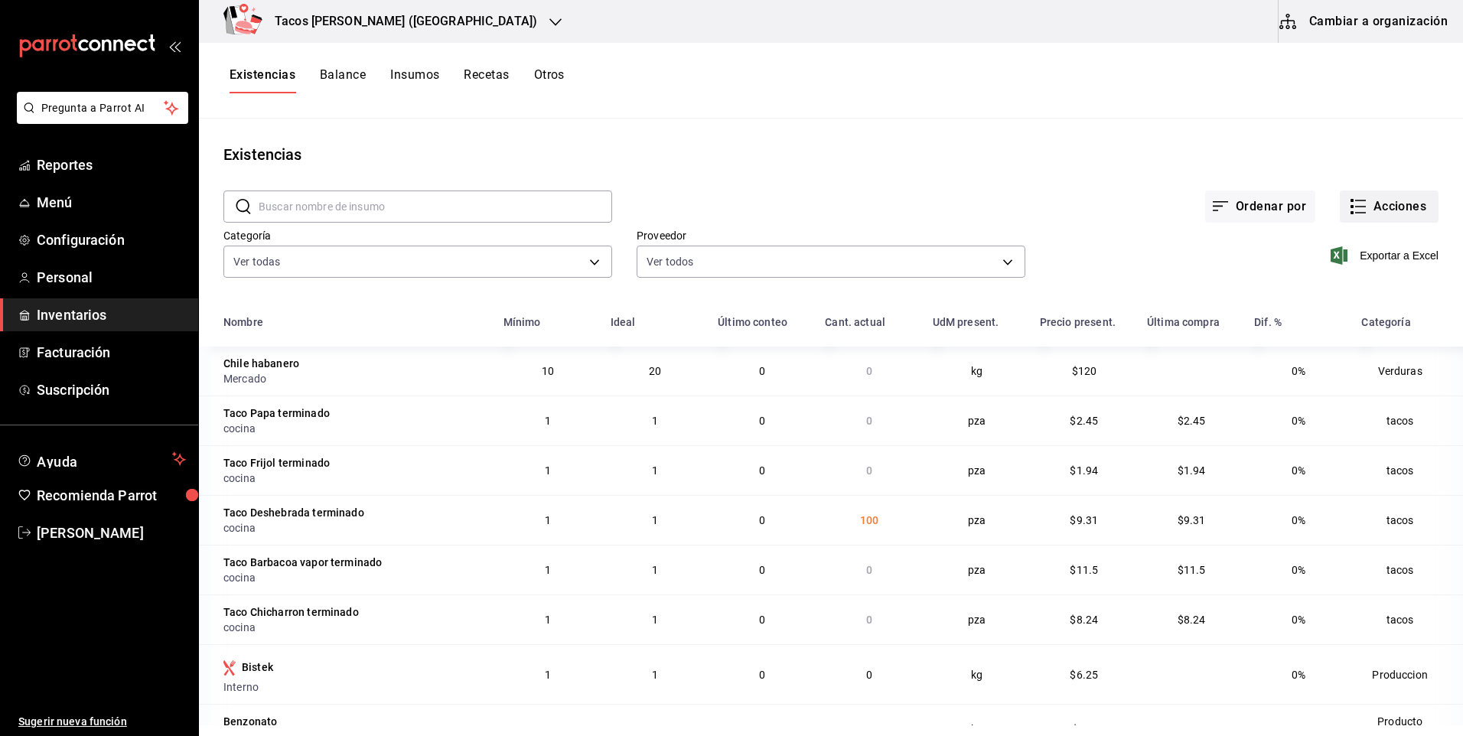
click at [1386, 203] on button "Acciones" at bounding box center [1389, 207] width 99 height 32
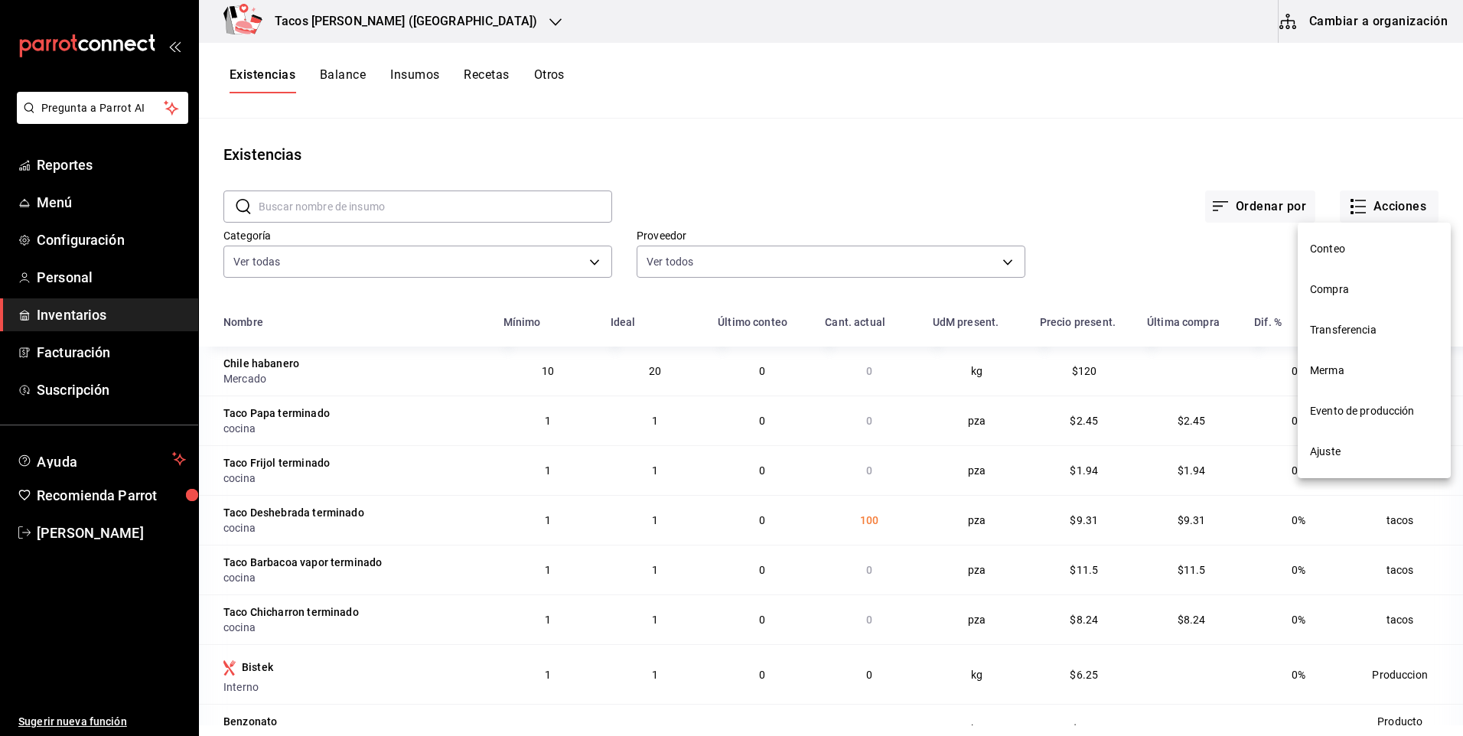
click at [1364, 283] on span "Compra" at bounding box center [1374, 290] width 129 height 16
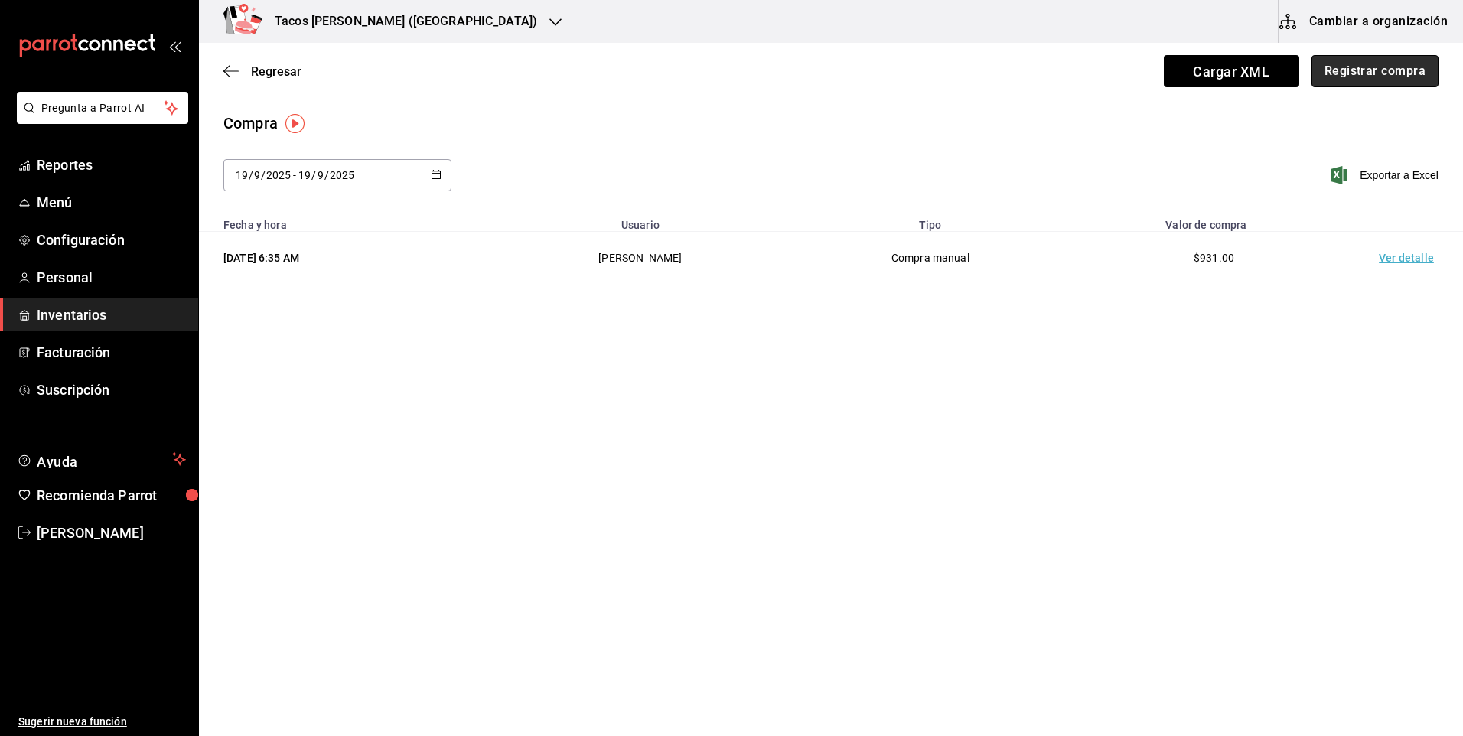
click at [1351, 76] on button "Registrar compra" at bounding box center [1374, 71] width 127 height 32
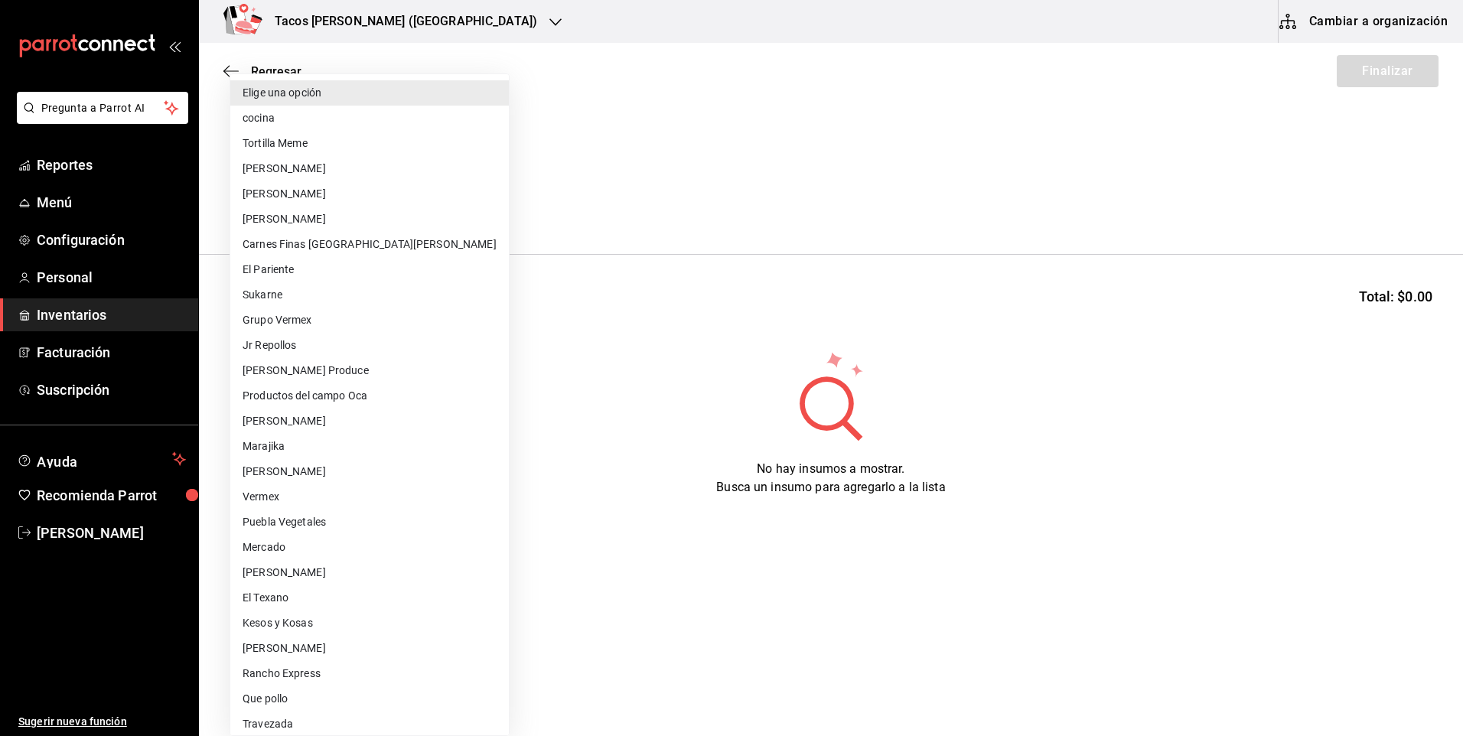
click at [450, 204] on body "Pregunta a Parrot AI Reportes Menú Configuración Personal Inventarios Facturaci…" at bounding box center [731, 325] width 1463 height 650
click at [363, 103] on li "Elige una opción" at bounding box center [369, 92] width 279 height 25
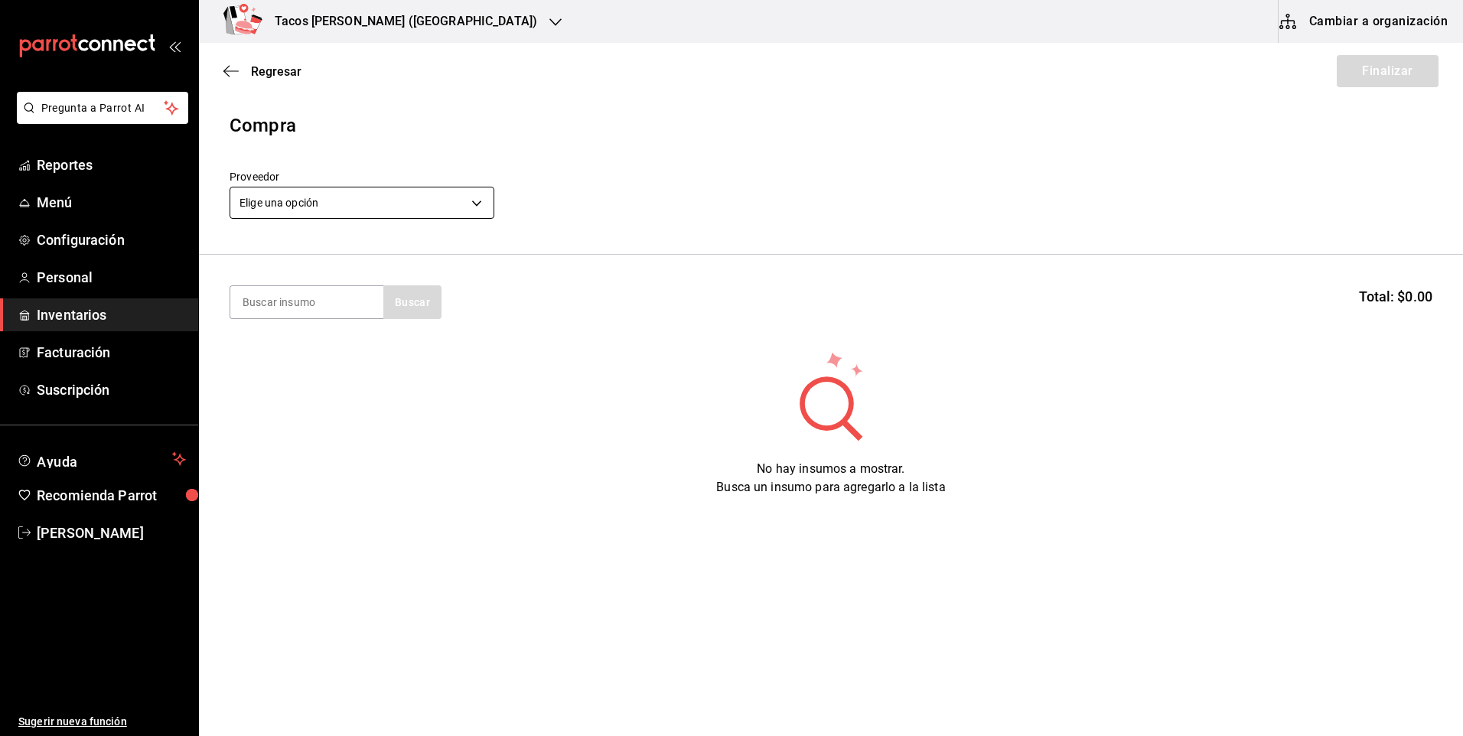
click at [350, 216] on body "Pregunta a Parrot AI Reportes Menú Configuración Personal Inventarios Facturaci…" at bounding box center [731, 325] width 1463 height 650
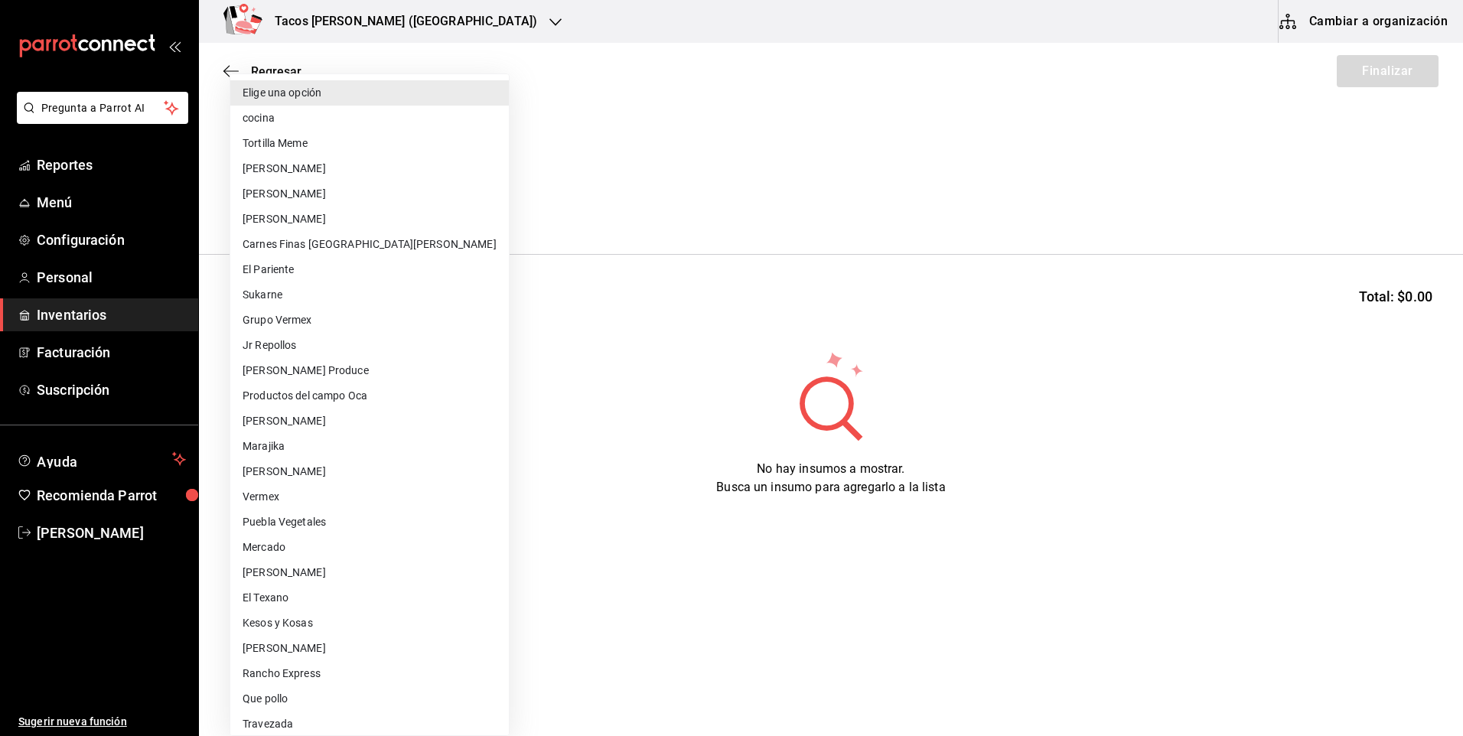
click at [331, 119] on li "cocina" at bounding box center [369, 118] width 279 height 25
type input "237c9a5b-4078-49eb-83ef-23bf52bd7acd"
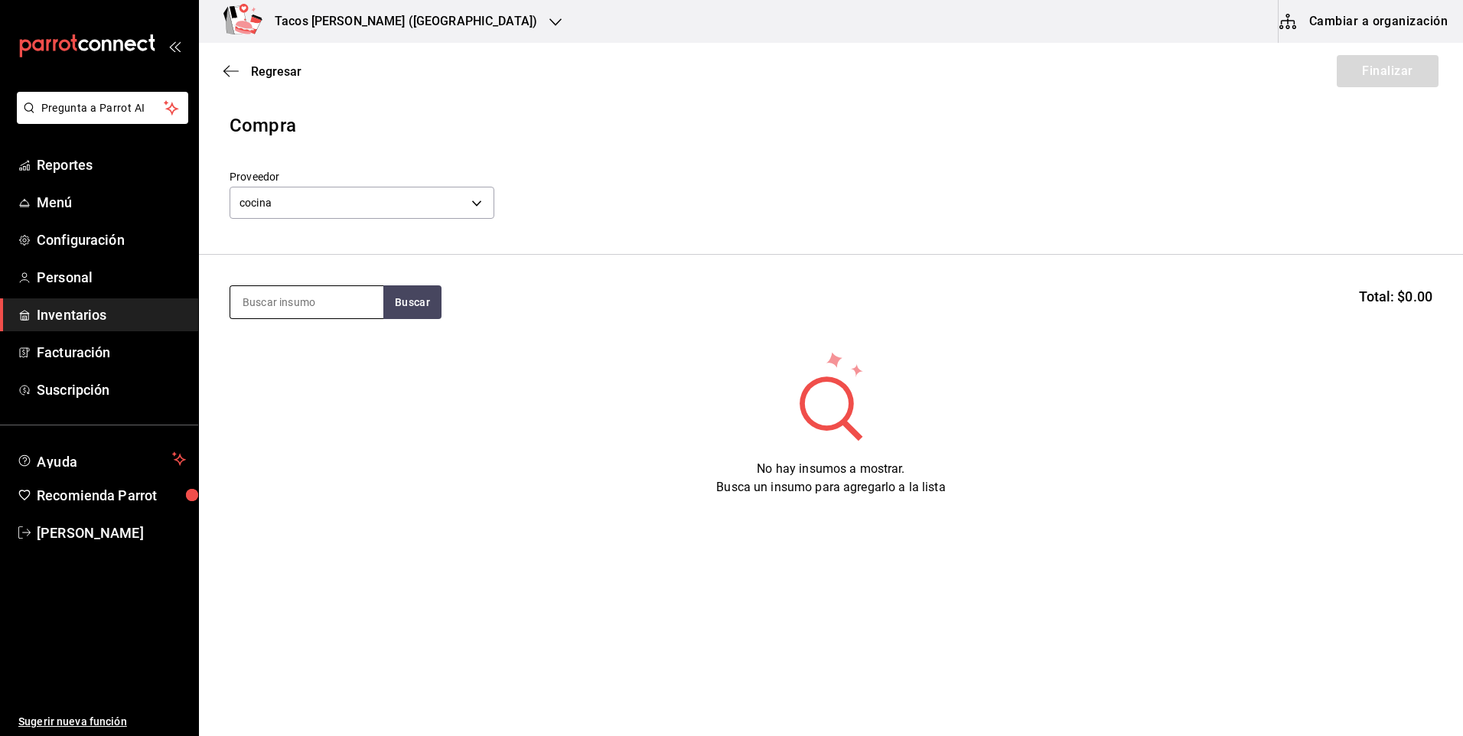
click at [308, 303] on input at bounding box center [306, 302] width 153 height 32
type input "pap"
click at [403, 292] on button "Buscar" at bounding box center [412, 302] width 58 height 34
click at [331, 352] on div "Taco Papa terminado" at bounding box center [302, 346] width 119 height 18
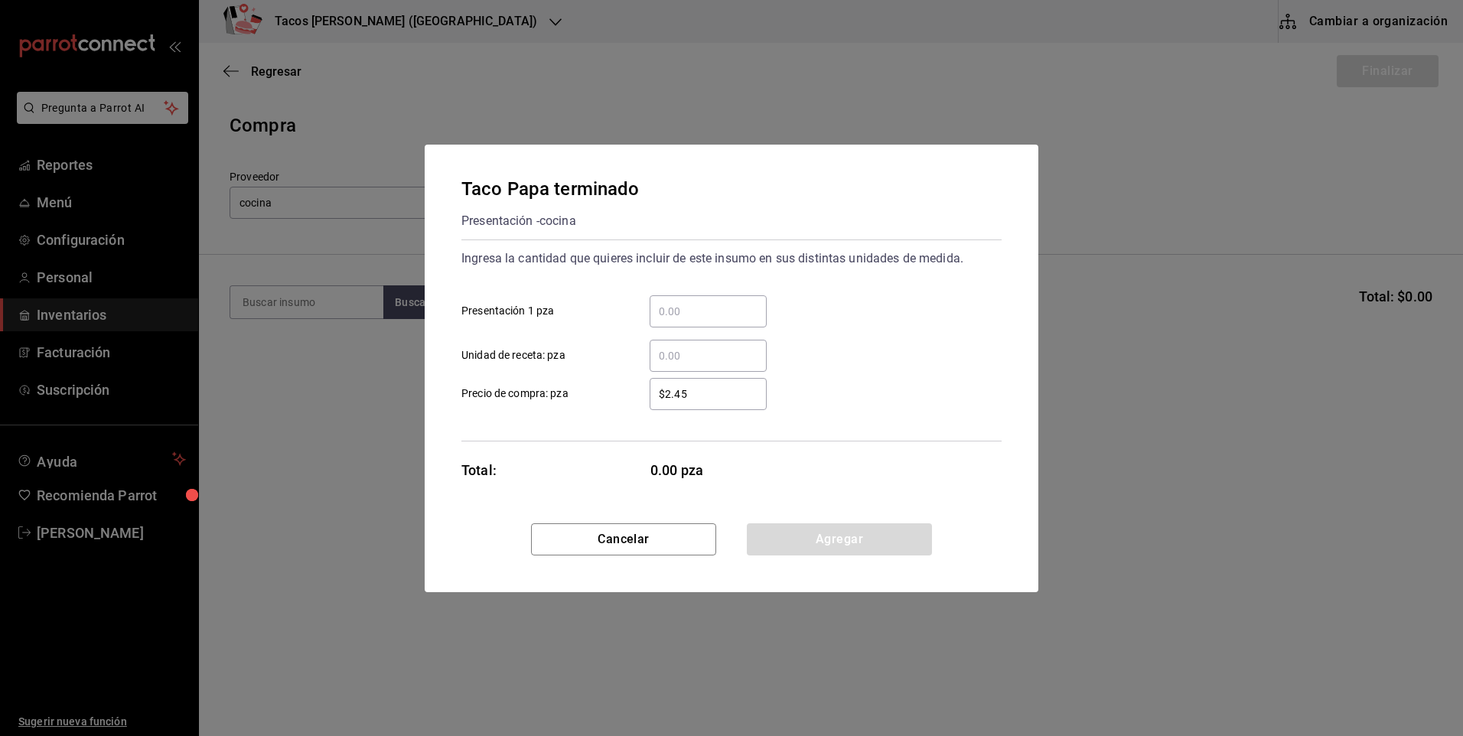
click at [709, 320] on input "​ Presentación 1 pza" at bounding box center [708, 311] width 117 height 18
type input "50"
click at [815, 548] on button "Agregar" at bounding box center [839, 539] width 185 height 32
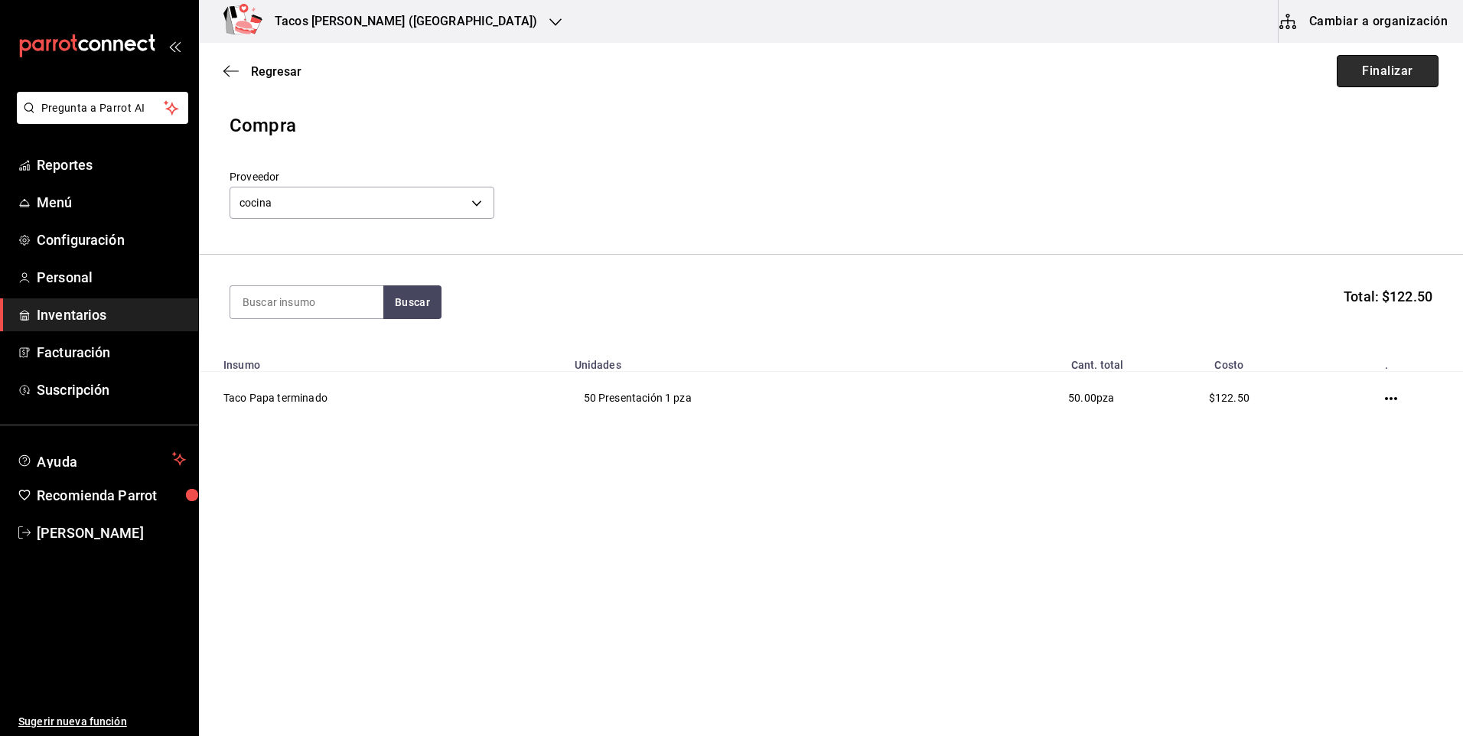
click at [1386, 66] on button "Finalizar" at bounding box center [1388, 71] width 102 height 32
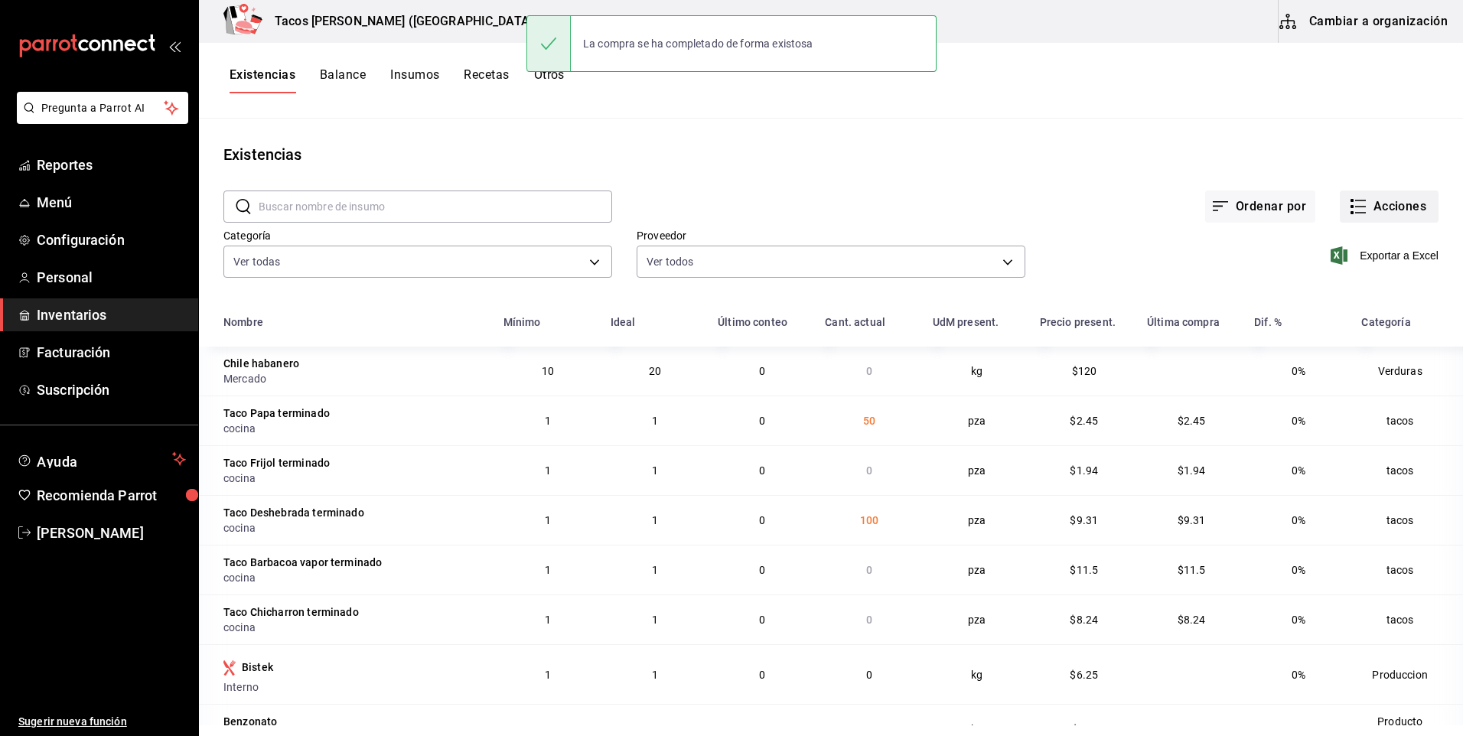
click at [1367, 219] on button "Acciones" at bounding box center [1389, 207] width 99 height 32
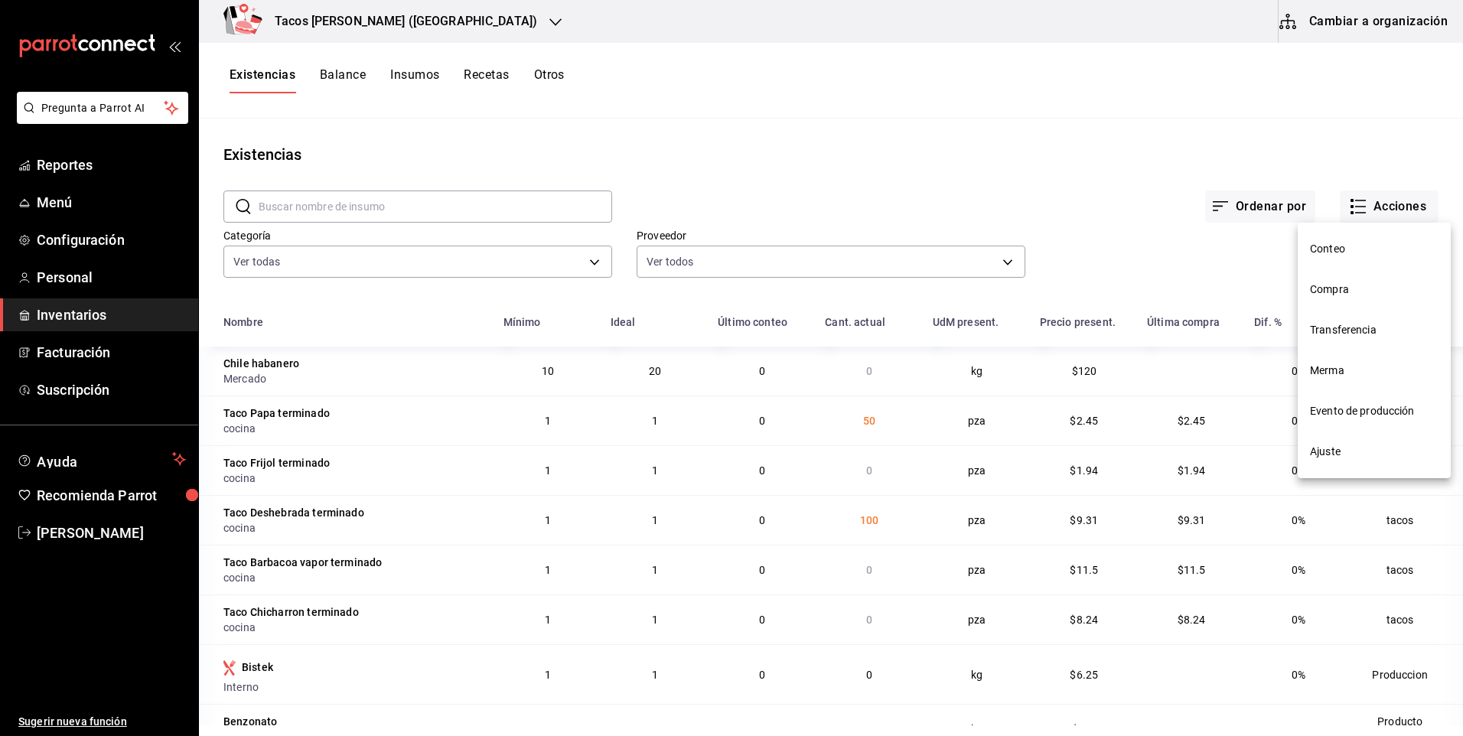
click at [1341, 282] on span "Compra" at bounding box center [1374, 290] width 129 height 16
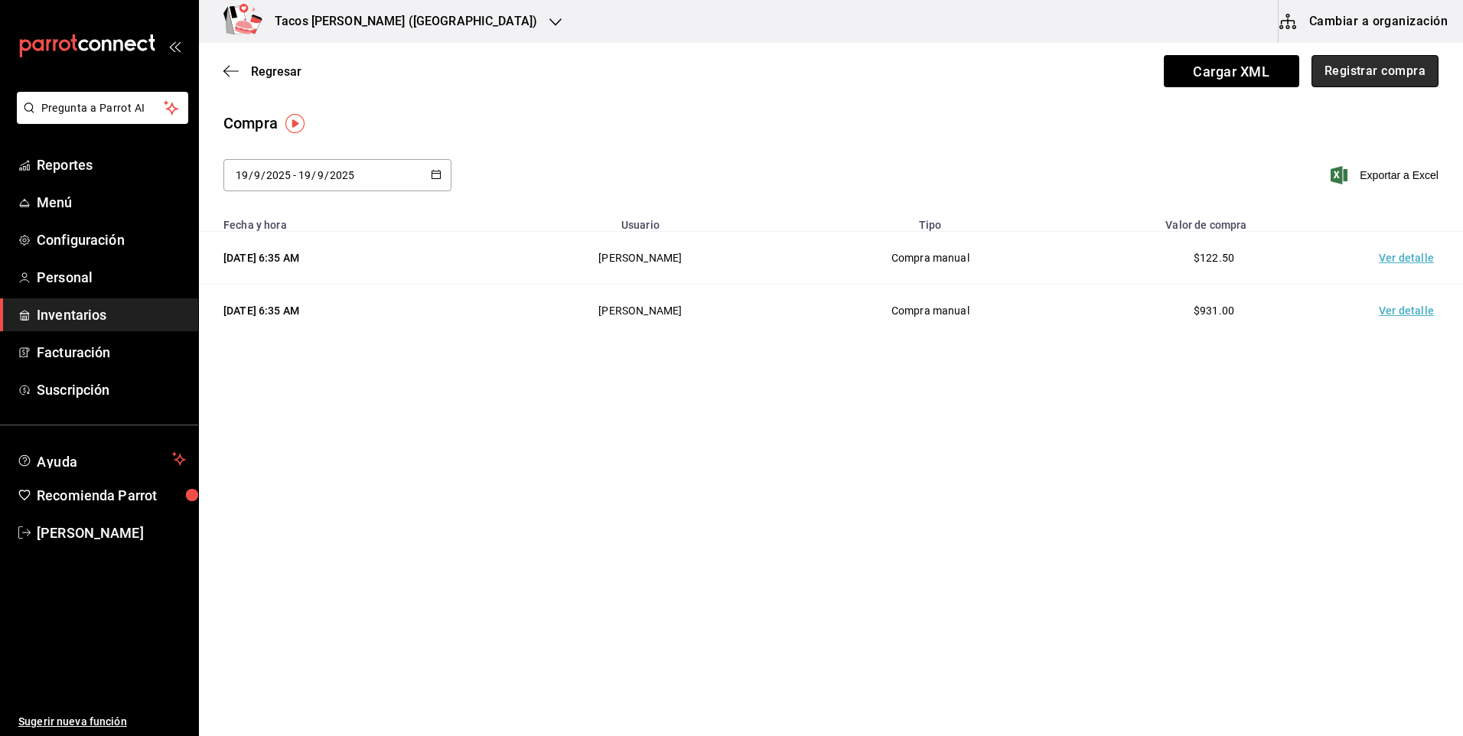
click at [1409, 63] on button "Registrar compra" at bounding box center [1374, 71] width 127 height 32
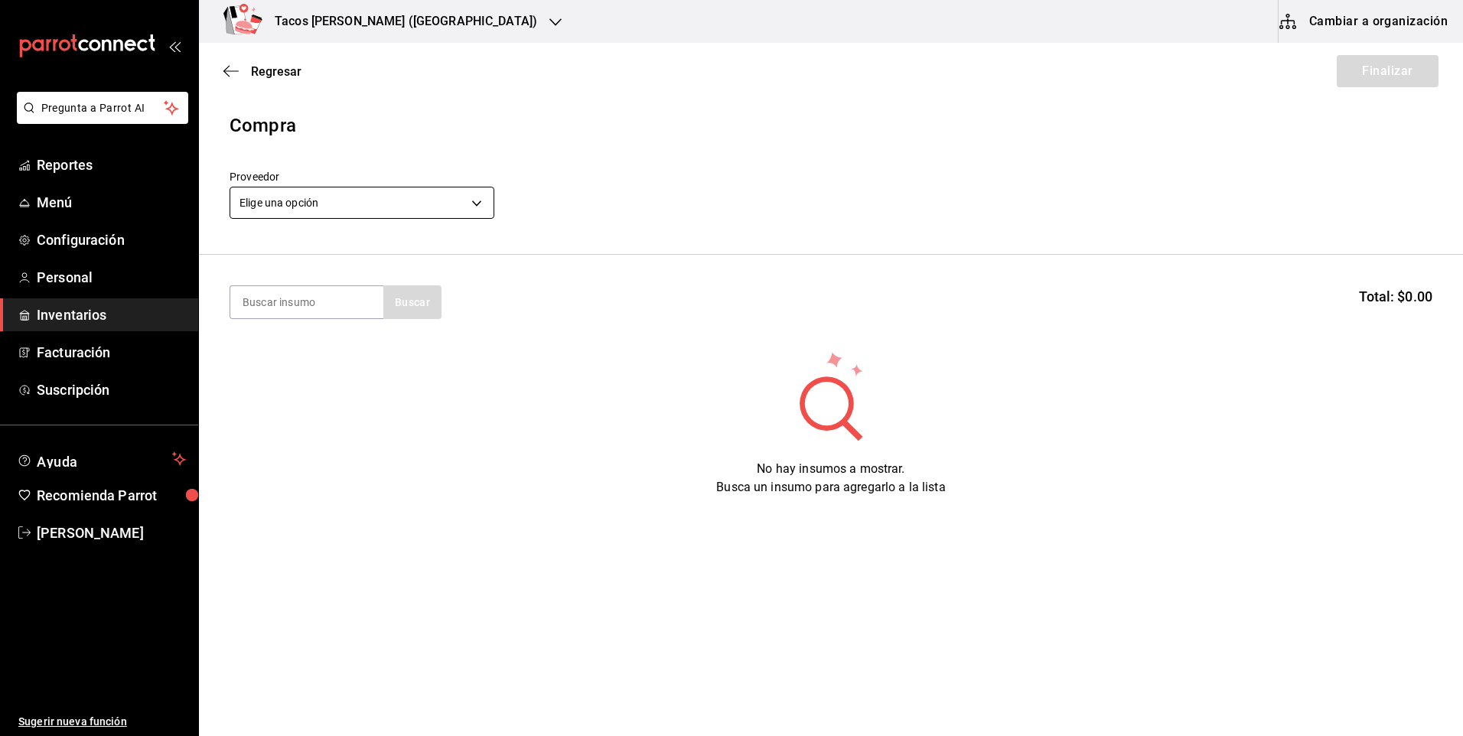
click at [414, 210] on body "Pregunta a Parrot AI Reportes Menú Configuración Personal Inventarios Facturaci…" at bounding box center [731, 325] width 1463 height 650
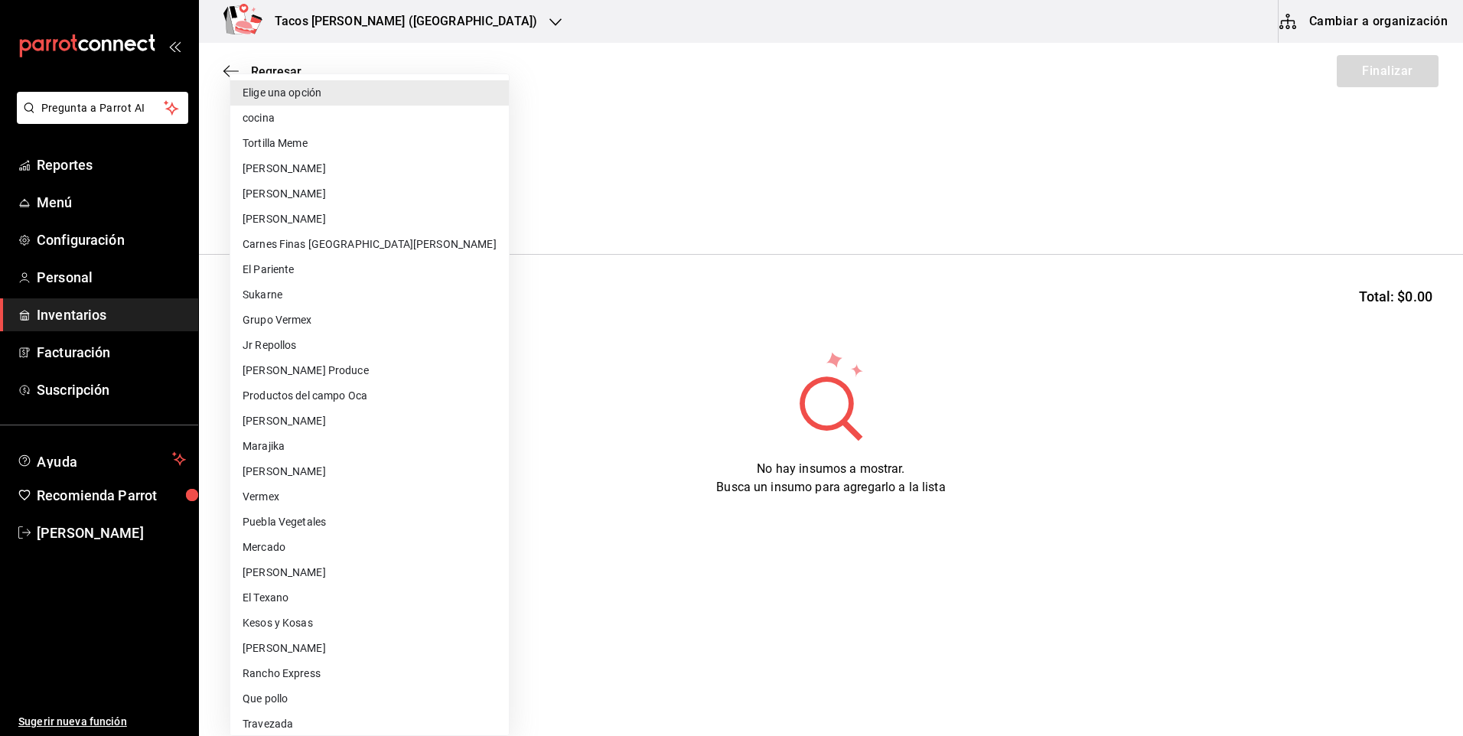
click at [324, 123] on li "cocina" at bounding box center [369, 118] width 279 height 25
type input "237c9a5b-4078-49eb-83ef-23bf52bd7acd"
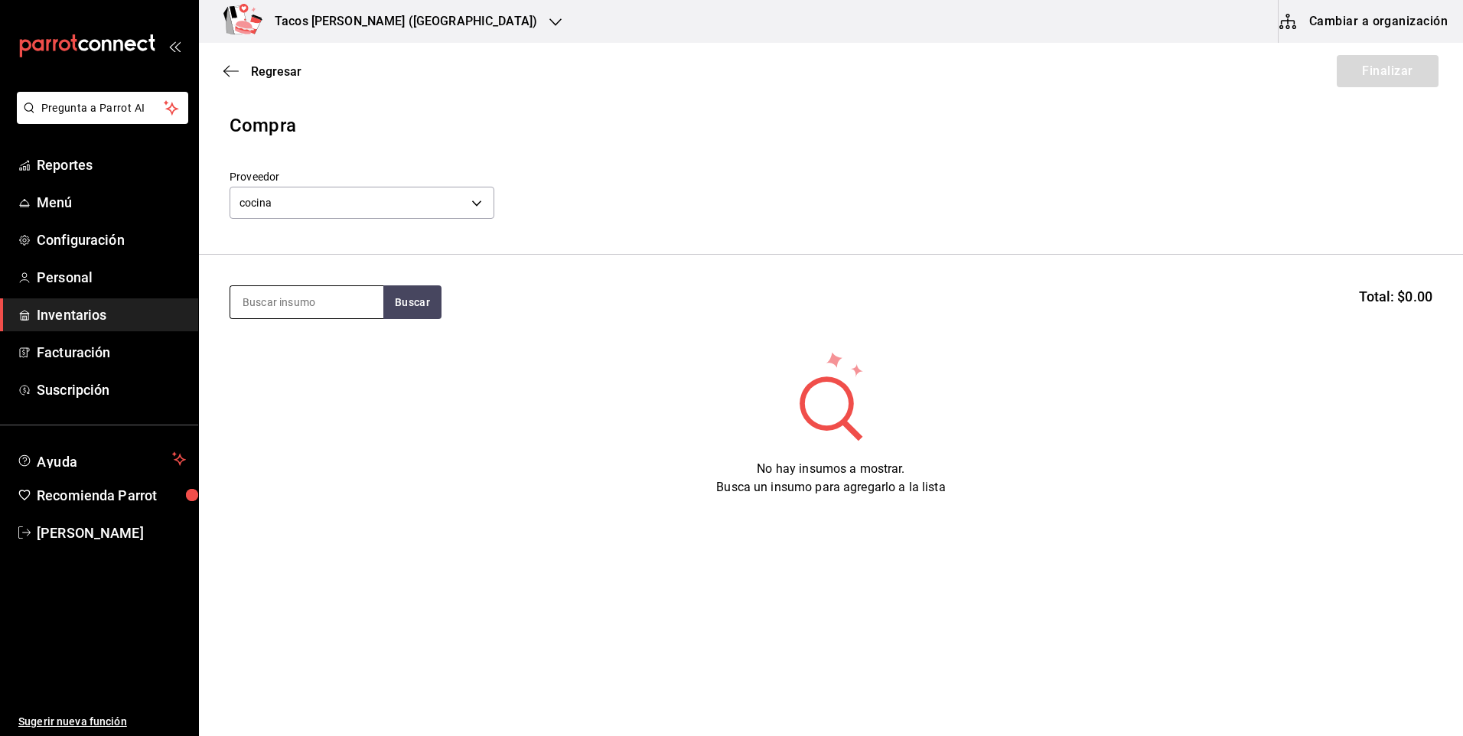
click at [297, 303] on input at bounding box center [306, 302] width 153 height 32
click at [421, 304] on button "Buscar" at bounding box center [412, 302] width 58 height 34
click at [358, 357] on div "No hay insumos a mostrar. Busca un insumo para agregarlo a la lista" at bounding box center [831, 423] width 1264 height 147
click at [327, 303] on input "frjiol" at bounding box center [306, 302] width 153 height 32
type input "frijol"
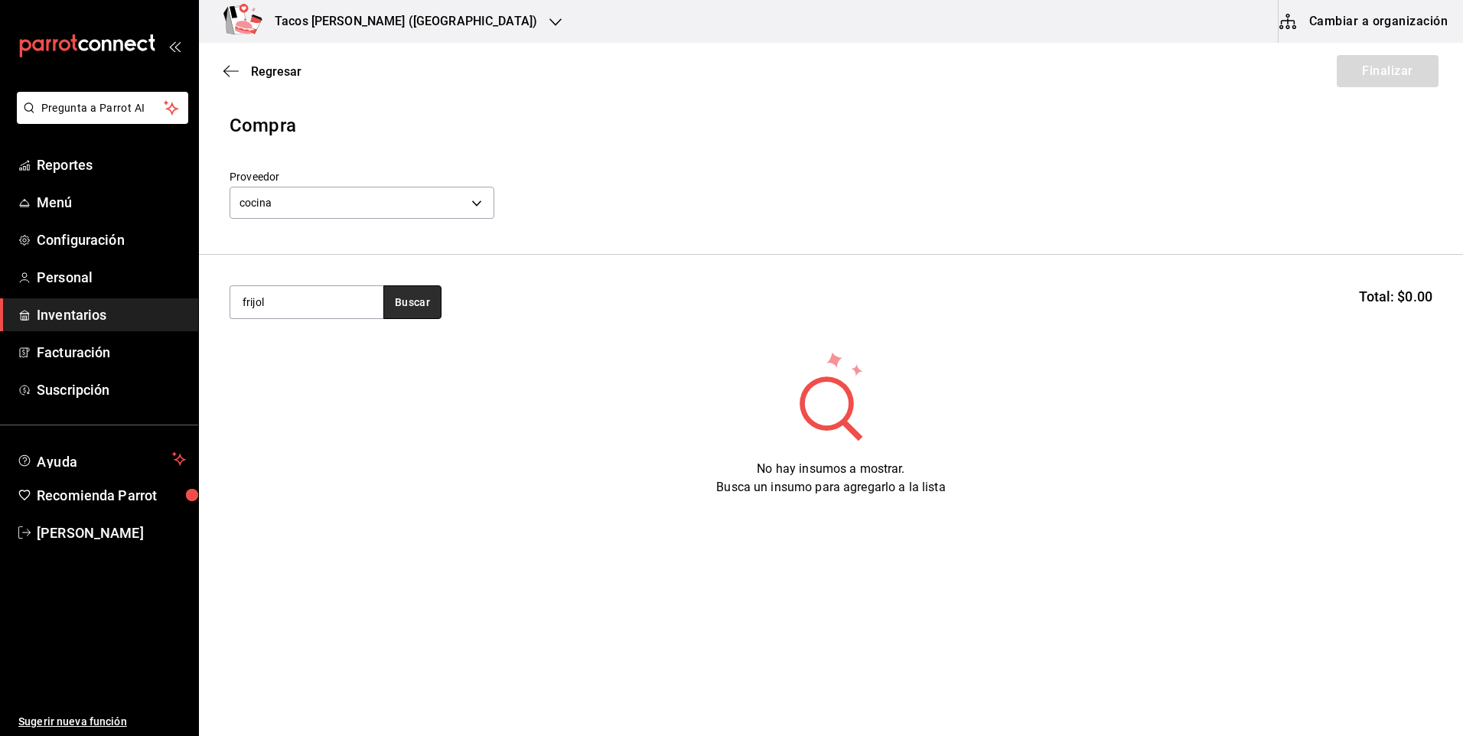
click at [396, 308] on button "Buscar" at bounding box center [412, 302] width 58 height 34
click at [305, 350] on div "Taco Frijol terminado" at bounding box center [301, 346] width 117 height 18
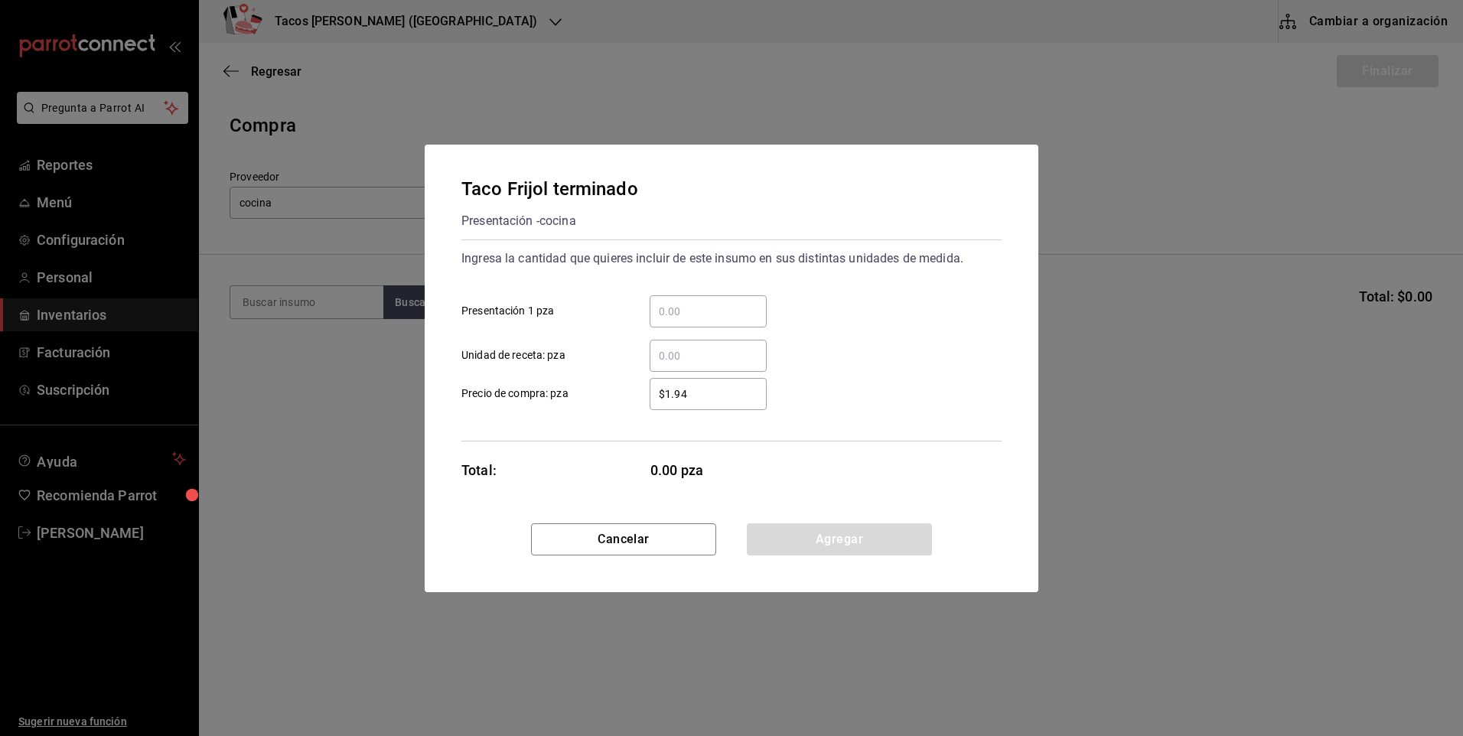
click at [705, 314] on input "​ Presentación 1 pza" at bounding box center [708, 311] width 117 height 18
type input "50"
click at [832, 533] on button "Agregar" at bounding box center [839, 539] width 185 height 32
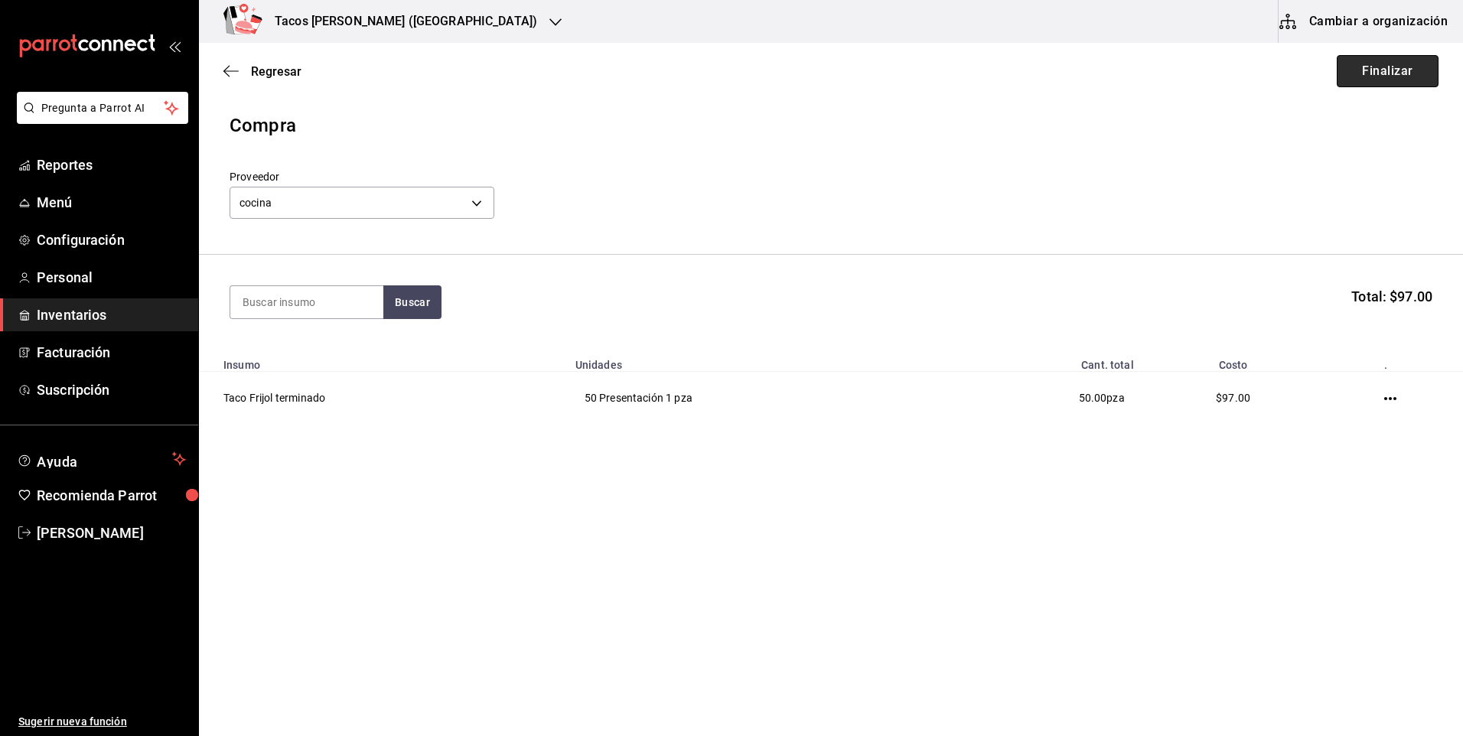
click at [1413, 76] on button "Finalizar" at bounding box center [1388, 71] width 102 height 32
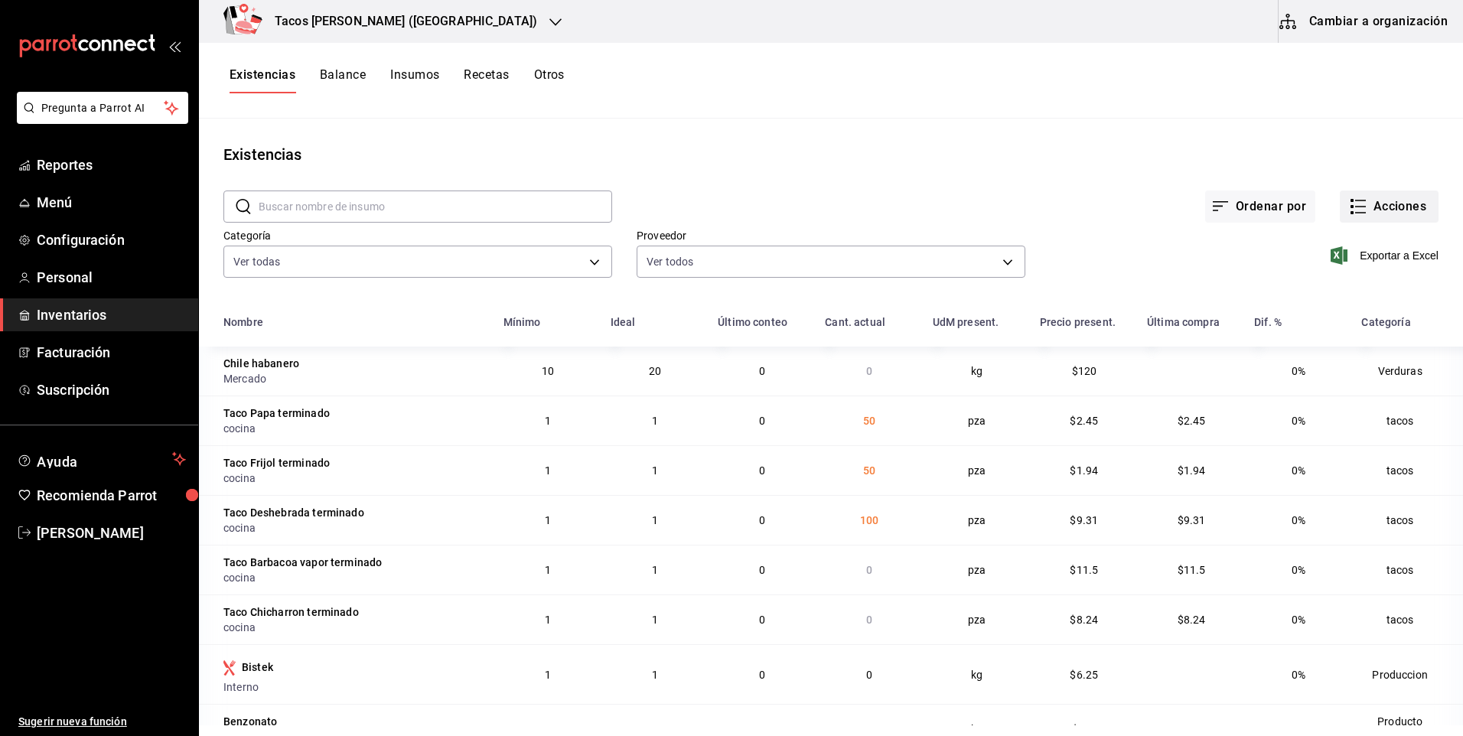
click at [1375, 210] on button "Acciones" at bounding box center [1389, 207] width 99 height 32
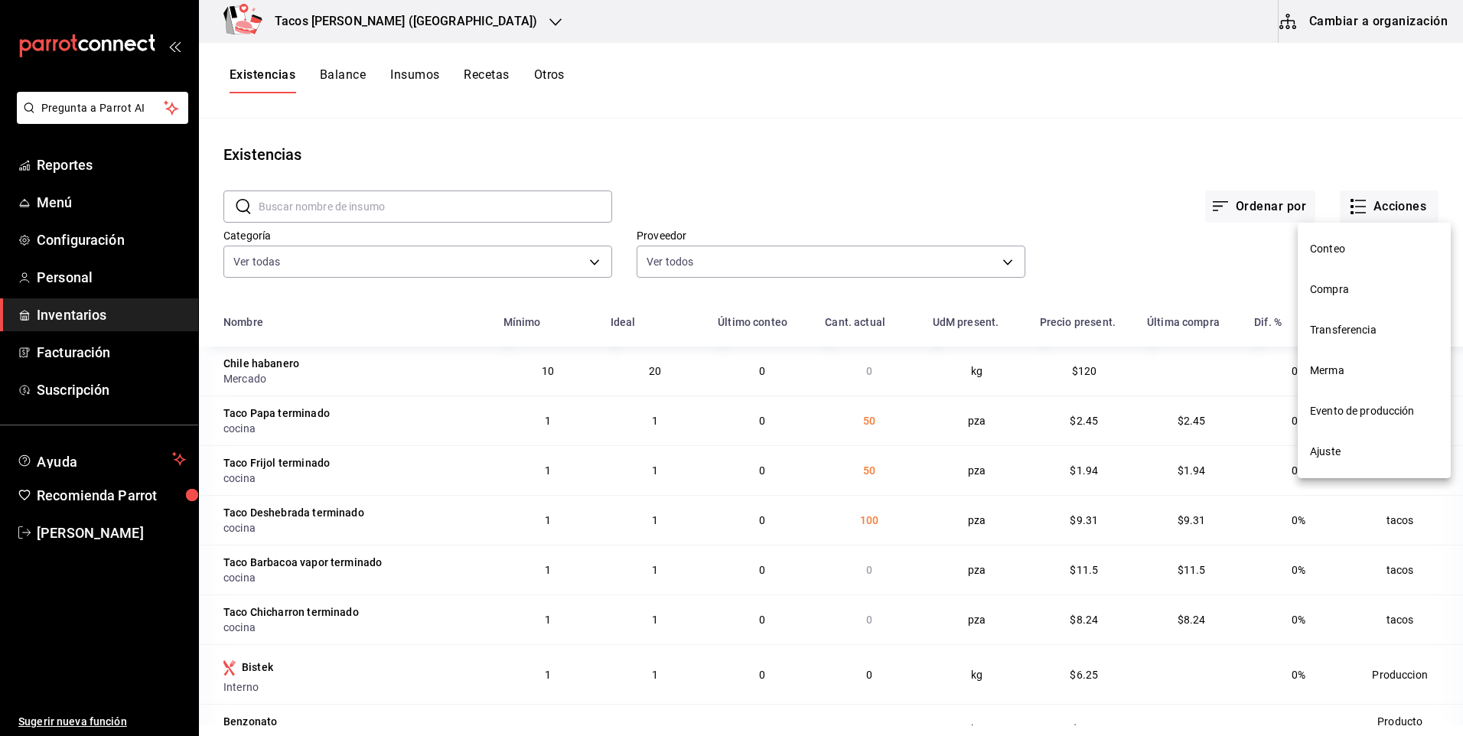
click at [1322, 283] on span "Compra" at bounding box center [1374, 290] width 129 height 16
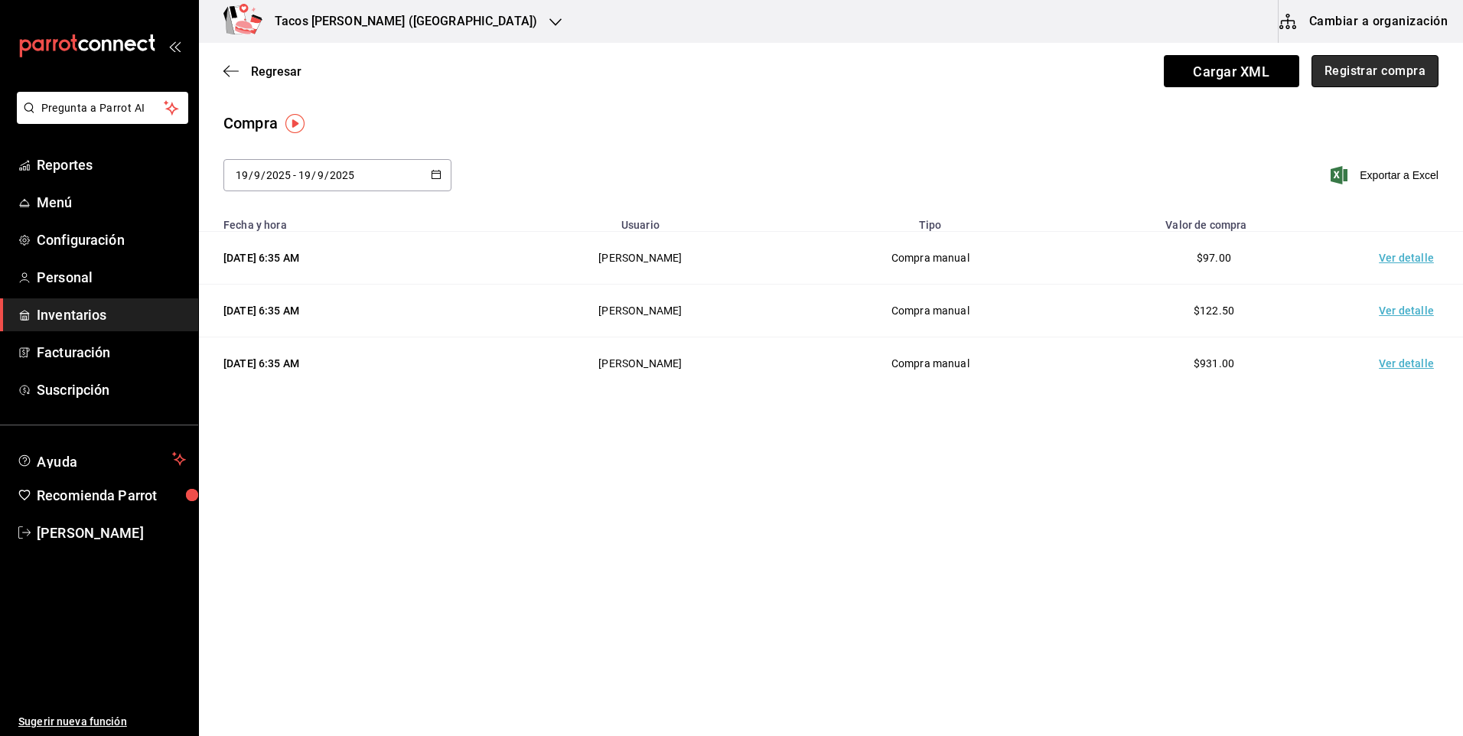
click at [1376, 75] on button "Registrar compra" at bounding box center [1374, 71] width 127 height 32
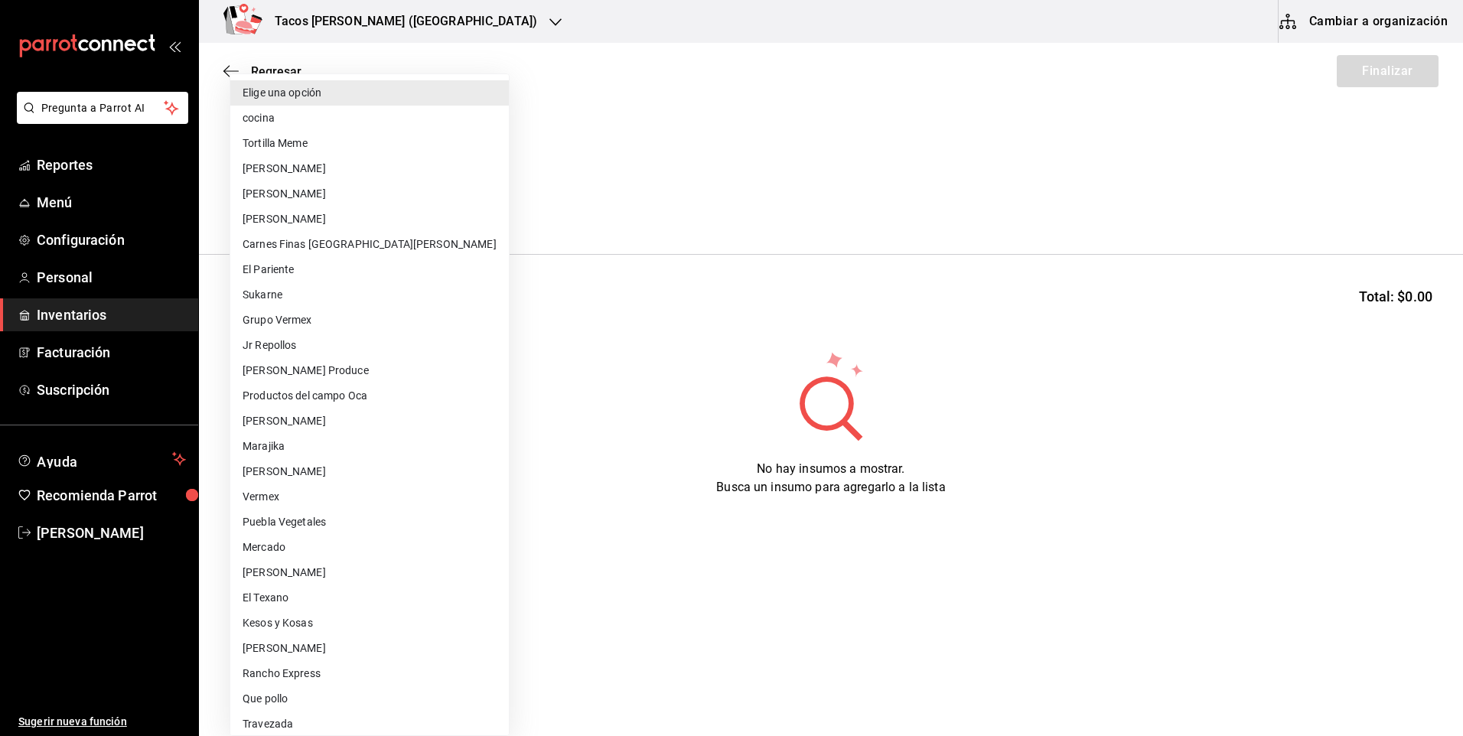
click at [412, 207] on body "Pregunta a Parrot AI Reportes Menú Configuración Personal Inventarios Facturaci…" at bounding box center [731, 325] width 1463 height 650
drag, startPoint x: 311, startPoint y: 111, endPoint x: 299, endPoint y: 155, distance: 45.1
click at [311, 111] on li "cocina" at bounding box center [369, 118] width 279 height 25
type input "237c9a5b-4078-49eb-83ef-23bf52bd7acd"
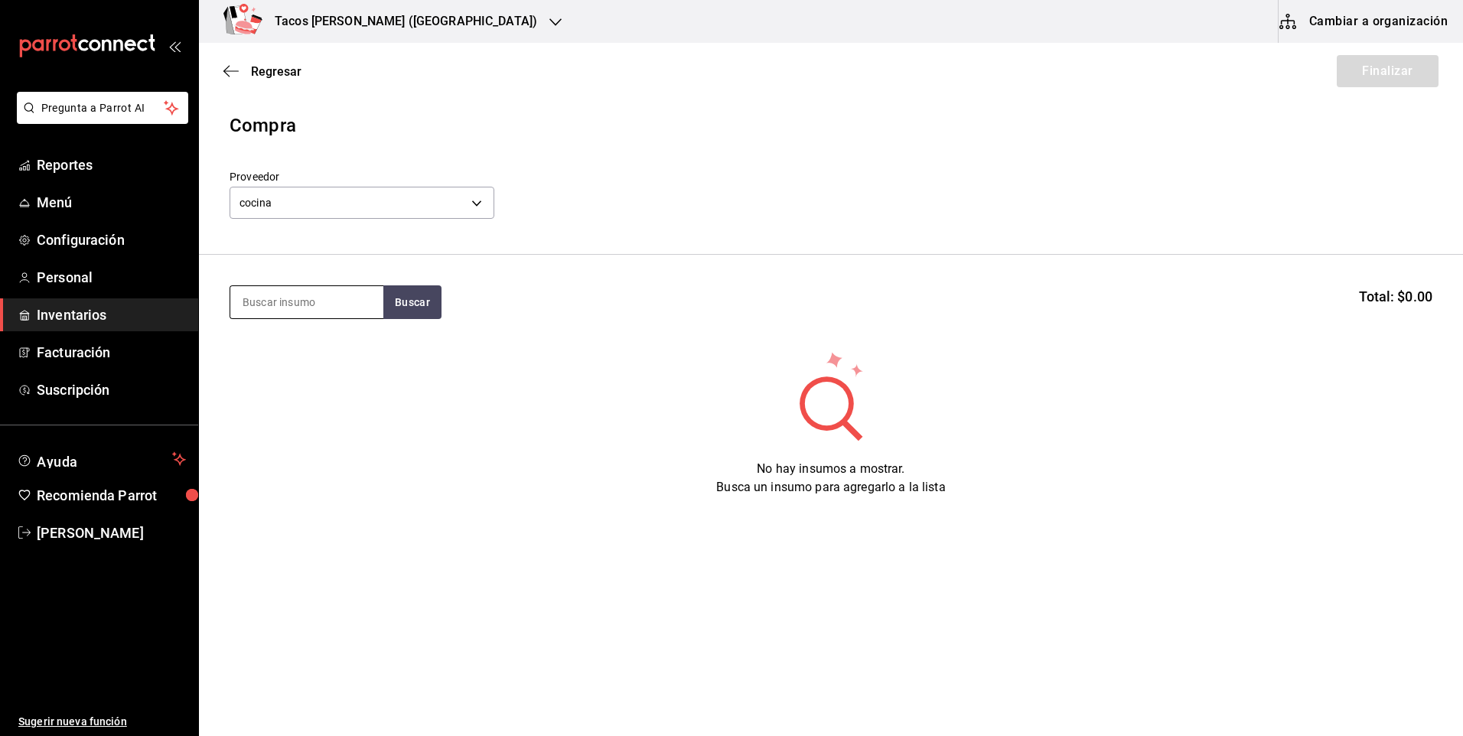
click at [320, 297] on input at bounding box center [306, 302] width 153 height 32
type input "chi"
click at [401, 304] on button "Buscar" at bounding box center [412, 302] width 58 height 34
click at [326, 334] on div "Taco Chicharron terminado Presentación - cocina" at bounding box center [306, 363] width 153 height 77
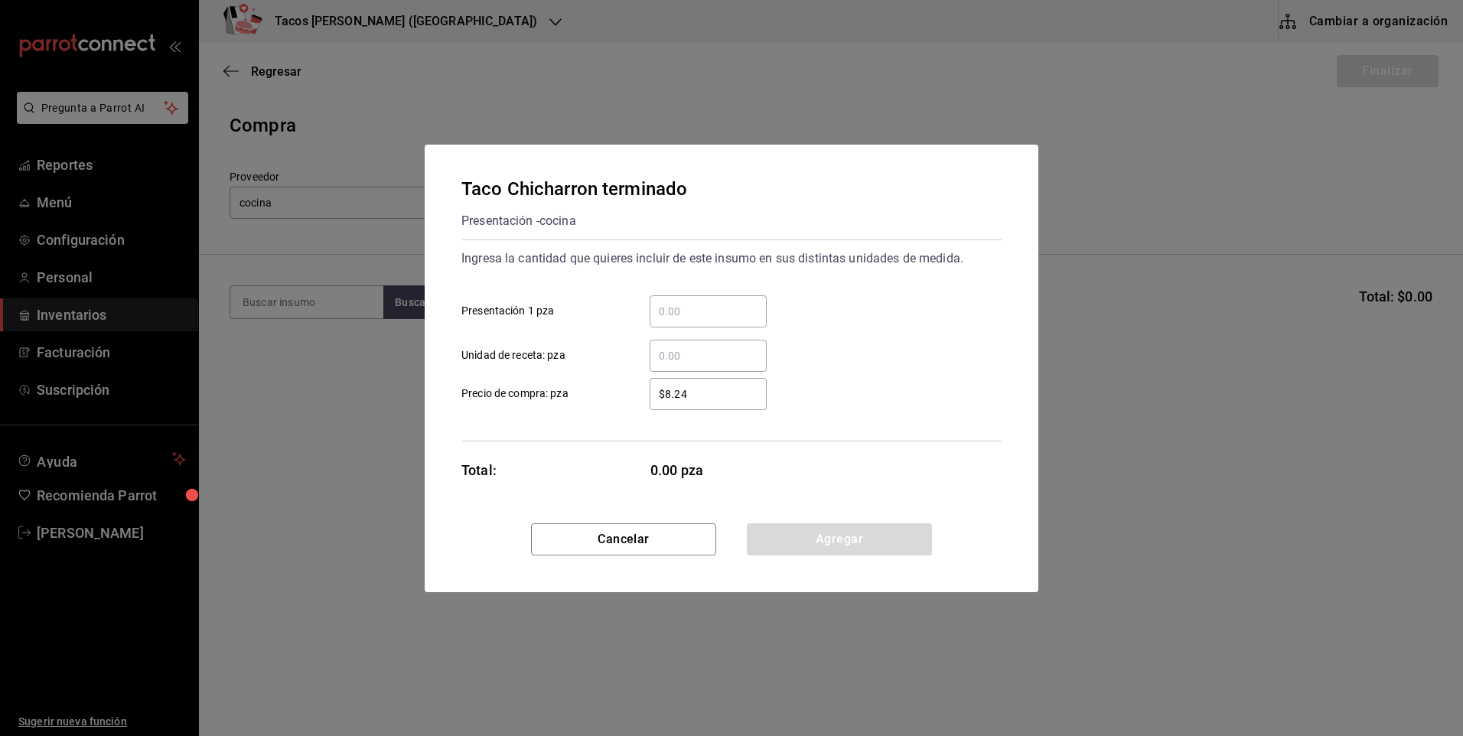
click at [748, 299] on div "​" at bounding box center [708, 311] width 117 height 32
click at [748, 302] on input "​ Presentación 1 pza" at bounding box center [708, 311] width 117 height 18
type input "50"
click at [775, 539] on button "Agregar" at bounding box center [839, 539] width 185 height 32
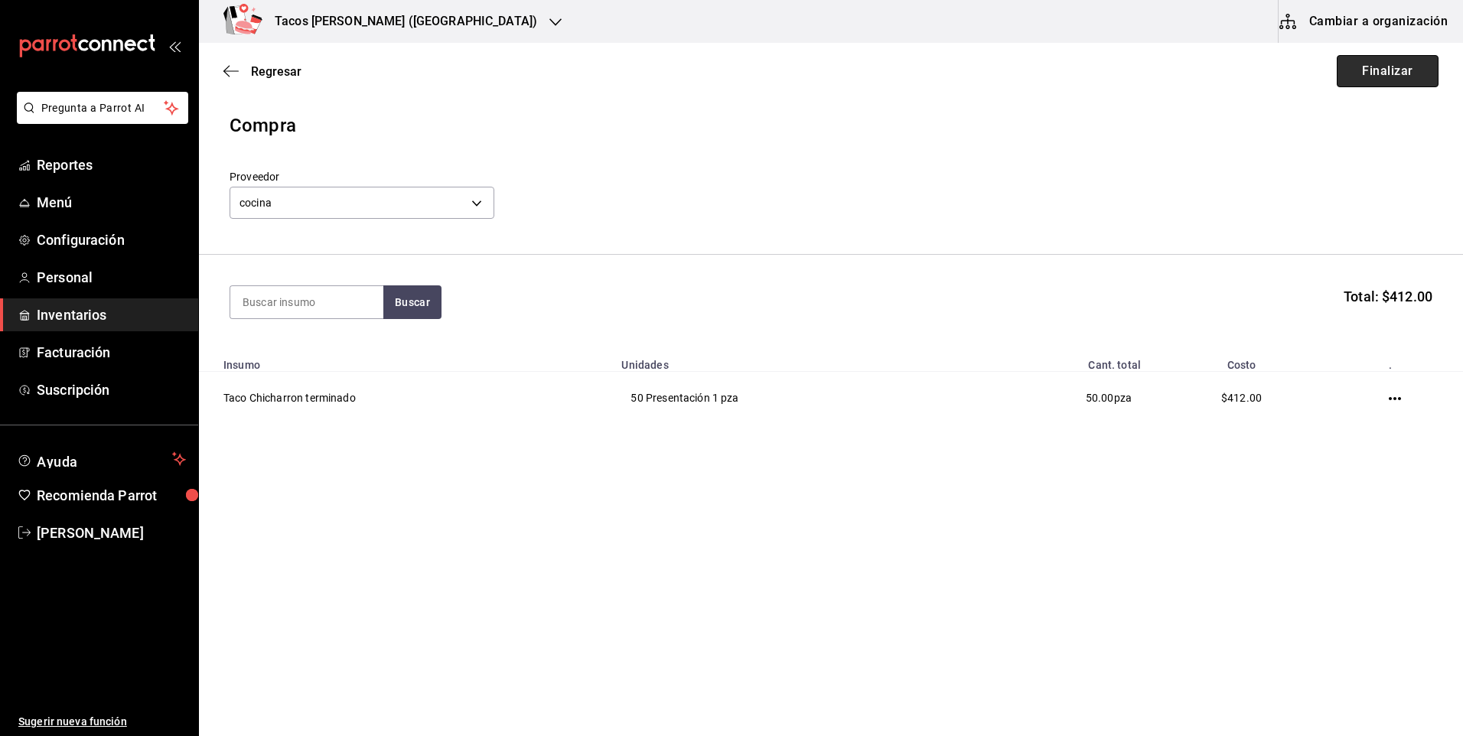
click at [1352, 65] on button "Finalizar" at bounding box center [1388, 71] width 102 height 32
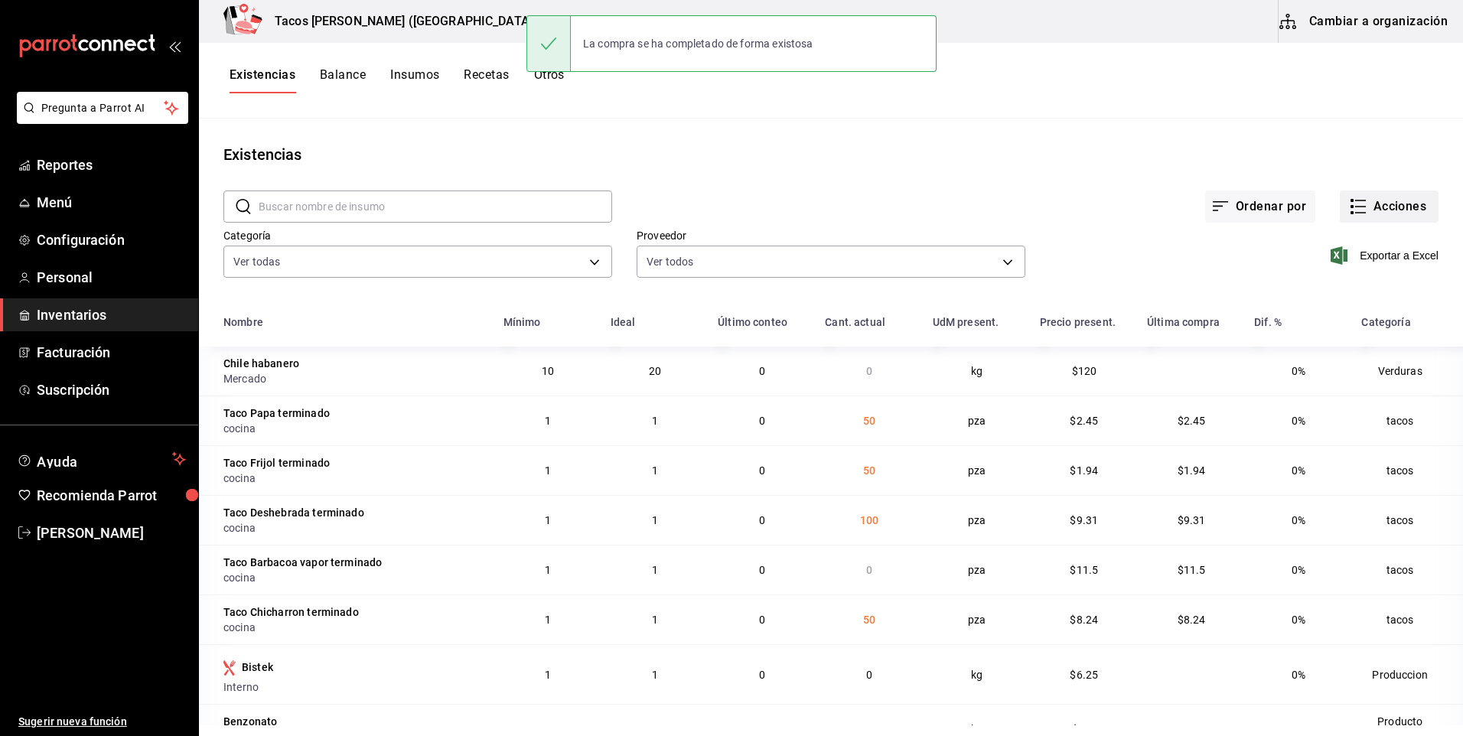
click at [1411, 207] on button "Acciones" at bounding box center [1389, 207] width 99 height 32
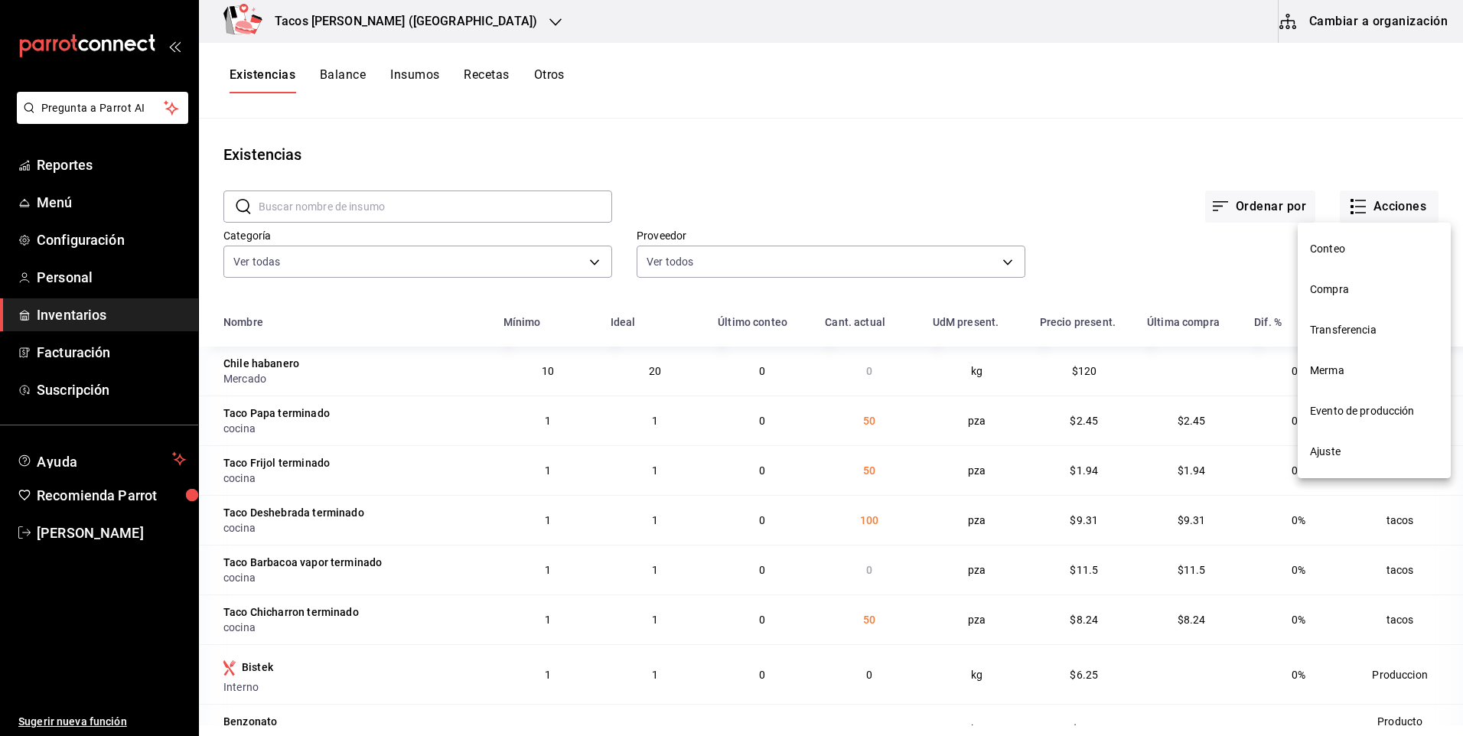
click at [1390, 303] on li "Compra" at bounding box center [1374, 289] width 153 height 41
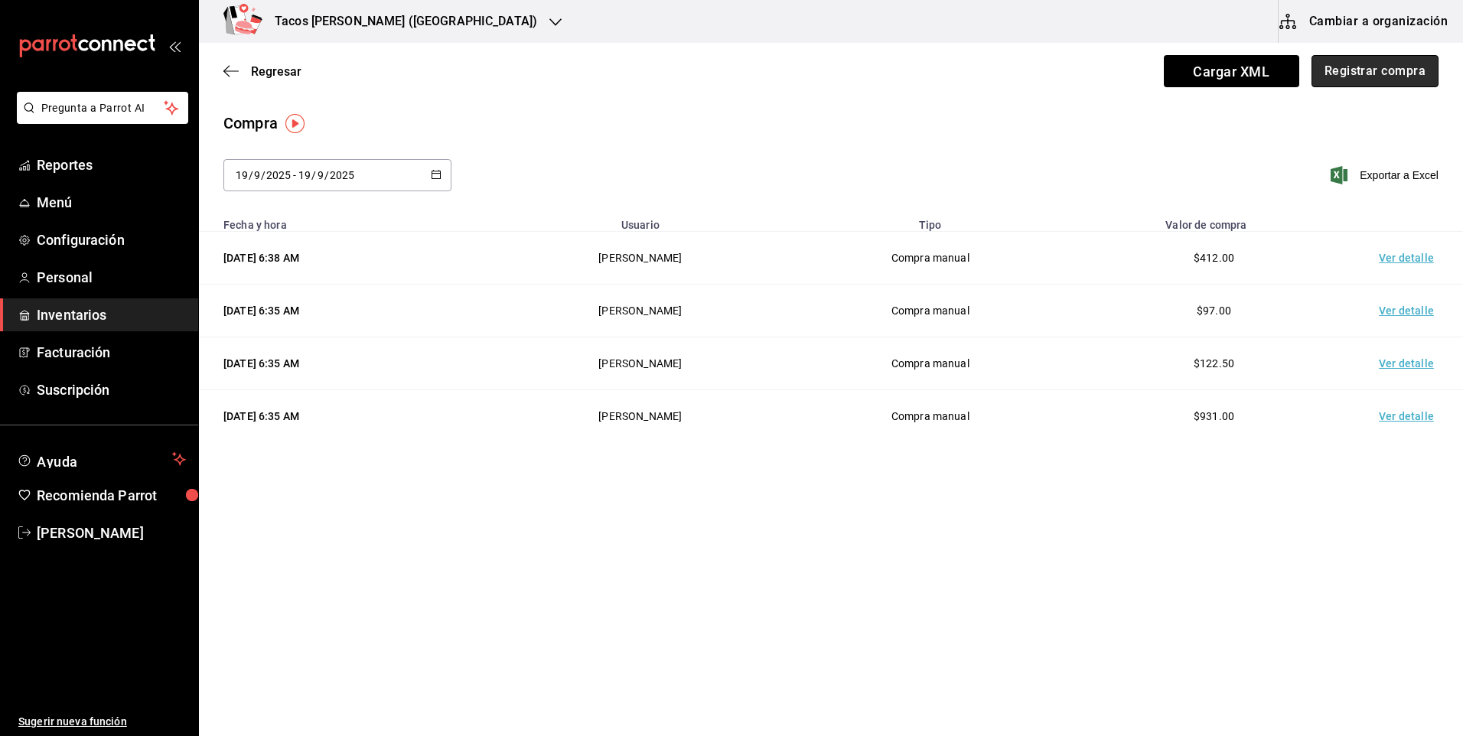
click at [1390, 80] on button "Registrar compra" at bounding box center [1374, 71] width 127 height 32
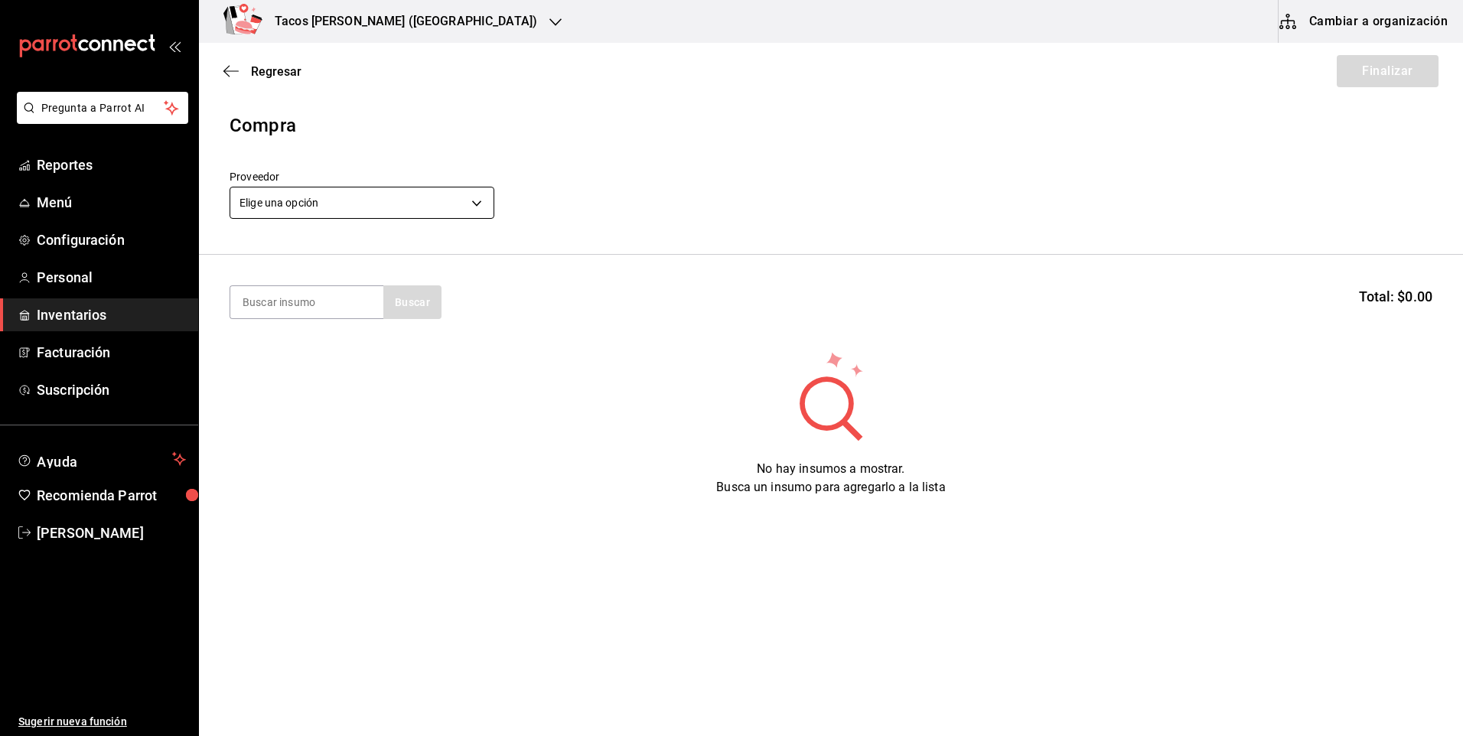
click at [354, 204] on body "Pregunta a Parrot AI Reportes Menú Configuración Personal Inventarios Facturaci…" at bounding box center [731, 325] width 1463 height 650
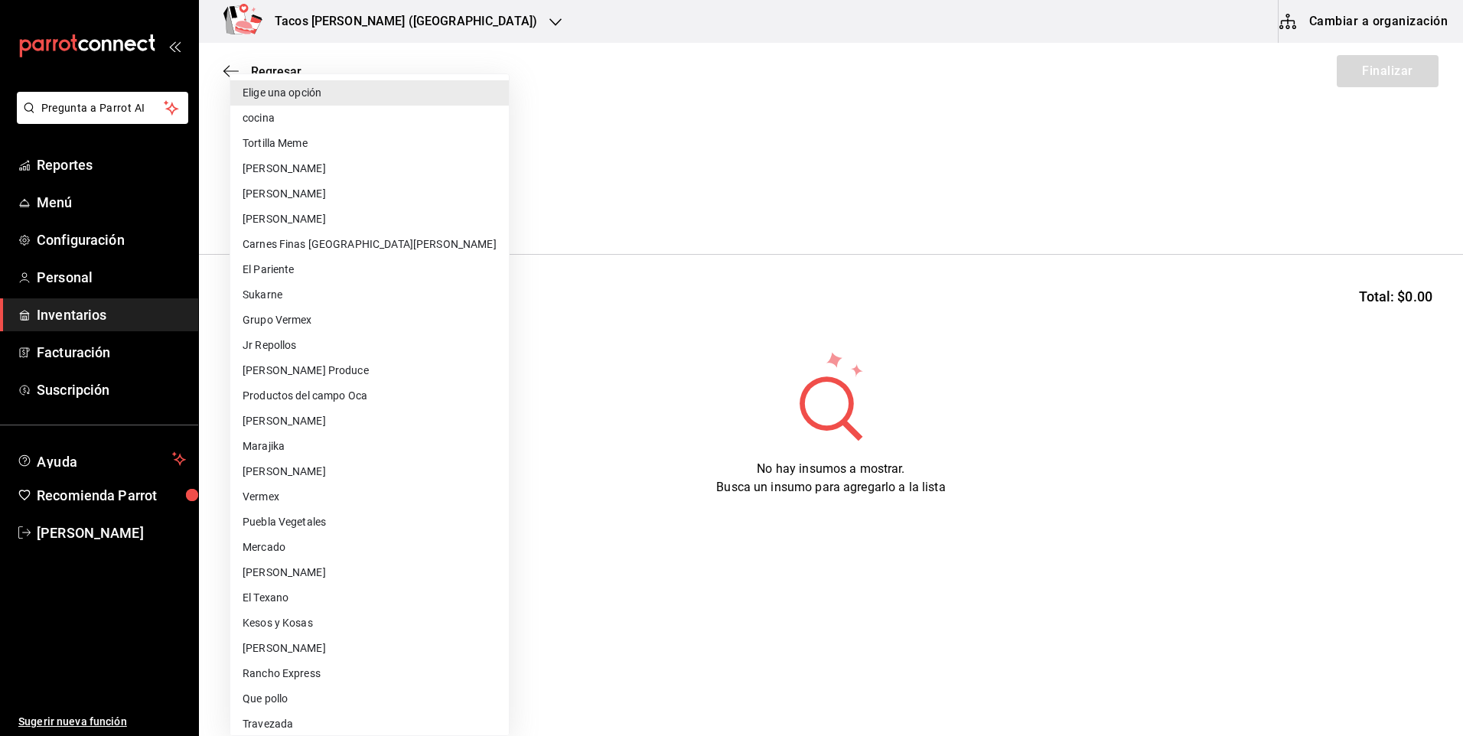
click at [335, 119] on li "cocina" at bounding box center [369, 118] width 279 height 25
type input "237c9a5b-4078-49eb-83ef-23bf52bd7acd"
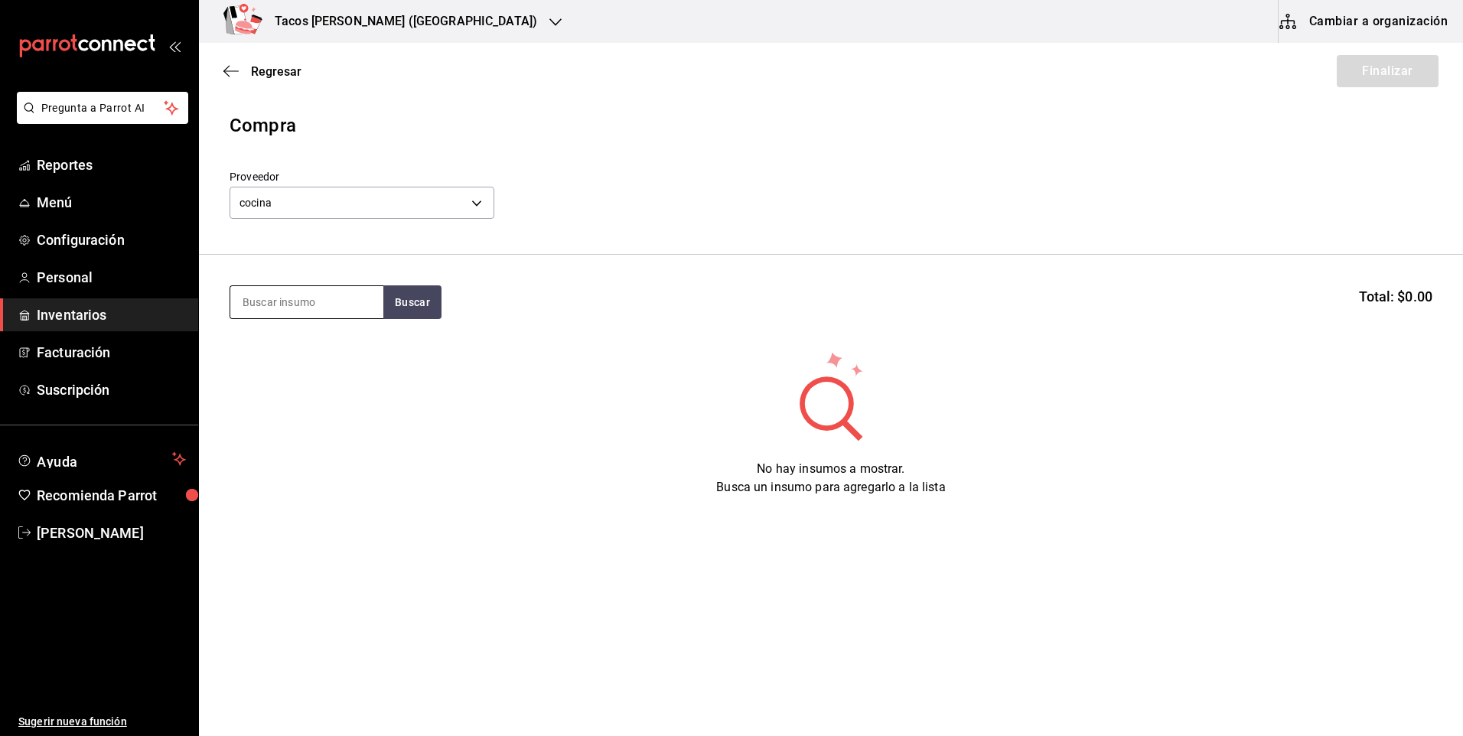
click at [310, 296] on input at bounding box center [306, 302] width 153 height 32
type input "[PERSON_NAME]"
click at [415, 298] on button "Buscar" at bounding box center [412, 302] width 58 height 34
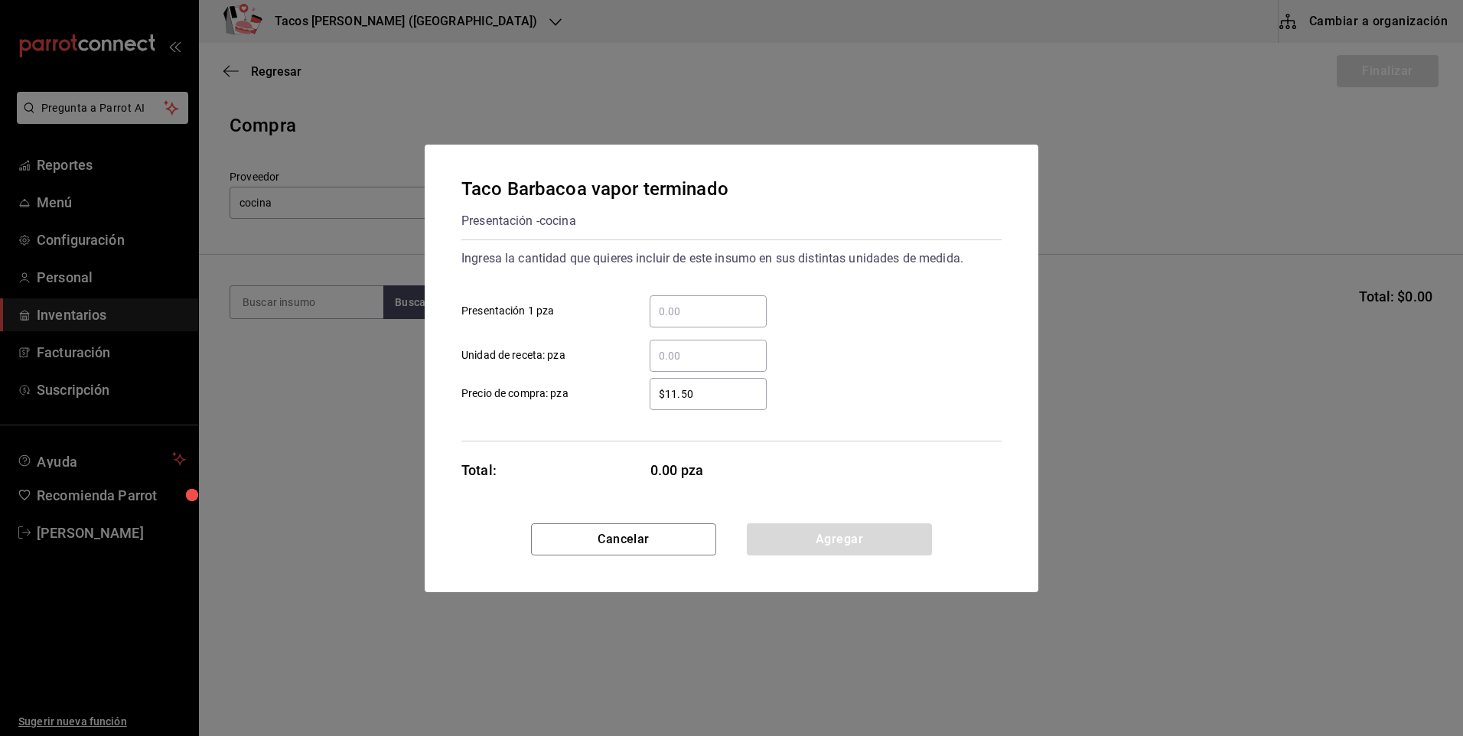
click at [730, 305] on input "​ Presentación 1 pza" at bounding box center [708, 311] width 117 height 18
type input "30"
click at [816, 531] on button "Agregar" at bounding box center [839, 539] width 185 height 32
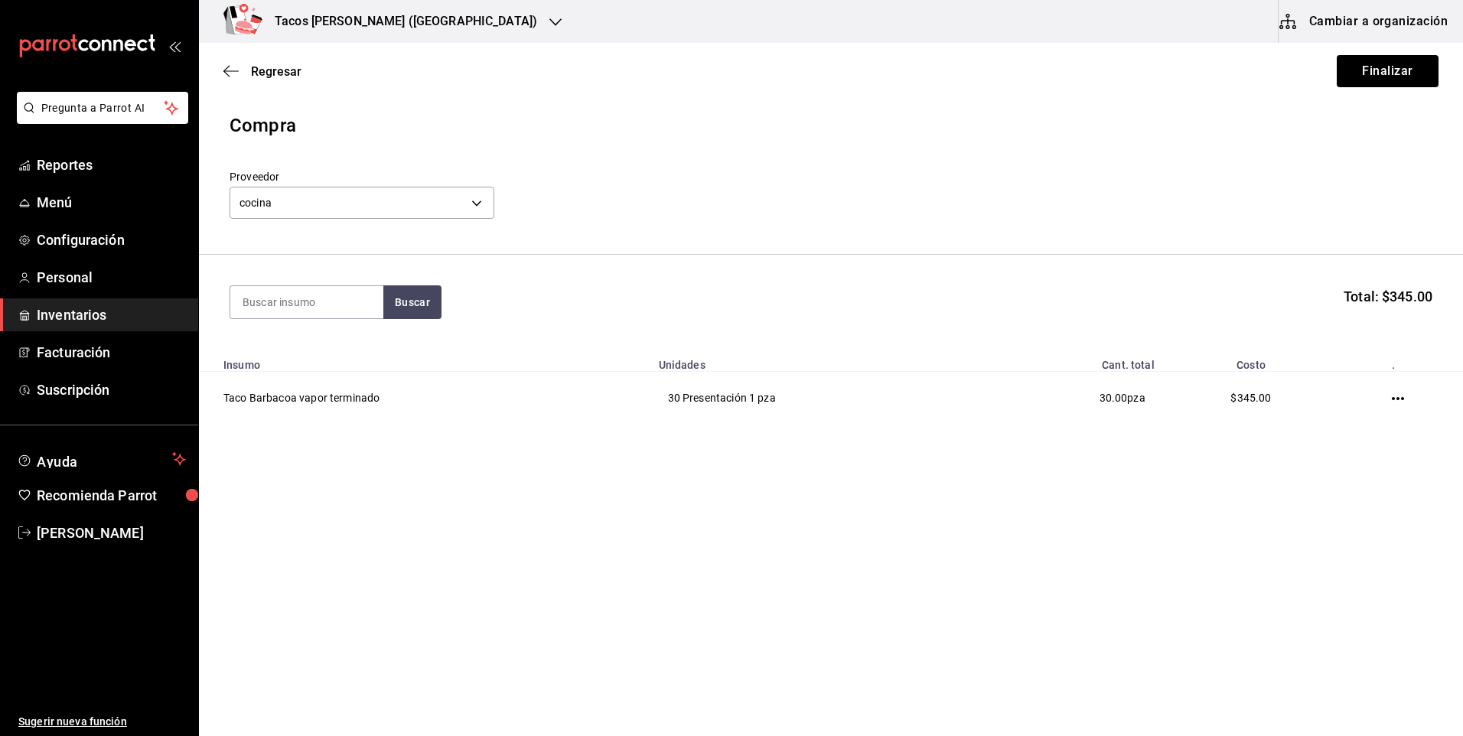
click at [1413, 48] on div "Regresar Finalizar" at bounding box center [831, 71] width 1264 height 57
click at [1390, 71] on button "Finalizar" at bounding box center [1388, 71] width 102 height 32
